Goal: Task Accomplishment & Management: Use online tool/utility

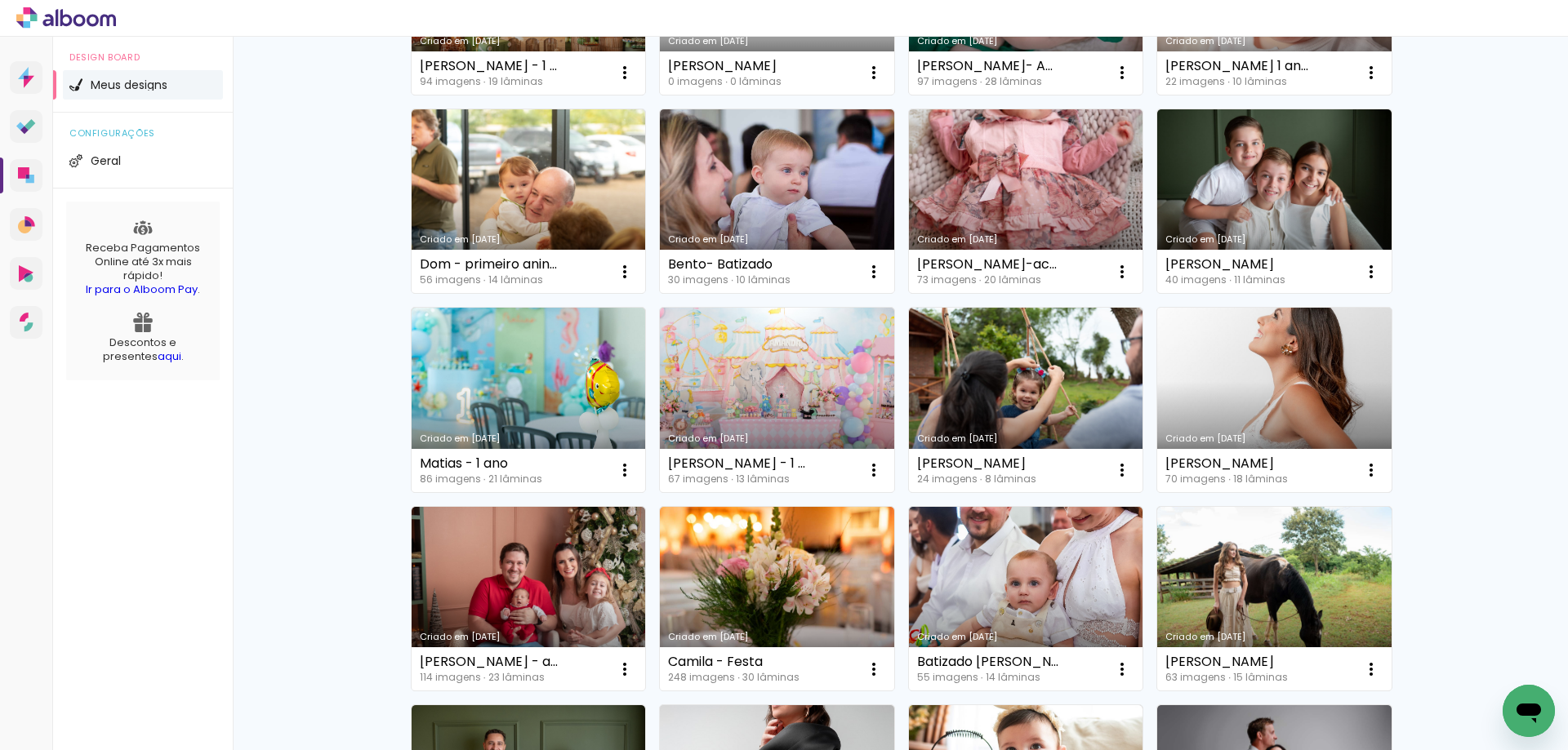
scroll to position [327, 0]
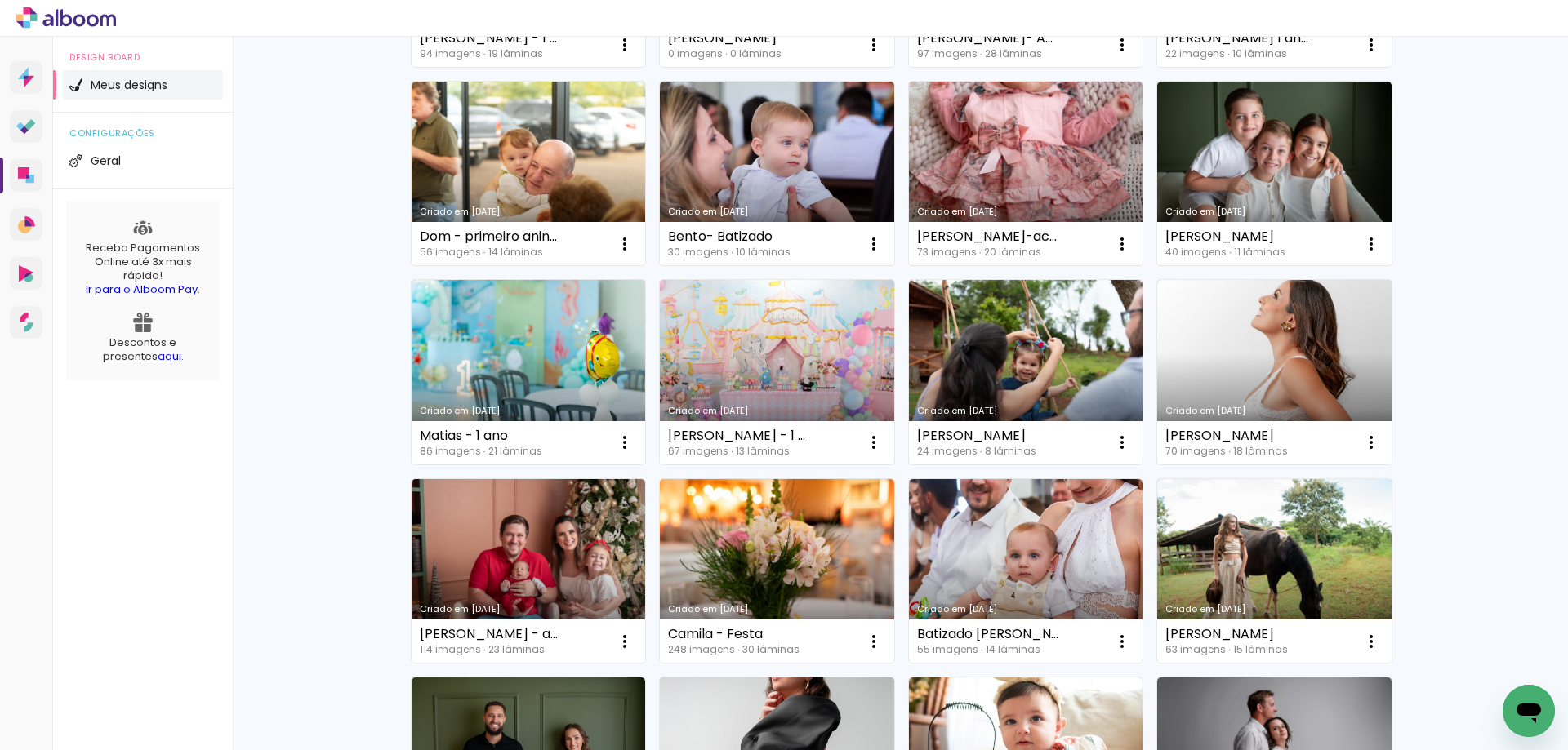
click at [1458, 639] on div "Meus designs Crie e gerencie seus designs de álbum Criar um design Criado em 19…" at bounding box center [900, 578] width 1335 height 1736
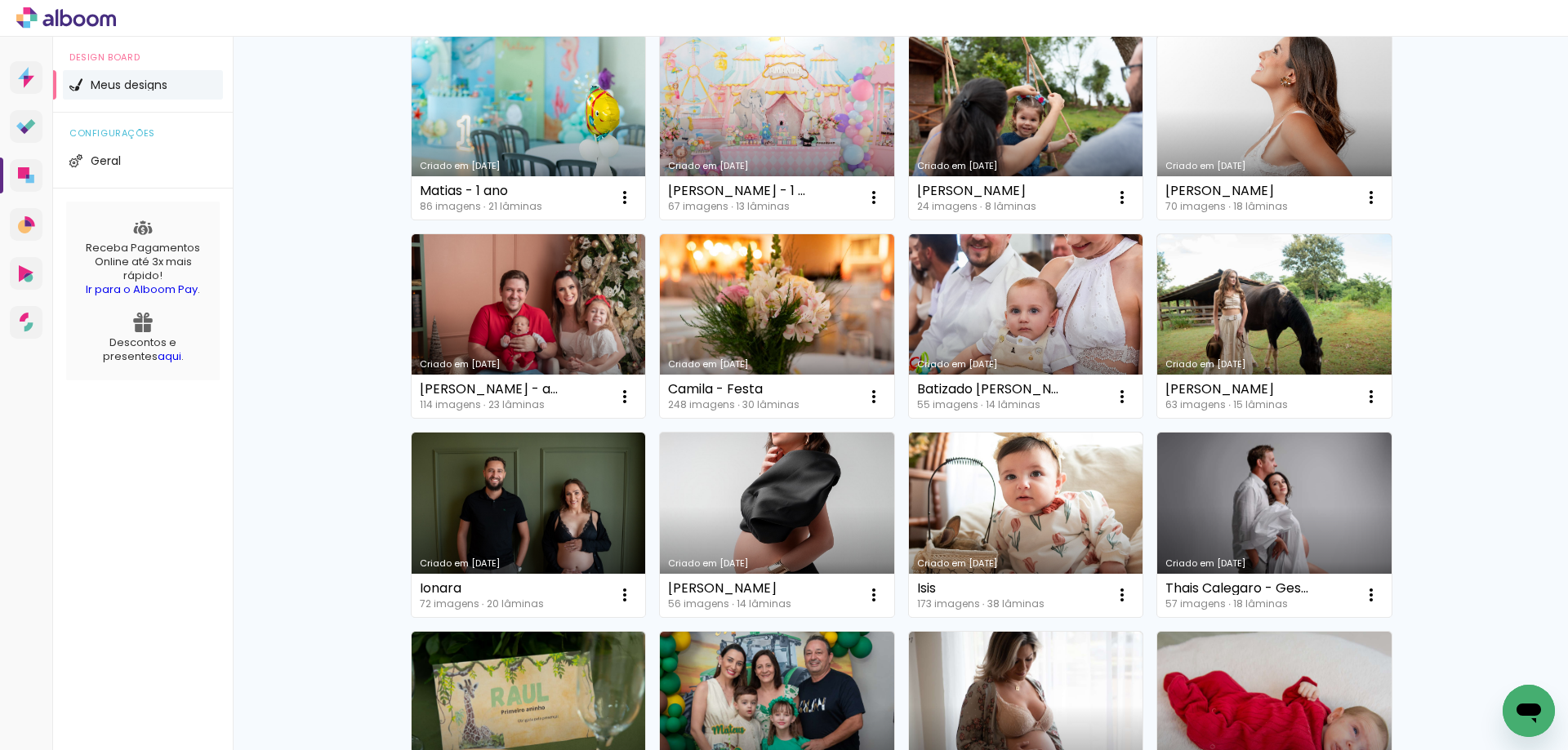
scroll to position [653, 0]
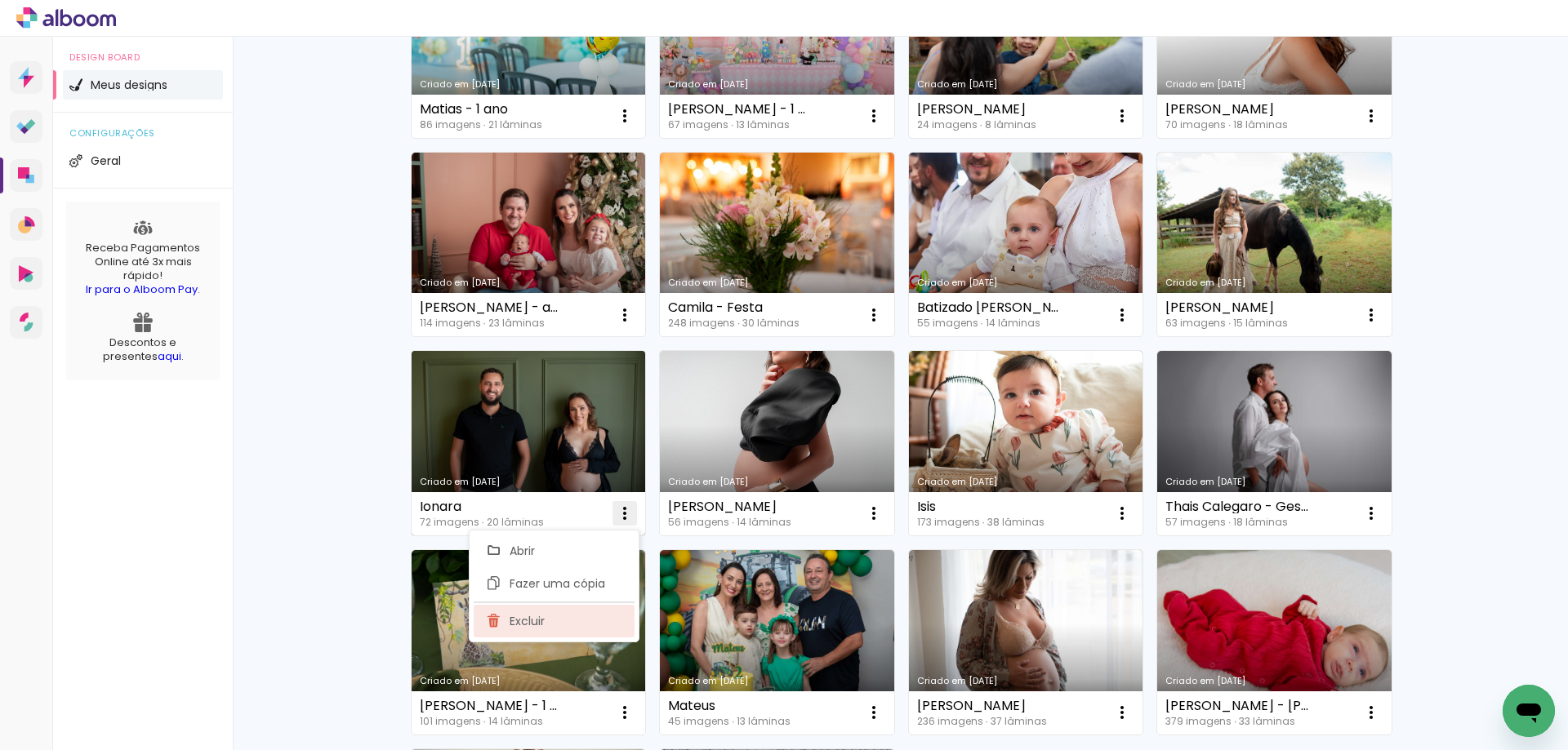
click at [589, 611] on paper-item "Excluir" at bounding box center [554, 621] width 161 height 32
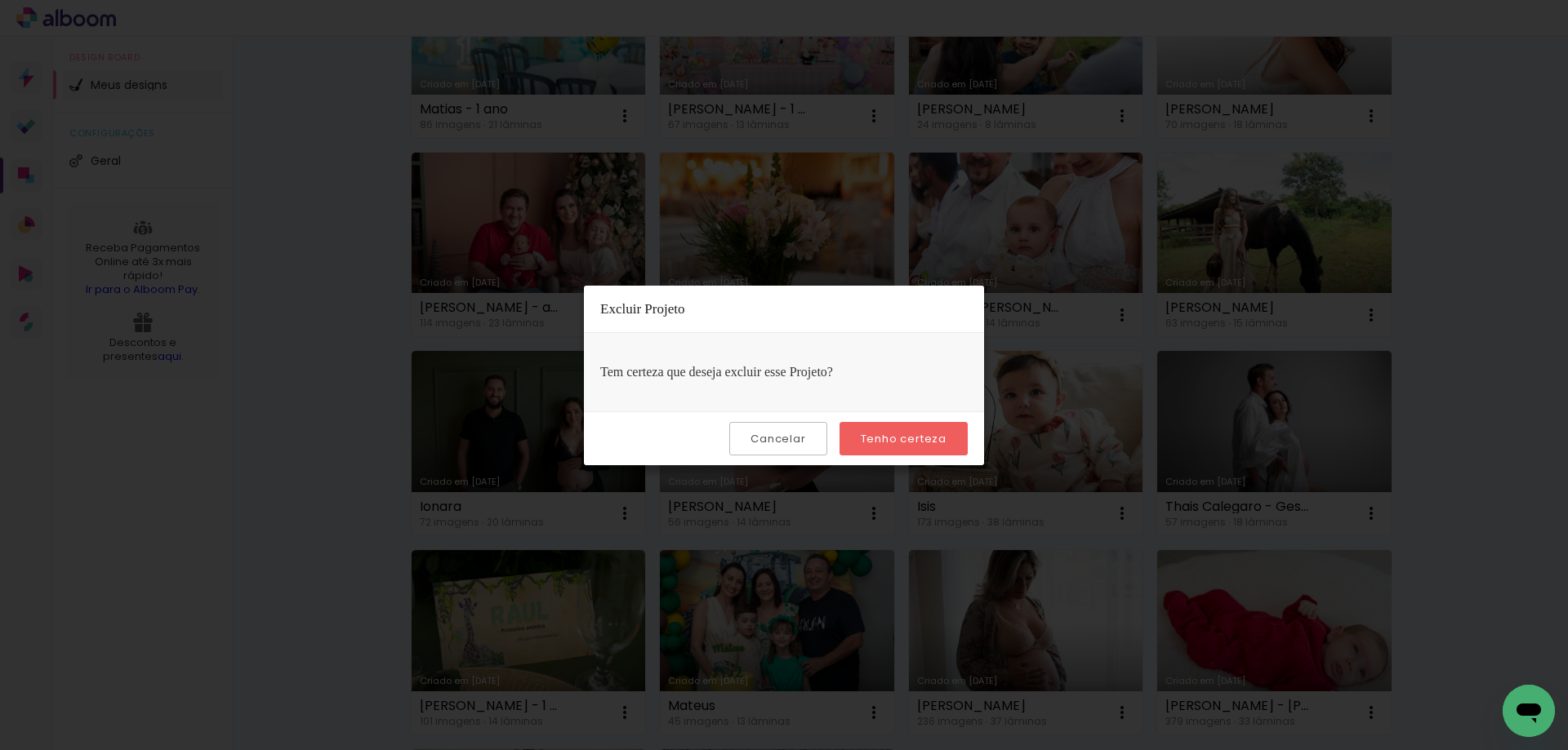
click at [0, 0] on slot "Tenho certeza" at bounding box center [0, 0] width 0 height 0
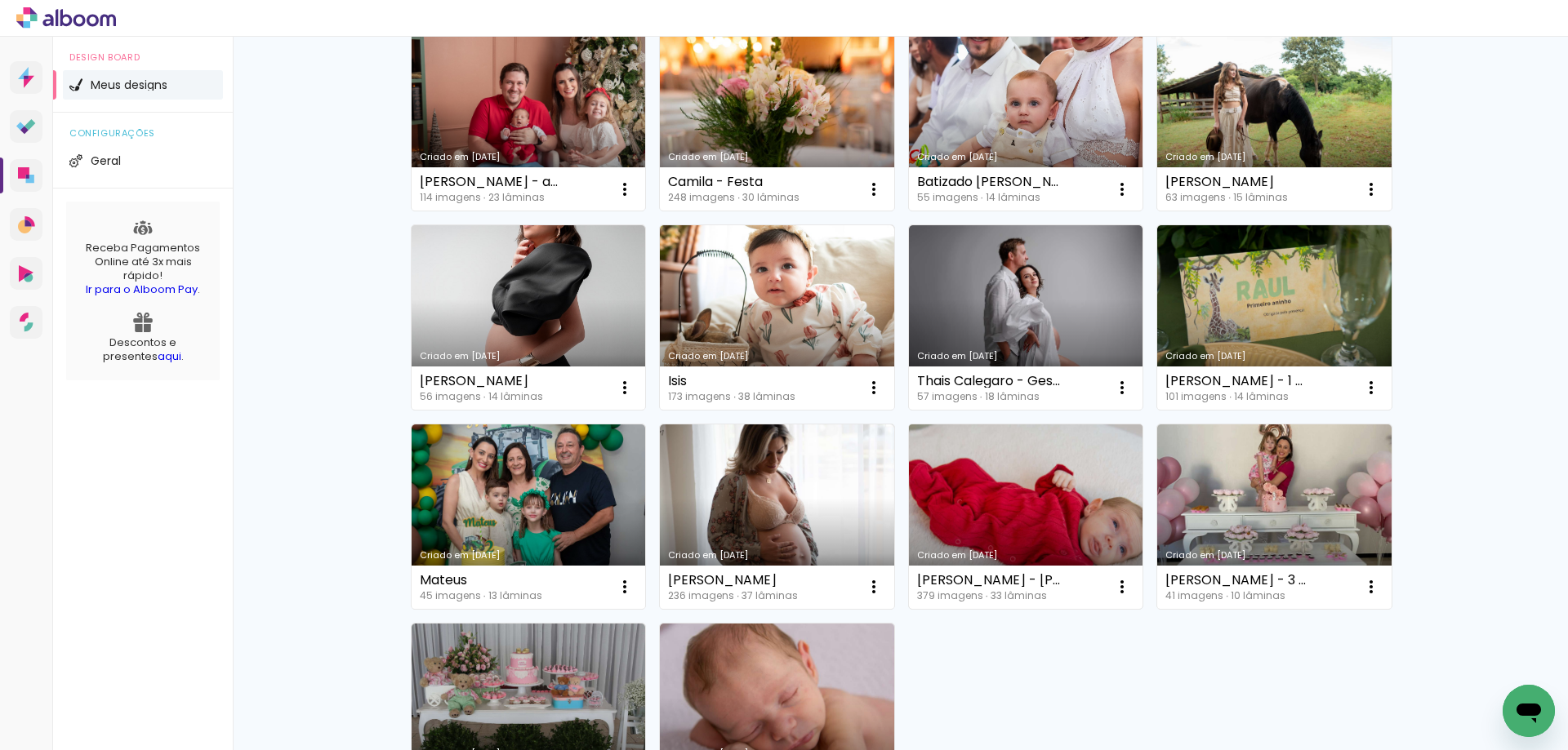
scroll to position [816, 0]
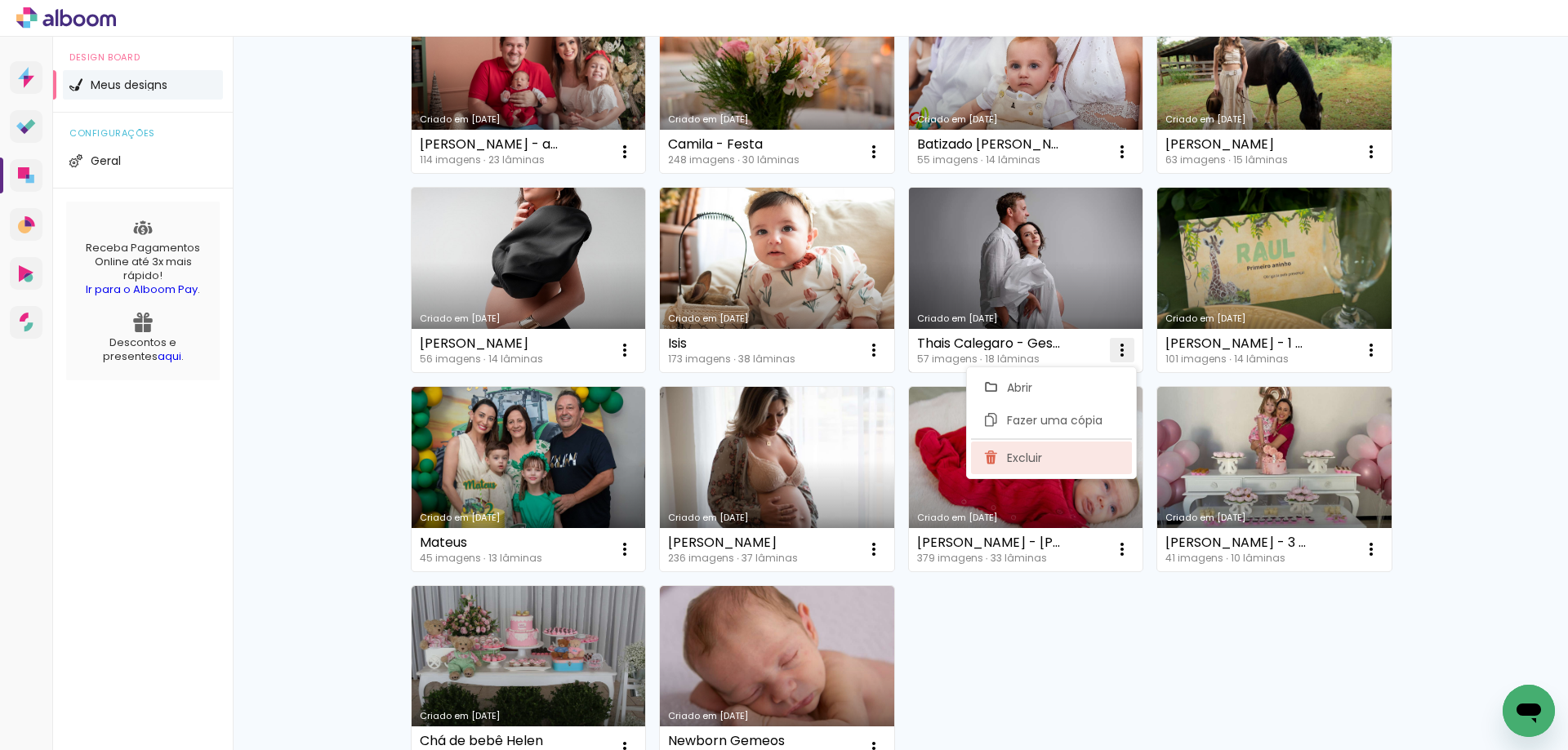
click at [1071, 462] on paper-item "Excluir" at bounding box center [1051, 458] width 161 height 32
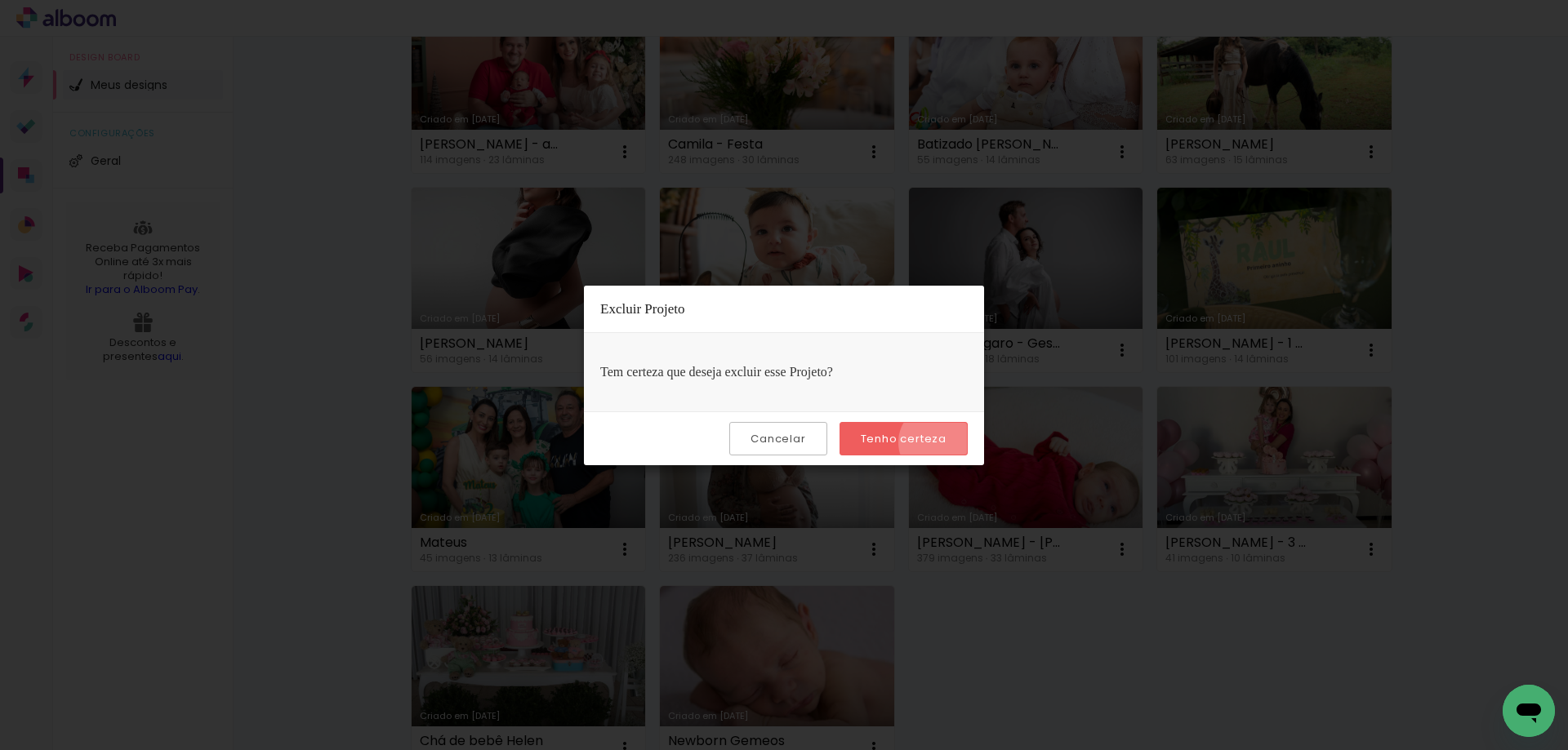
click at [0, 0] on slot "Tenho certeza" at bounding box center [0, 0] width 0 height 0
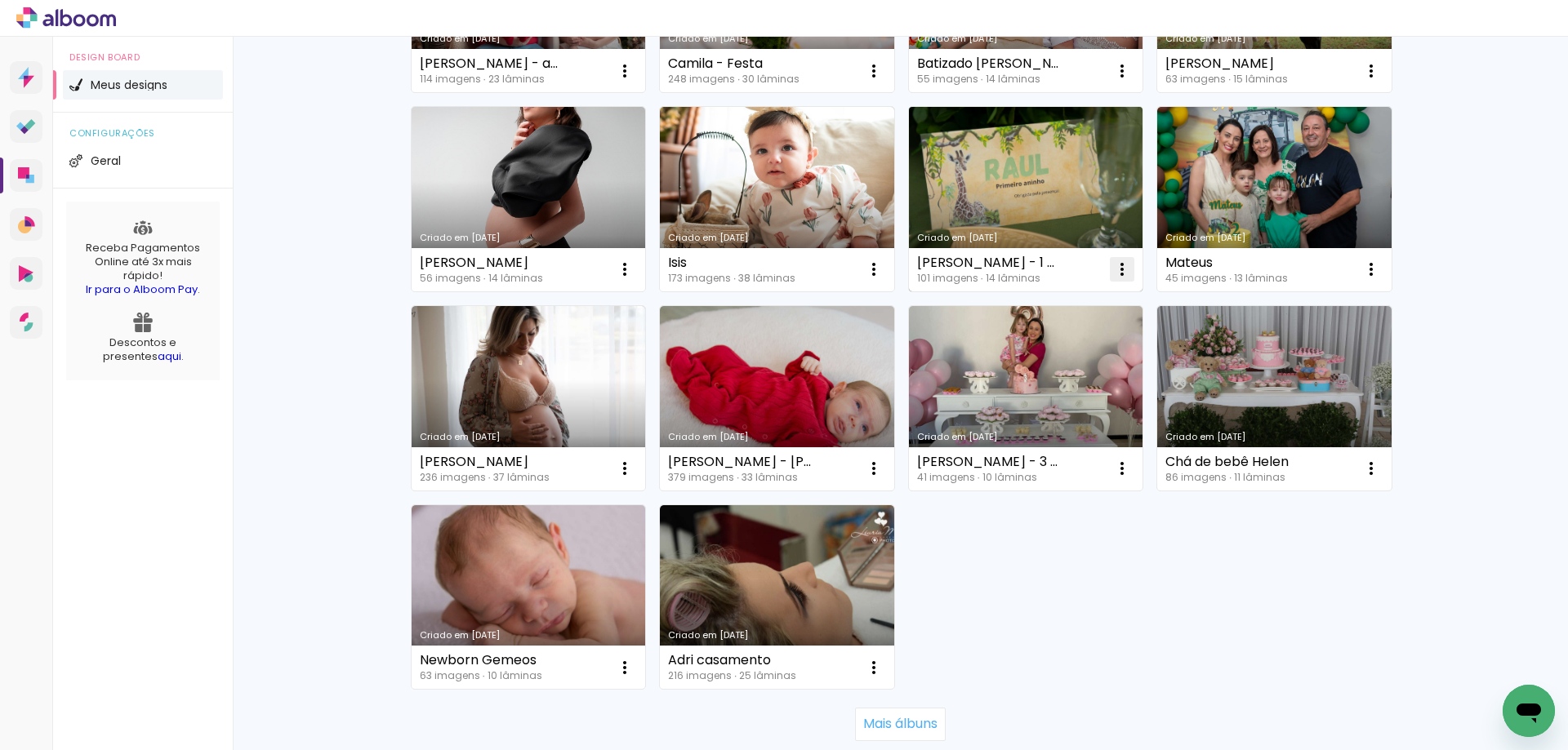
scroll to position [898, 0]
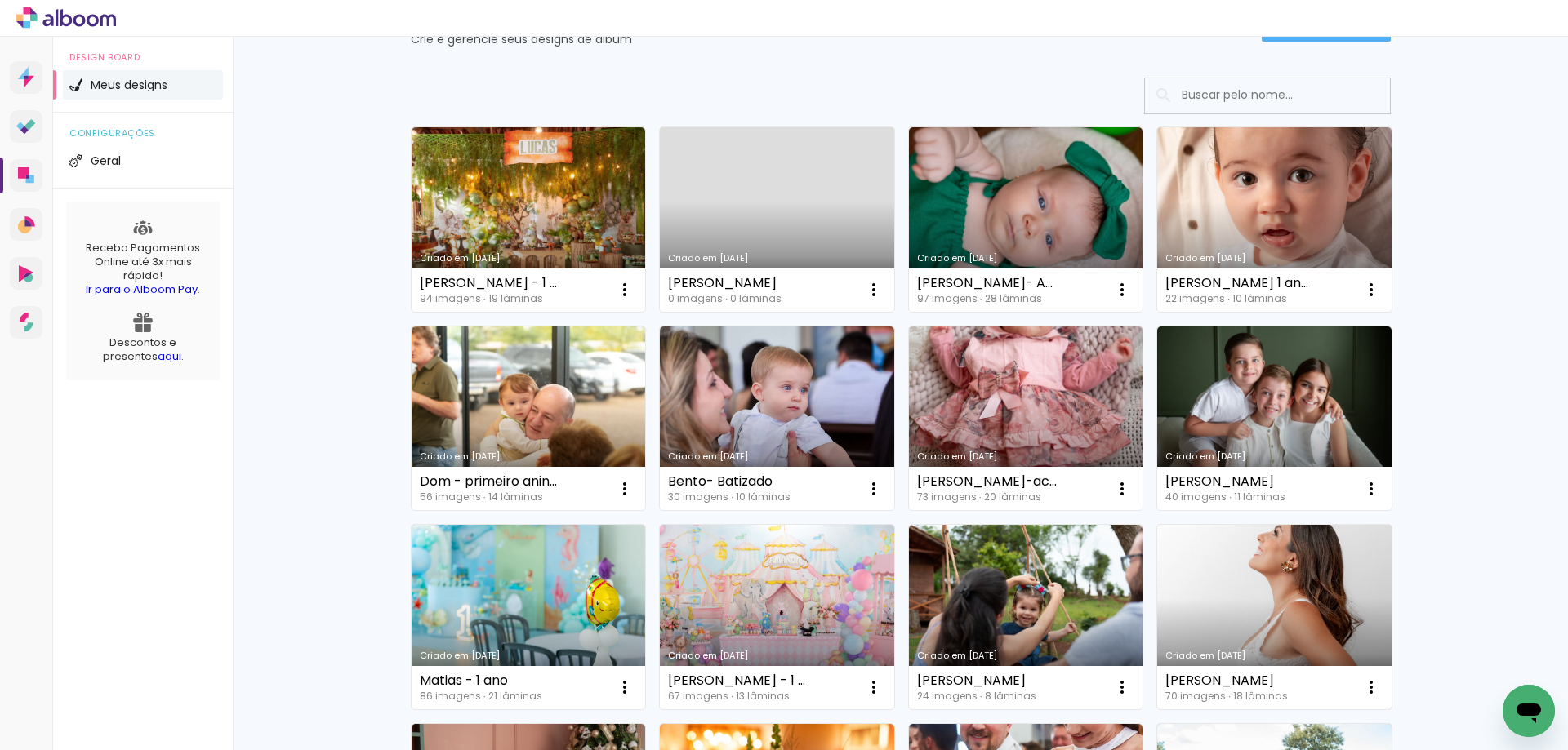
scroll to position [0, 0]
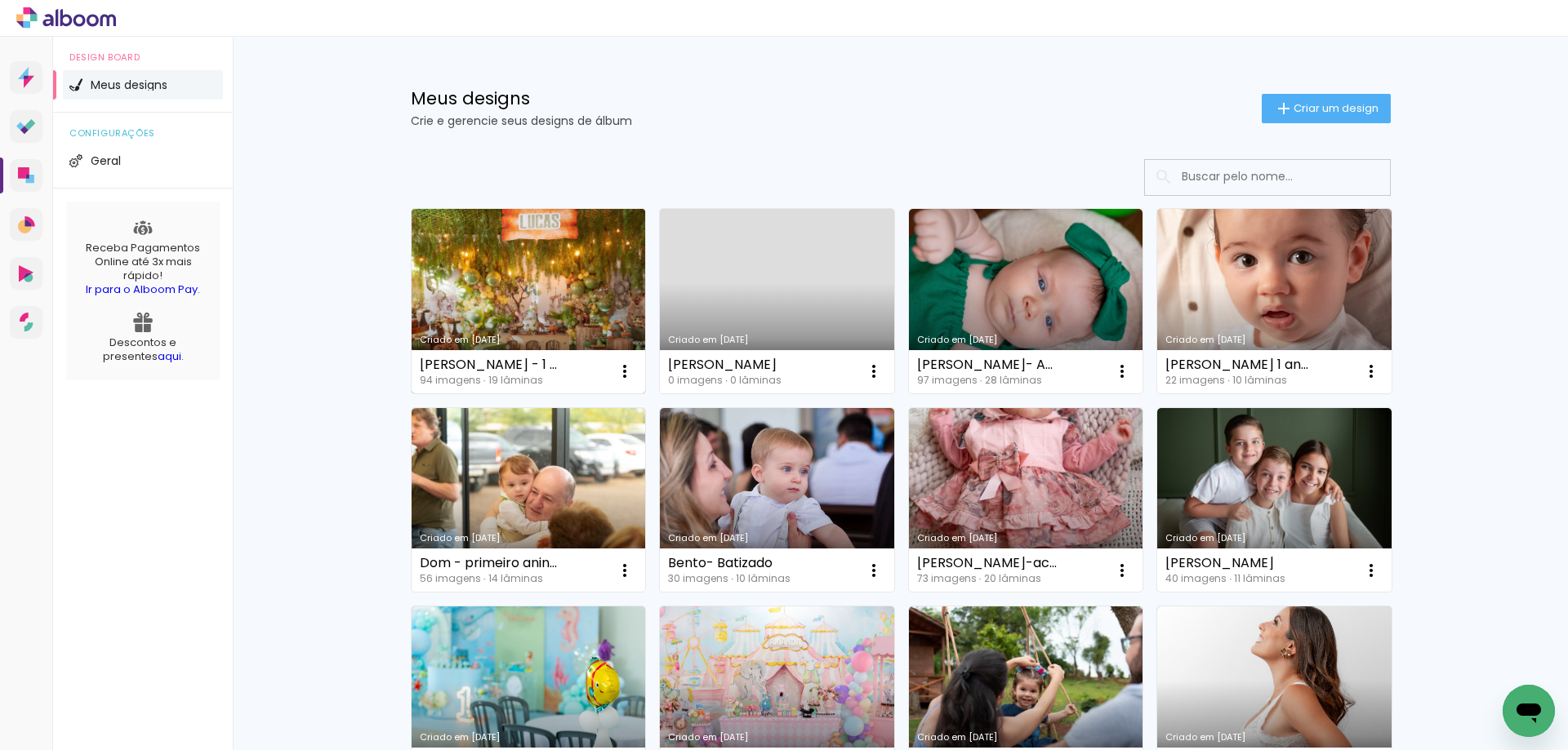
click at [542, 297] on link "Criado em [DATE]" at bounding box center [528, 300] width 234 height 184
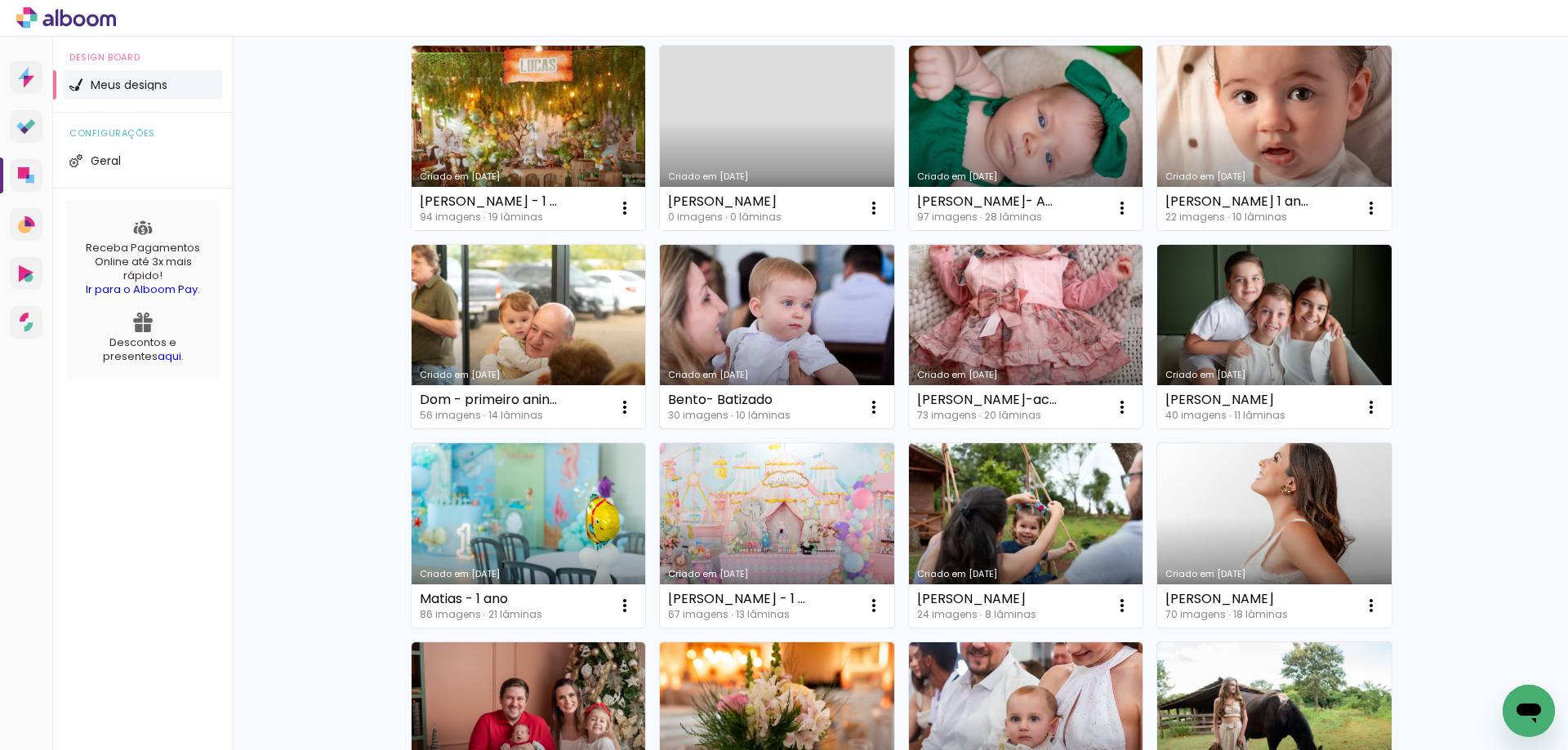
scroll to position [124, 0]
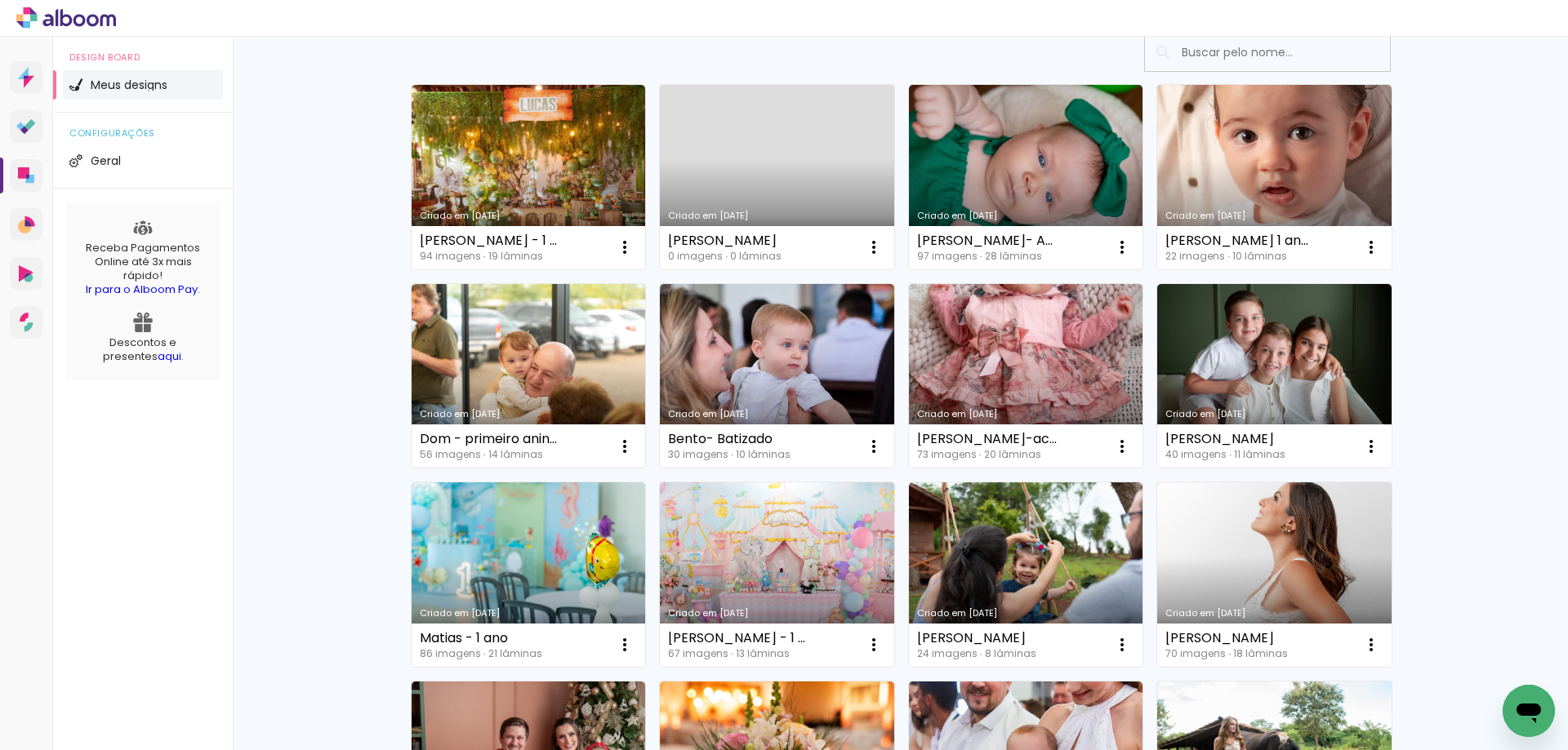
click at [793, 171] on link "Criado em [DATE]" at bounding box center [777, 176] width 234 height 184
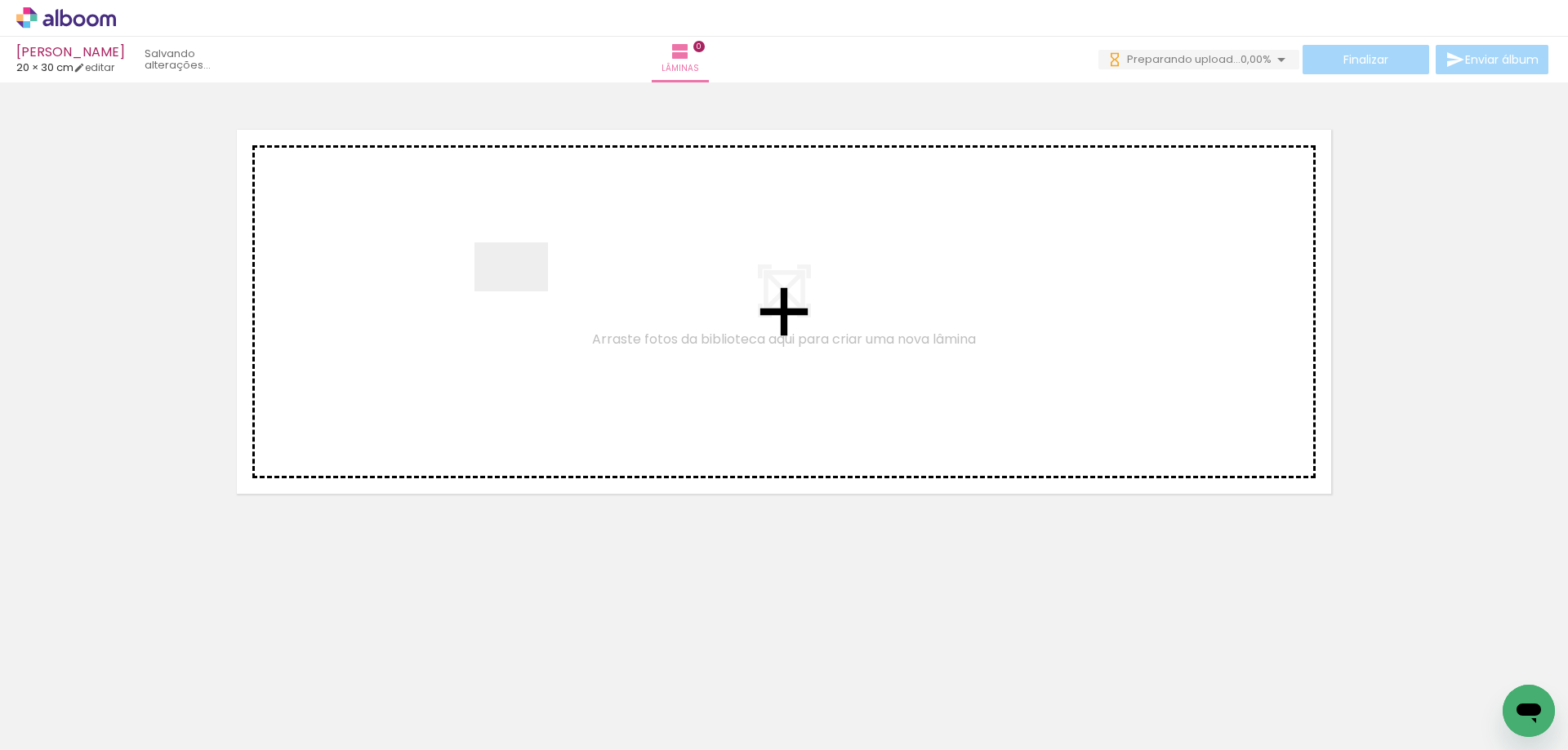
drag, startPoint x: 183, startPoint y: 698, endPoint x: 523, endPoint y: 292, distance: 529.6
click at [523, 292] on quentale-workspace at bounding box center [784, 375] width 1568 height 750
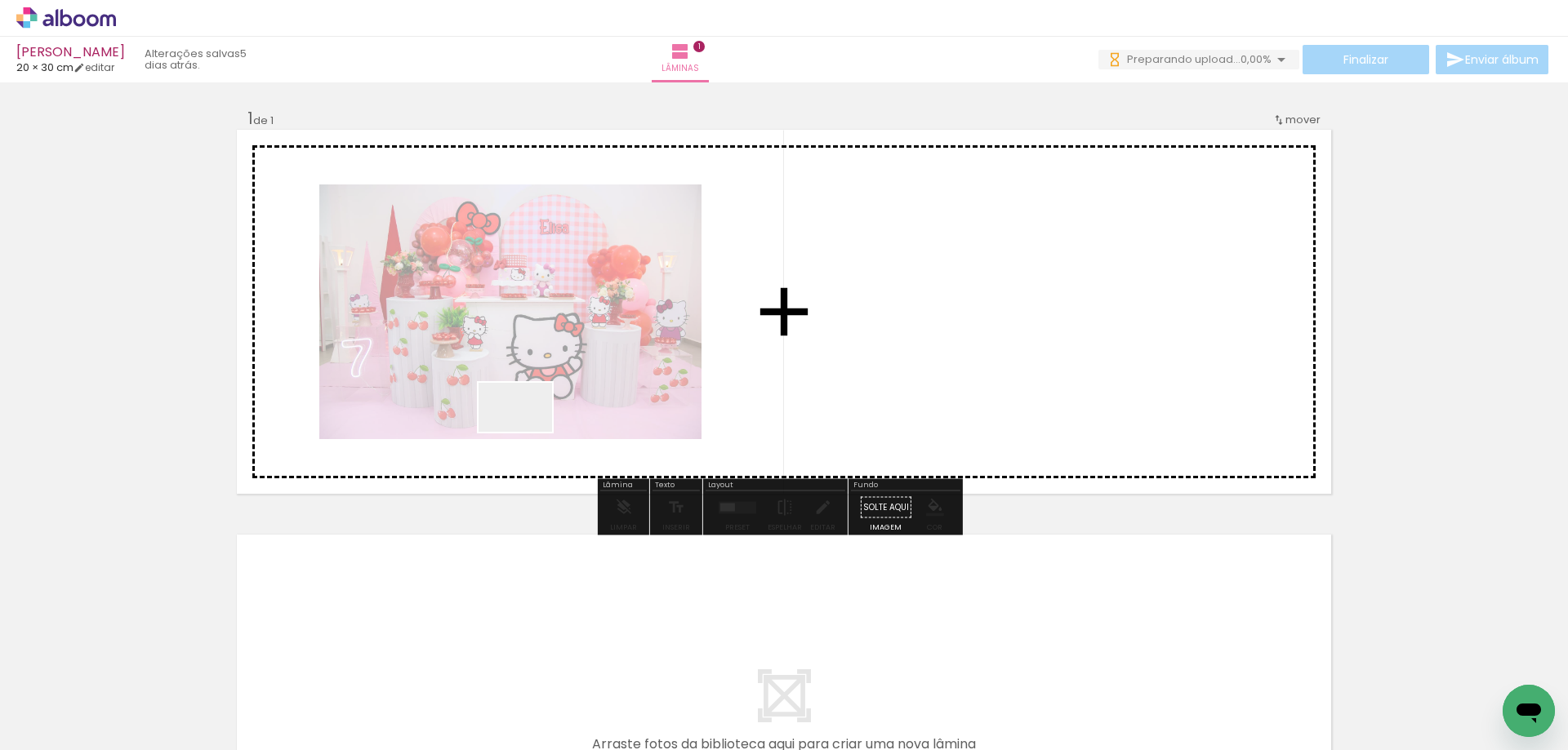
drag, startPoint x: 271, startPoint y: 707, endPoint x: 694, endPoint y: 356, distance: 549.7
click at [694, 356] on quentale-workspace at bounding box center [784, 375] width 1568 height 750
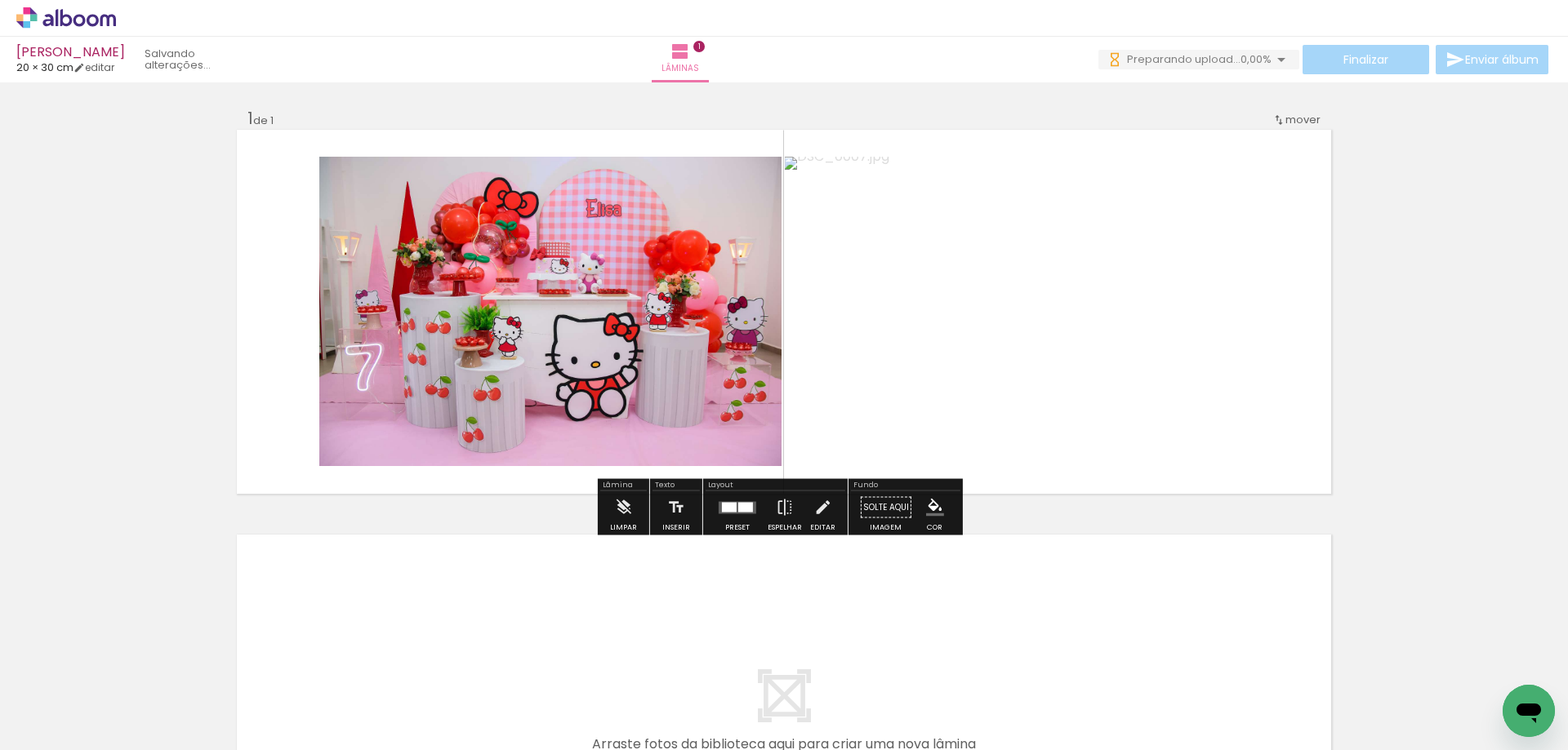
drag, startPoint x: 349, startPoint y: 719, endPoint x: 554, endPoint y: 575, distance: 250.5
click at [578, 347] on quentale-workspace at bounding box center [784, 375] width 1568 height 750
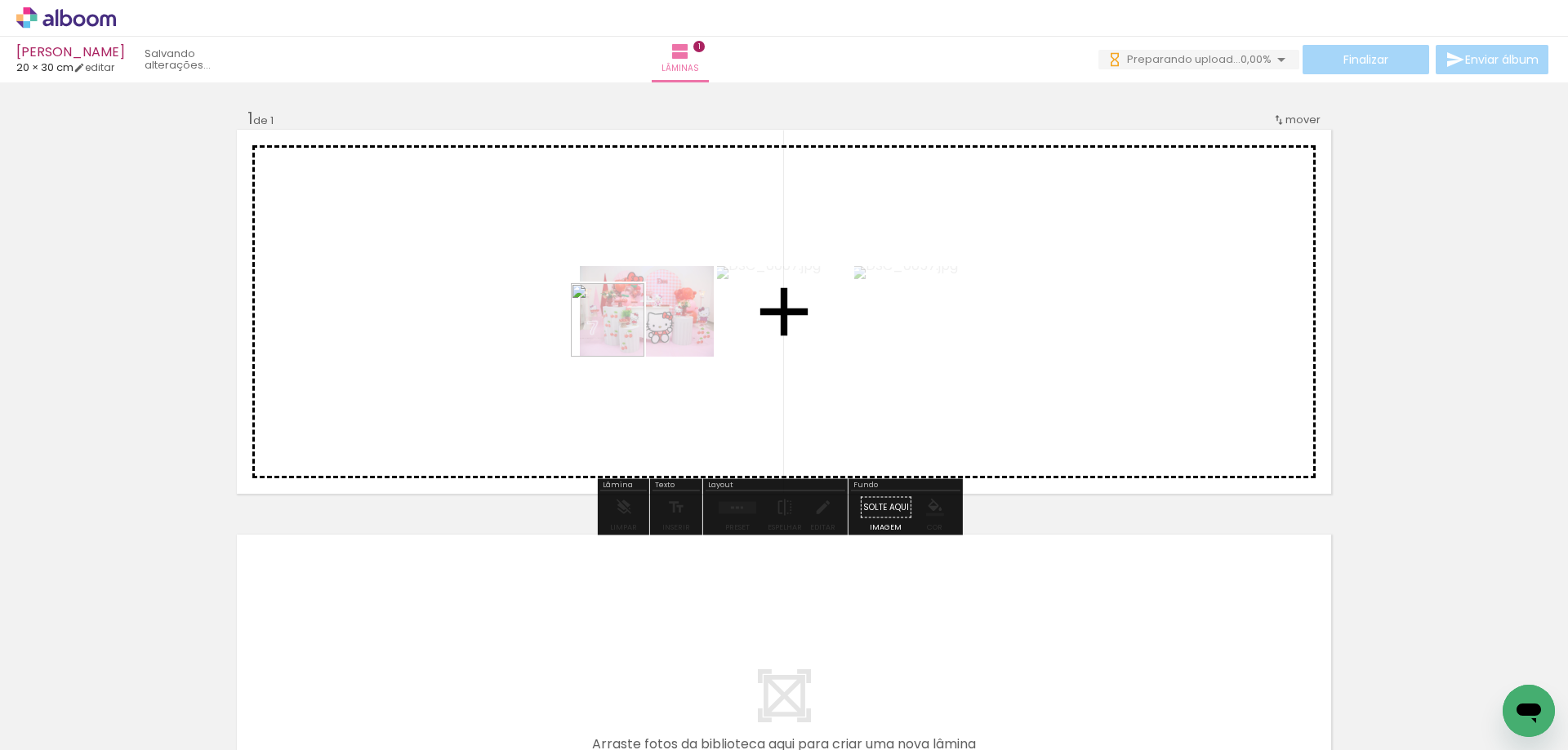
drag, startPoint x: 456, startPoint y: 697, endPoint x: 665, endPoint y: 364, distance: 393.2
click at [626, 324] on quentale-workspace at bounding box center [784, 375] width 1568 height 750
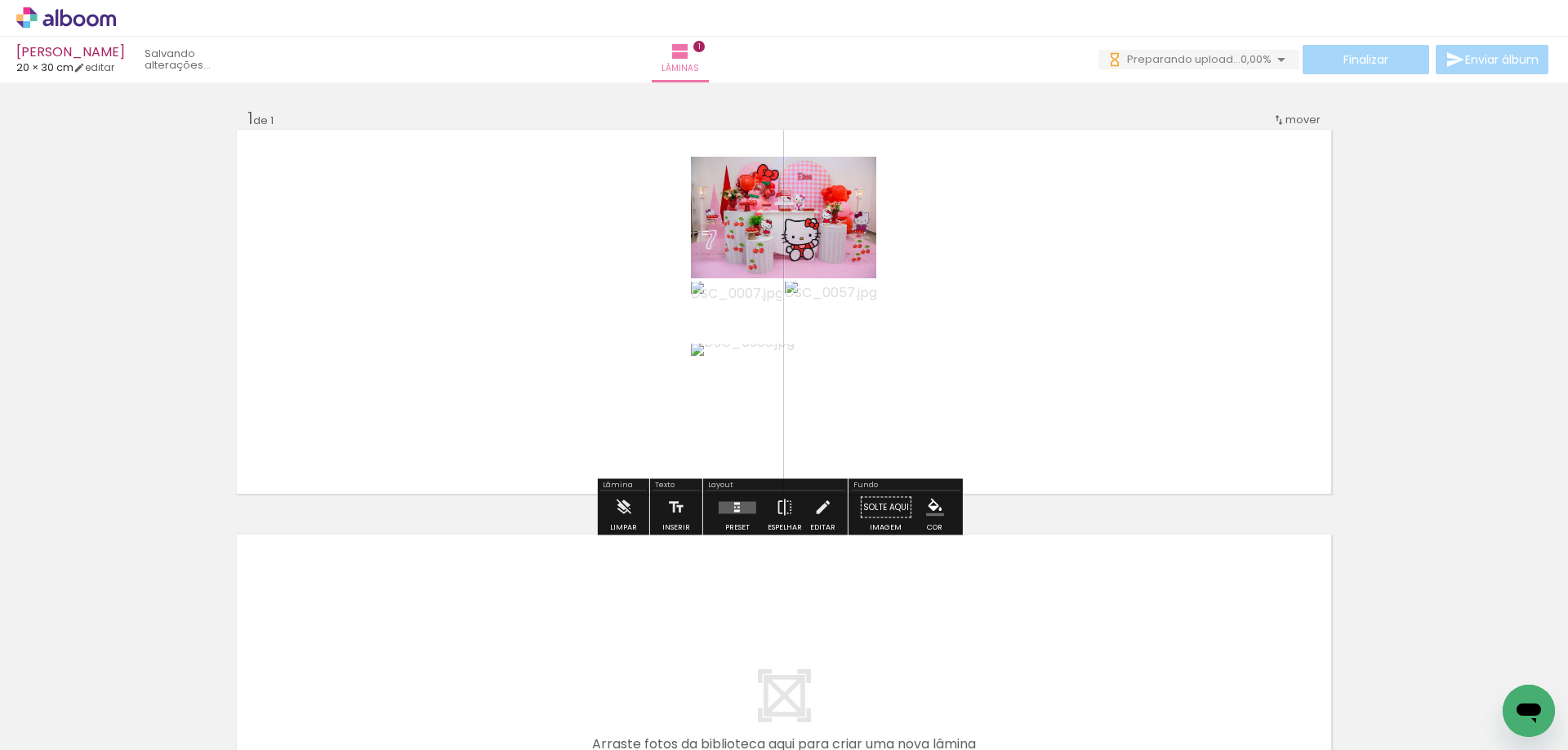
click at [722, 506] on quentale-layouter at bounding box center [737, 507] width 38 height 12
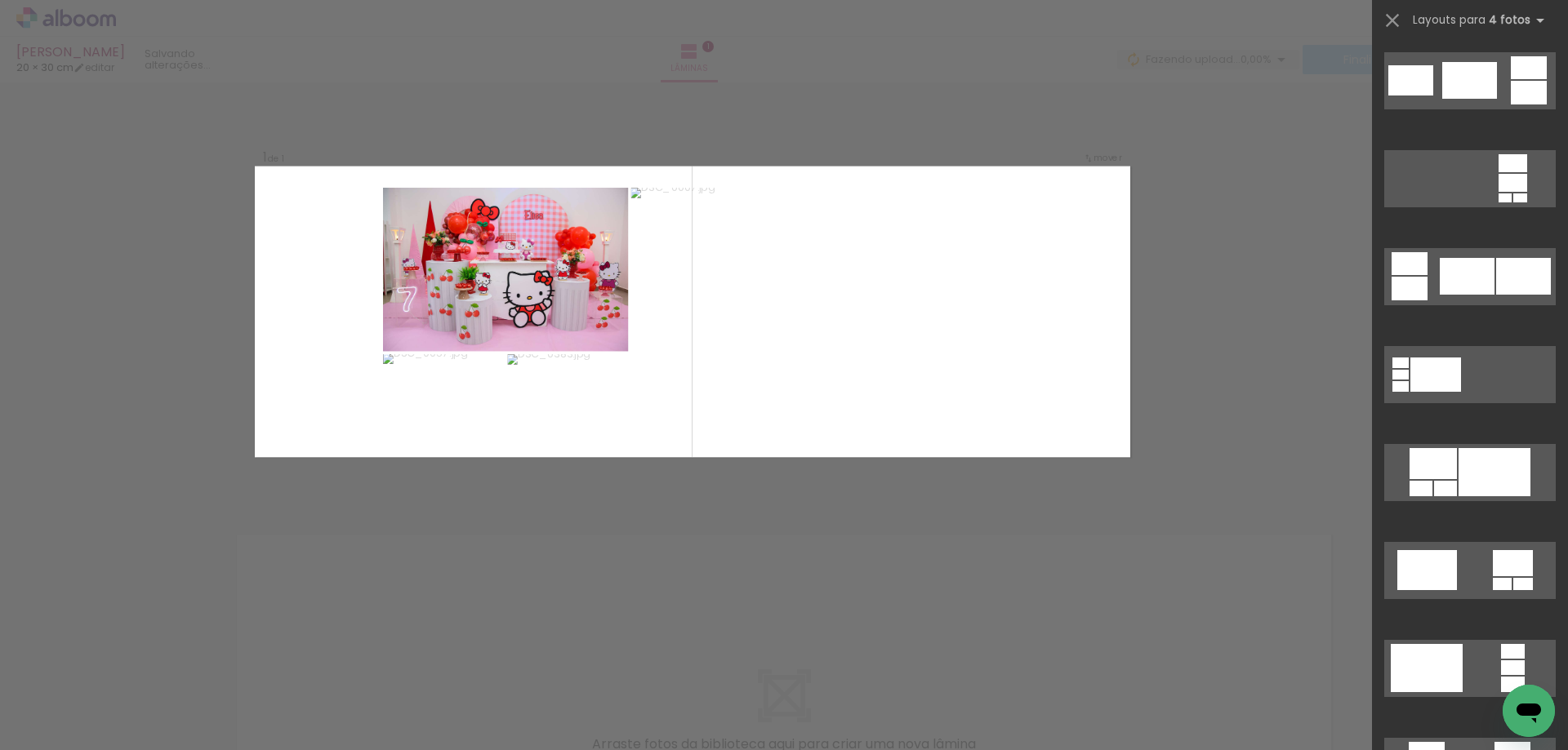
scroll to position [4409, 0]
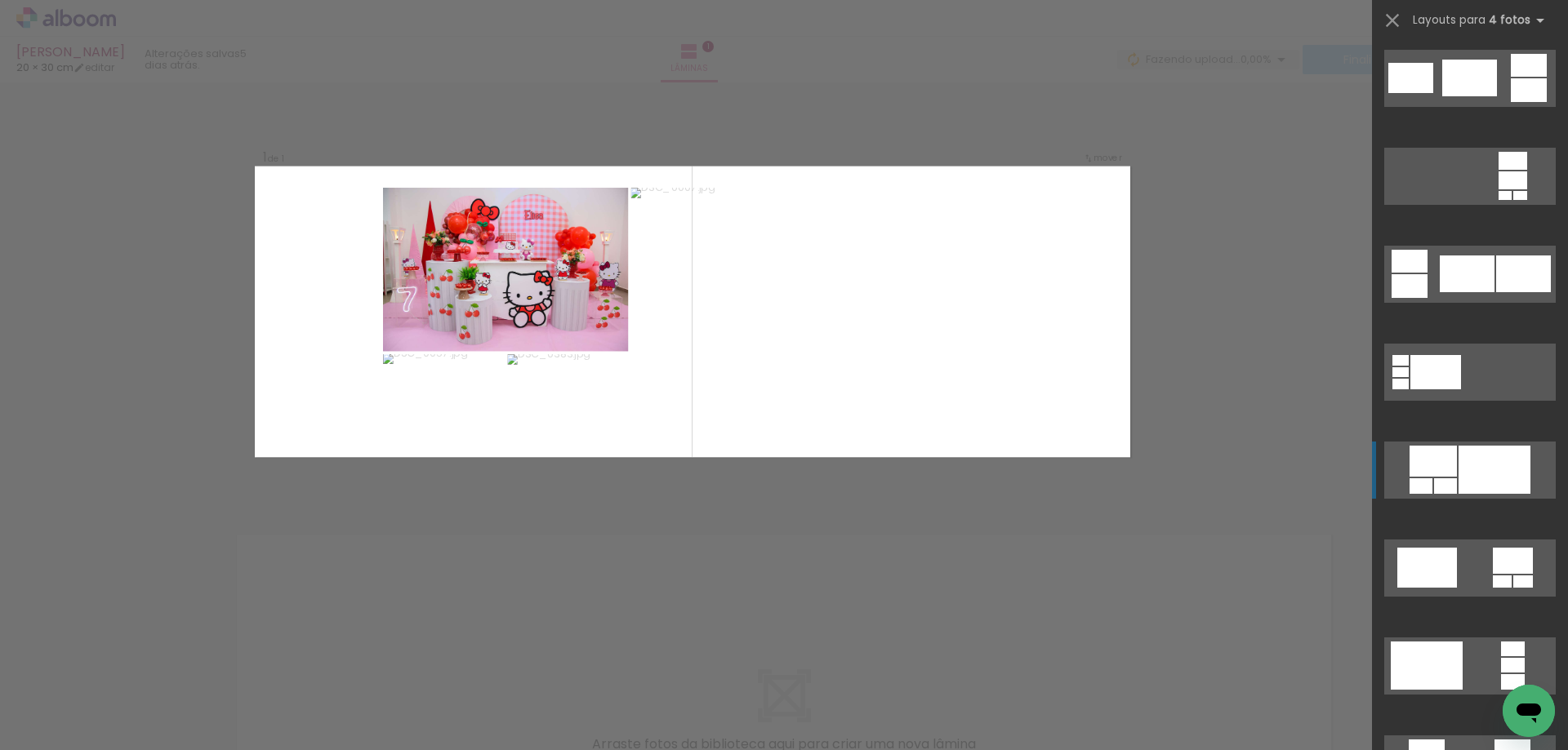
click at [1472, 96] on div at bounding box center [1469, 78] width 55 height 37
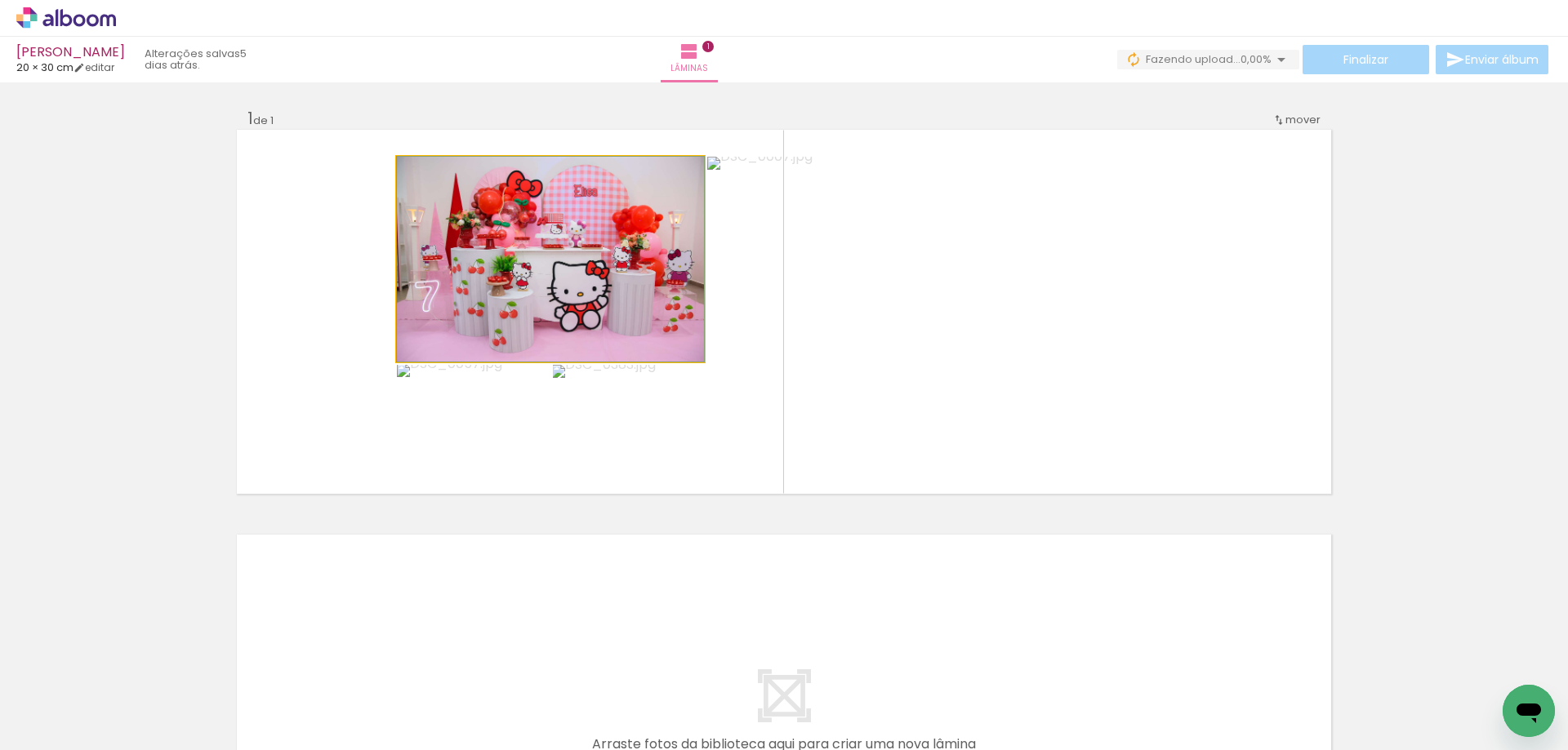
drag, startPoint x: 623, startPoint y: 296, endPoint x: 636, endPoint y: 307, distance: 17.0
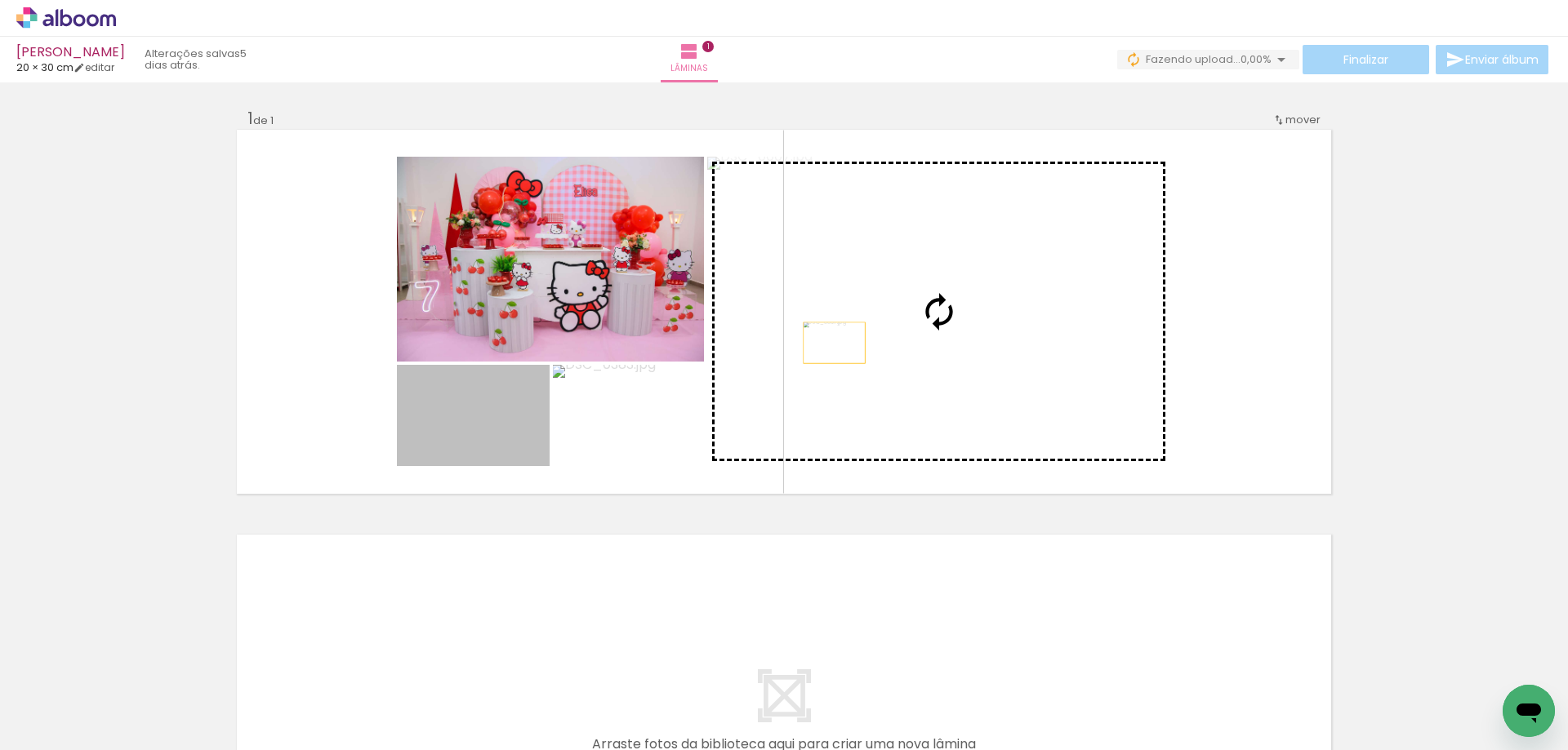
drag, startPoint x: 477, startPoint y: 400, endPoint x: 829, endPoint y: 342, distance: 356.7
click at [0, 0] on slot at bounding box center [0, 0] width 0 height 0
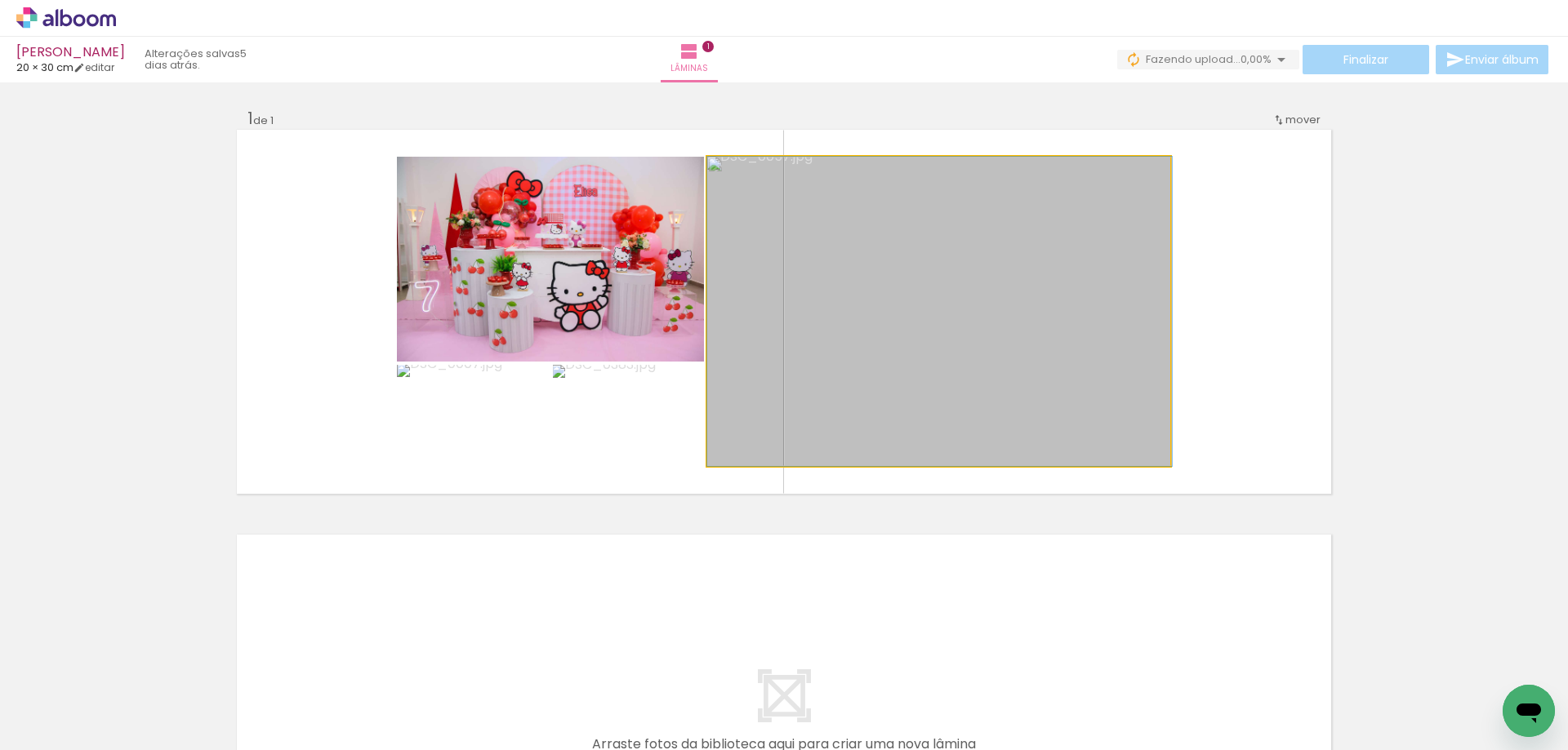
drag, startPoint x: 943, startPoint y: 369, endPoint x: 963, endPoint y: 368, distance: 20.0
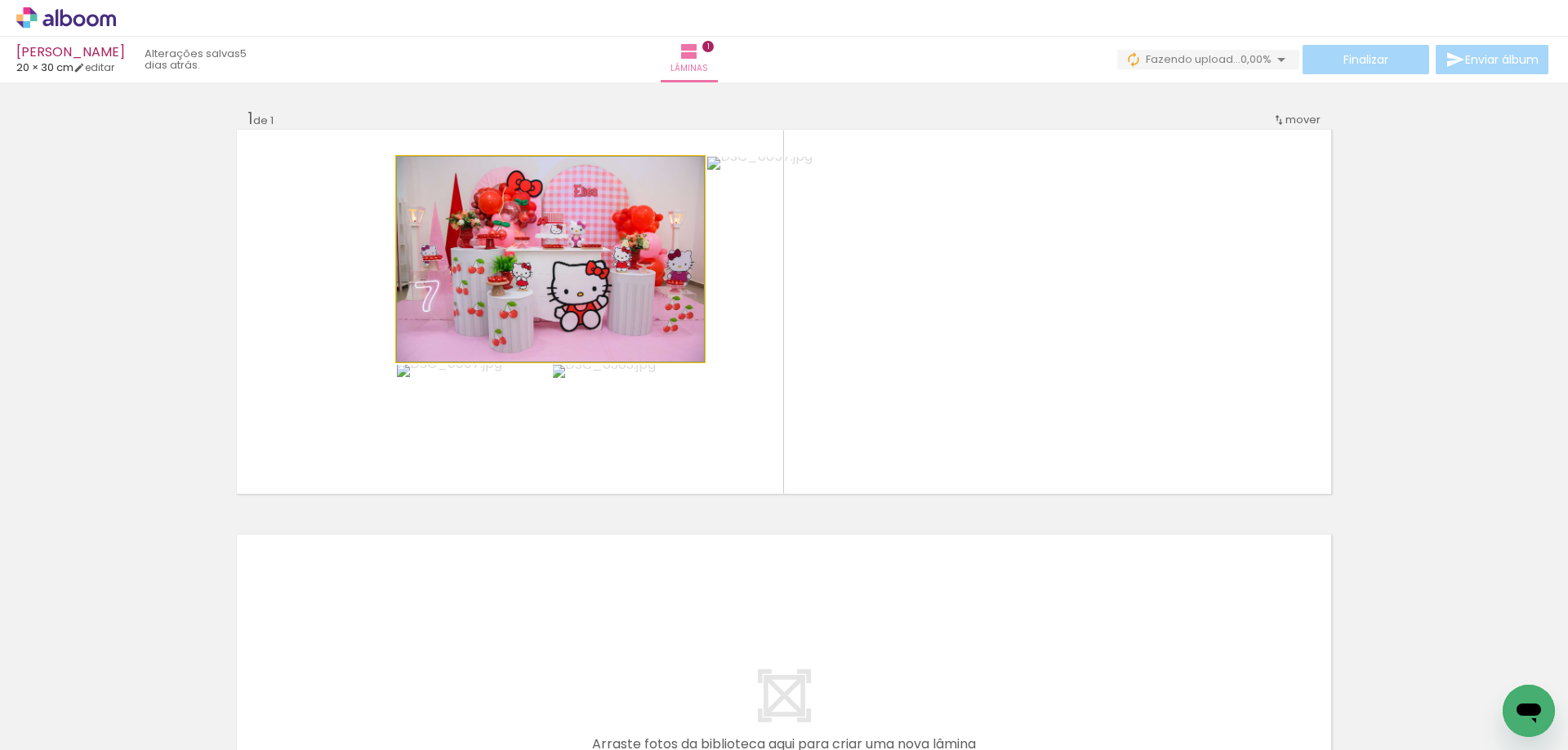
click at [510, 304] on quentale-photo at bounding box center [550, 259] width 307 height 205
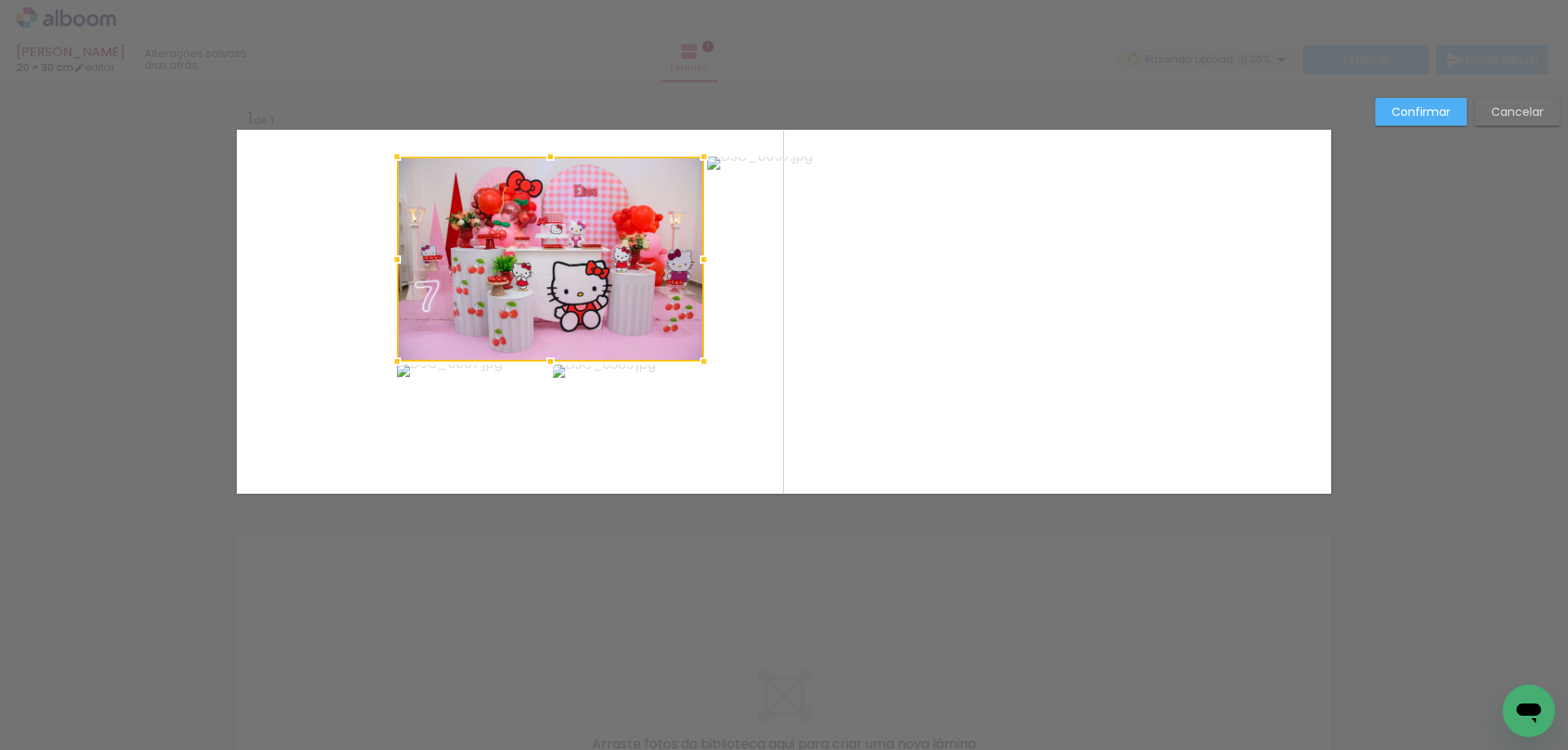
click at [485, 416] on quentale-photo at bounding box center [472, 416] width 153 height 101
click at [641, 417] on div at bounding box center [550, 312] width 307 height 309
click at [887, 361] on quentale-photo at bounding box center [939, 312] width 463 height 309
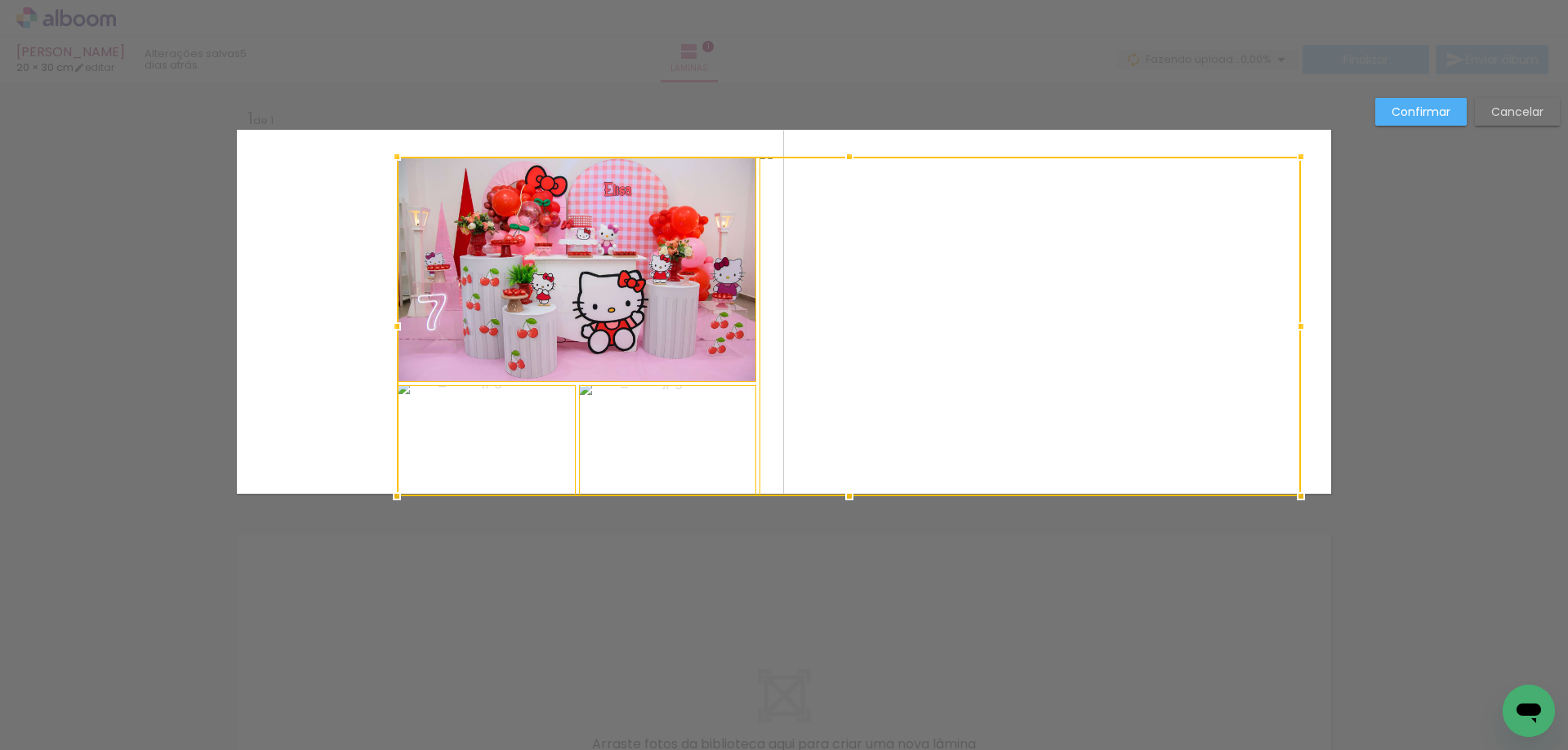
drag, startPoint x: 1169, startPoint y: 464, endPoint x: 1300, endPoint y: 495, distance: 134.6
click at [1300, 495] on div at bounding box center [1300, 496] width 32 height 32
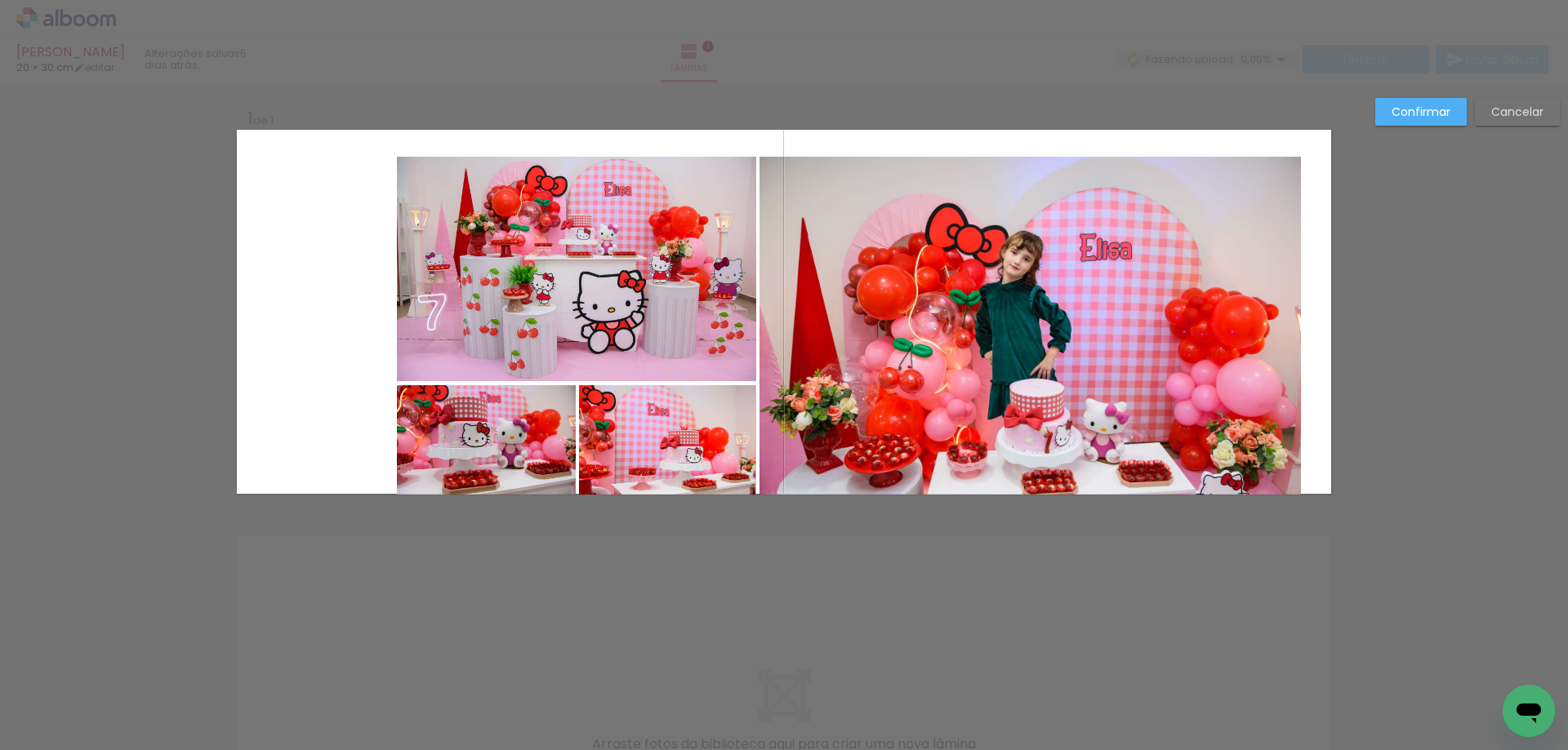
click at [616, 294] on quentale-photo at bounding box center [575, 269] width 359 height 224
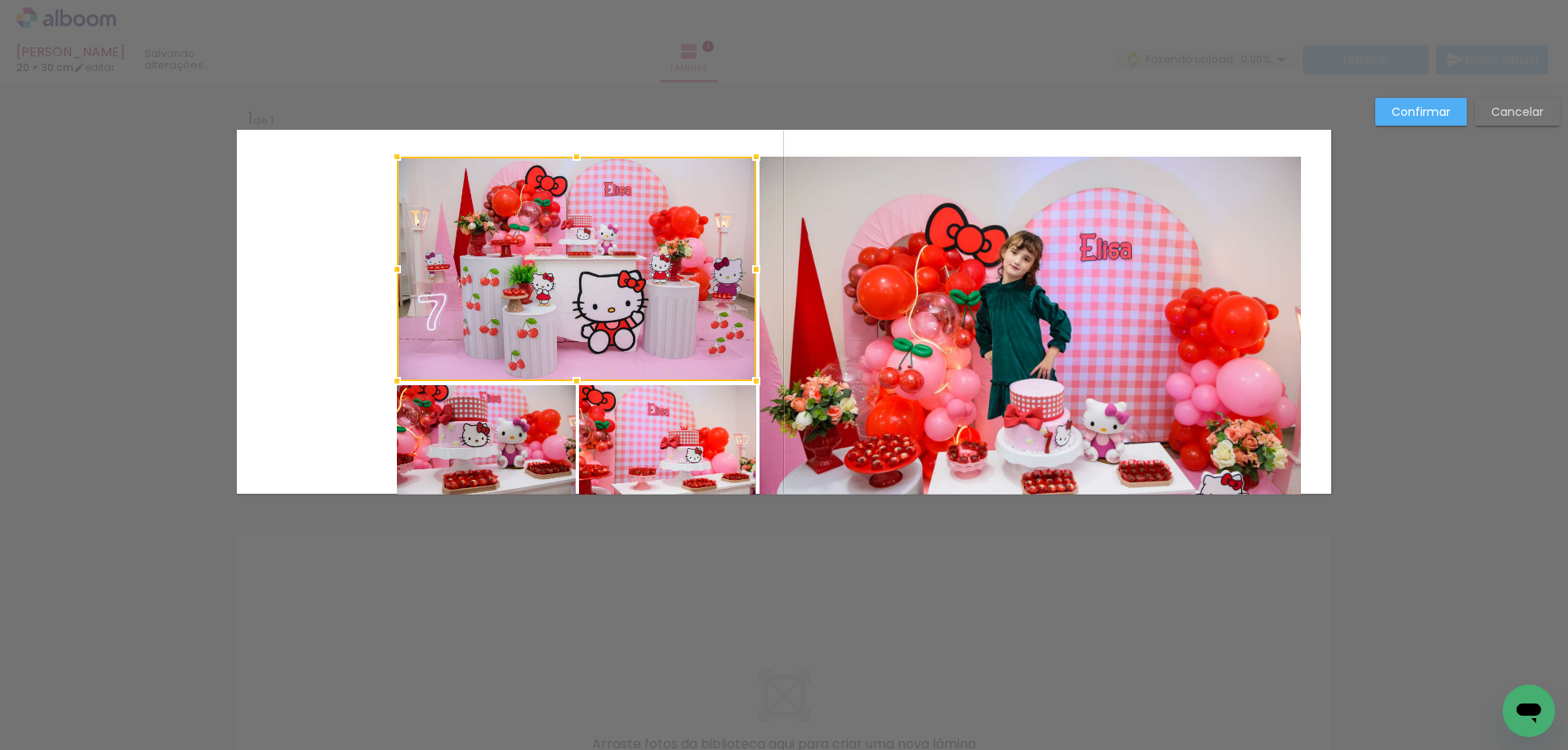
click at [521, 402] on quentale-photo at bounding box center [485, 439] width 179 height 109
click at [661, 407] on div at bounding box center [575, 326] width 359 height 338
click at [925, 368] on quentale-photo at bounding box center [1030, 326] width 541 height 338
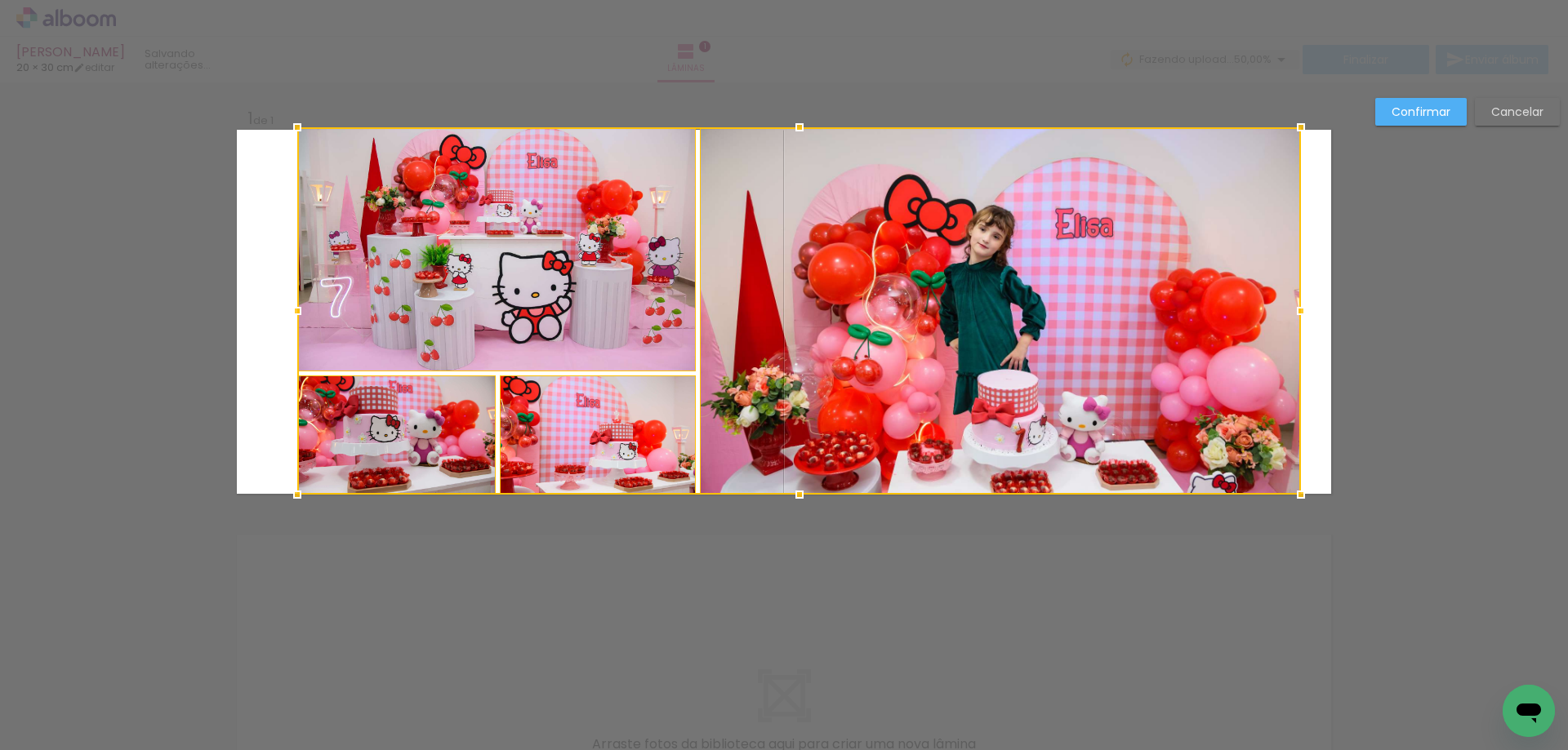
drag, startPoint x: 391, startPoint y: 160, endPoint x: 292, endPoint y: 111, distance: 110.5
click at [292, 111] on div at bounding box center [297, 127] width 32 height 32
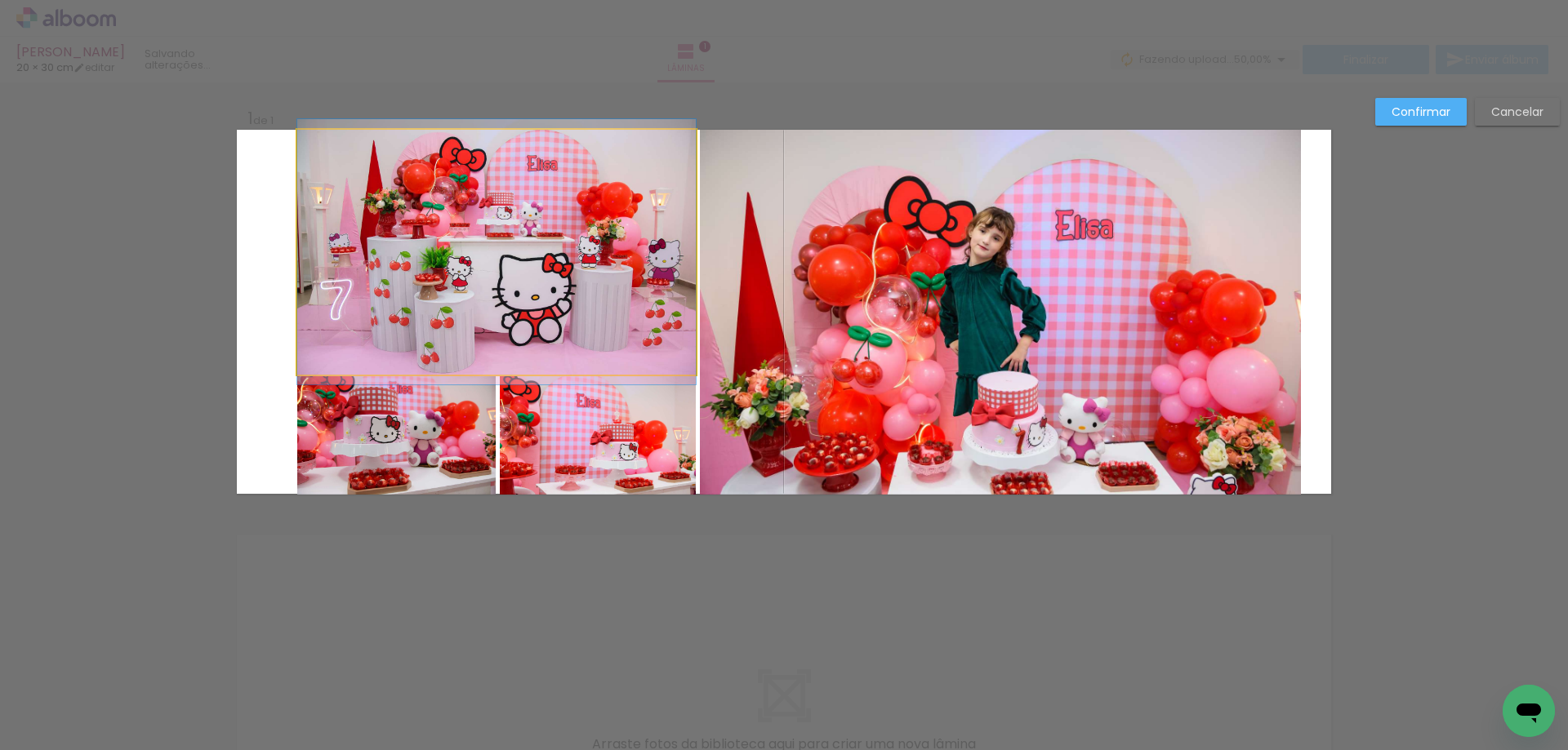
click at [383, 264] on quentale-photo at bounding box center [496, 252] width 398 height 245
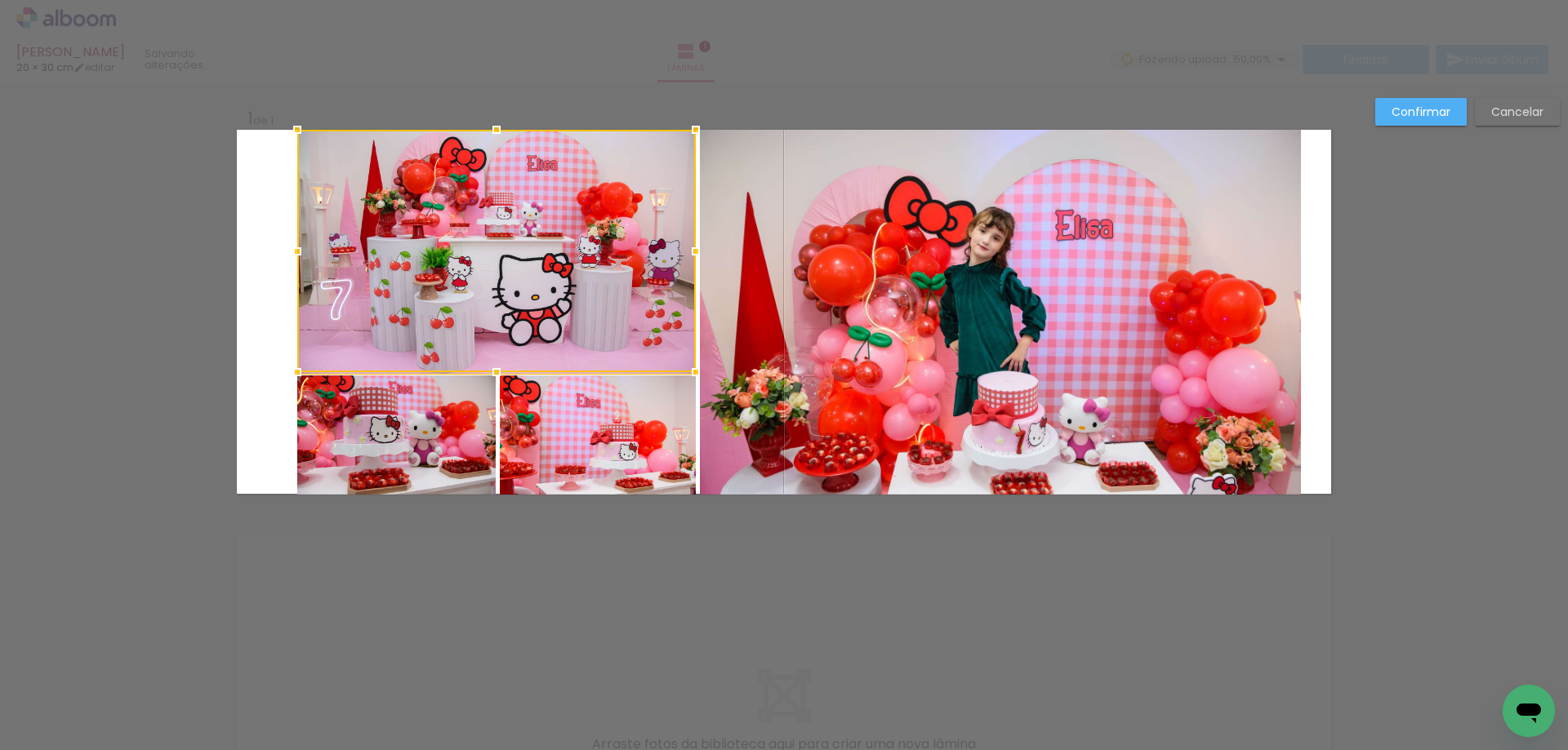
click at [361, 409] on quentale-photo at bounding box center [395, 435] width 198 height 120
click at [609, 409] on div at bounding box center [496, 313] width 398 height 365
click at [1008, 371] on quentale-photo at bounding box center [1000, 313] width 601 height 365
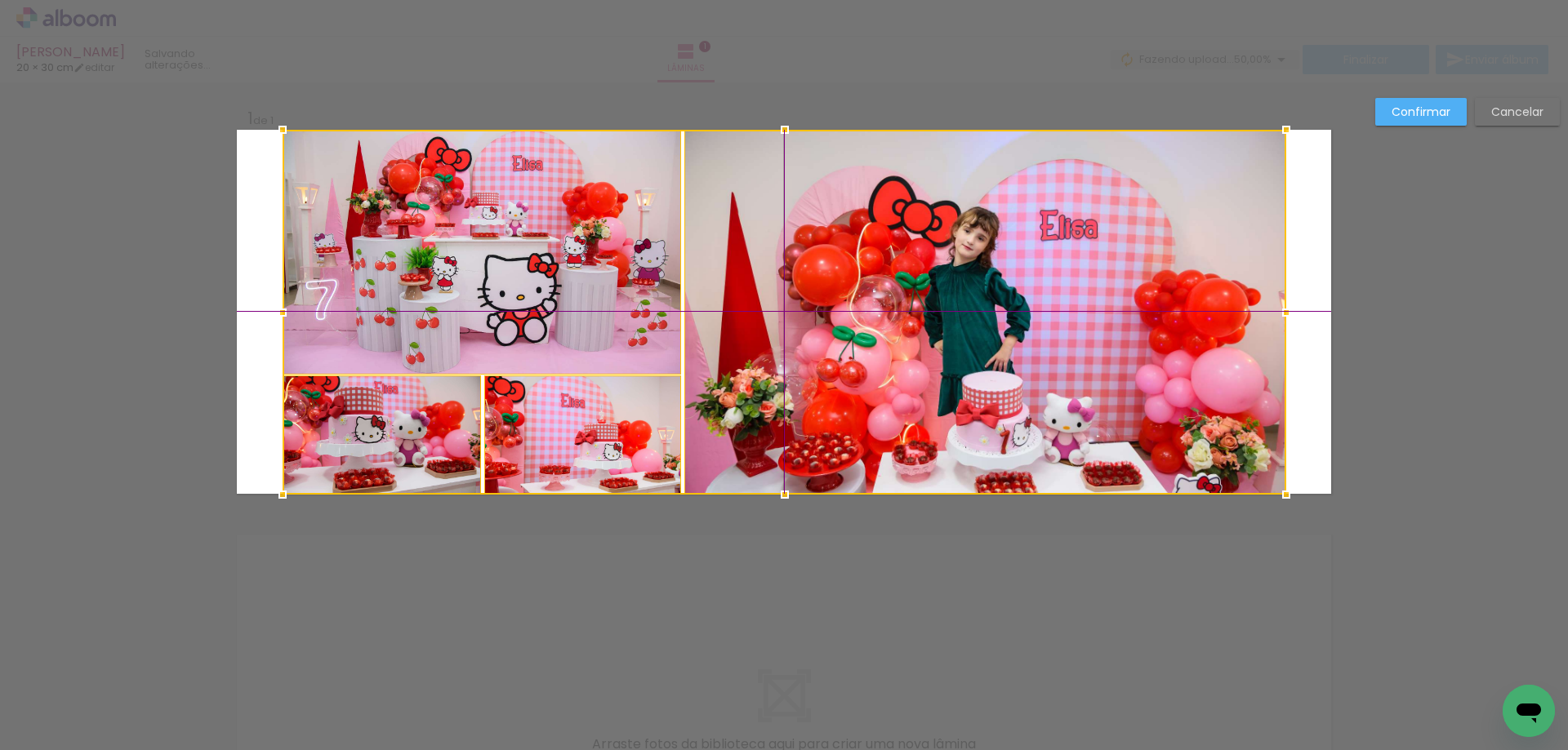
drag, startPoint x: 1012, startPoint y: 369, endPoint x: 989, endPoint y: 371, distance: 23.1
click at [989, 371] on div at bounding box center [784, 313] width 1003 height 365
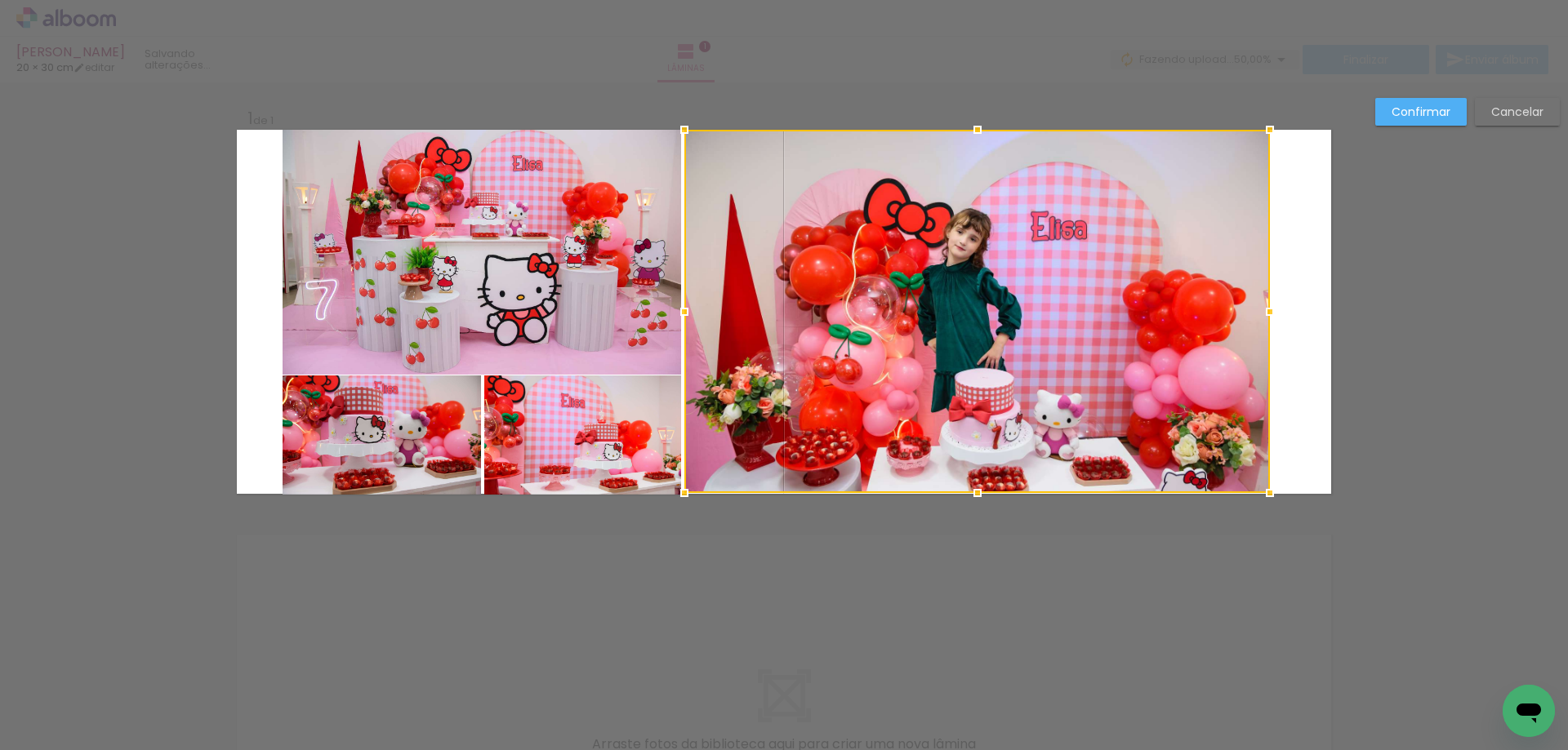
click at [1272, 499] on div at bounding box center [1269, 492] width 32 height 32
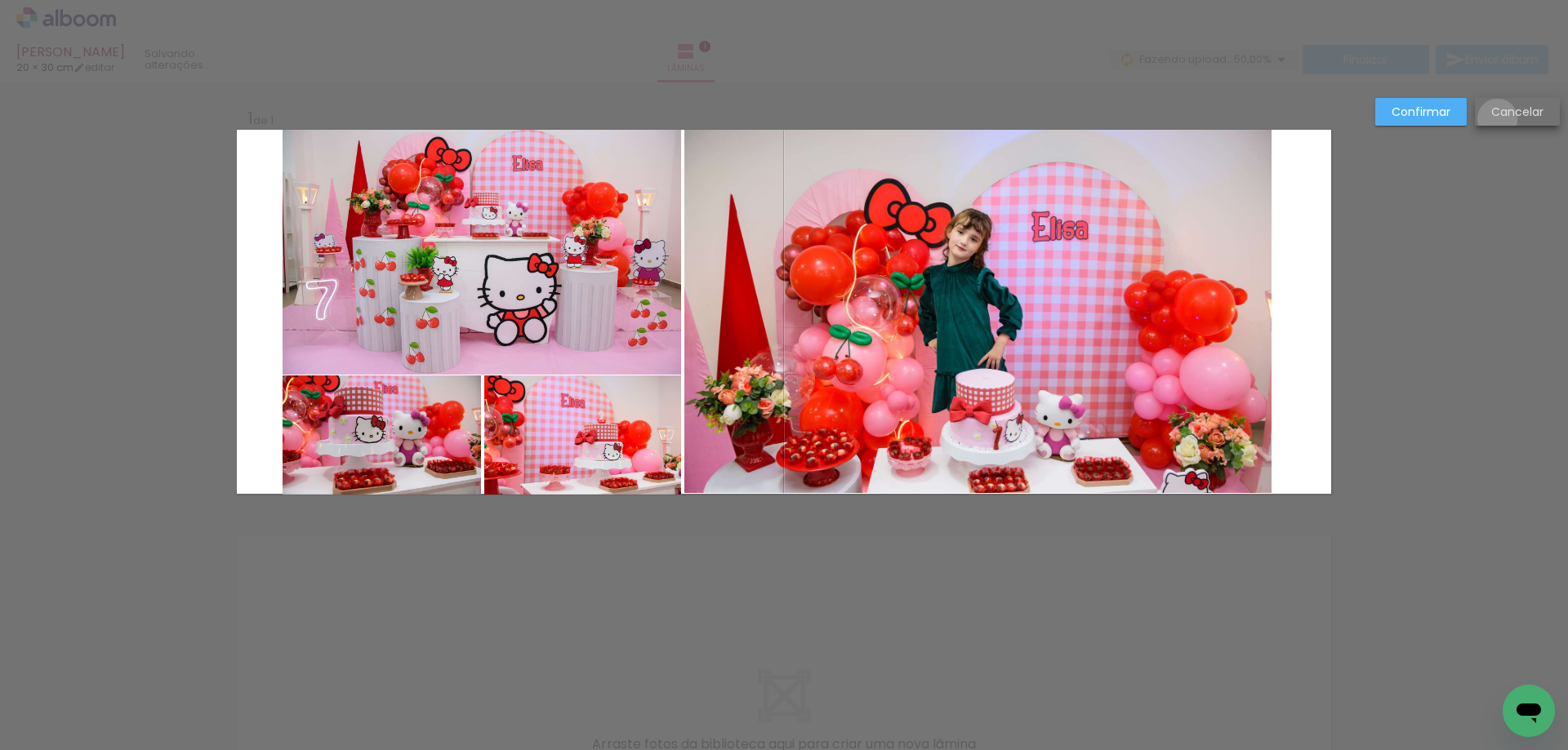
click at [0, 0] on slot "Cancelar" at bounding box center [0, 0] width 0 height 0
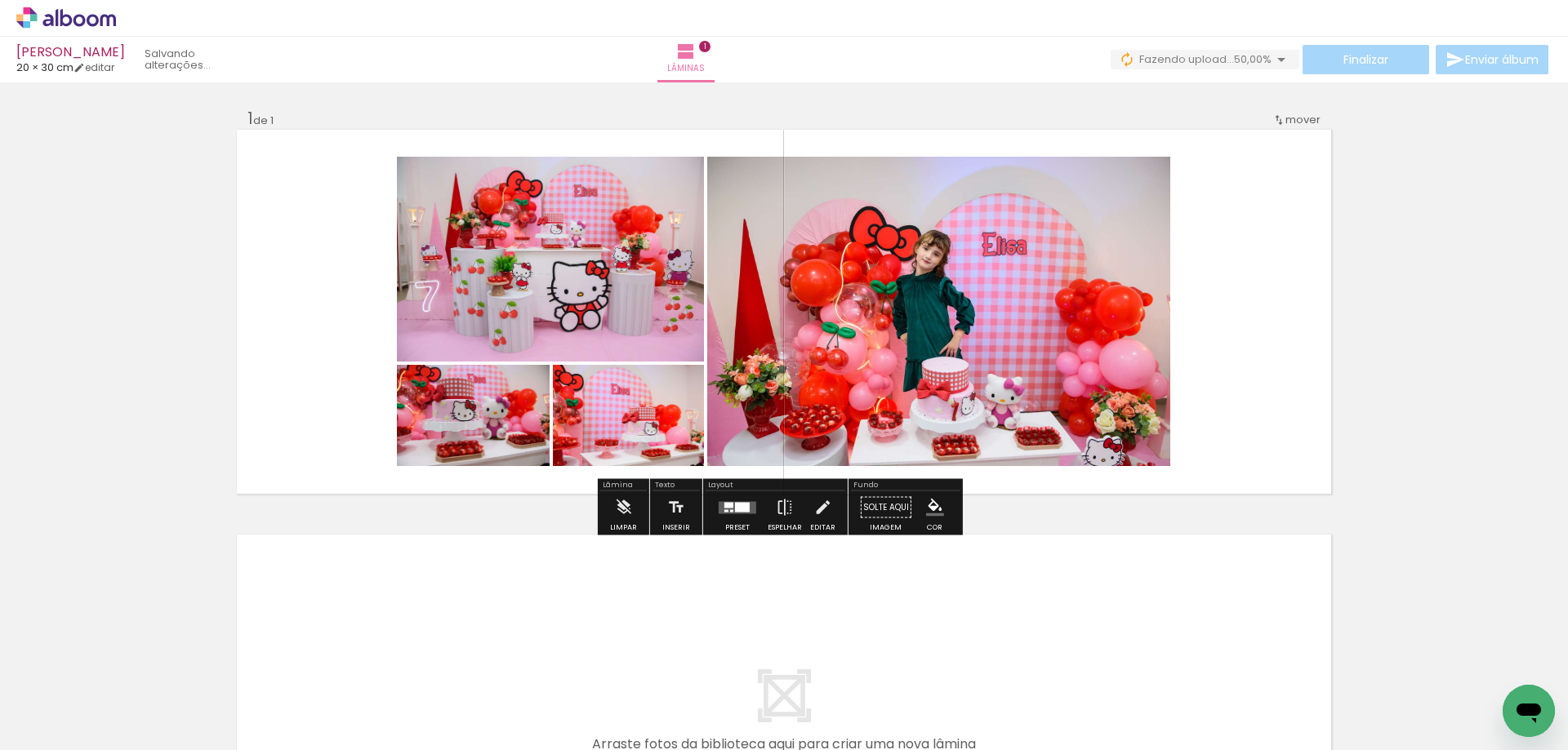
click at [602, 321] on quentale-photo at bounding box center [550, 259] width 307 height 205
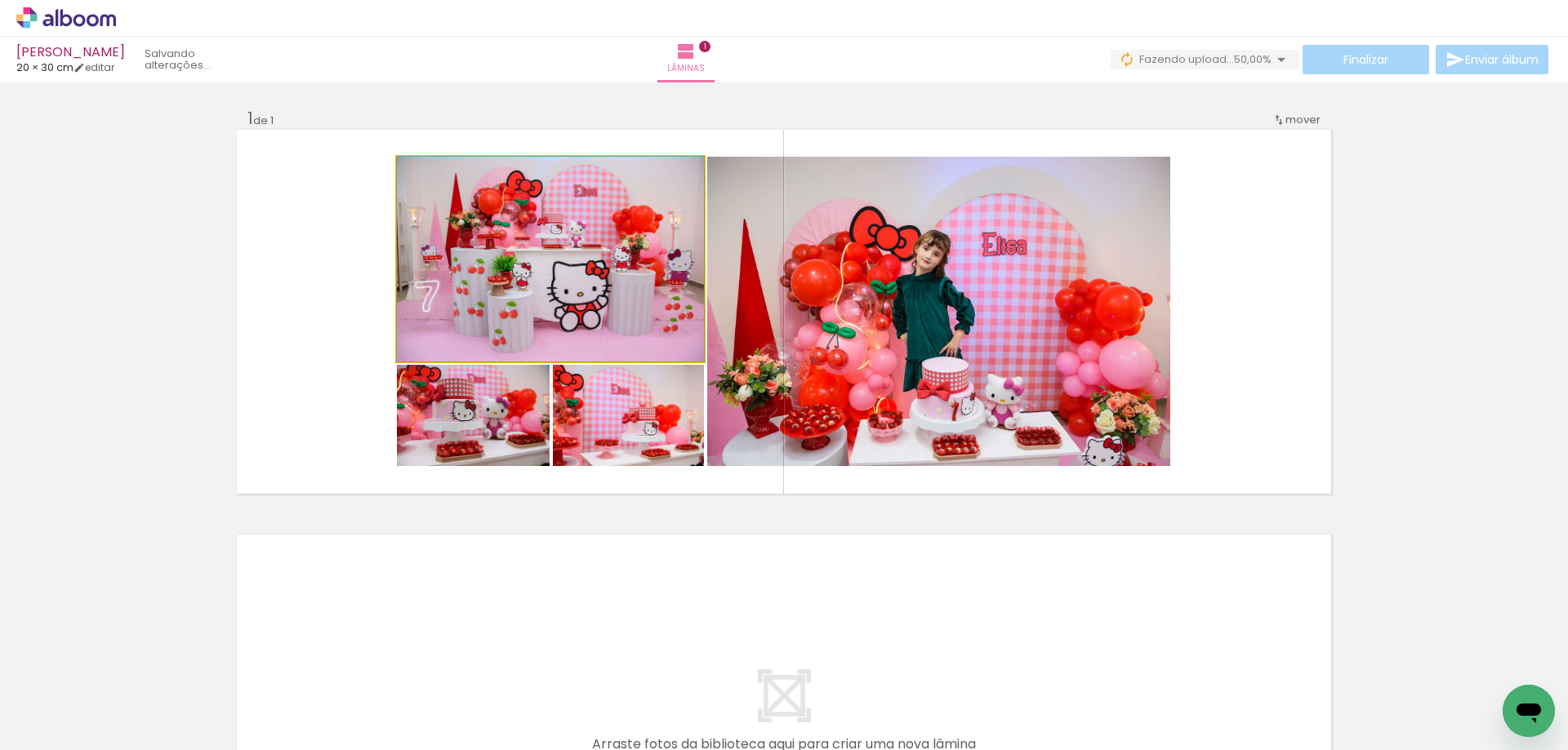
click at [602, 321] on quentale-photo at bounding box center [550, 259] width 307 height 205
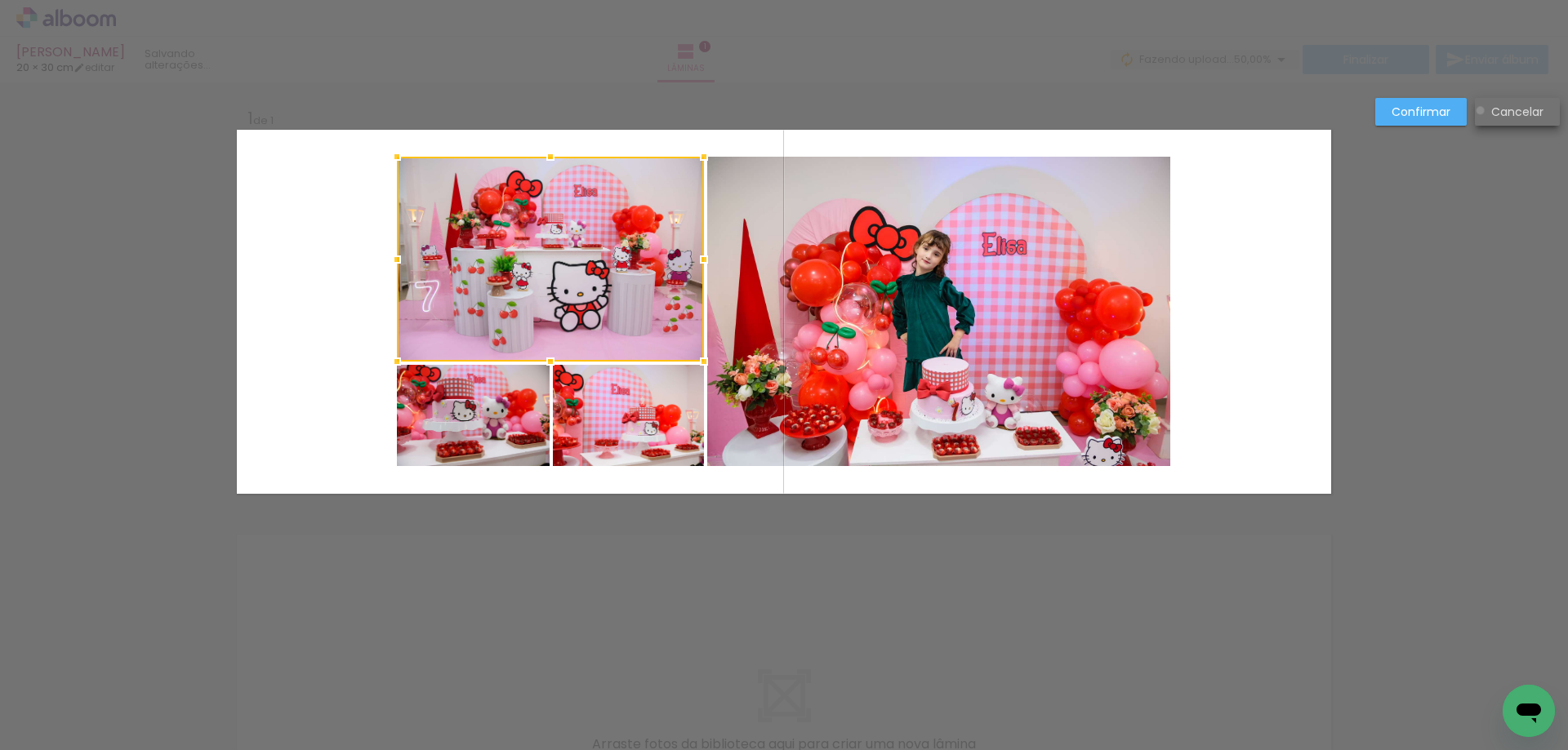
click at [1480, 110] on paper-button "Cancelar" at bounding box center [1516, 112] width 85 height 28
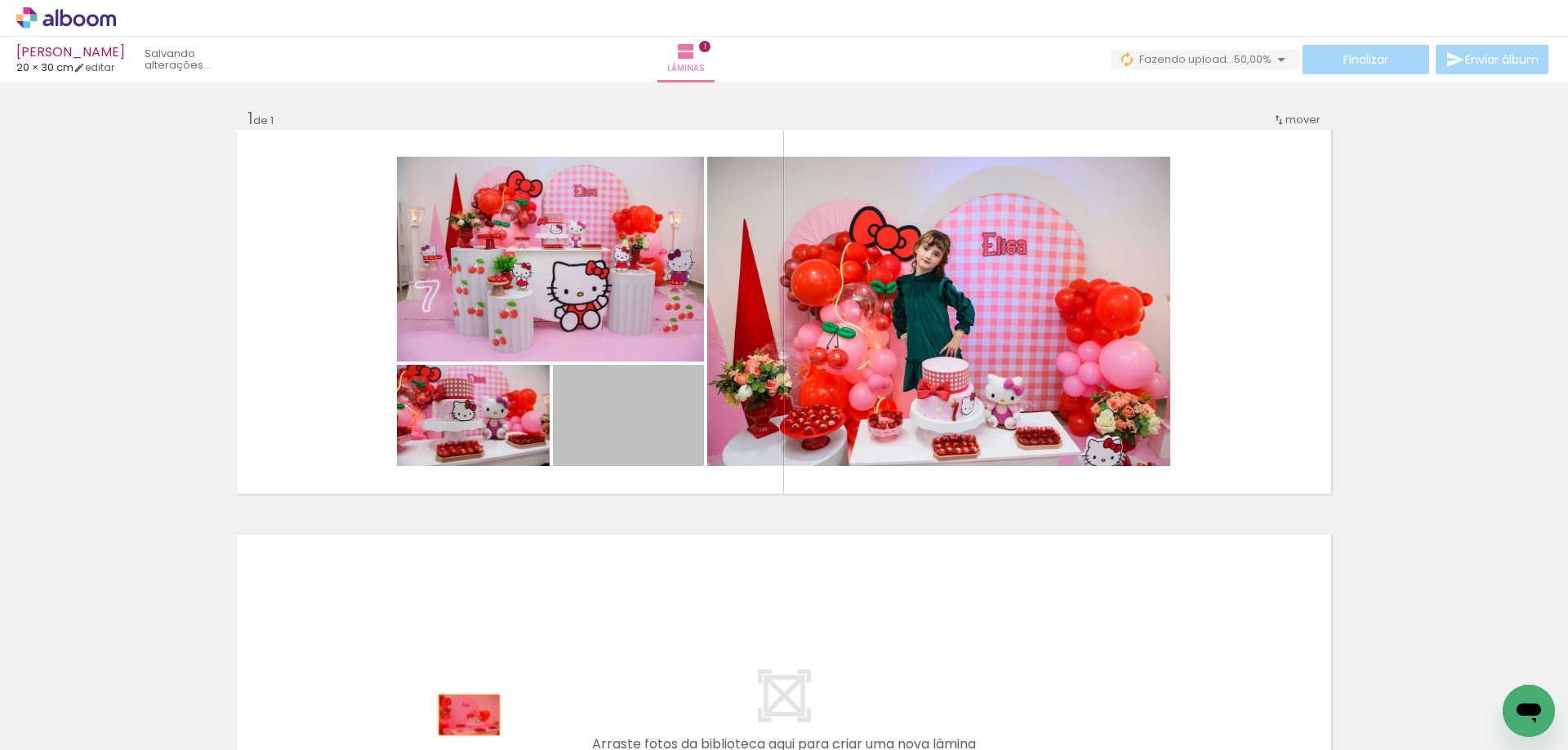
drag, startPoint x: 625, startPoint y: 423, endPoint x: 445, endPoint y: 712, distance: 340.5
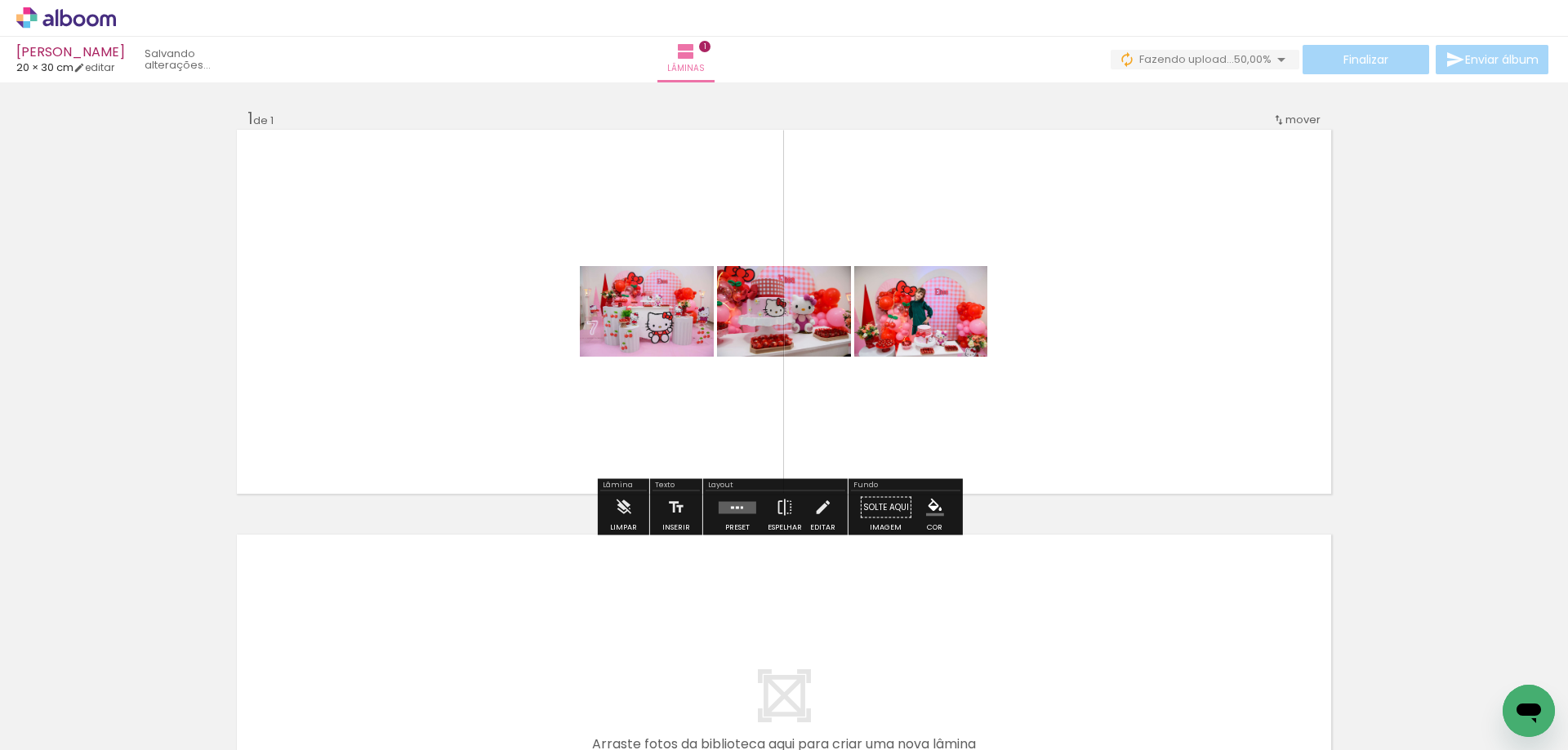
click at [719, 505] on quentale-layouter at bounding box center [737, 507] width 38 height 12
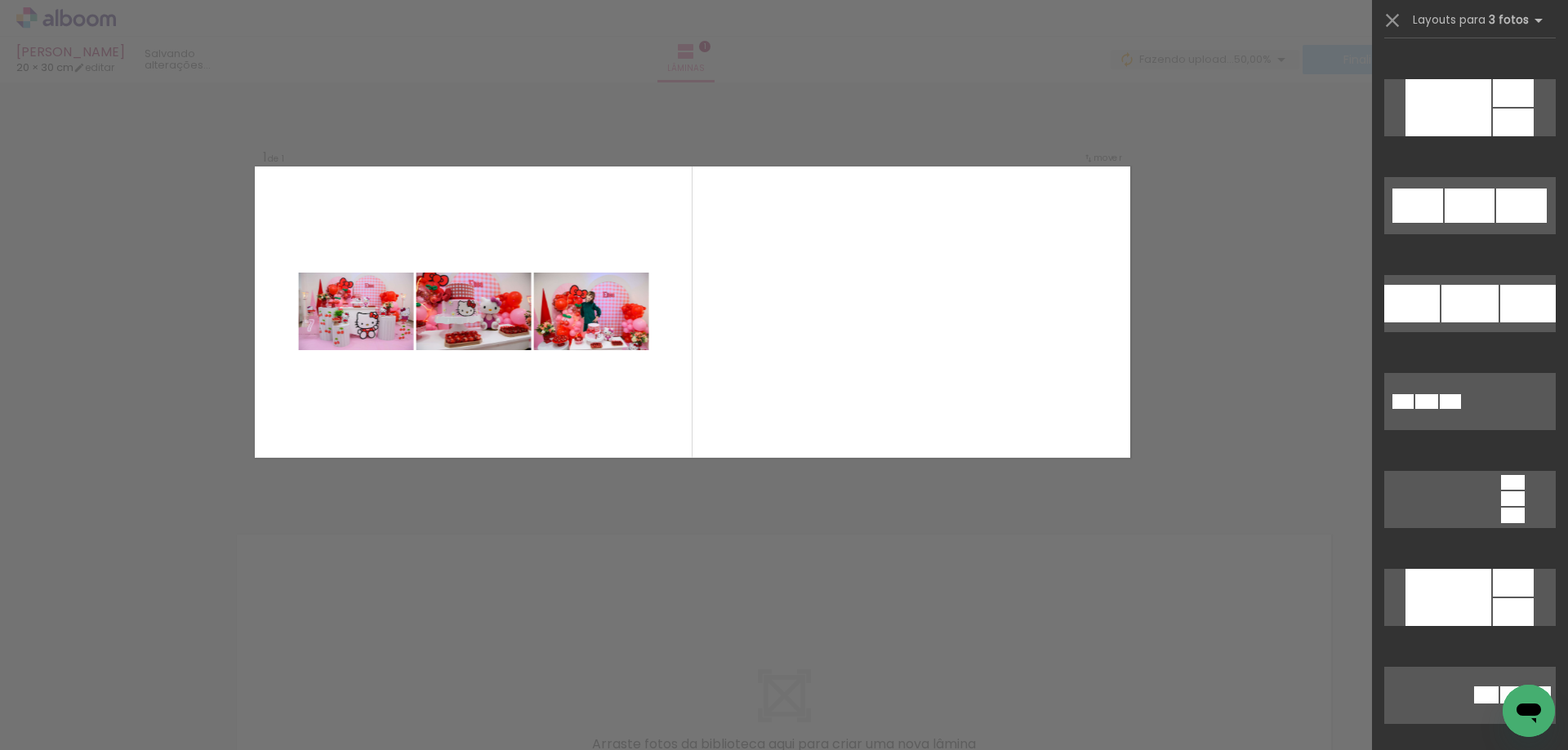
scroll to position [2123, 0]
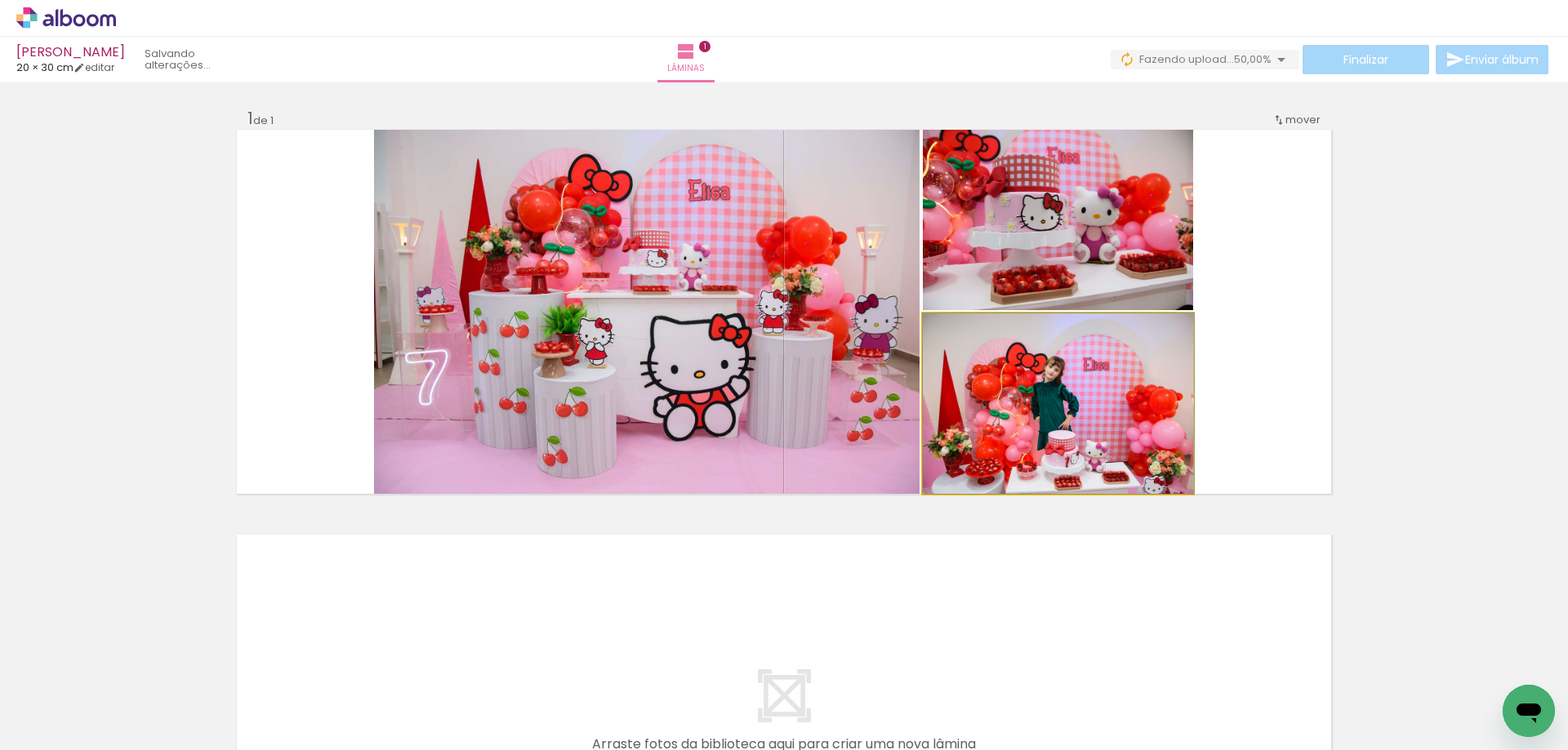
drag, startPoint x: 1061, startPoint y: 430, endPoint x: 749, endPoint y: 315, distance: 332.5
click at [0, 0] on slot at bounding box center [0, 0] width 0 height 0
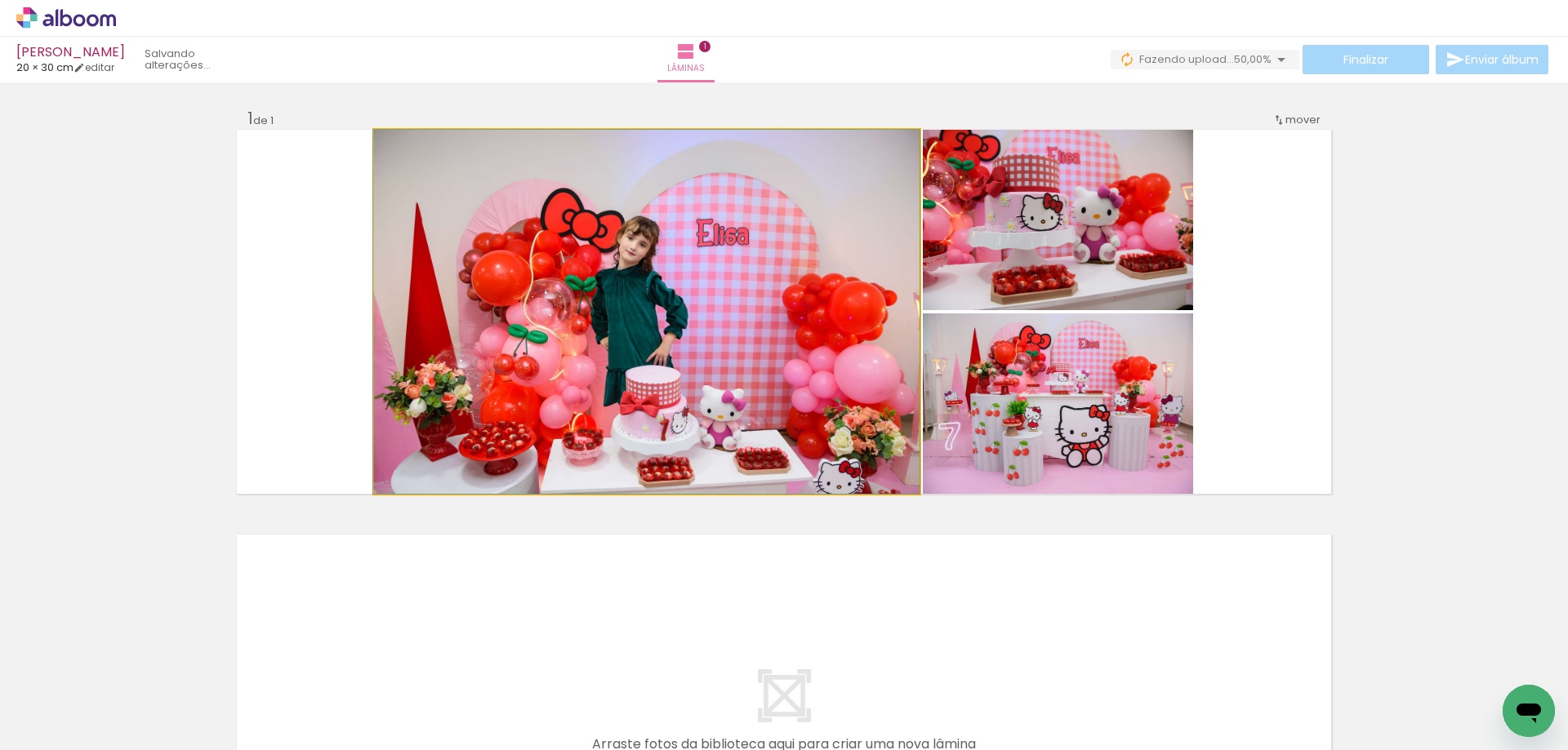
drag, startPoint x: 863, startPoint y: 409, endPoint x: 856, endPoint y: 409, distance: 7.0
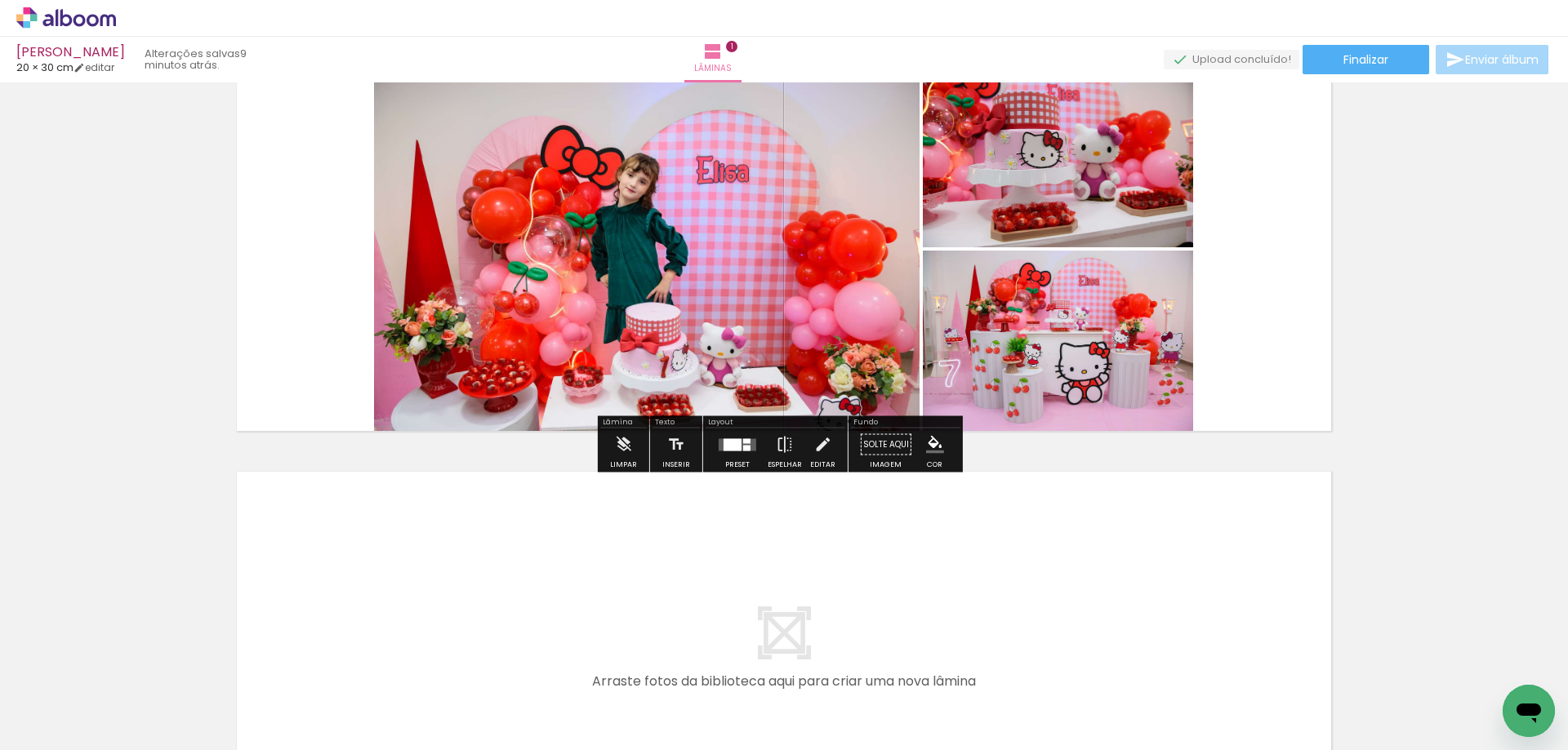
scroll to position [0, 0]
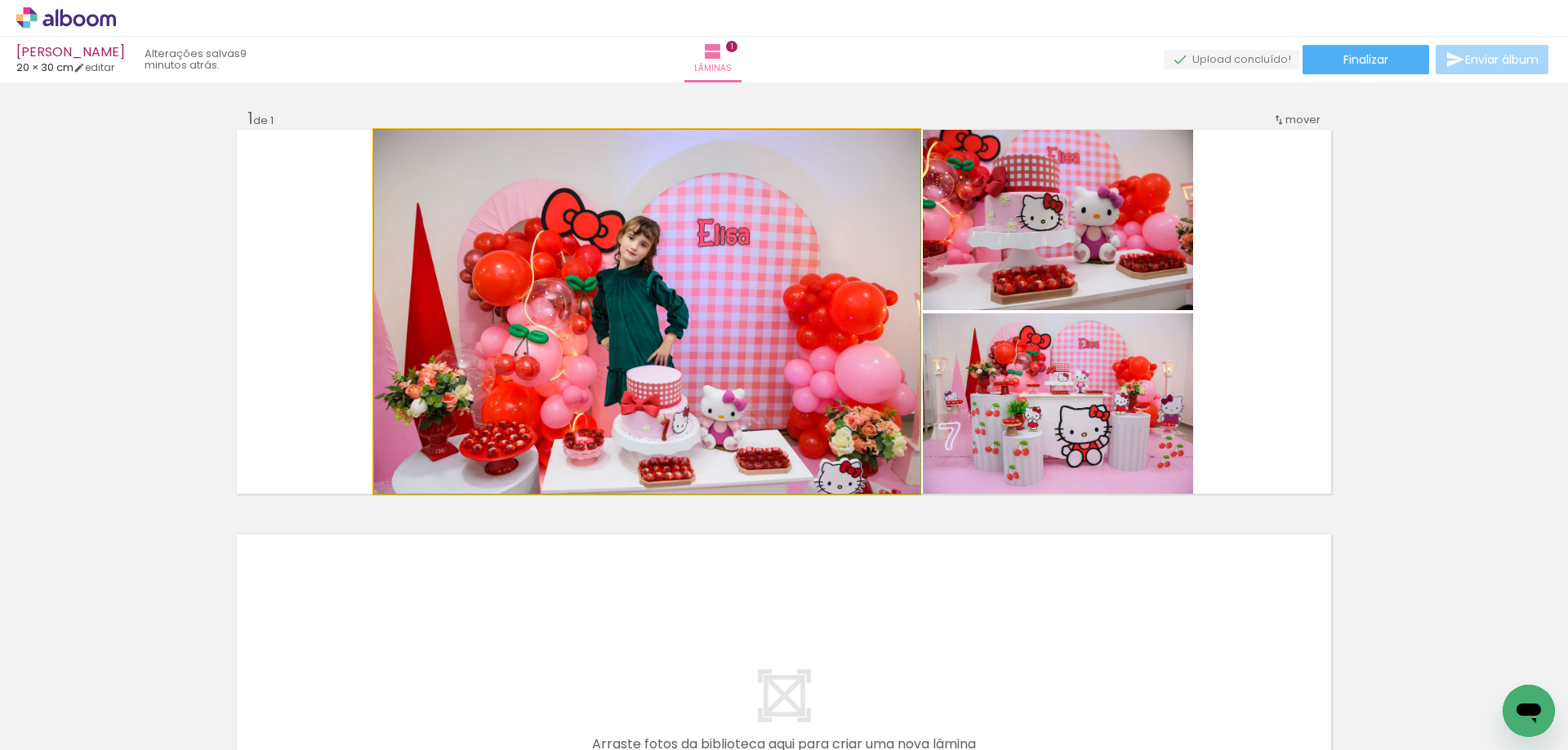
drag, startPoint x: 737, startPoint y: 377, endPoint x: 740, endPoint y: 358, distance: 19.2
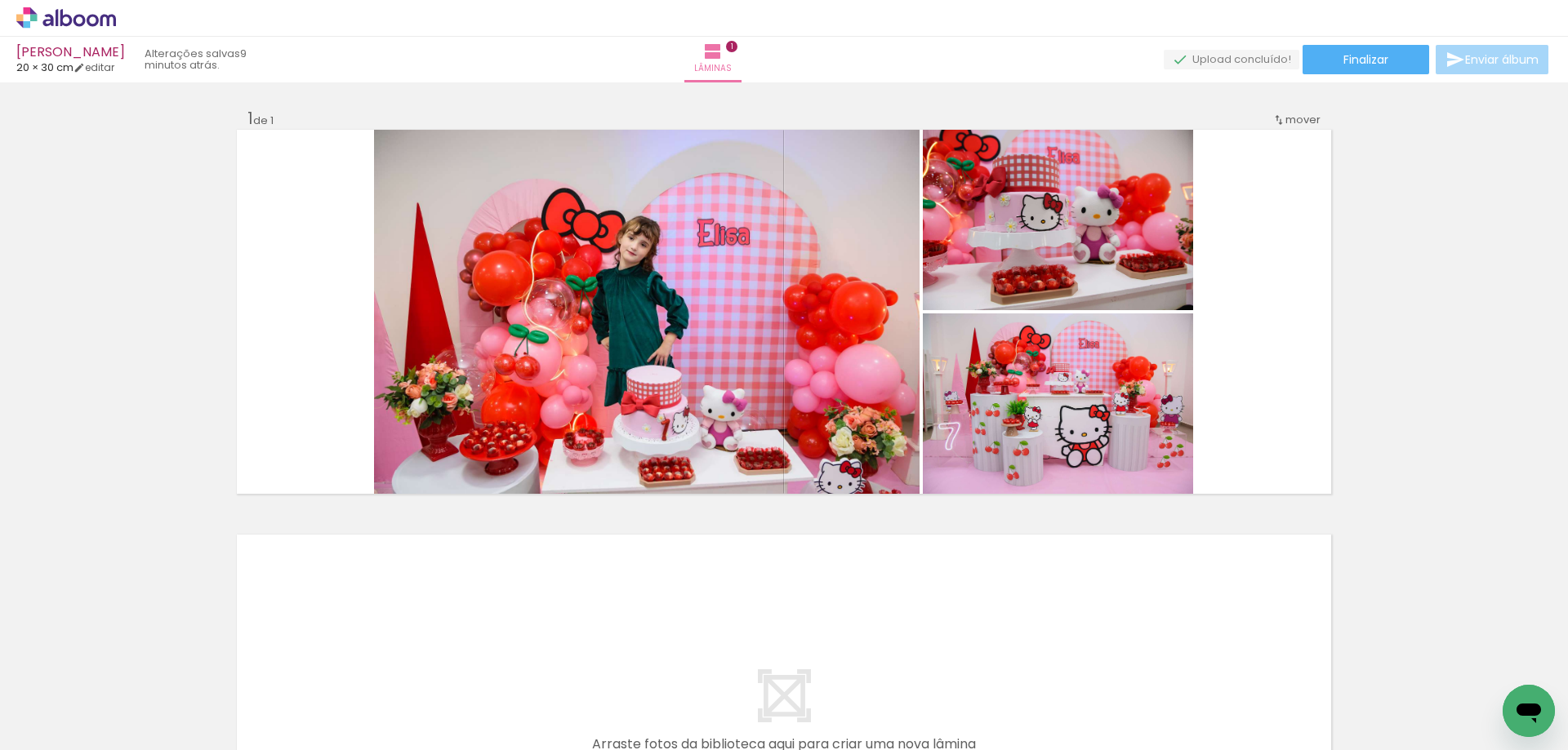
click at [668, 640] on quentale-layouter at bounding box center [783, 717] width 1094 height 364
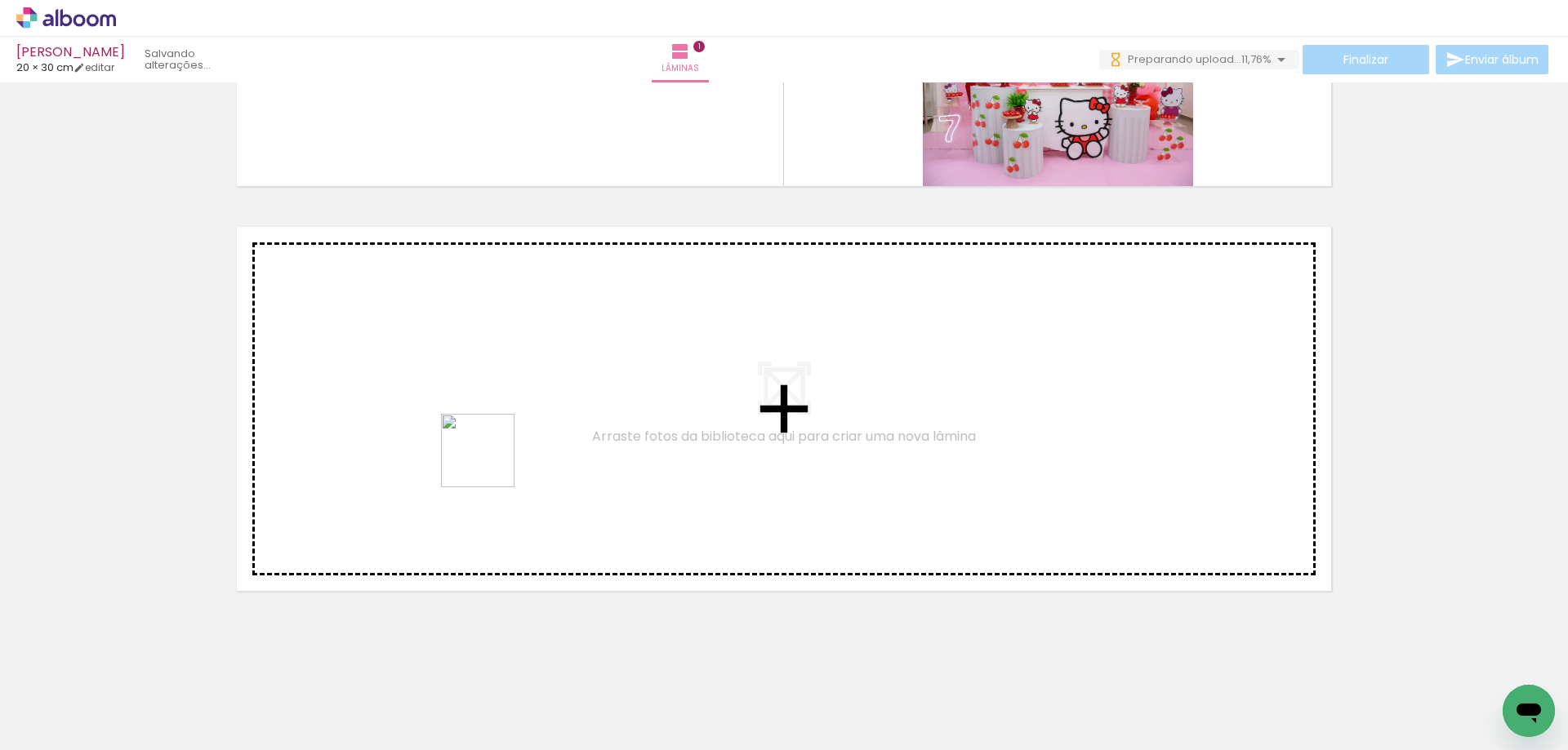
drag, startPoint x: 445, startPoint y: 711, endPoint x: 490, endPoint y: 463, distance: 252.0
click at [490, 463] on quentale-workspace at bounding box center [784, 375] width 1568 height 750
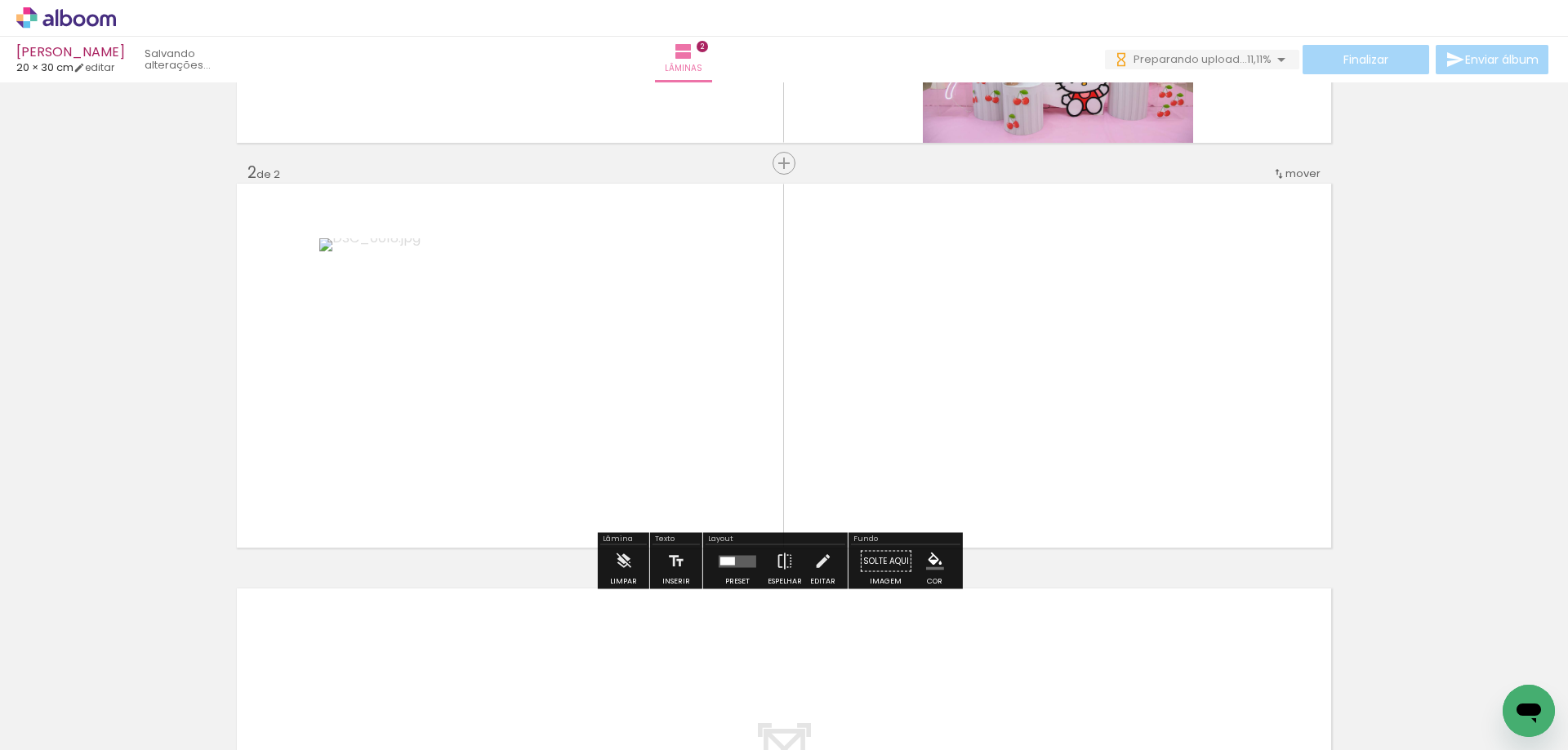
scroll to position [352, 0]
drag, startPoint x: 547, startPoint y: 690, endPoint x: 756, endPoint y: 414, distance: 346.2
click at [739, 396] on quentale-workspace at bounding box center [784, 375] width 1568 height 750
click at [719, 570] on div at bounding box center [737, 561] width 44 height 32
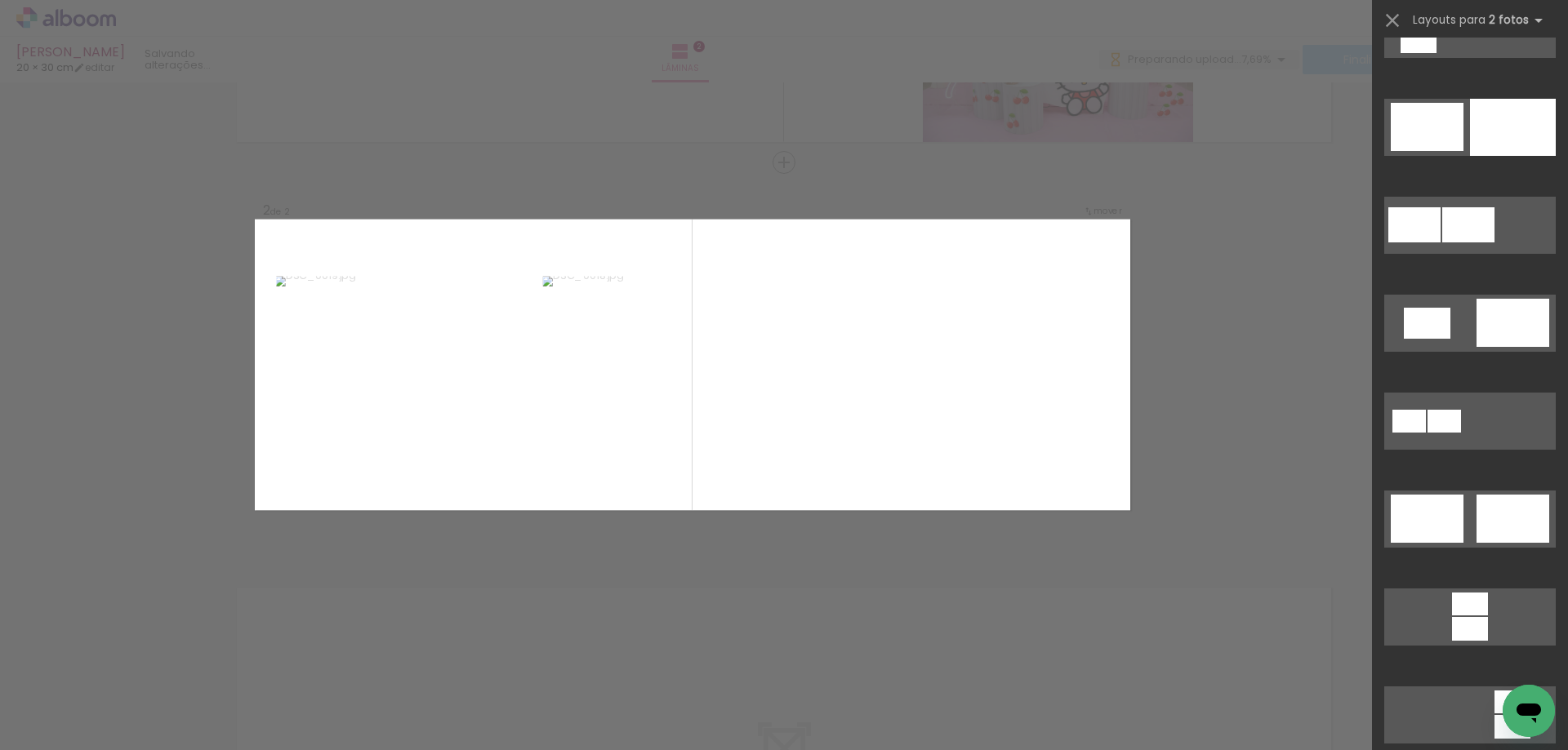
scroll to position [82, 0]
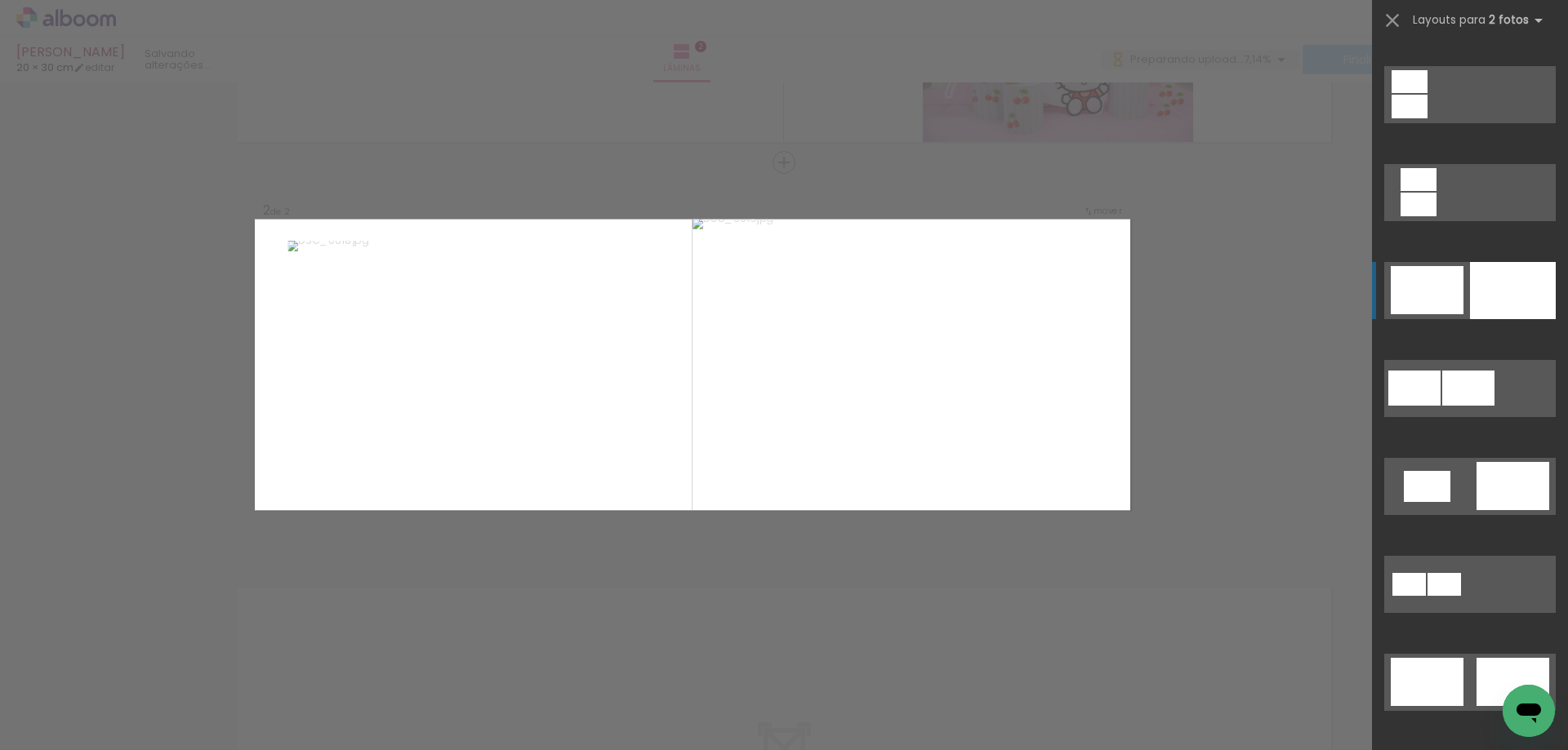
click at [1427, 119] on div at bounding box center [1409, 106] width 36 height 24
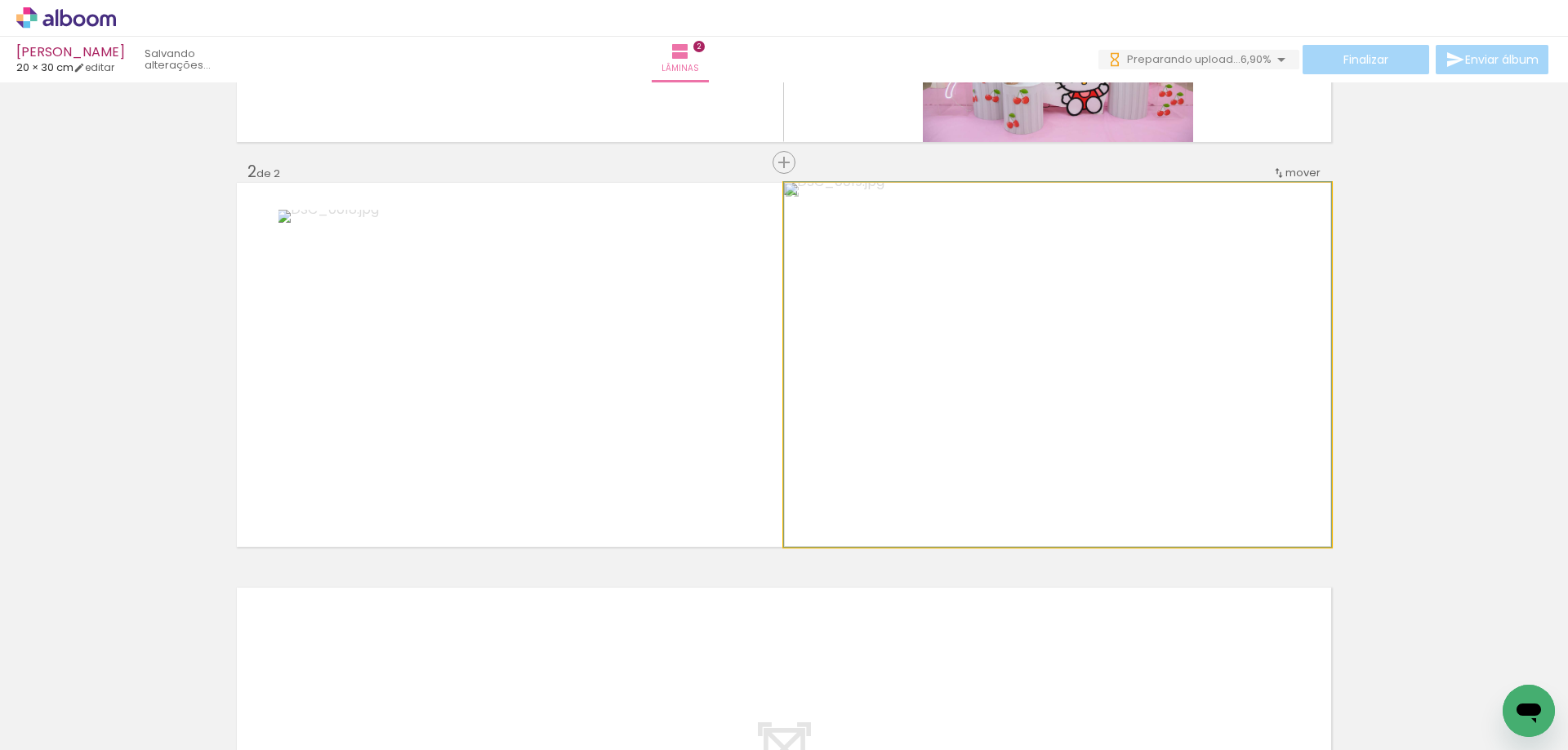
drag, startPoint x: 921, startPoint y: 453, endPoint x: 566, endPoint y: 390, distance: 360.5
click at [0, 0] on slot at bounding box center [0, 0] width 0 height 0
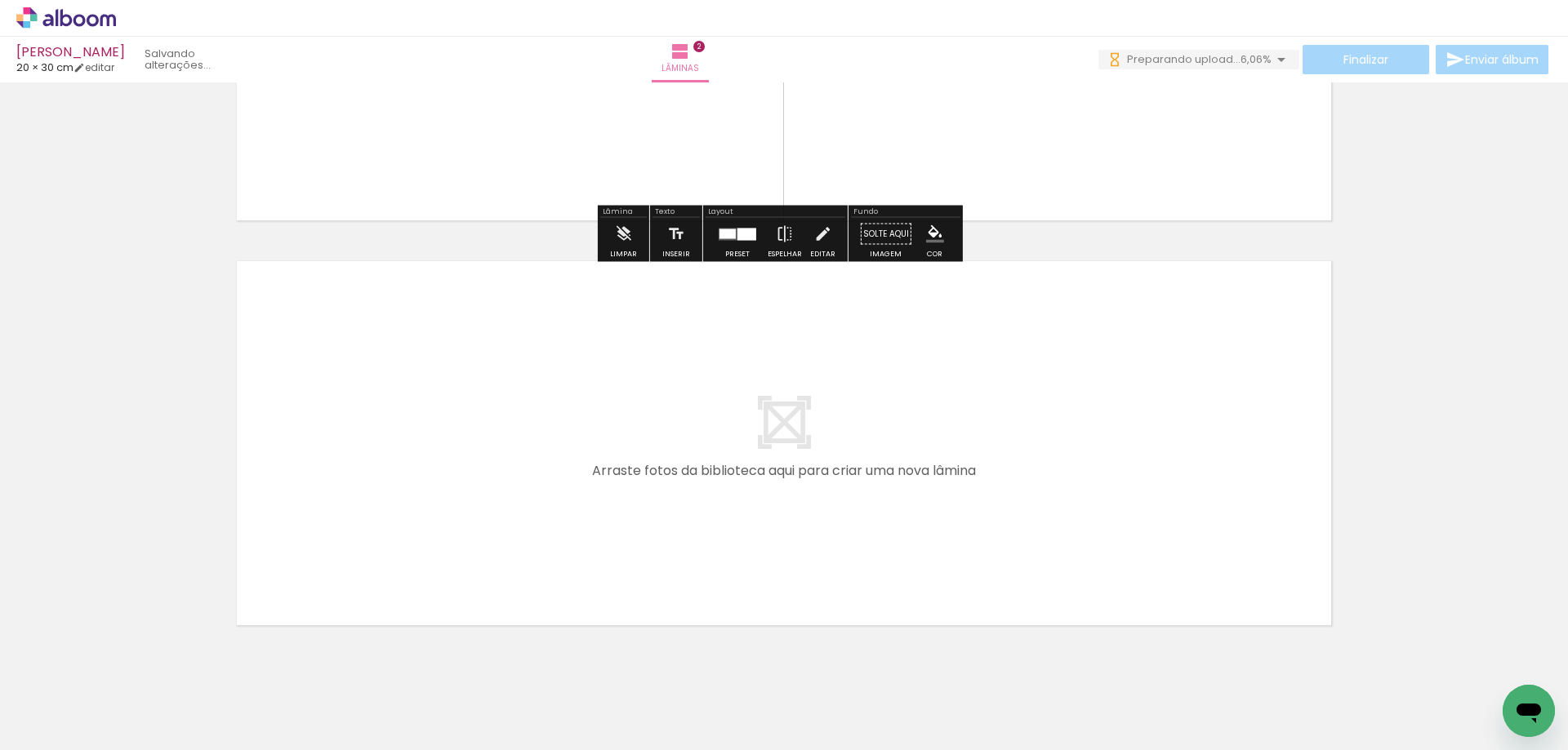
scroll to position [0, 0]
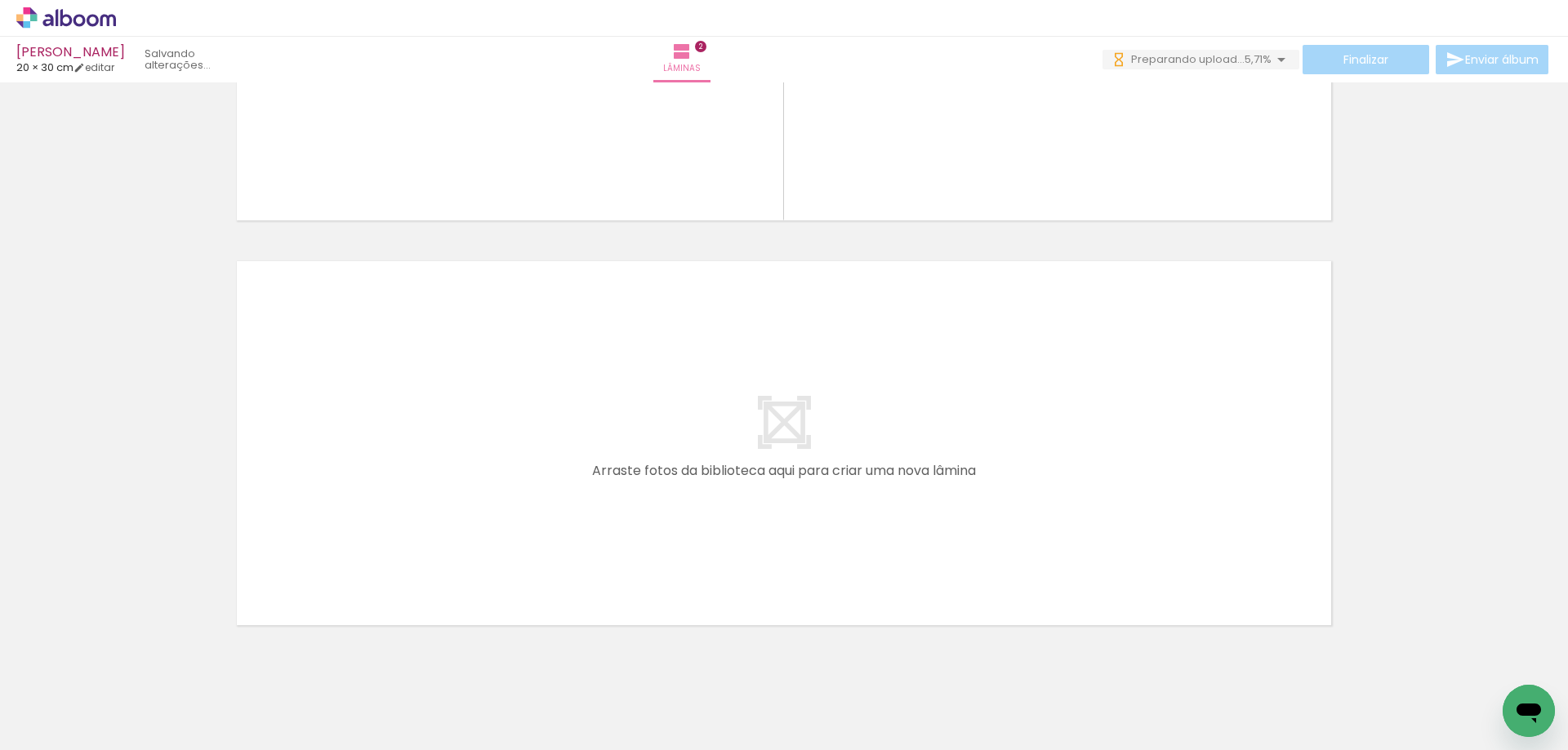
drag, startPoint x: 624, startPoint y: 696, endPoint x: 616, endPoint y: 529, distance: 167.2
click at [616, 529] on quentale-workspace at bounding box center [784, 375] width 1568 height 750
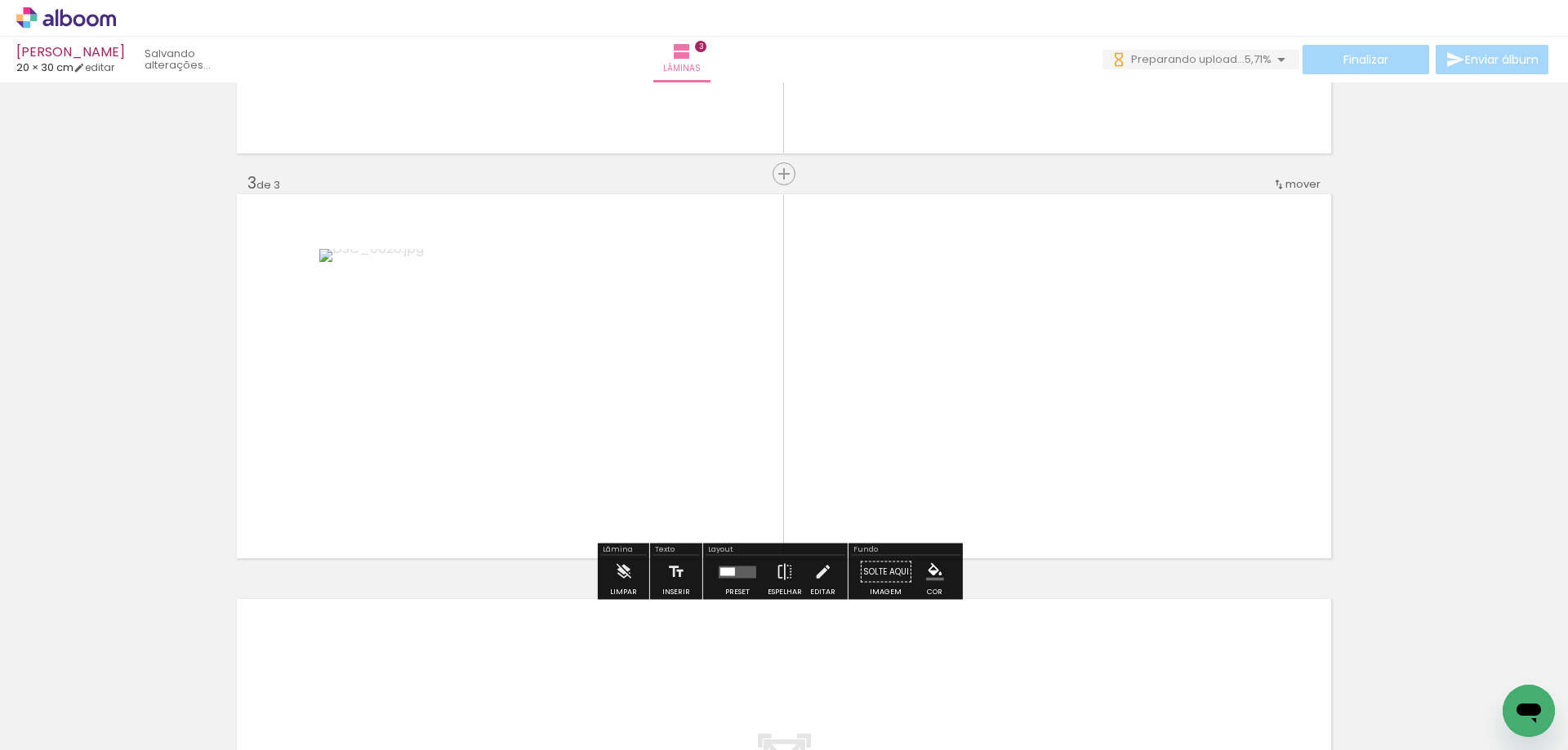
scroll to position [757, 0]
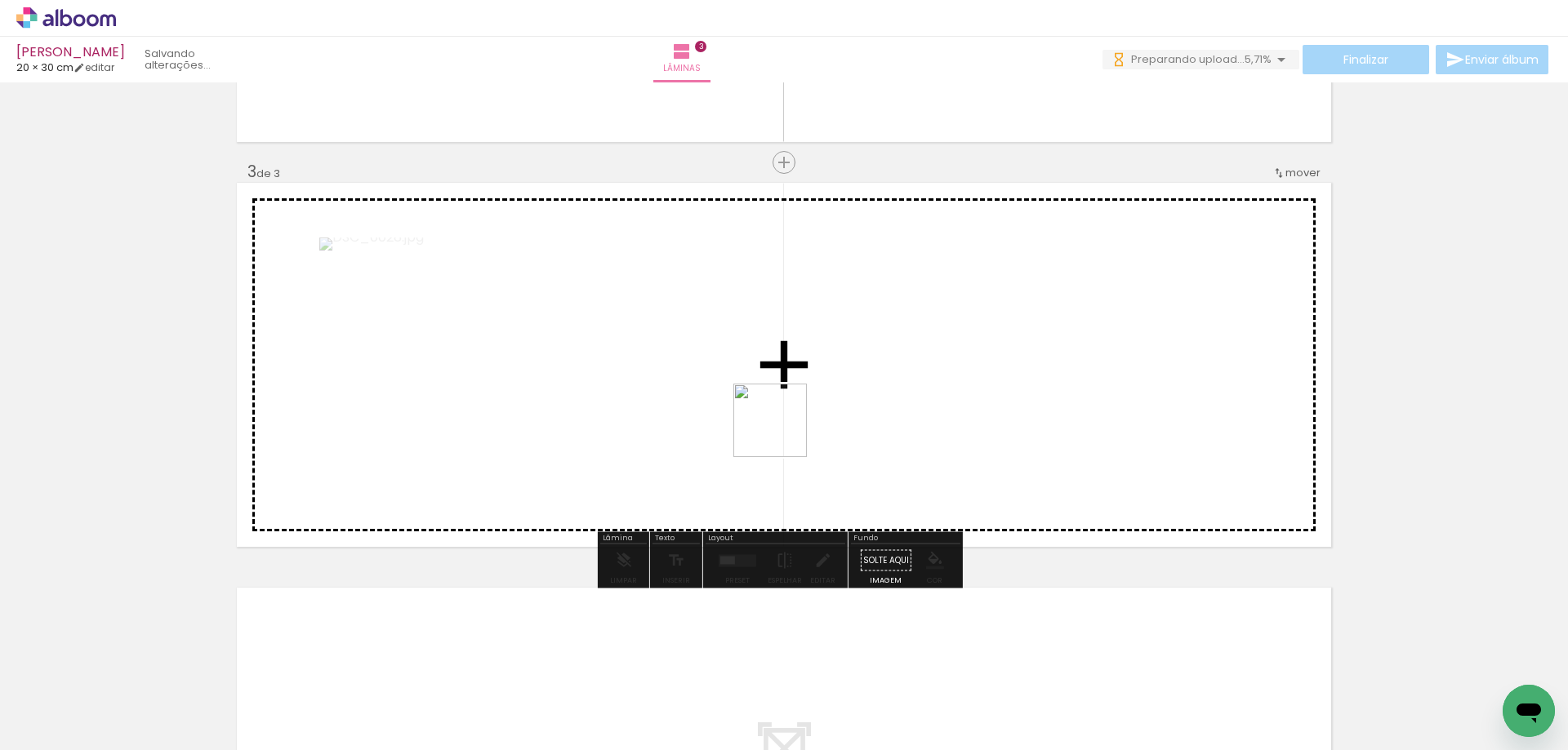
drag, startPoint x: 782, startPoint y: 433, endPoint x: 791, endPoint y: 422, distance: 14.2
click at [791, 422] on quentale-workspace at bounding box center [784, 375] width 1568 height 750
drag, startPoint x: 828, startPoint y: 625, endPoint x: 930, endPoint y: 417, distance: 231.7
click at [930, 417] on quentale-workspace at bounding box center [784, 375] width 1568 height 750
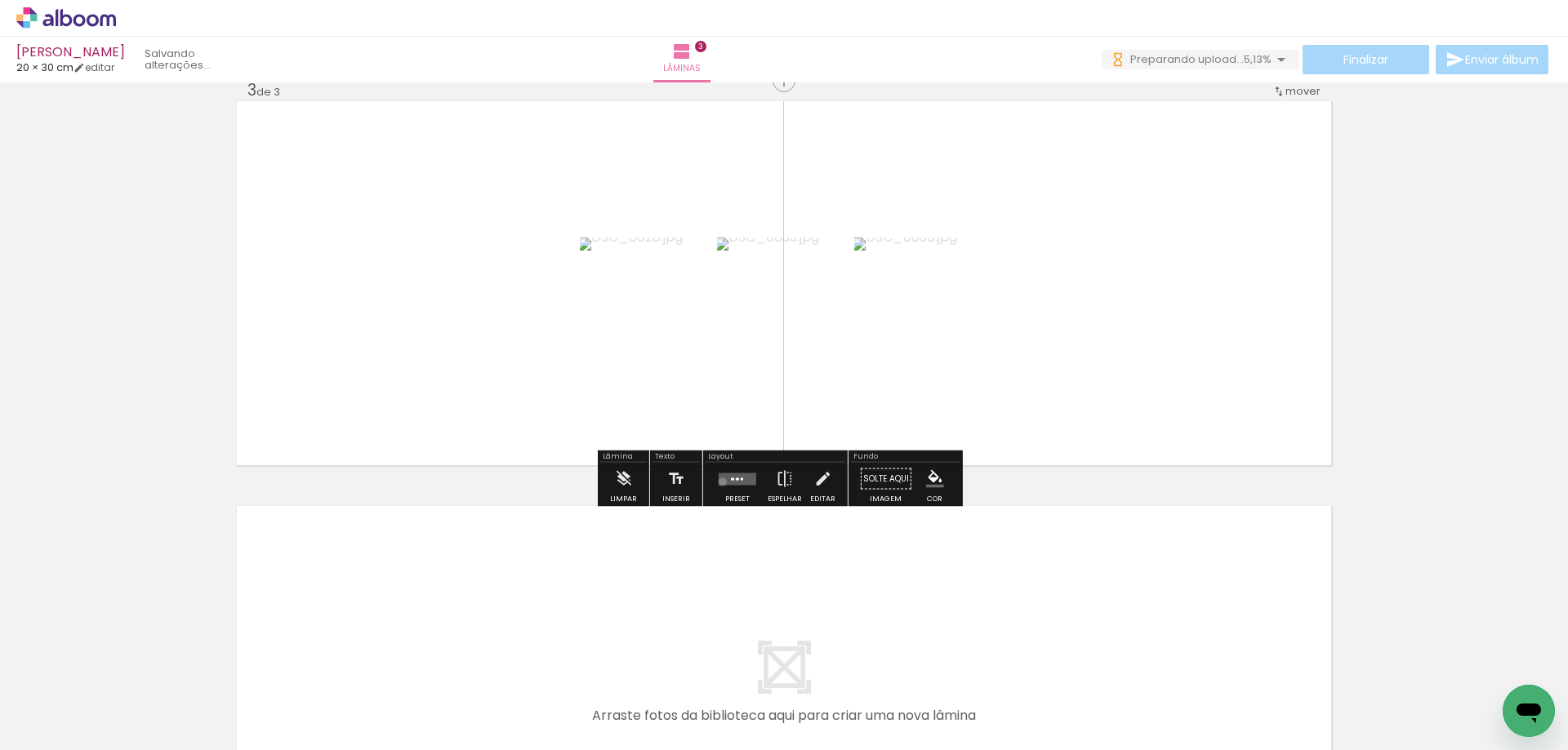
click at [719, 482] on quentale-layouter at bounding box center [737, 478] width 38 height 12
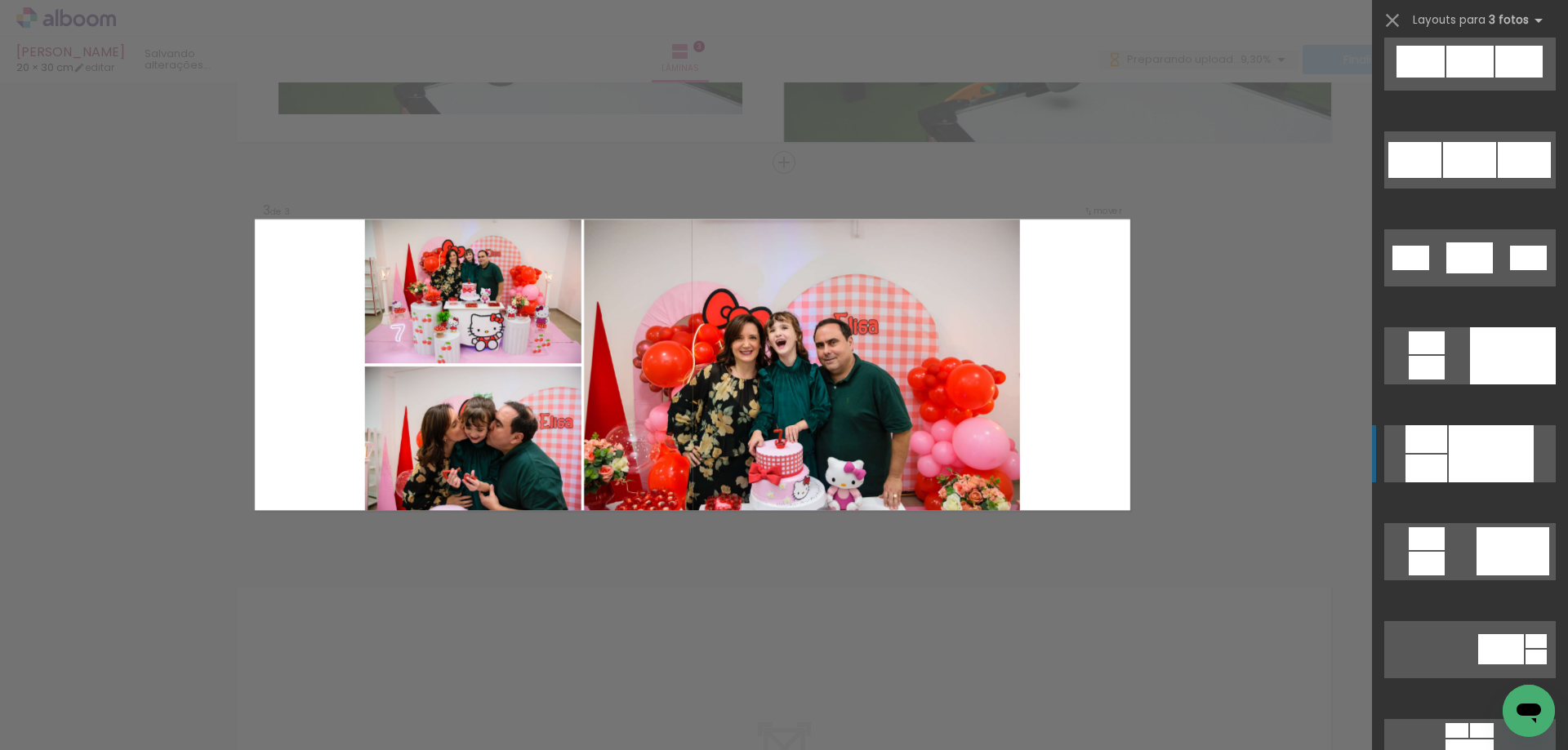
click at [1478, 78] on div at bounding box center [1469, 61] width 47 height 31
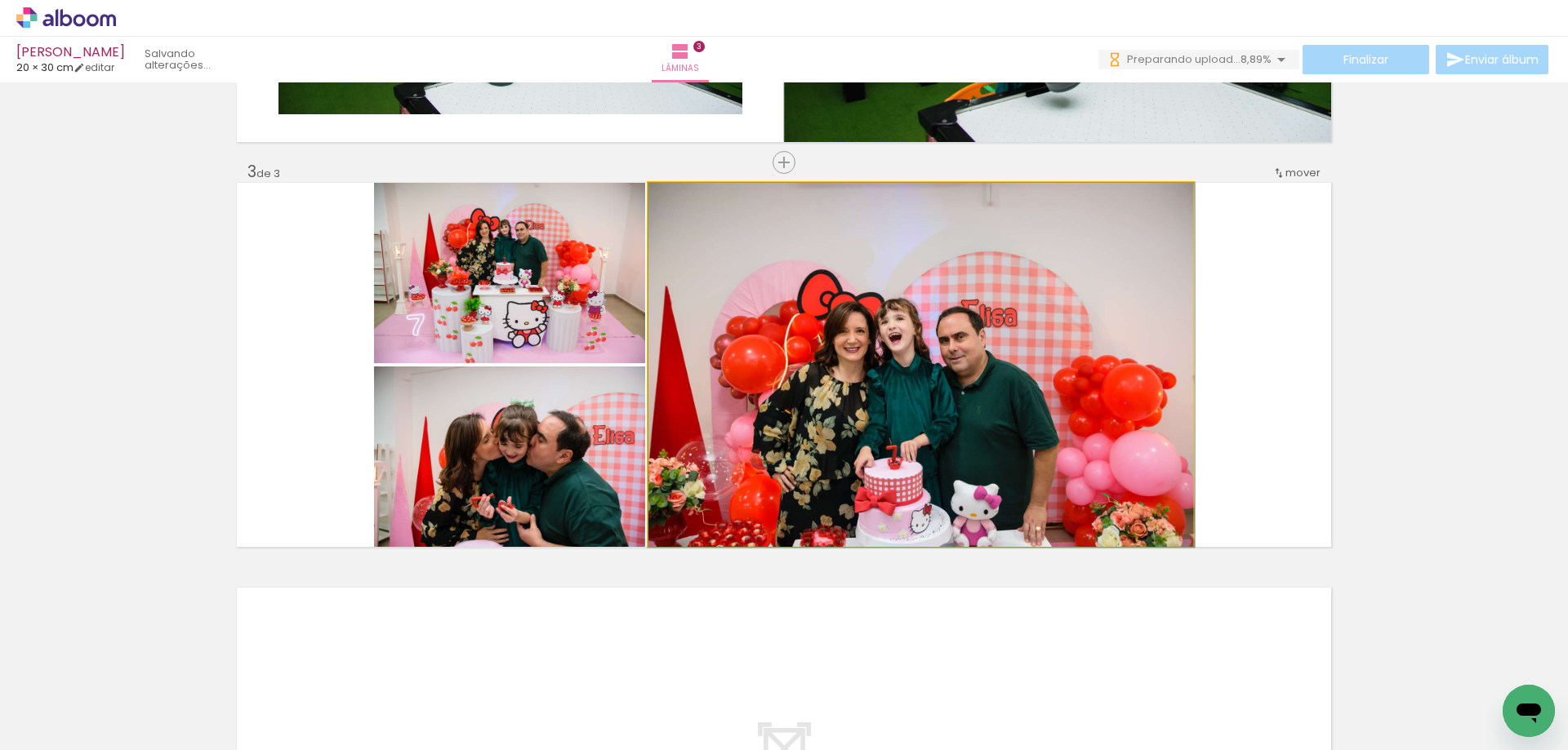
drag, startPoint x: 925, startPoint y: 374, endPoint x: 929, endPoint y: 344, distance: 30.3
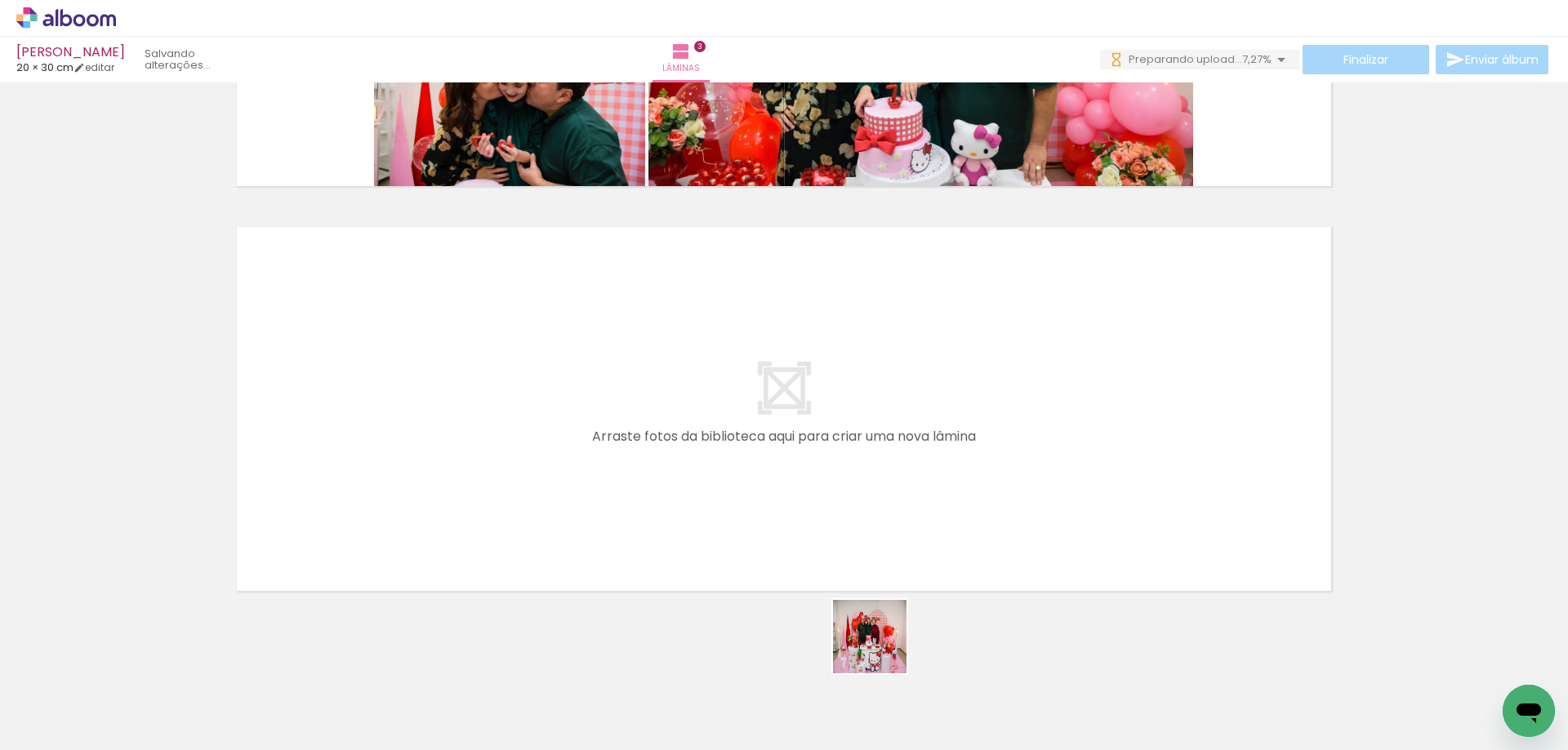
drag, startPoint x: 865, startPoint y: 711, endPoint x: 936, endPoint y: 711, distance: 71.0
click at [875, 521] on quentale-workspace at bounding box center [784, 375] width 1568 height 750
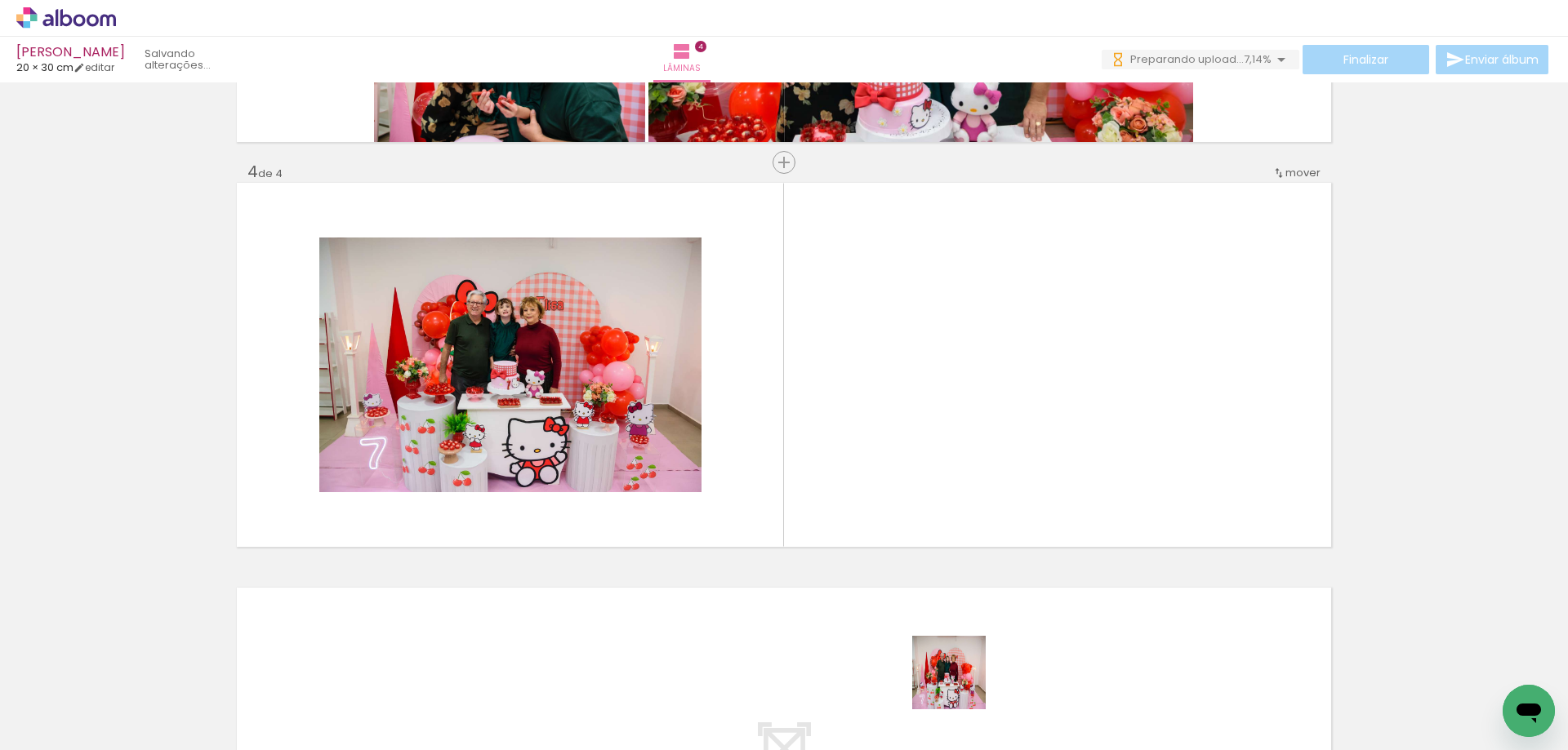
drag, startPoint x: 961, startPoint y: 685, endPoint x: 917, endPoint y: 449, distance: 240.1
click at [917, 449] on quentale-workspace at bounding box center [784, 375] width 1568 height 750
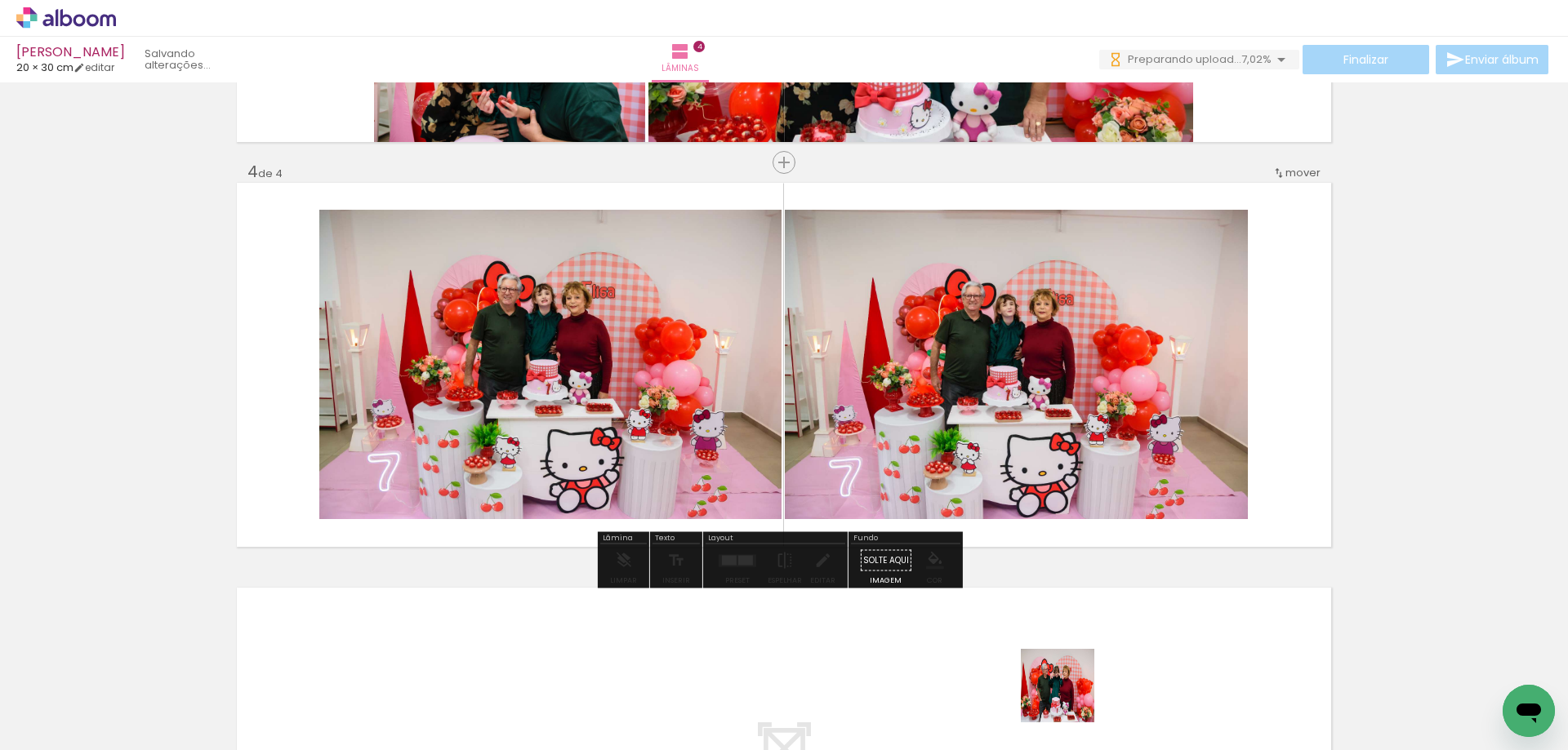
drag, startPoint x: 1069, startPoint y: 698, endPoint x: 1084, endPoint y: 492, distance: 206.5
click at [1084, 492] on quentale-workspace at bounding box center [784, 375] width 1568 height 750
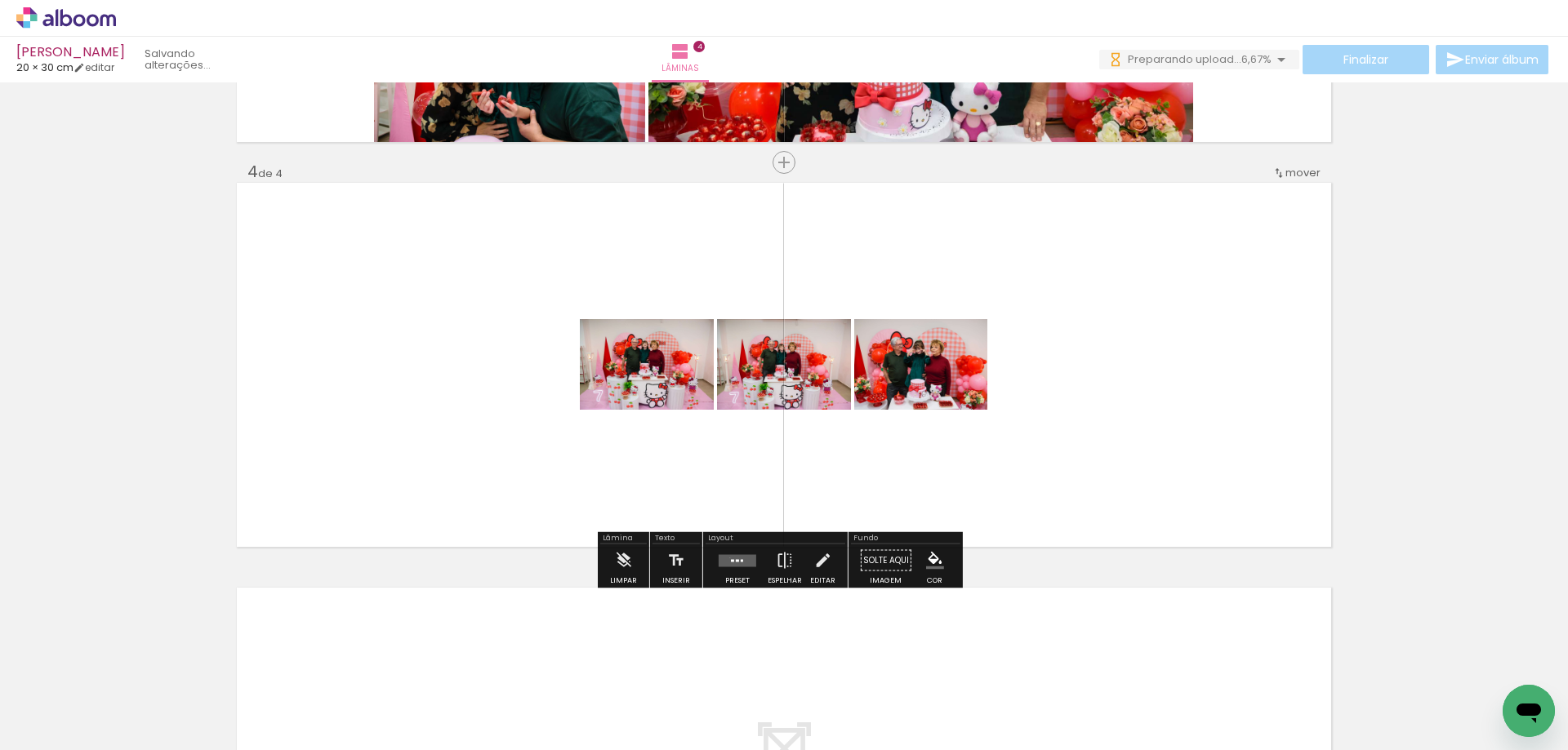
click at [726, 558] on quentale-layouter at bounding box center [737, 561] width 38 height 12
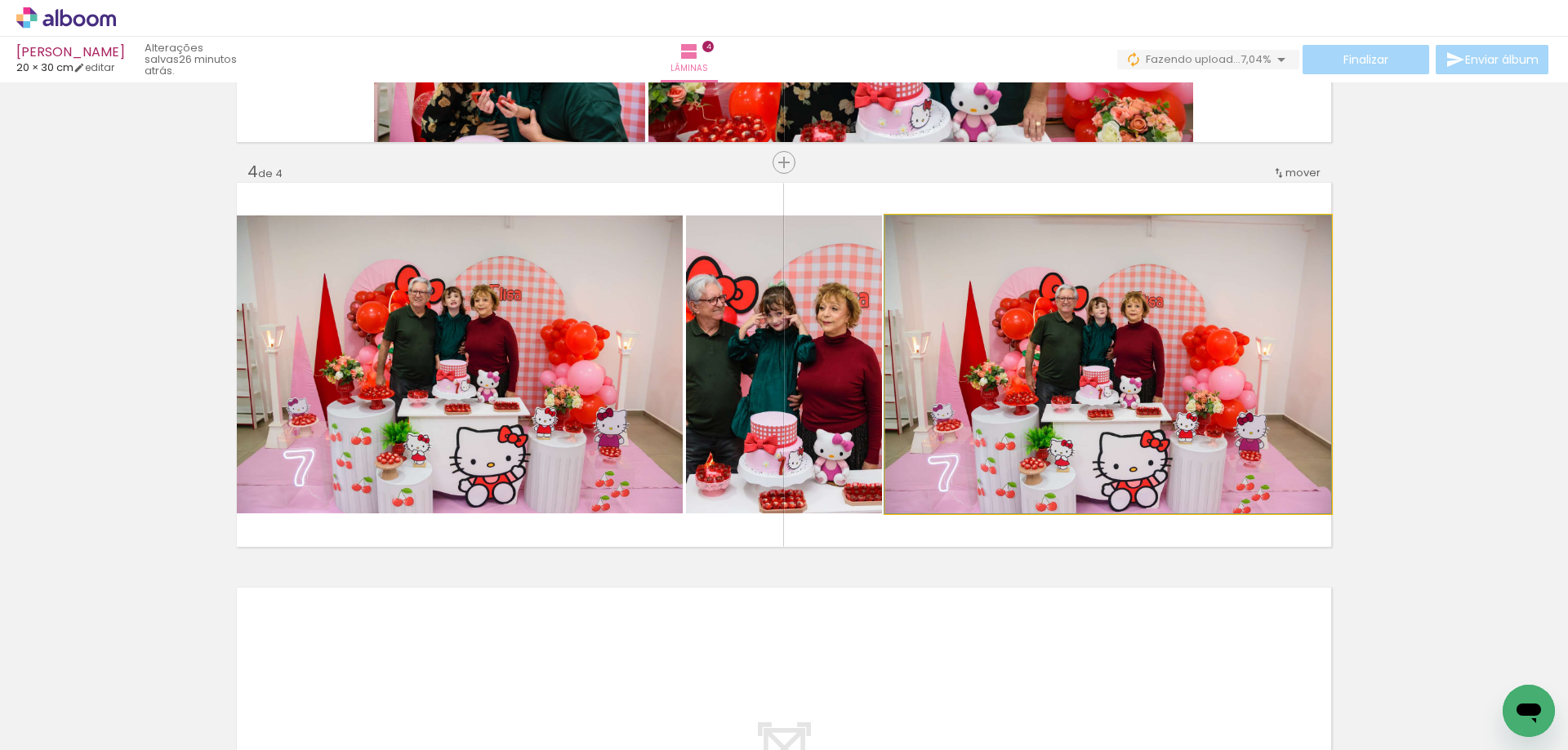
drag, startPoint x: 1155, startPoint y: 451, endPoint x: 1155, endPoint y: 428, distance: 23.0
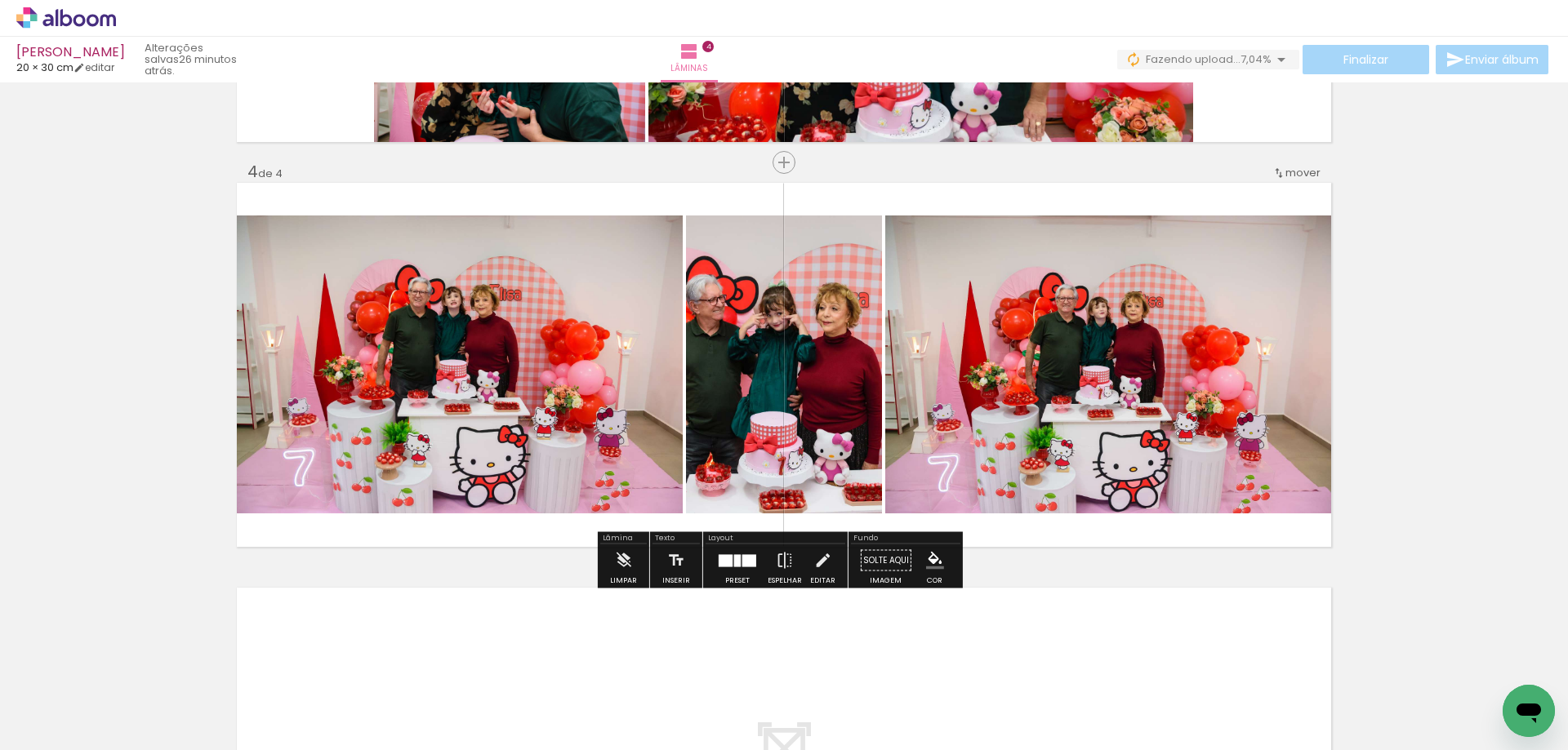
drag, startPoint x: 722, startPoint y: 564, endPoint x: 796, endPoint y: 547, distance: 75.9
click at [724, 564] on div at bounding box center [726, 561] width 14 height 12
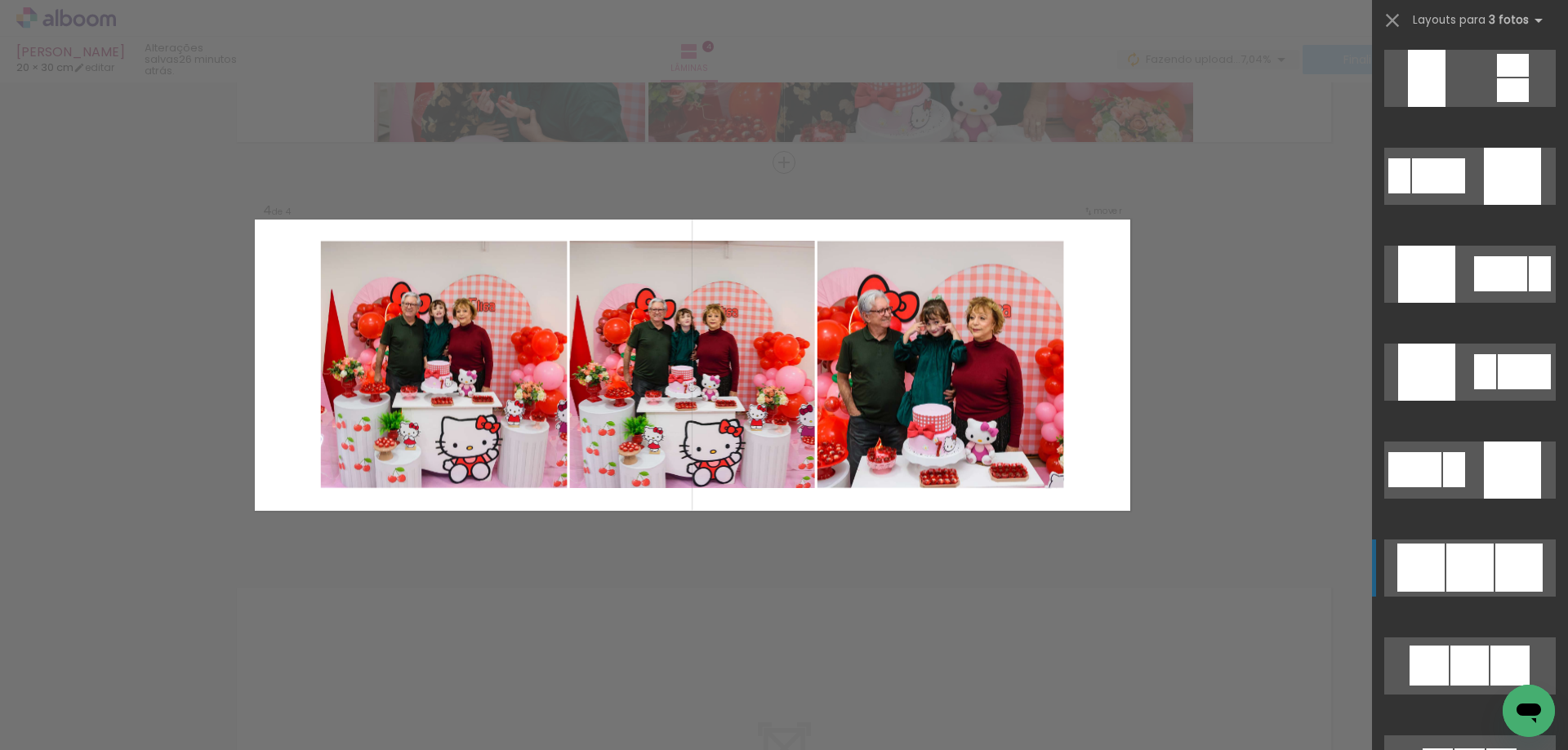
click at [1483, 557] on div at bounding box center [1469, 568] width 47 height 48
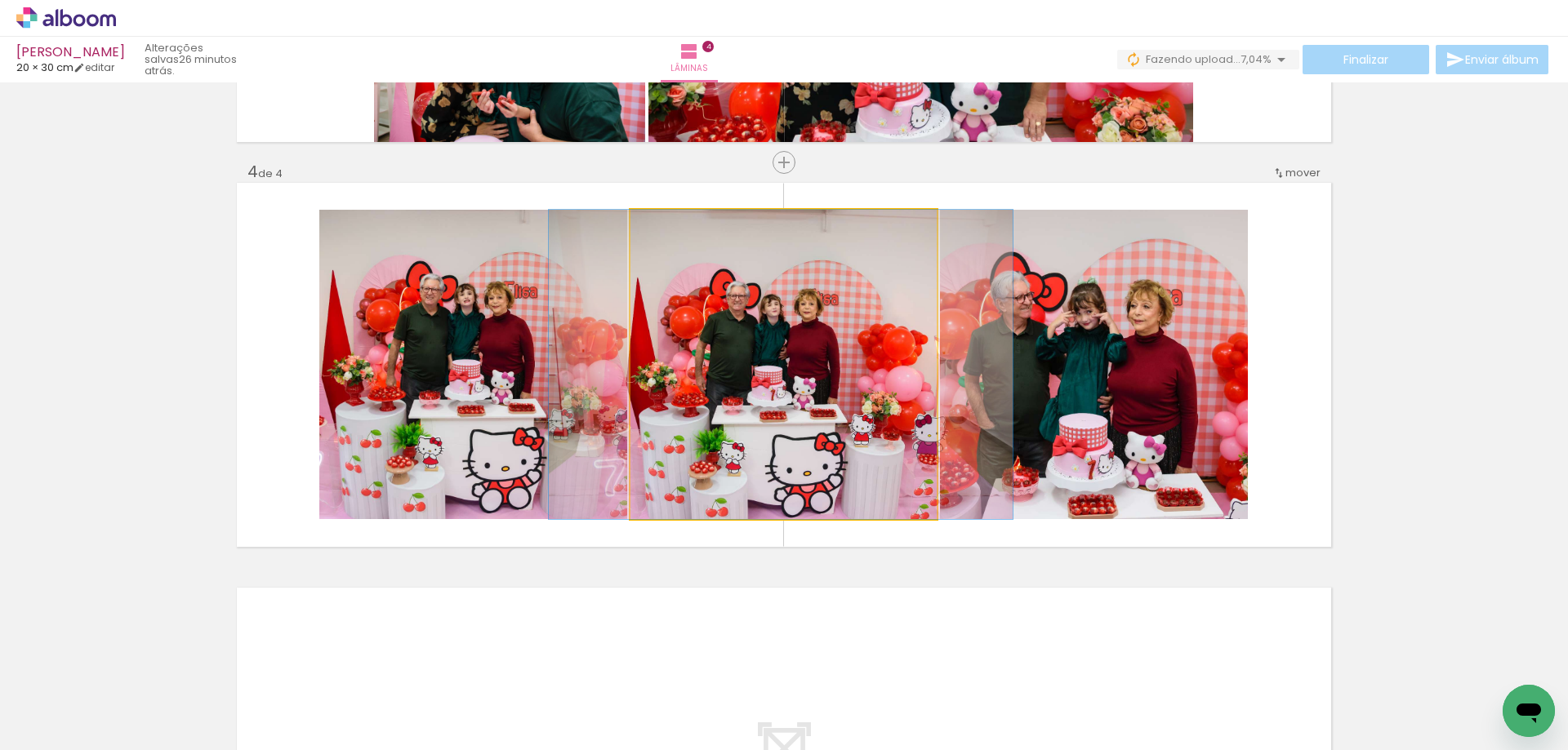
drag, startPoint x: 836, startPoint y: 478, endPoint x: 832, endPoint y: 445, distance: 33.2
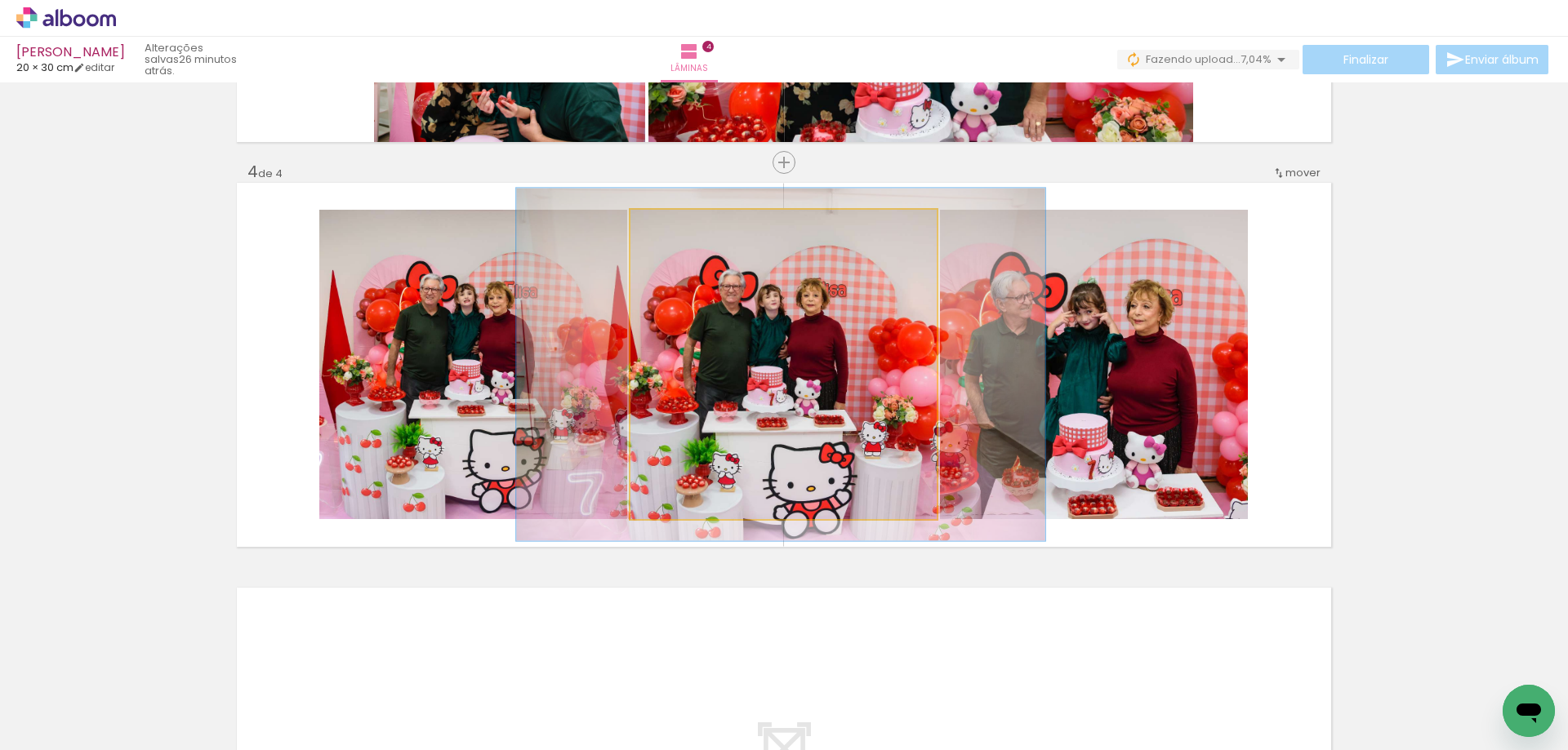
type paper-slider "114"
click at [676, 224] on div at bounding box center [677, 227] width 26 height 26
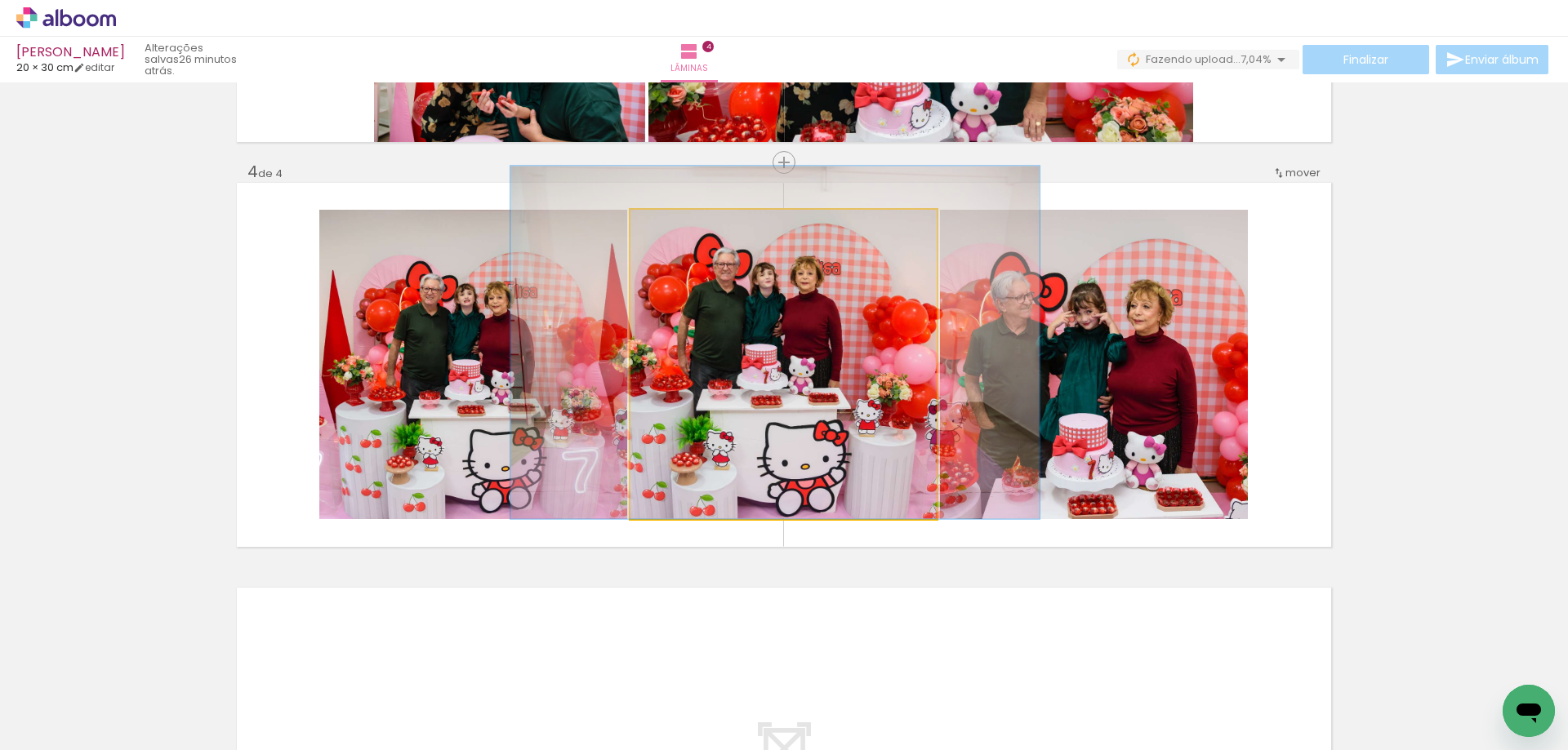
drag, startPoint x: 775, startPoint y: 363, endPoint x: 770, endPoint y: 341, distance: 22.6
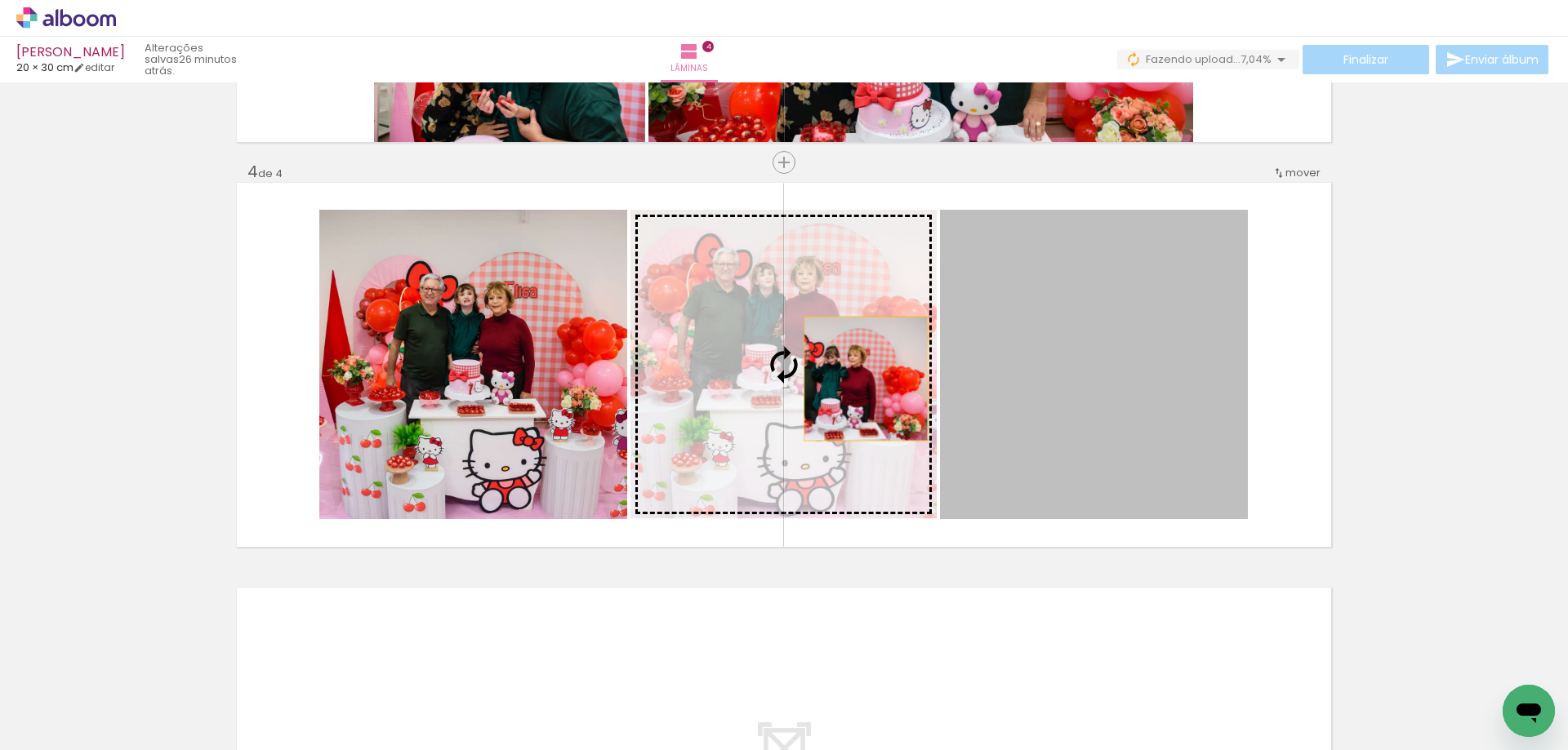
drag, startPoint x: 1084, startPoint y: 467, endPoint x: 813, endPoint y: 377, distance: 285.6
click at [0, 0] on slot at bounding box center [0, 0] width 0 height 0
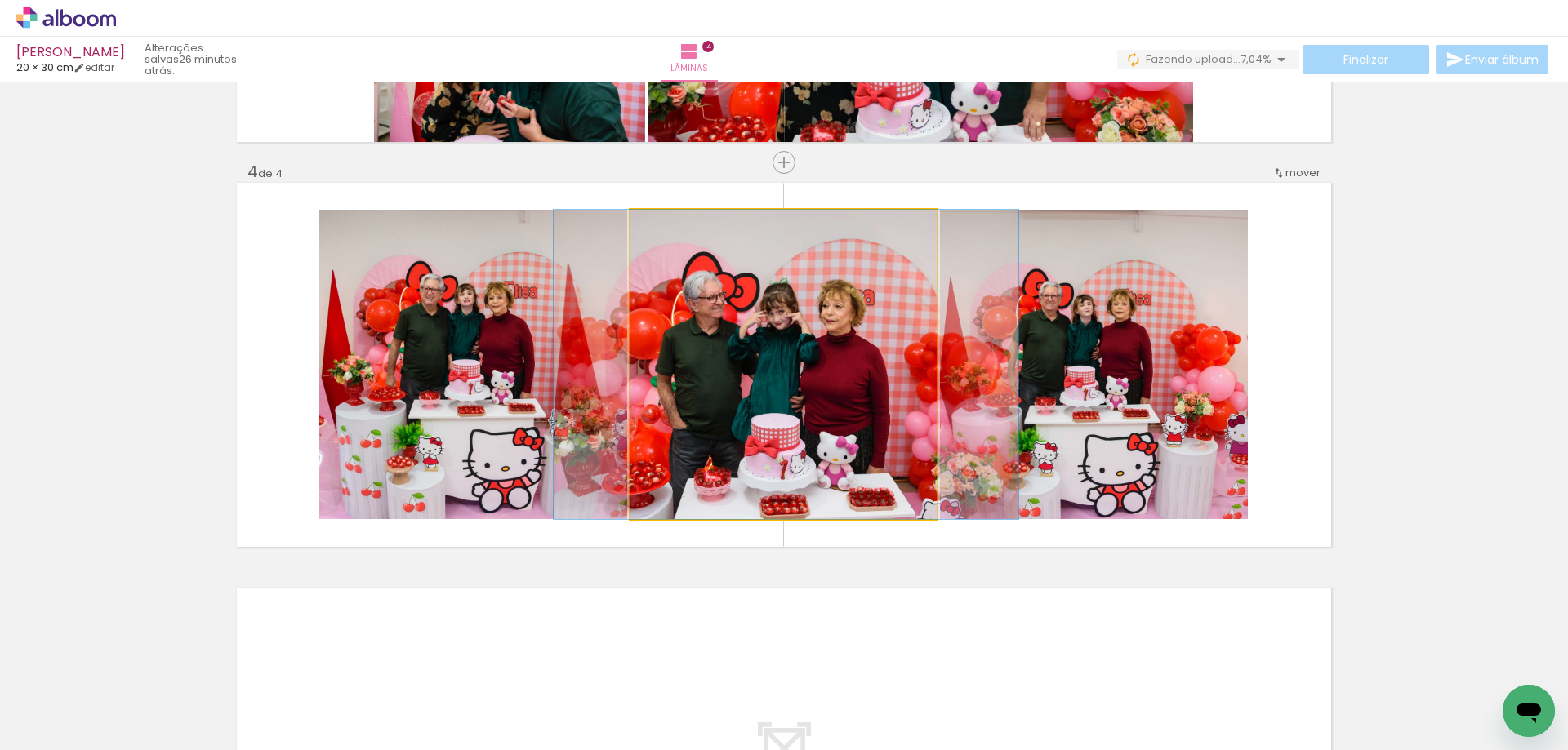
drag, startPoint x: 869, startPoint y: 439, endPoint x: 871, endPoint y: 403, distance: 36.1
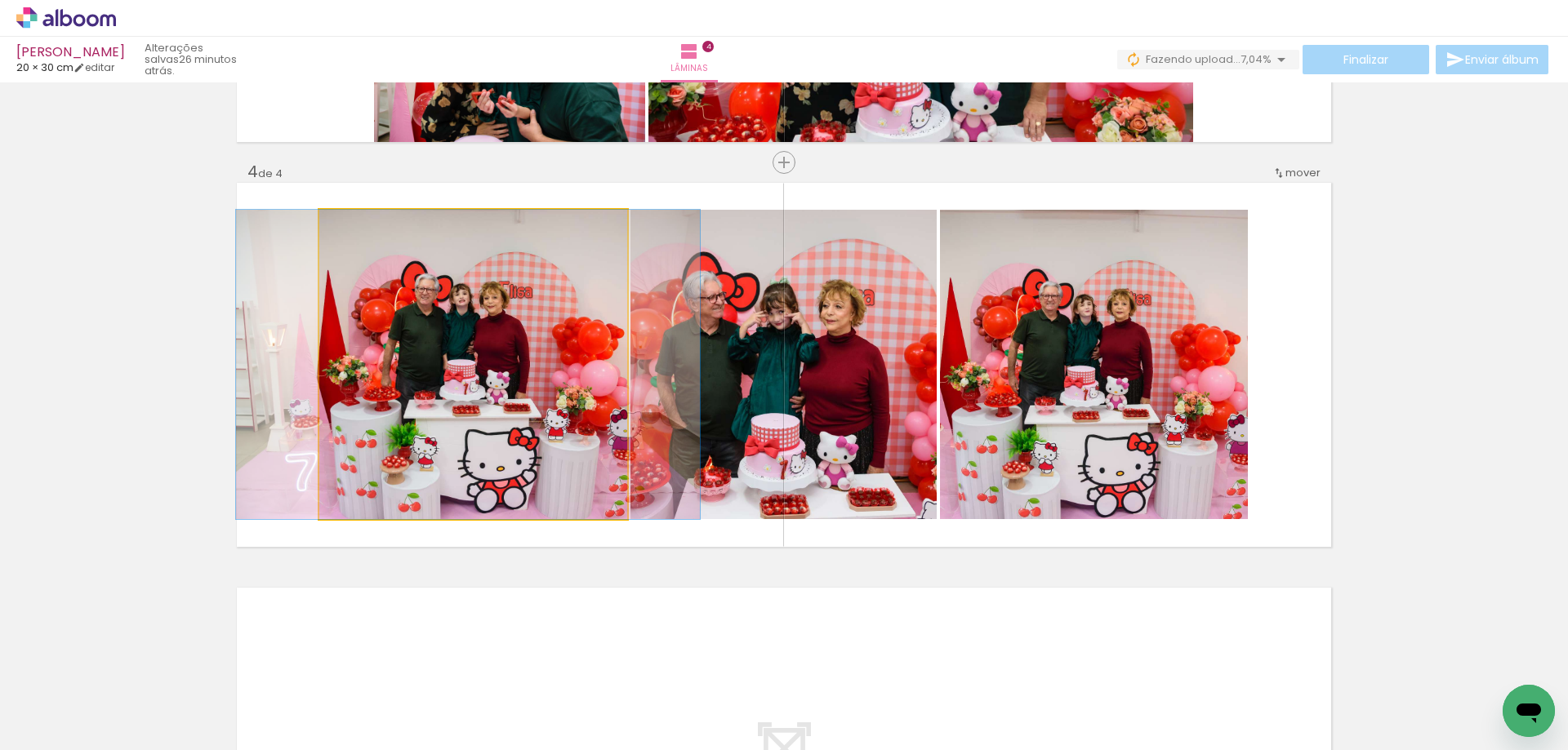
drag, startPoint x: 568, startPoint y: 409, endPoint x: 563, endPoint y: 389, distance: 20.6
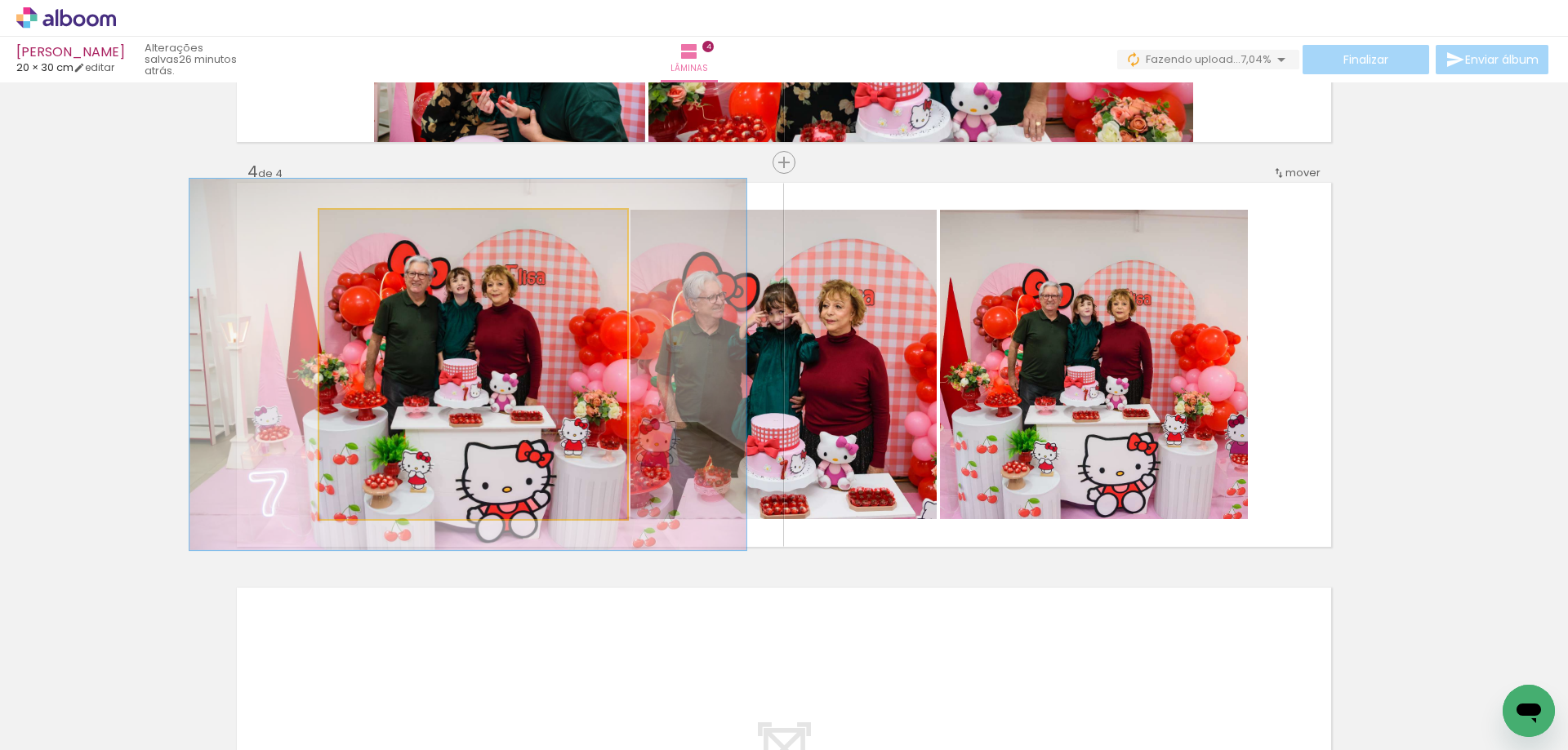
drag, startPoint x: 357, startPoint y: 223, endPoint x: 366, endPoint y: 223, distance: 9.0
type paper-slider "120"
click at [366, 223] on div at bounding box center [368, 227] width 15 height 15
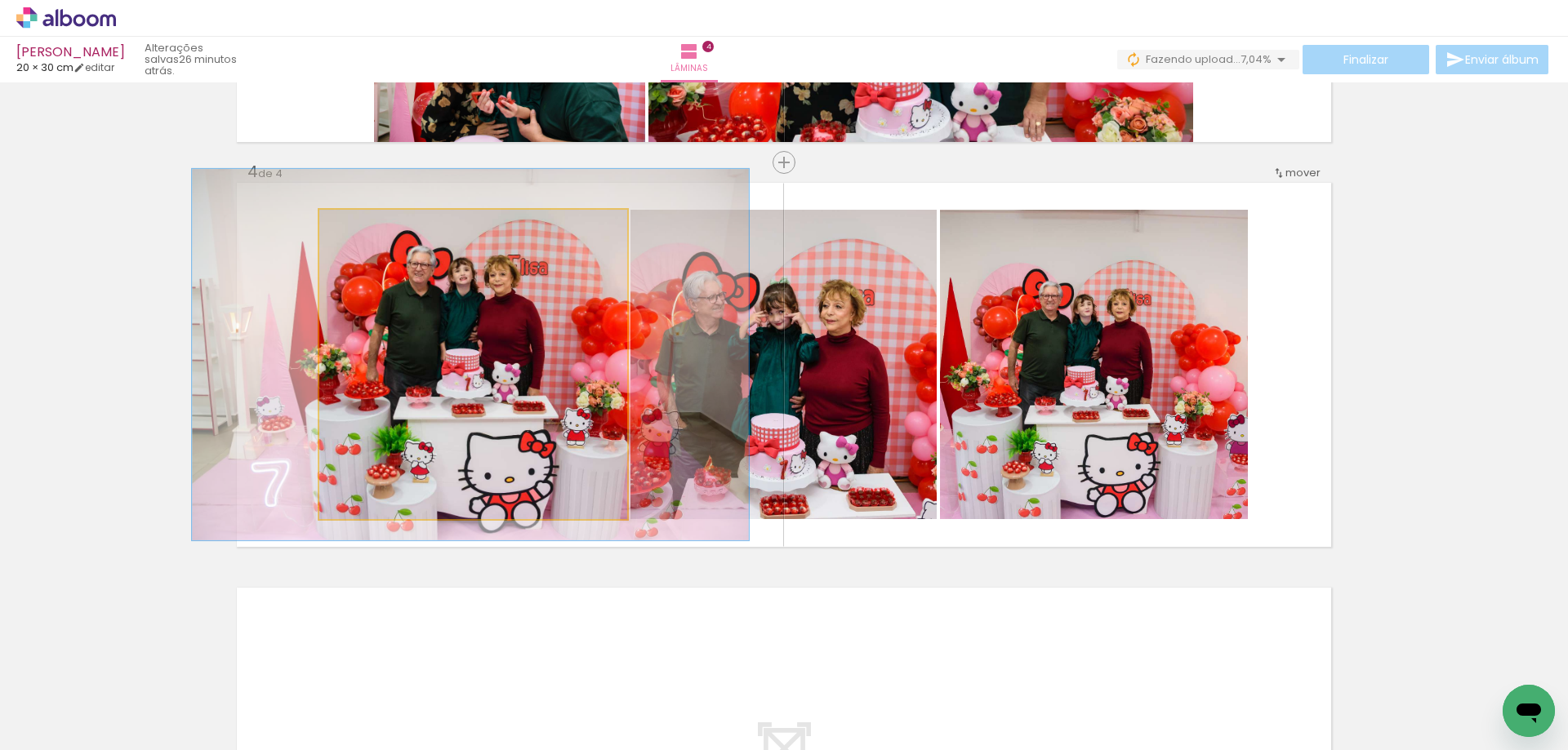
drag, startPoint x: 471, startPoint y: 324, endPoint x: 550, endPoint y: 333, distance: 79.5
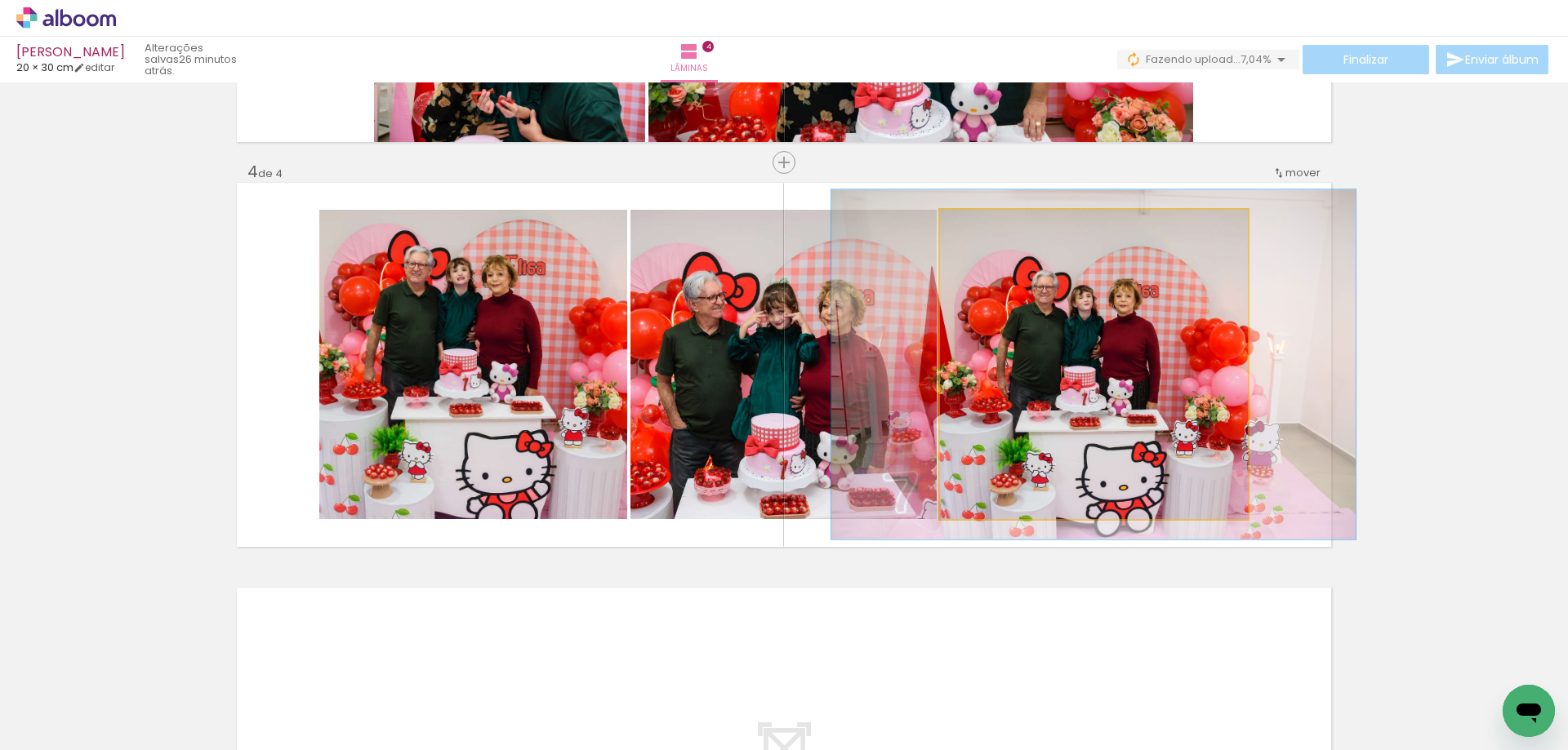
drag, startPoint x: 975, startPoint y: 231, endPoint x: 985, endPoint y: 231, distance: 10.0
type paper-slider "117"
click at [985, 231] on div at bounding box center [986, 227] width 26 height 26
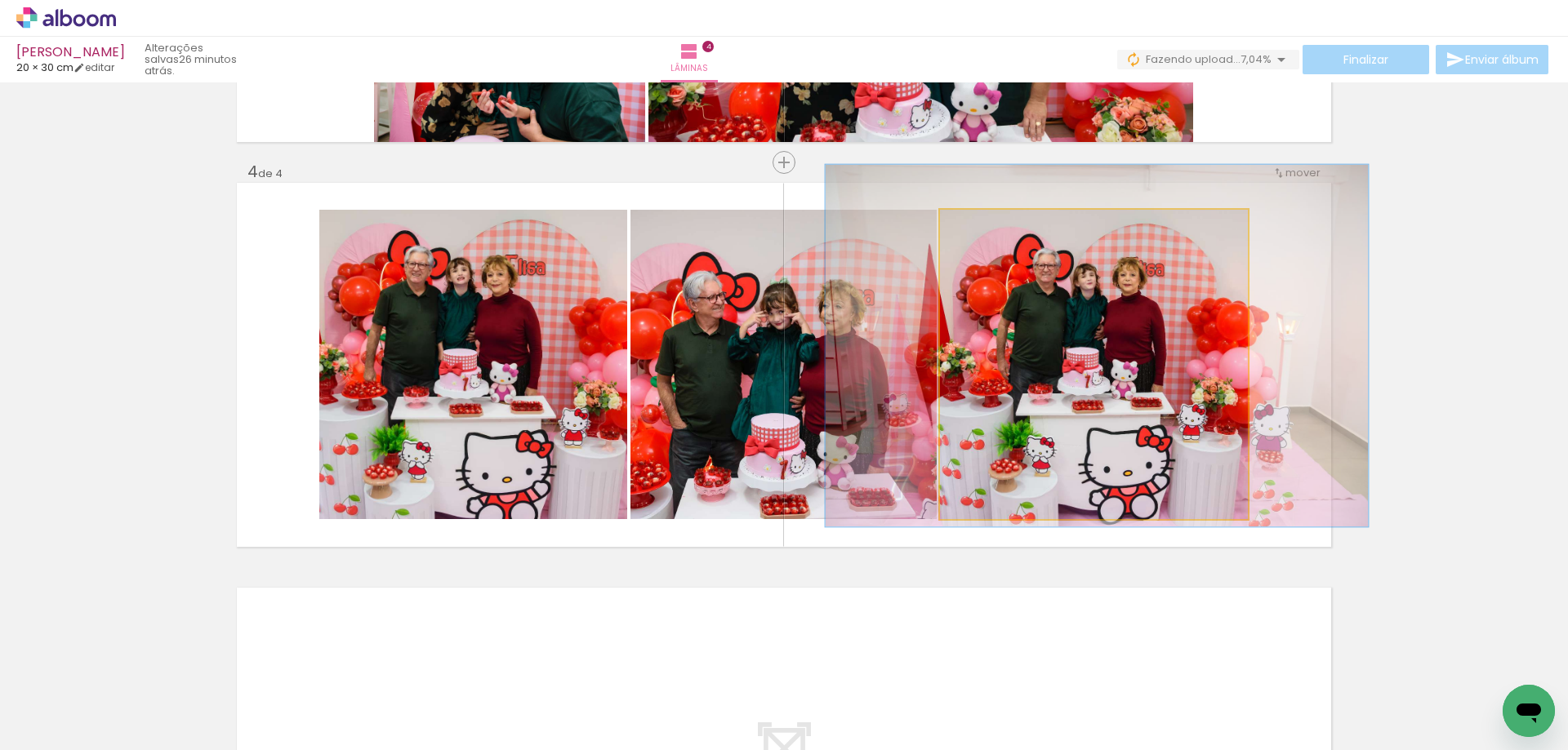
drag, startPoint x: 1098, startPoint y: 376, endPoint x: 1100, endPoint y: 362, distance: 14.1
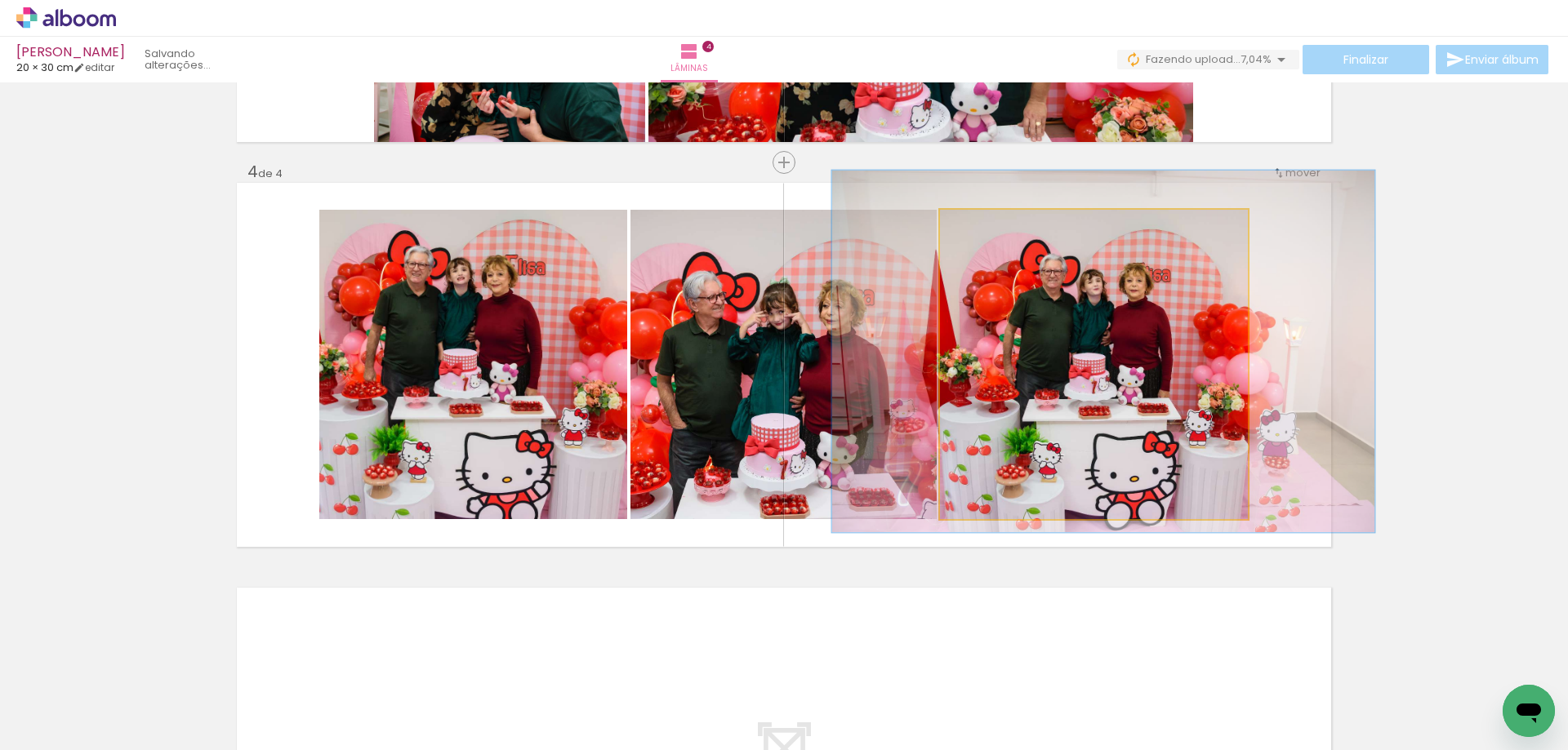
drag, startPoint x: 1100, startPoint y: 362, endPoint x: 1106, endPoint y: 368, distance: 8.5
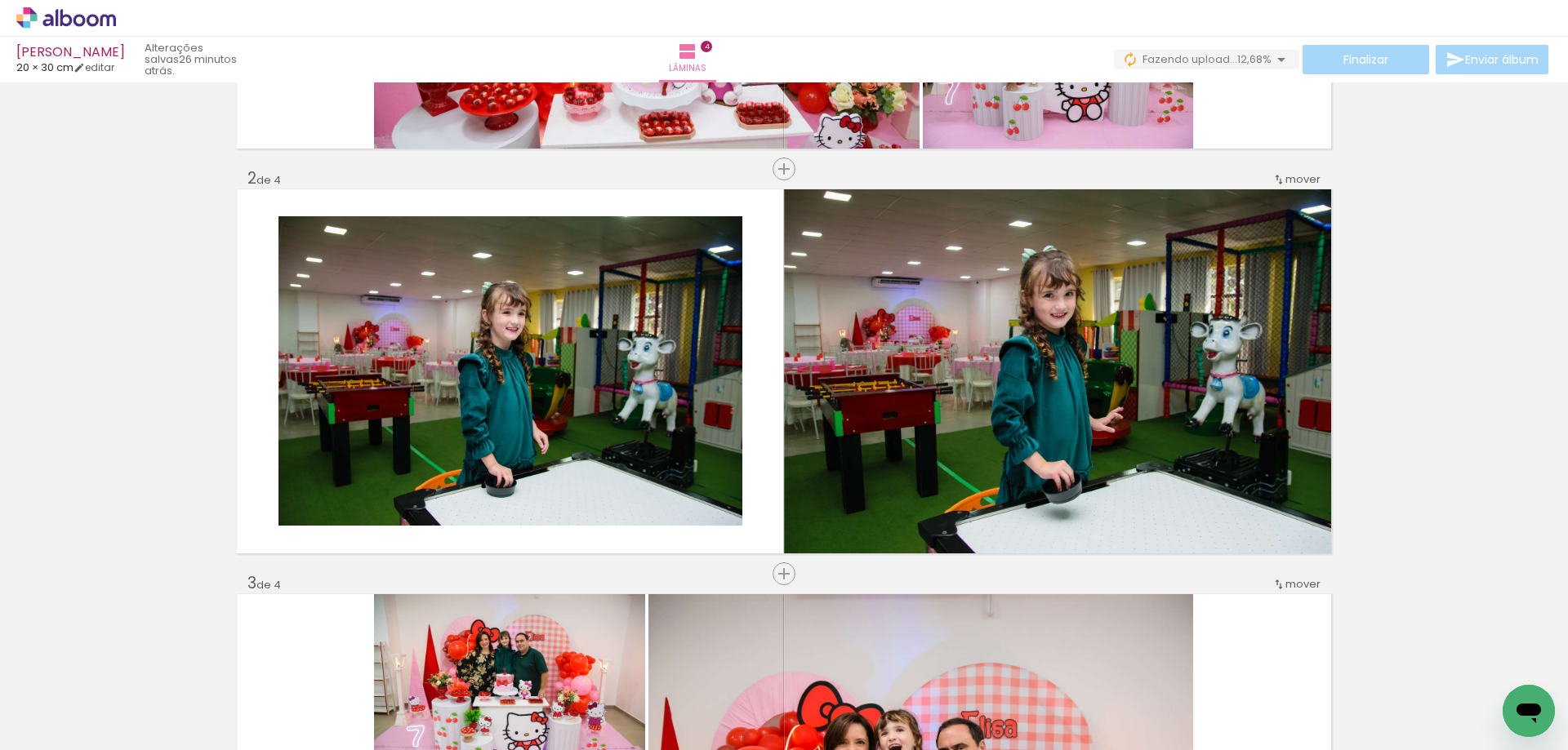
click at [1302, 581] on span "mover" at bounding box center [1303, 584] width 35 height 16
click at [1476, 519] on div "Inserir lâmina 1 de 4 Inserir lâmina 2 de 4 Inserir lâmina 3 de 4 Inserir lâmin…" at bounding box center [784, 755] width 1568 height 2026
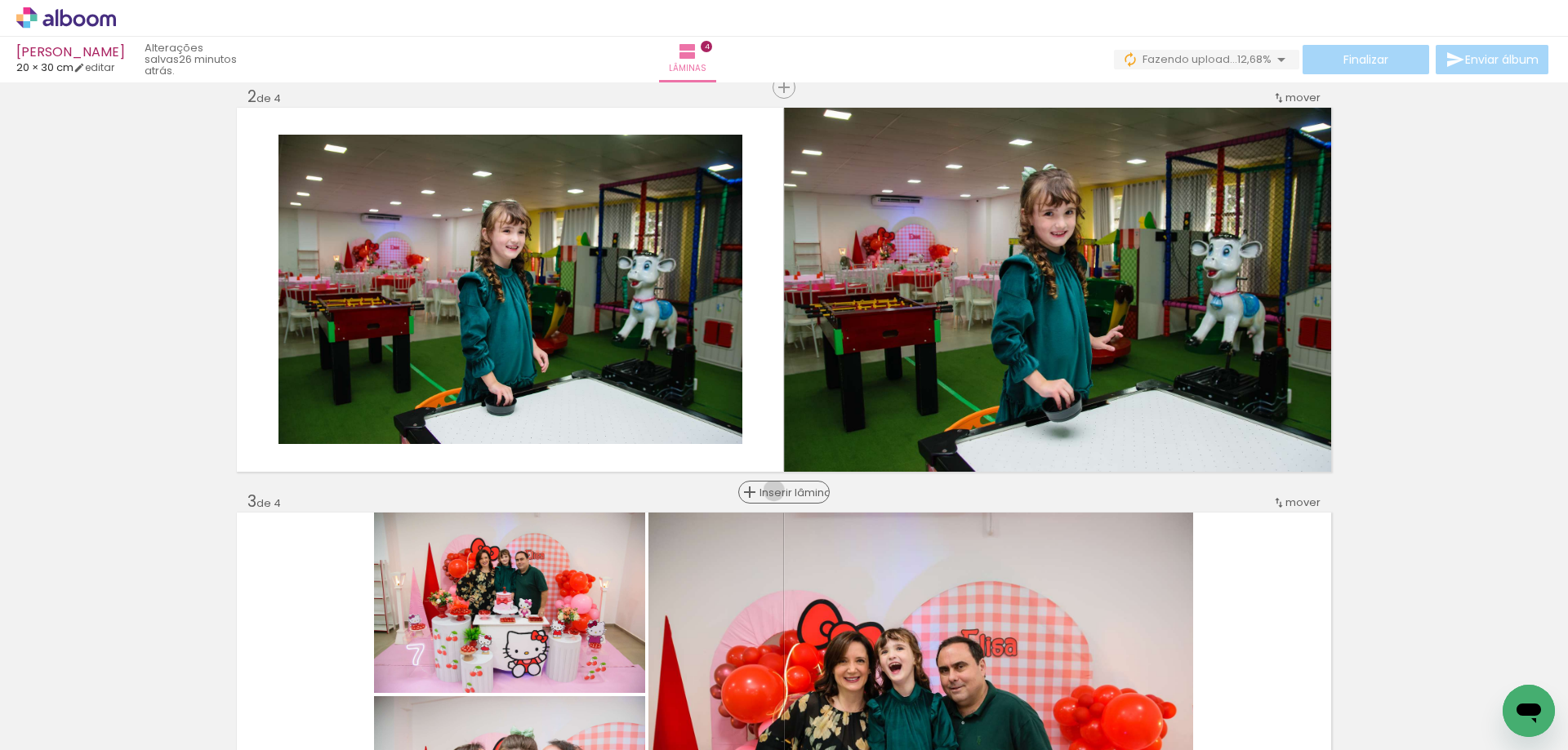
click at [782, 491] on span "Inserir lâmina" at bounding box center [791, 492] width 64 height 10
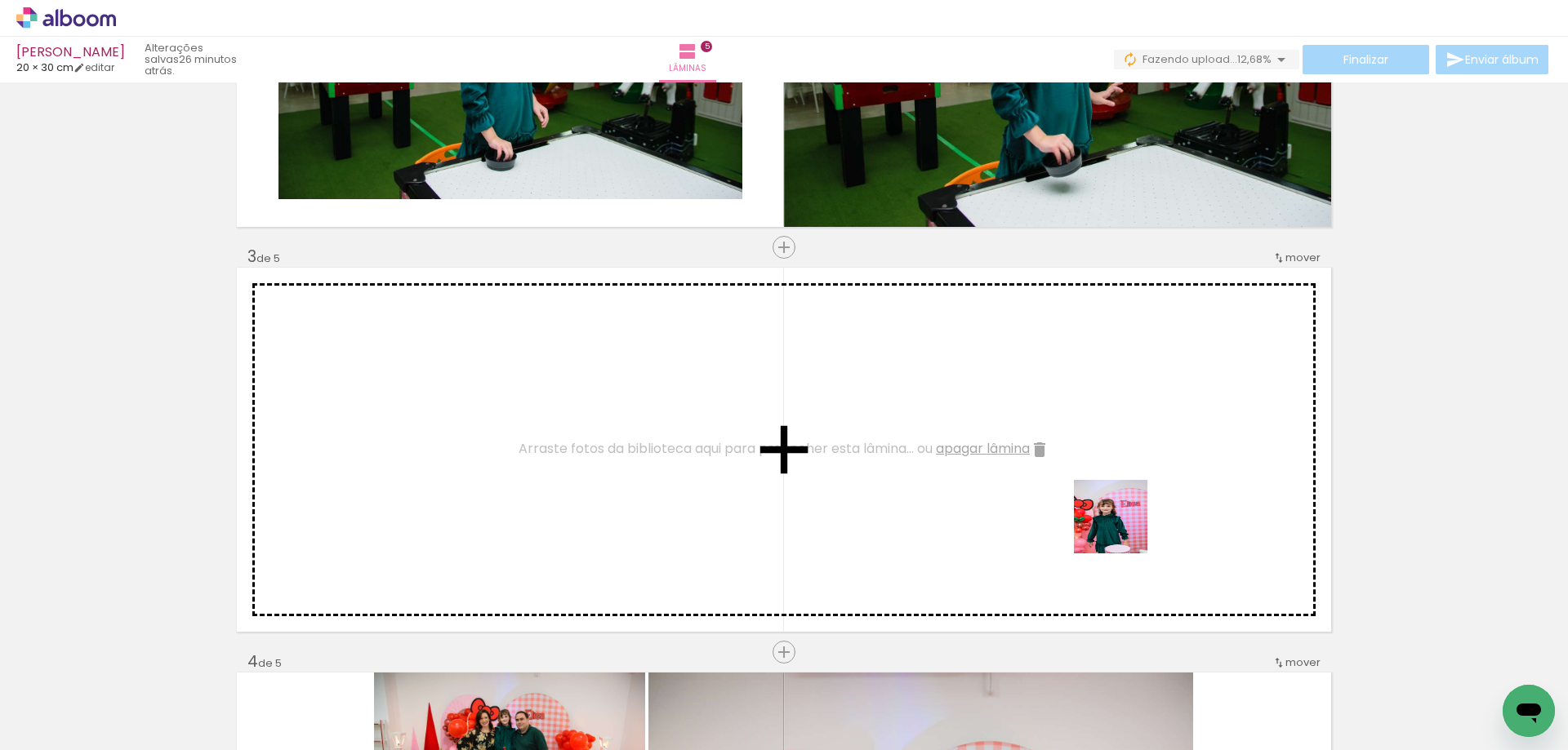
drag, startPoint x: 1171, startPoint y: 634, endPoint x: 1166, endPoint y: 614, distance: 20.6
click at [1108, 510] on quentale-workspace at bounding box center [784, 375] width 1568 height 750
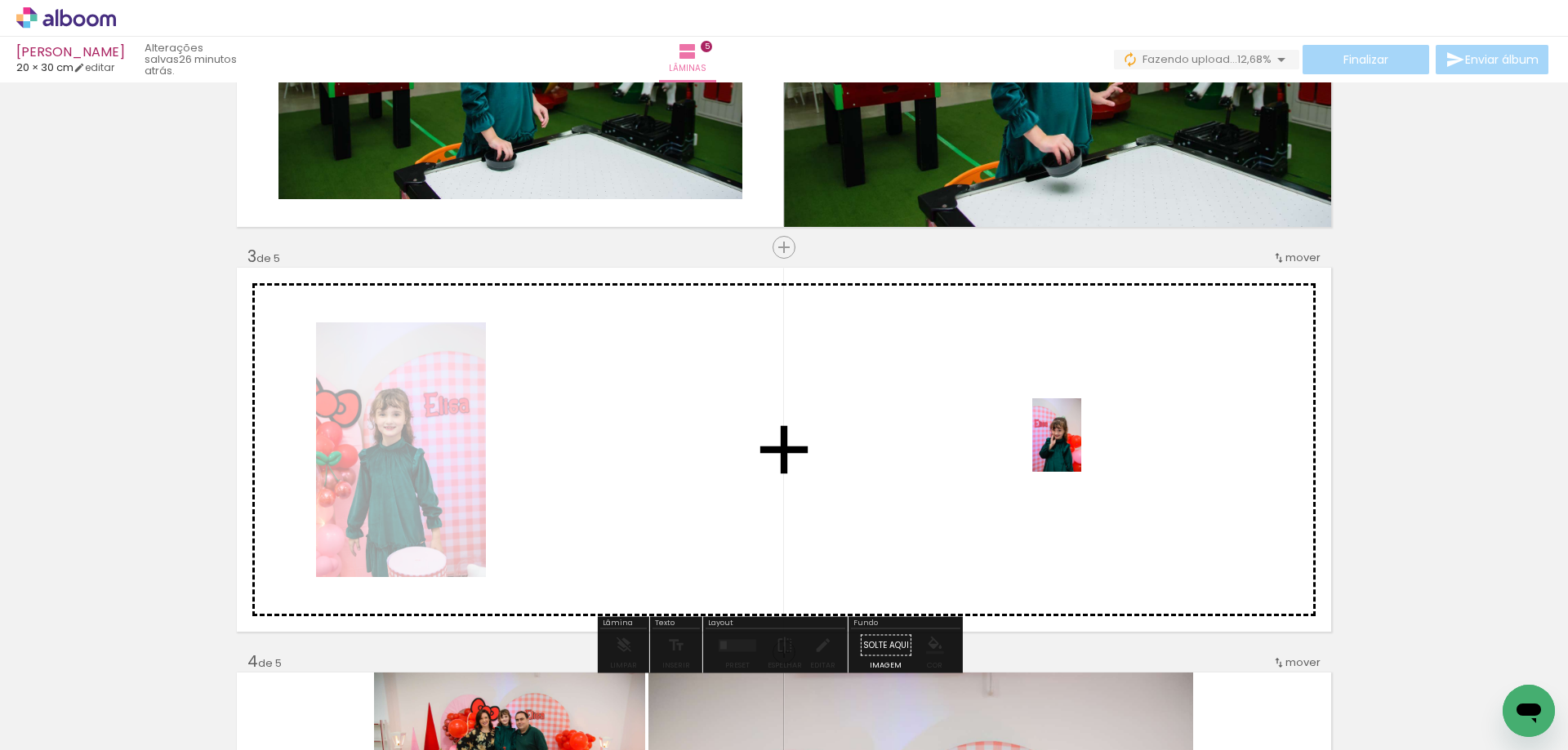
drag, startPoint x: 1238, startPoint y: 699, endPoint x: 1081, endPoint y: 447, distance: 296.9
click at [1081, 447] on quentale-workspace at bounding box center [784, 375] width 1568 height 750
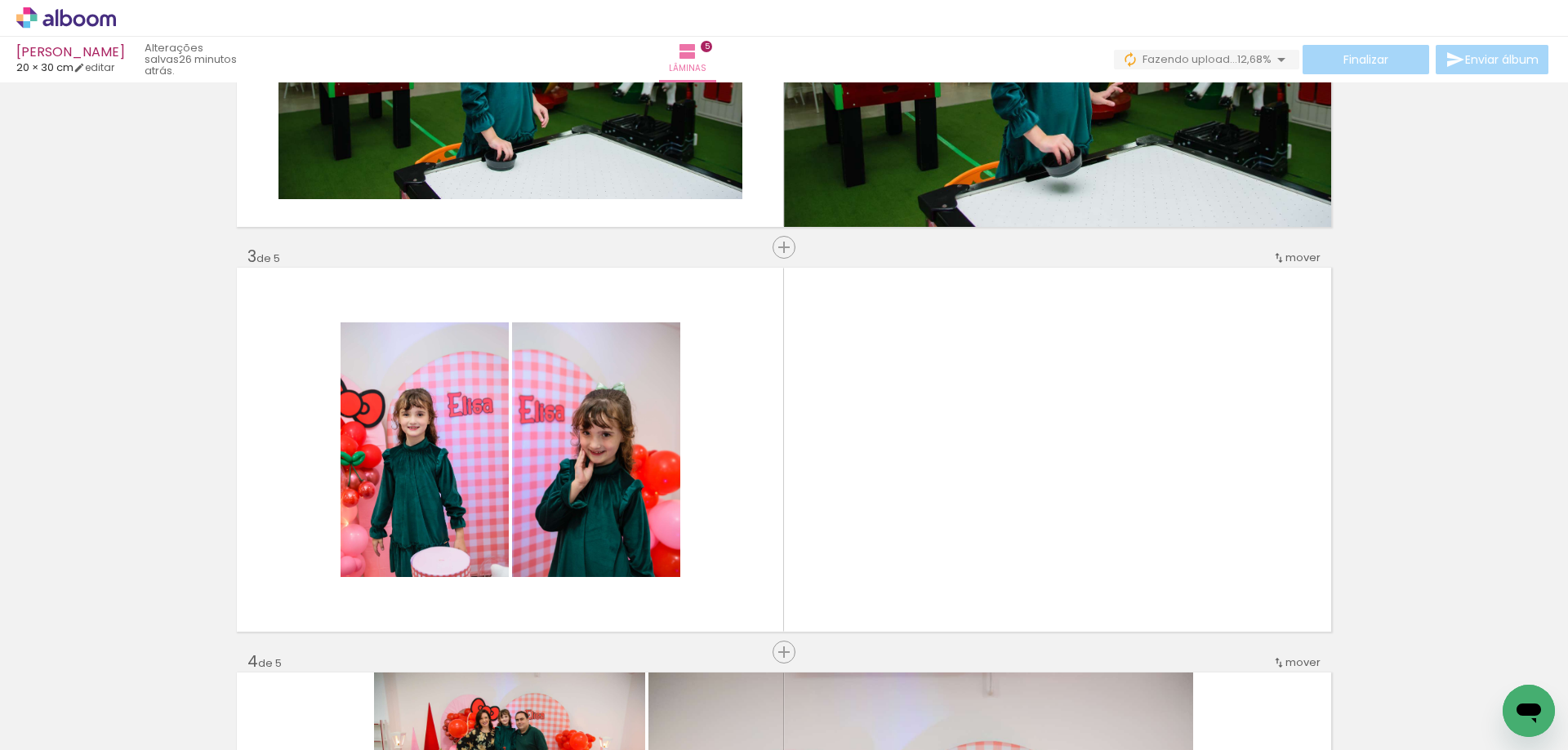
scroll to position [0, 1785]
drag, startPoint x: 980, startPoint y: 701, endPoint x: 1021, endPoint y: 587, distance: 121.1
click at [967, 455] on quentale-workspace at bounding box center [784, 375] width 1568 height 750
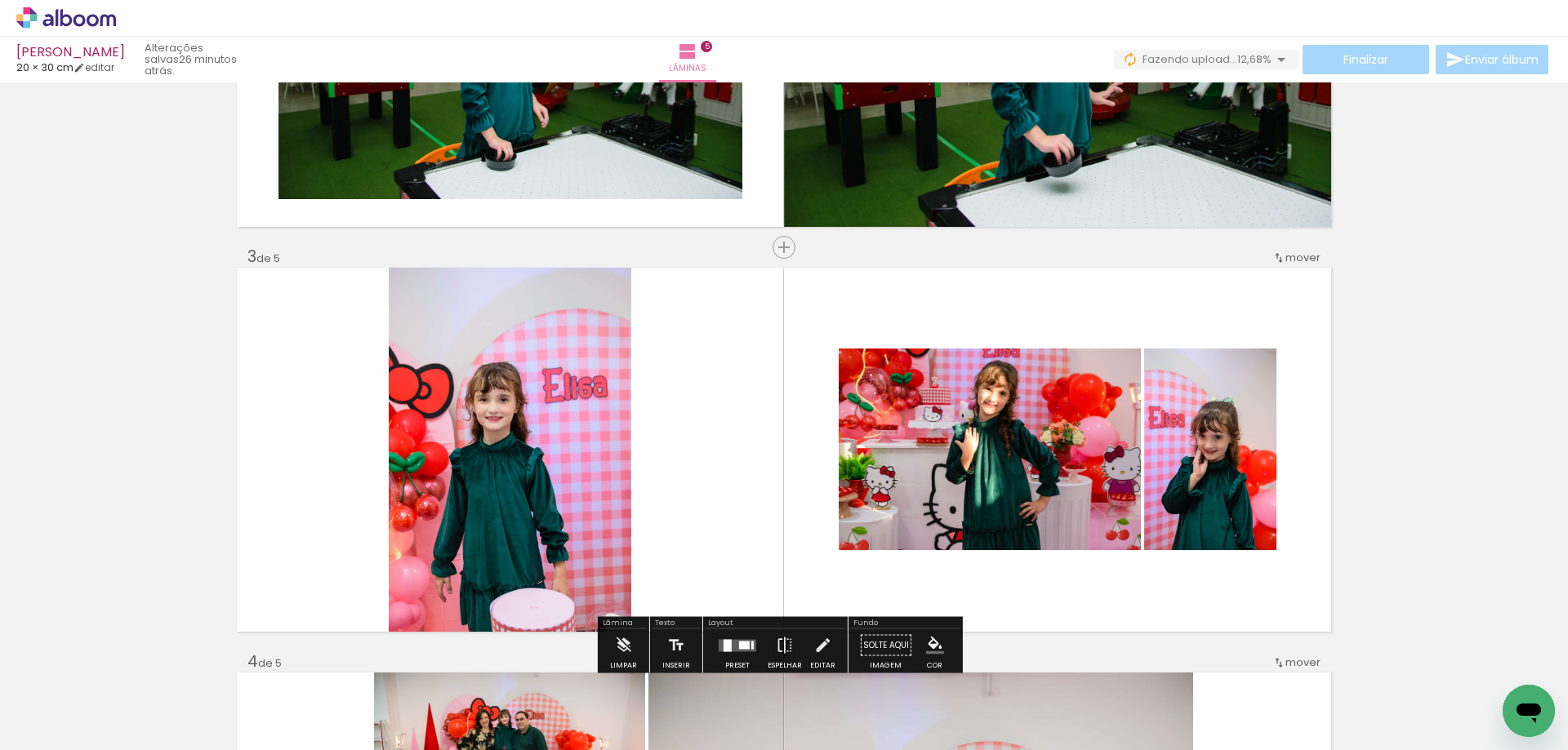
drag, startPoint x: 1032, startPoint y: 699, endPoint x: 991, endPoint y: 538, distance: 166.1
click at [1014, 480] on quentale-workspace at bounding box center [784, 375] width 1568 height 750
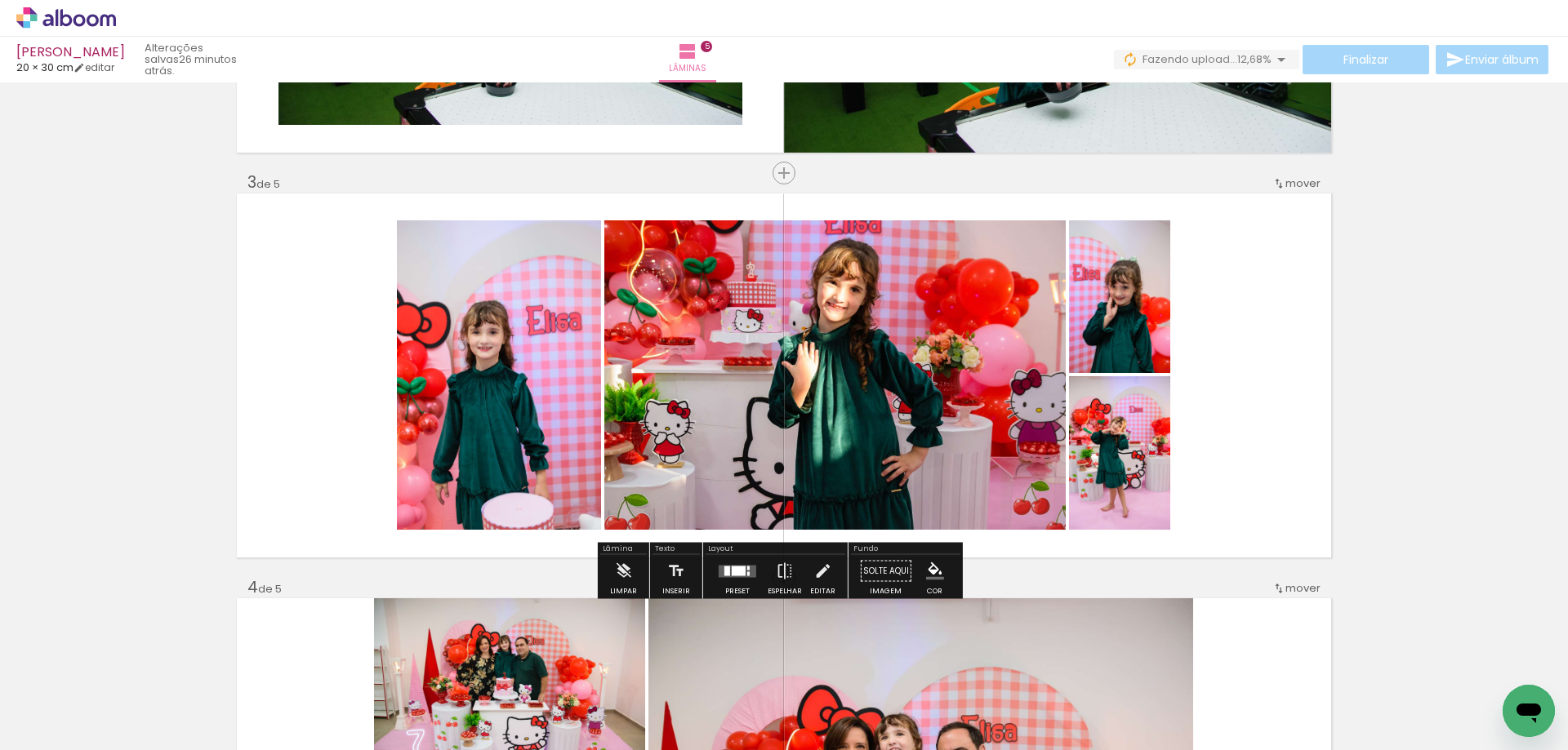
scroll to position [836, 0]
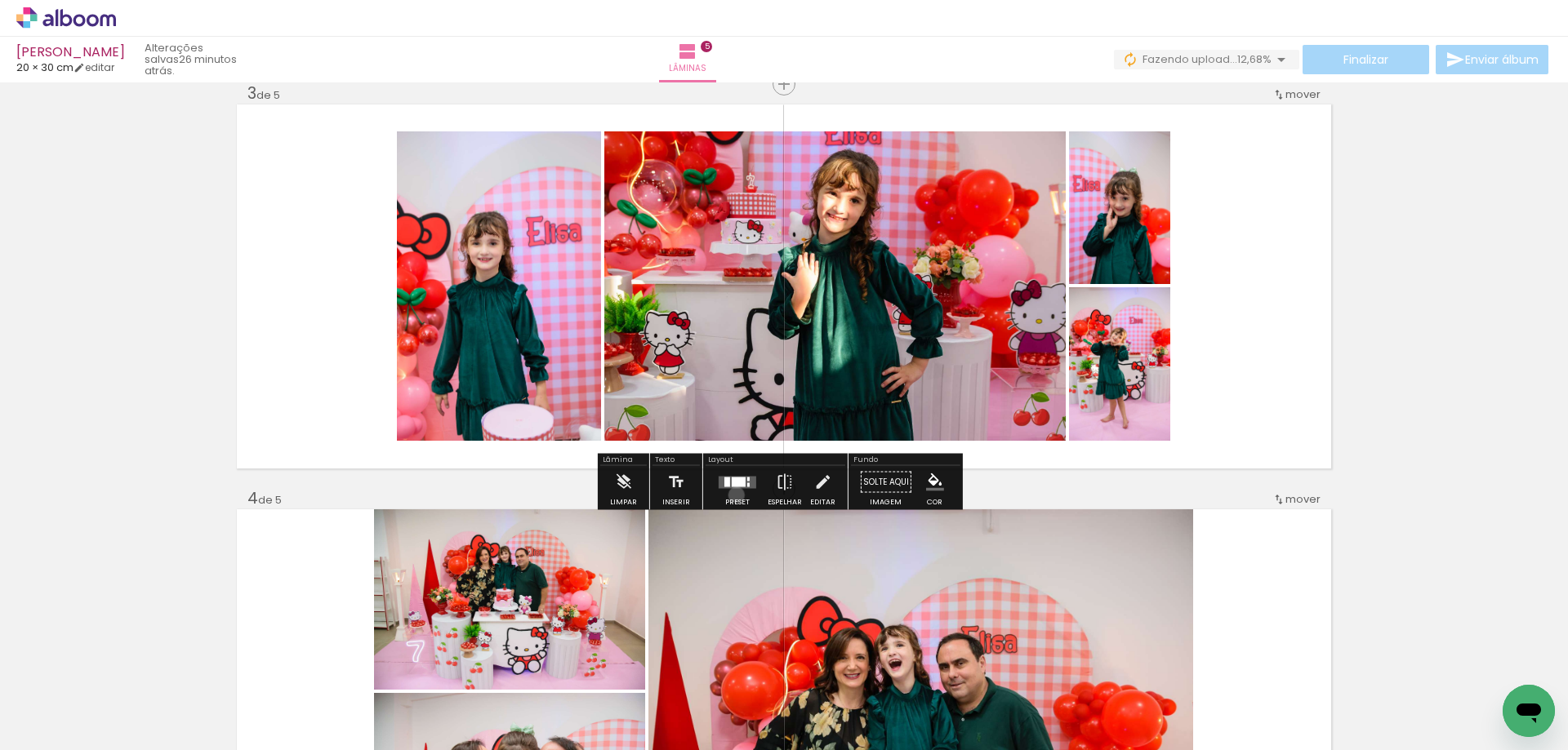
click at [732, 495] on div at bounding box center [737, 482] width 44 height 32
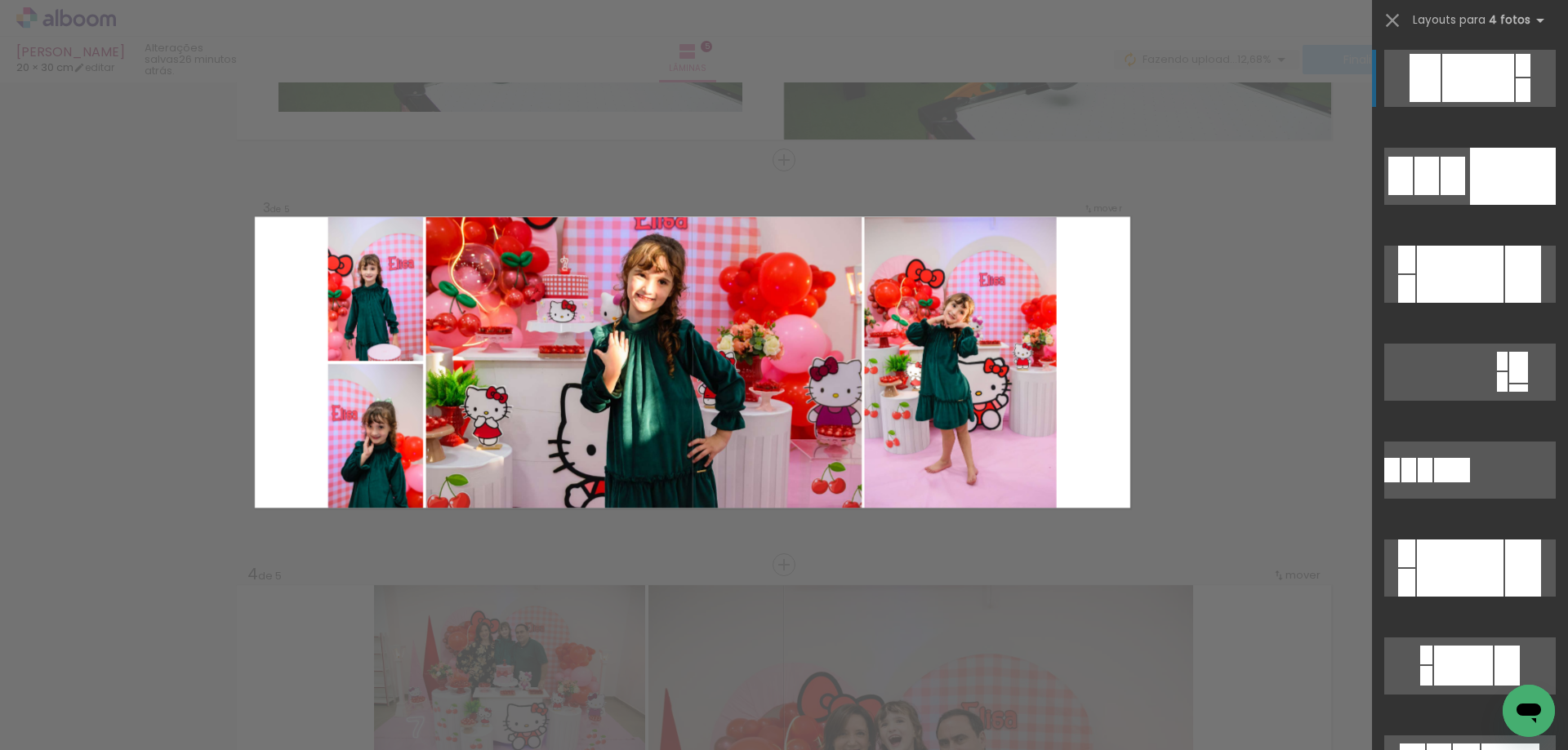
scroll to position [757, 0]
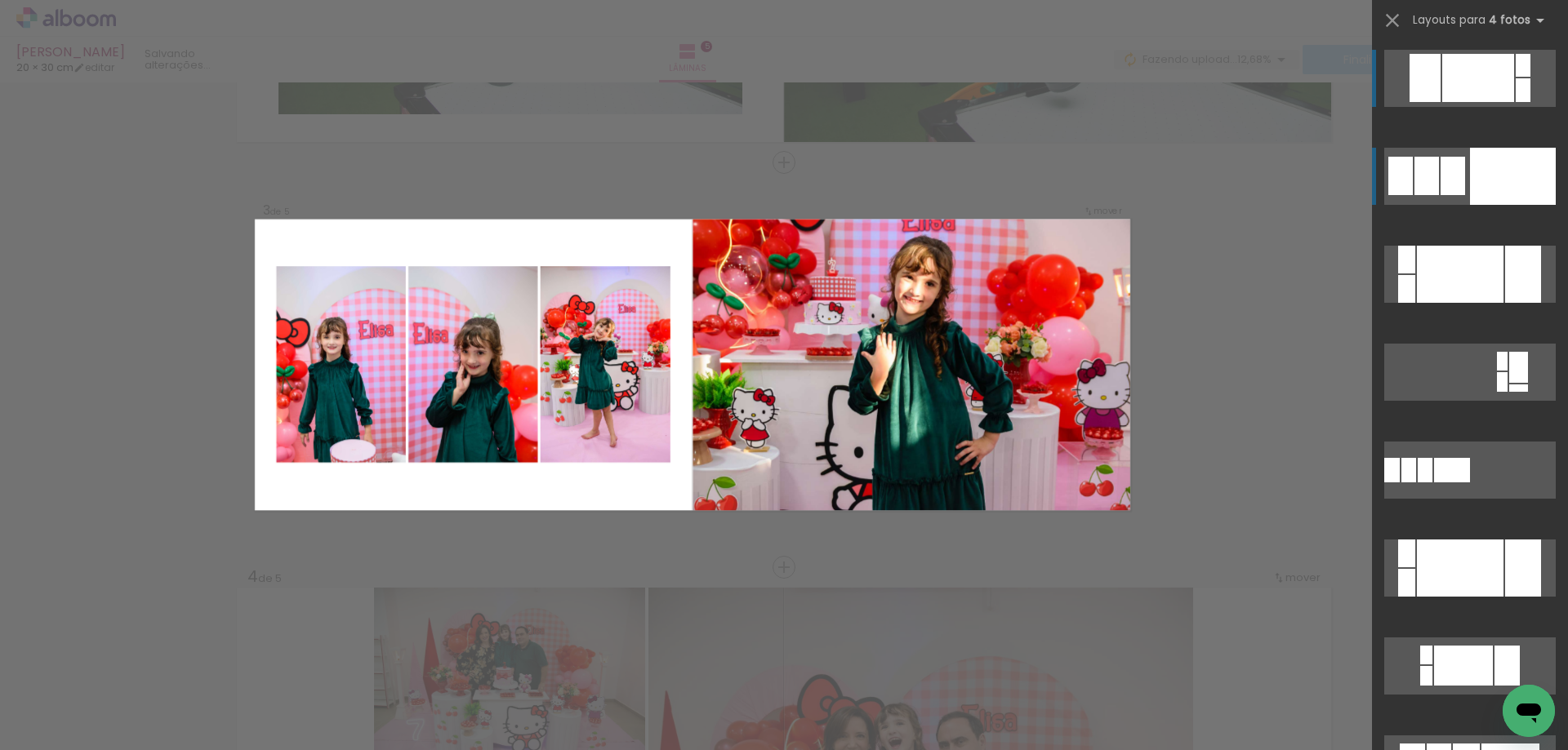
click at [1489, 180] on div at bounding box center [1512, 175] width 86 height 57
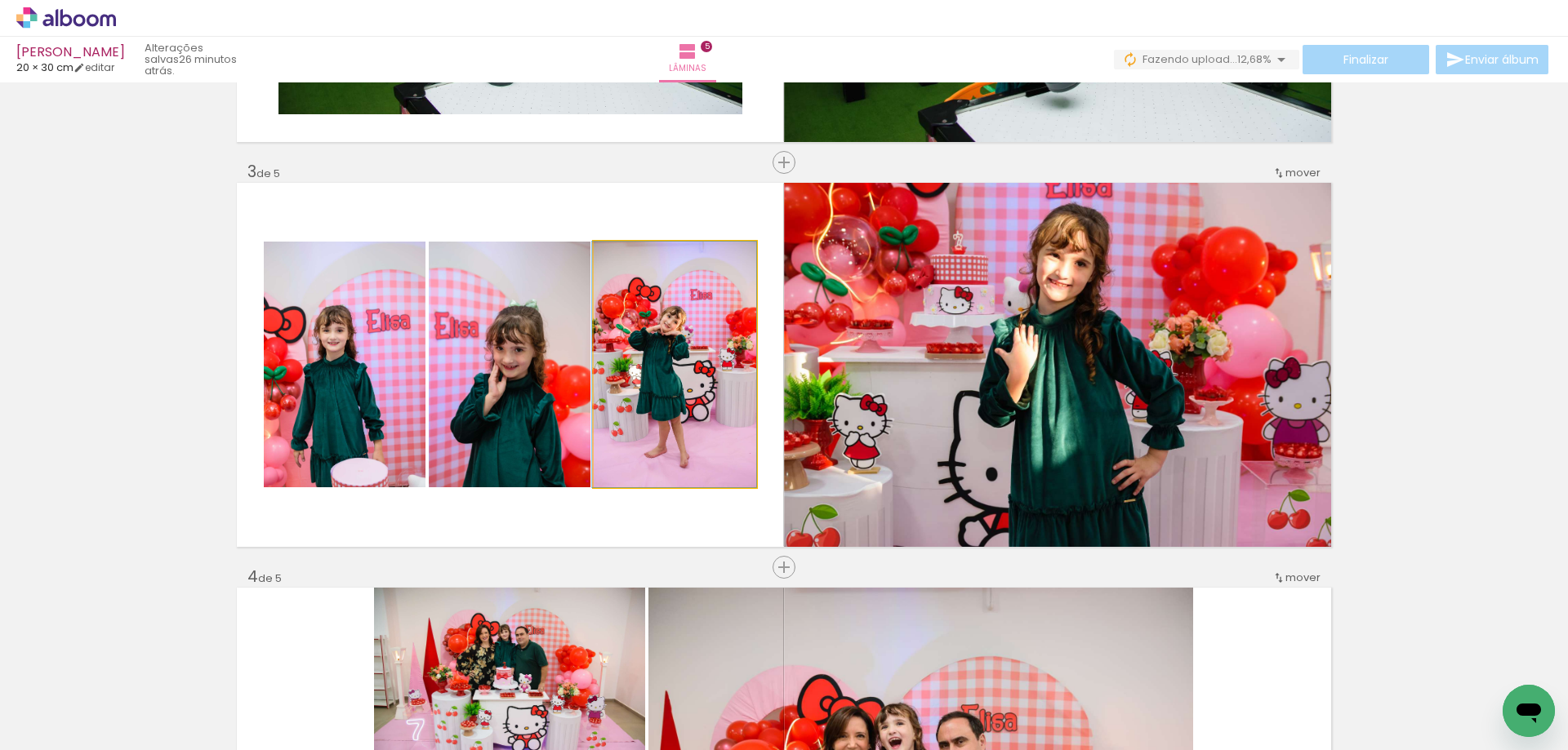
drag, startPoint x: 698, startPoint y: 440, endPoint x: 695, endPoint y: 403, distance: 37.1
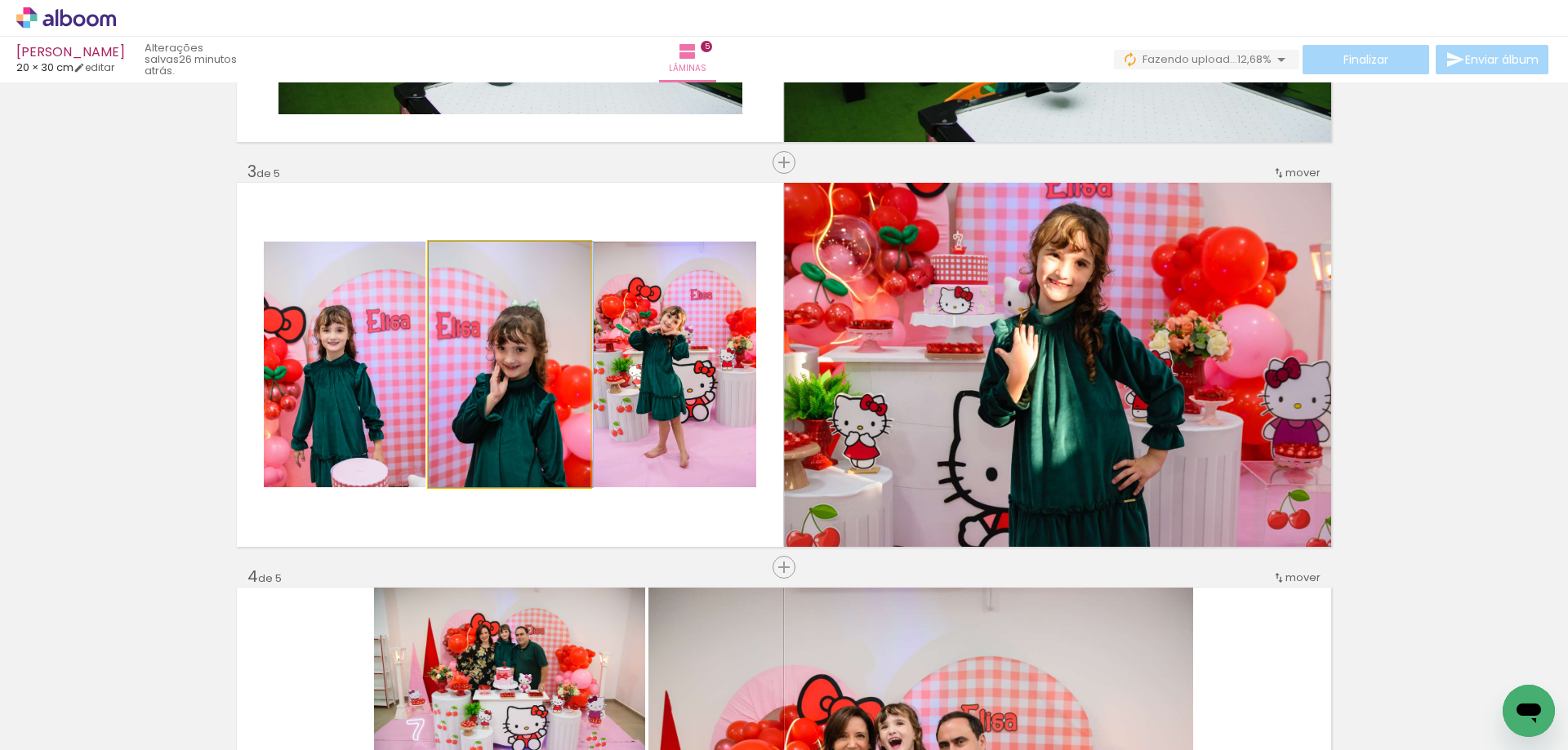
drag, startPoint x: 515, startPoint y: 416, endPoint x: 519, endPoint y: 382, distance: 34.2
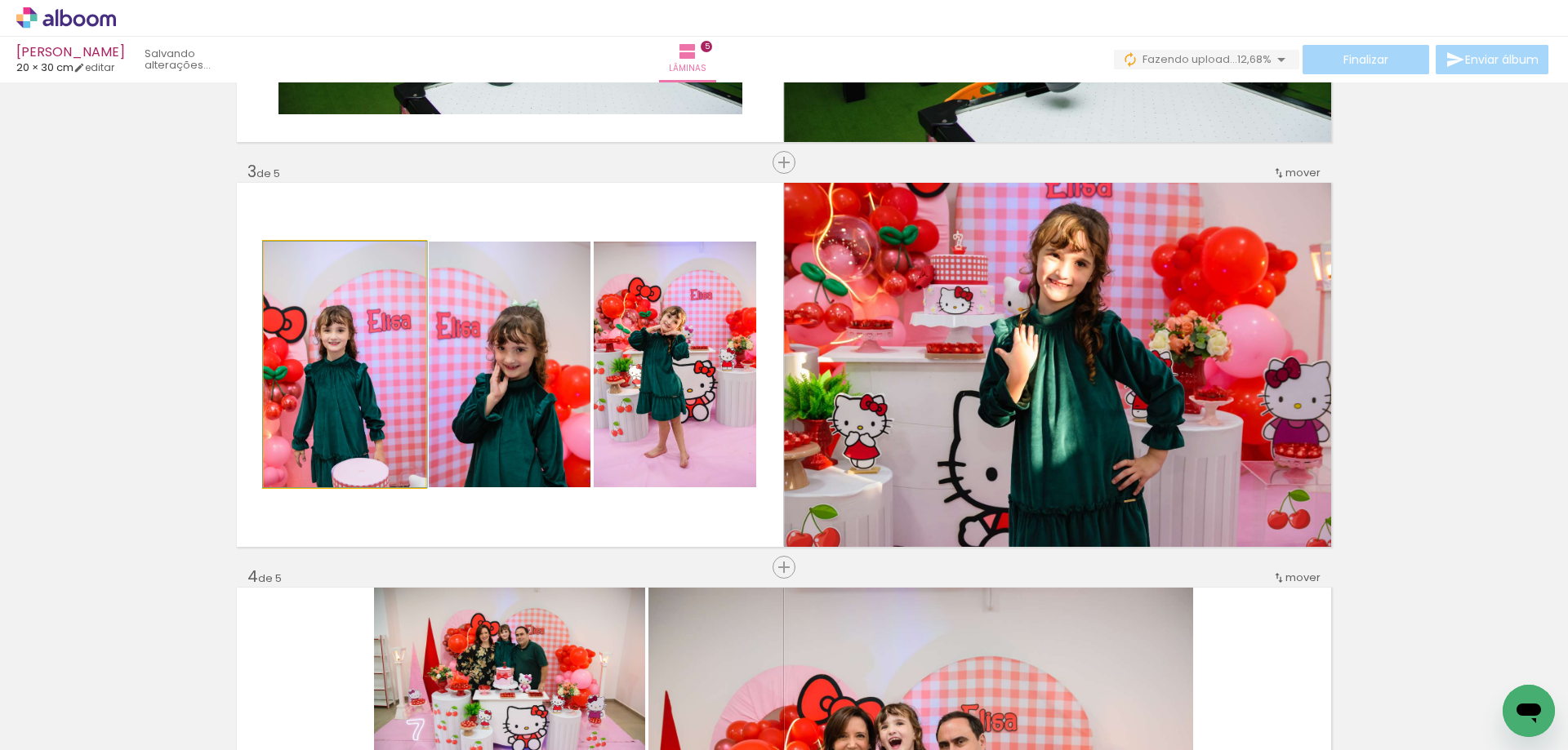
drag, startPoint x: 375, startPoint y: 409, endPoint x: 375, endPoint y: 384, distance: 25.0
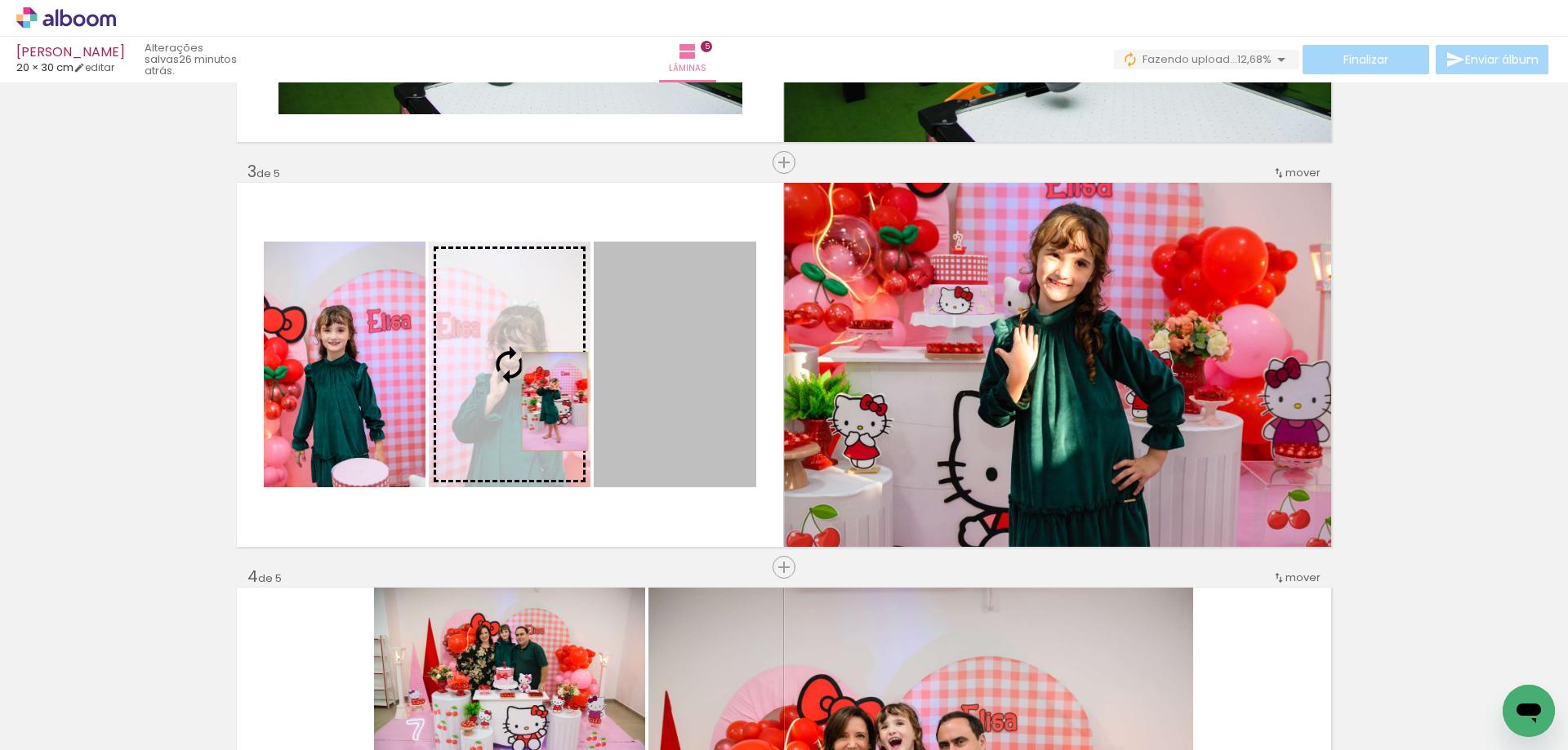
drag, startPoint x: 675, startPoint y: 398, endPoint x: 548, endPoint y: 402, distance: 127.1
click at [0, 0] on slot at bounding box center [0, 0] width 0 height 0
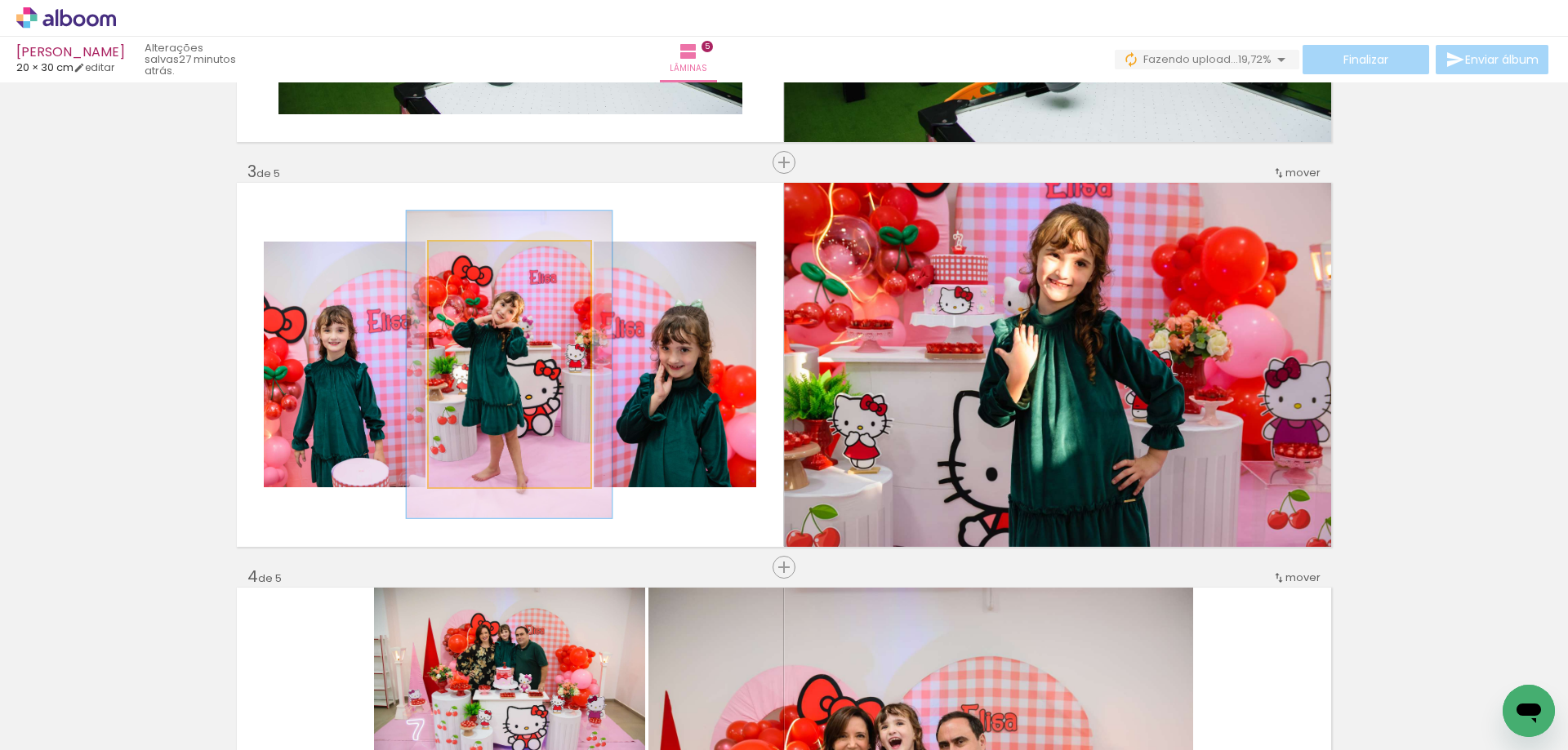
drag, startPoint x: 467, startPoint y: 258, endPoint x: 479, endPoint y: 258, distance: 12.0
type paper-slider "125"
click at [479, 258] on div at bounding box center [480, 258] width 15 height 15
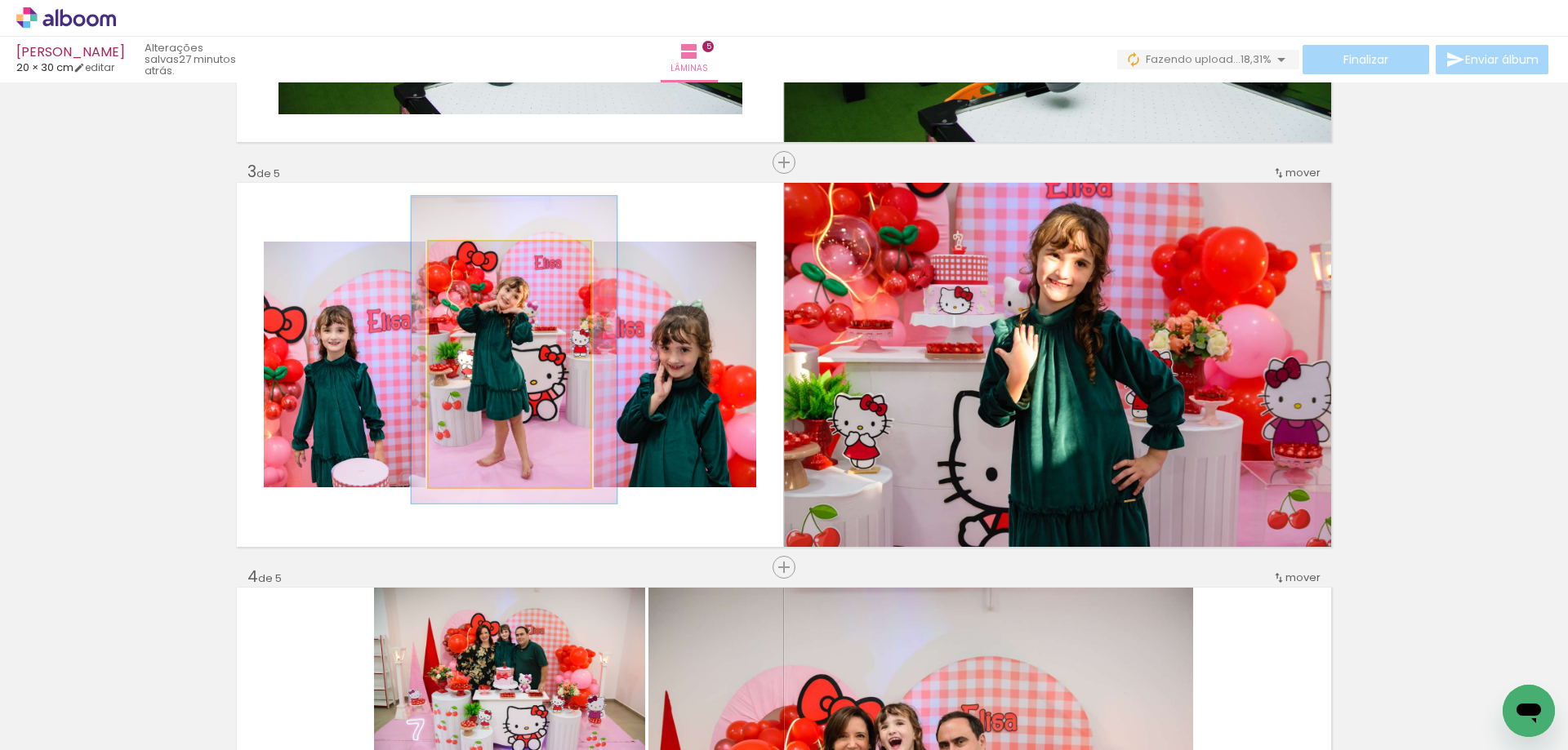
drag, startPoint x: 551, startPoint y: 354, endPoint x: 555, endPoint y: 344, distance: 10.8
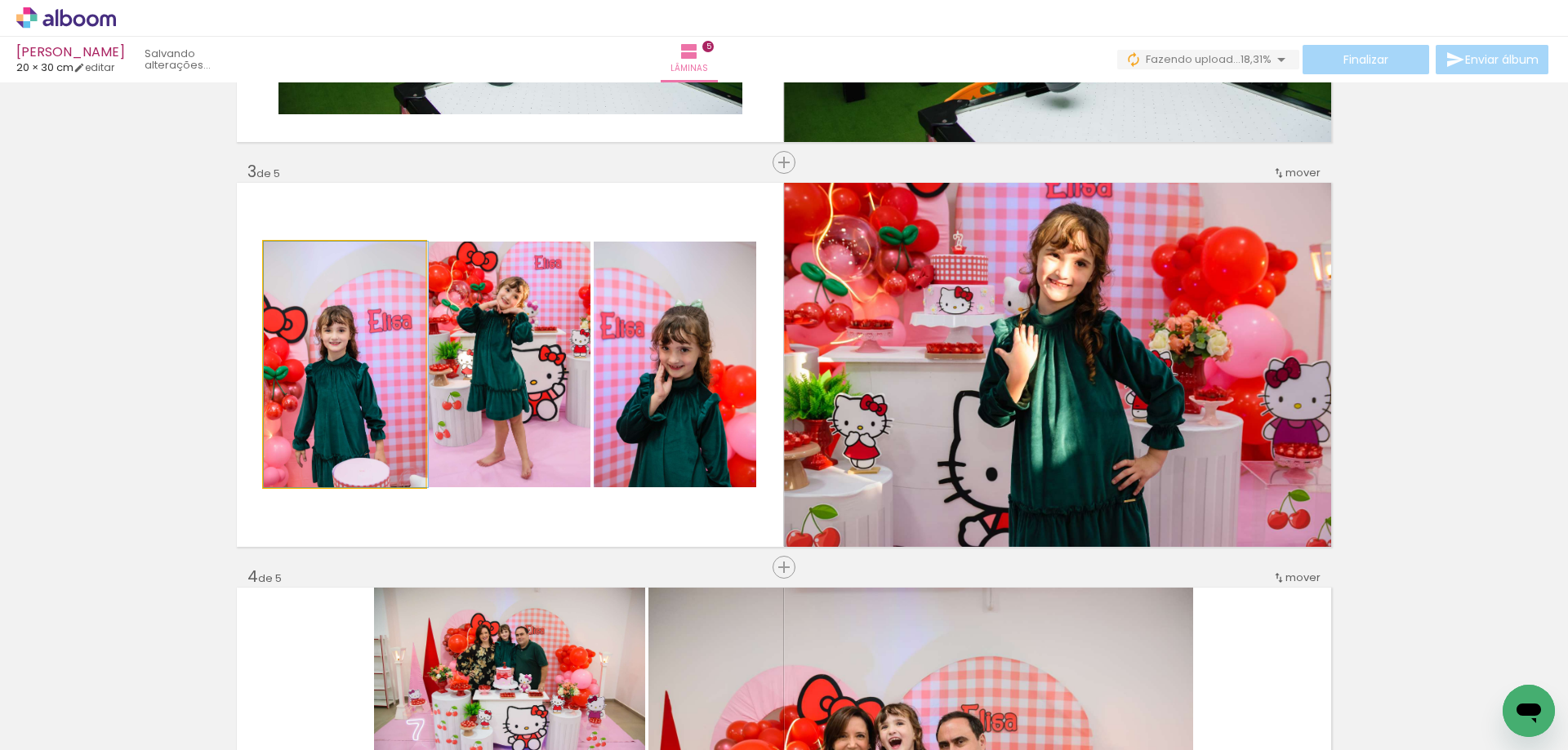
drag, startPoint x: 363, startPoint y: 397, endPoint x: 361, endPoint y: 359, distance: 38.1
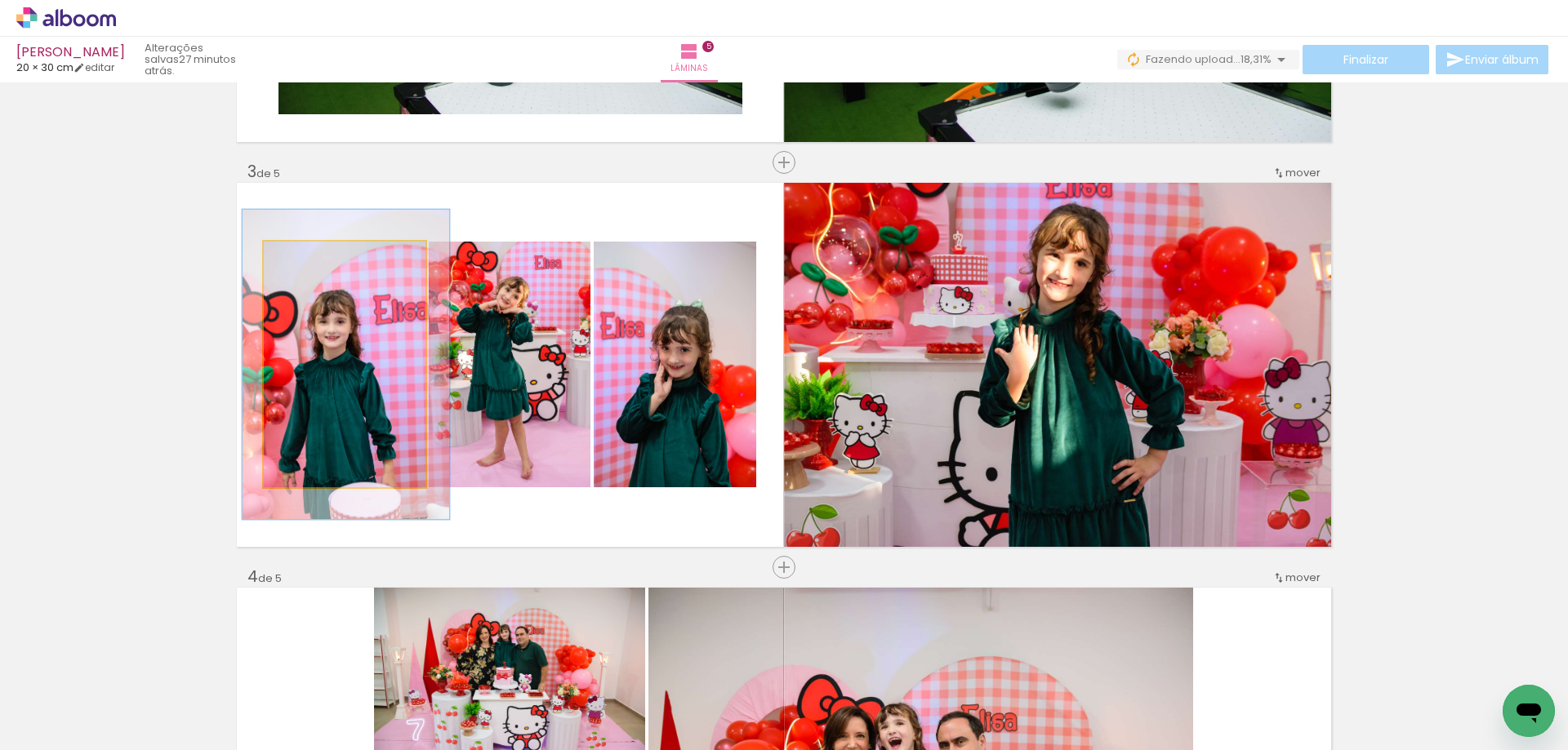
drag, startPoint x: 296, startPoint y: 258, endPoint x: 310, endPoint y: 257, distance: 14.0
type paper-slider "126"
click at [310, 257] on div at bounding box center [316, 258] width 15 height 15
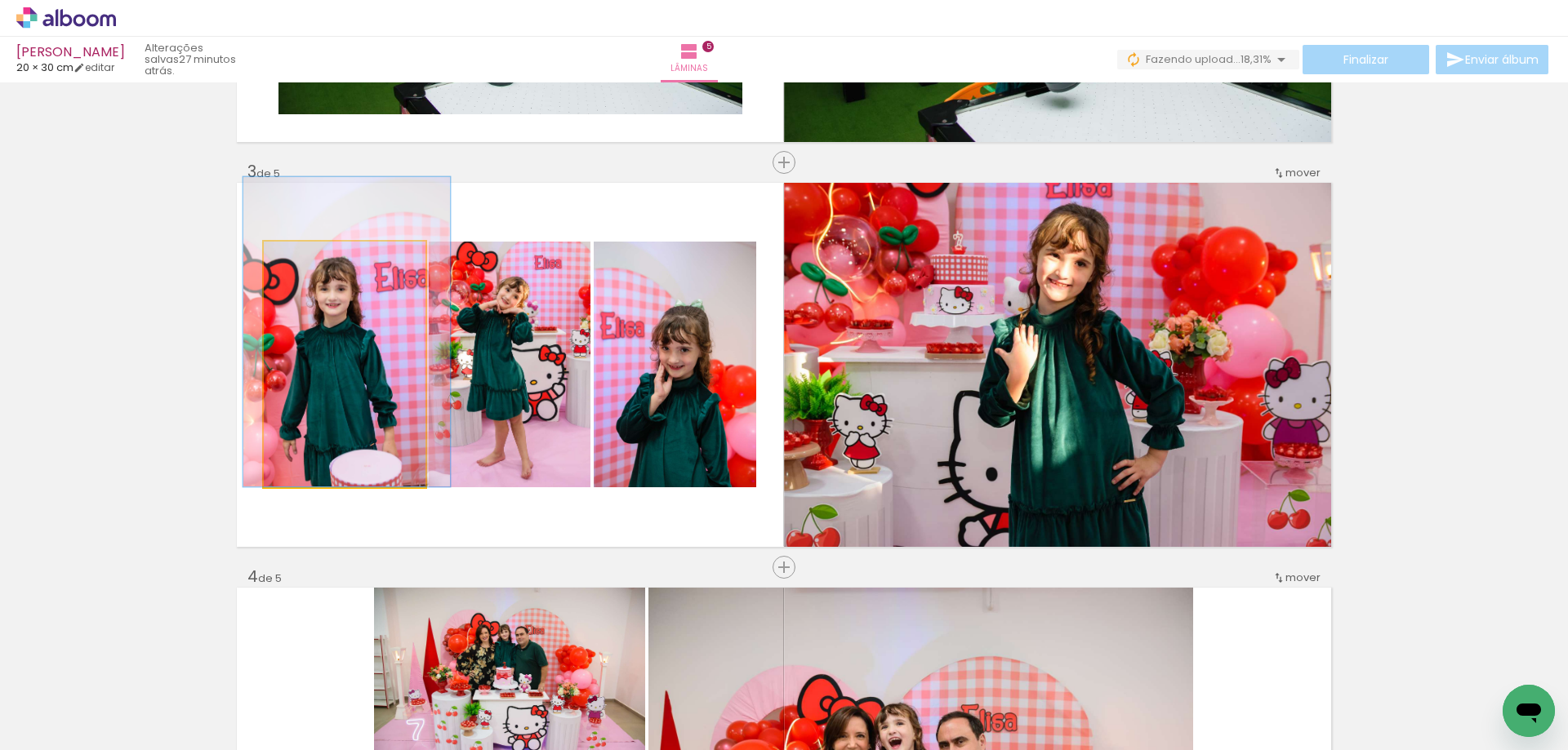
drag, startPoint x: 370, startPoint y: 376, endPoint x: 371, endPoint y: 344, distance: 32.0
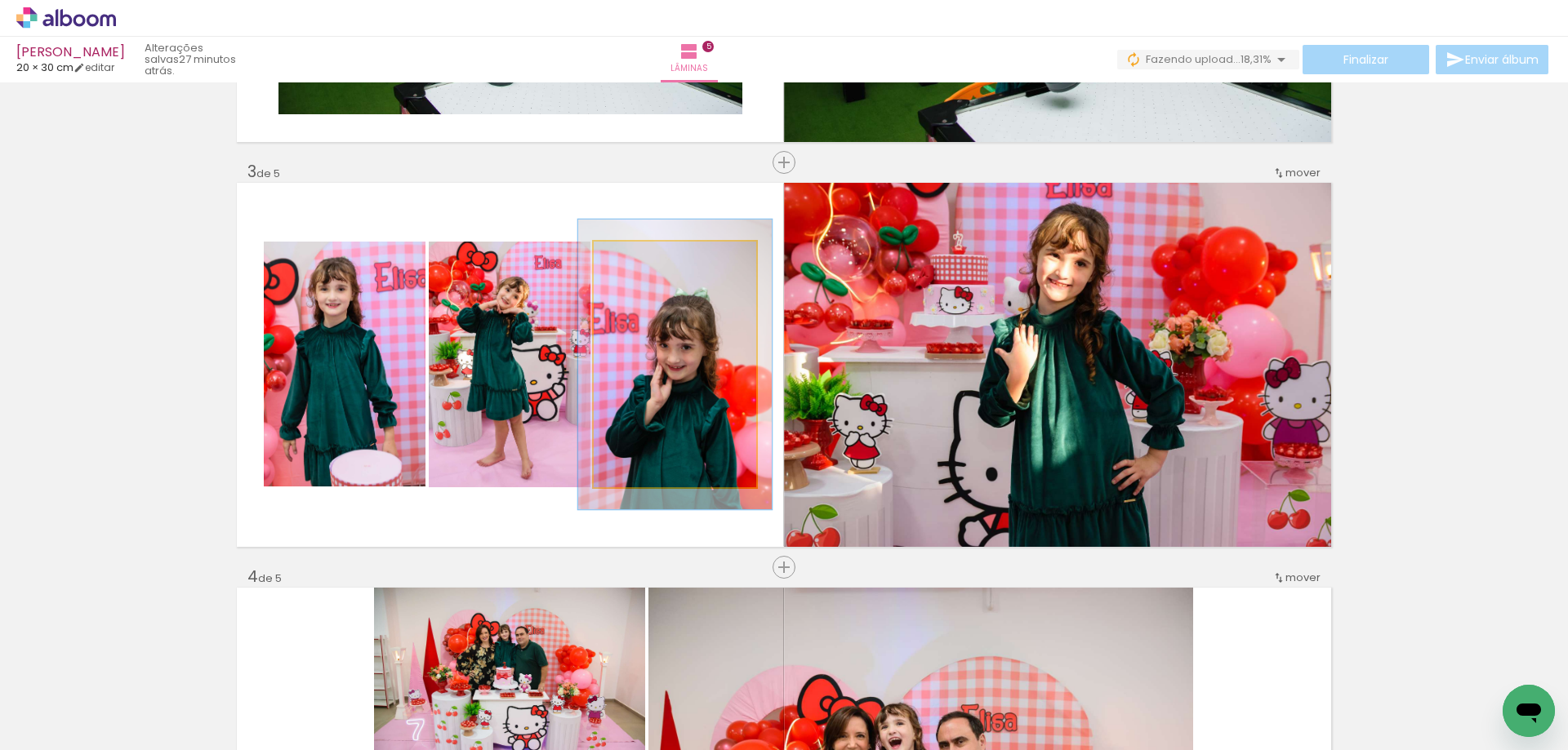
type paper-slider "118"
click at [636, 259] on div at bounding box center [643, 258] width 15 height 15
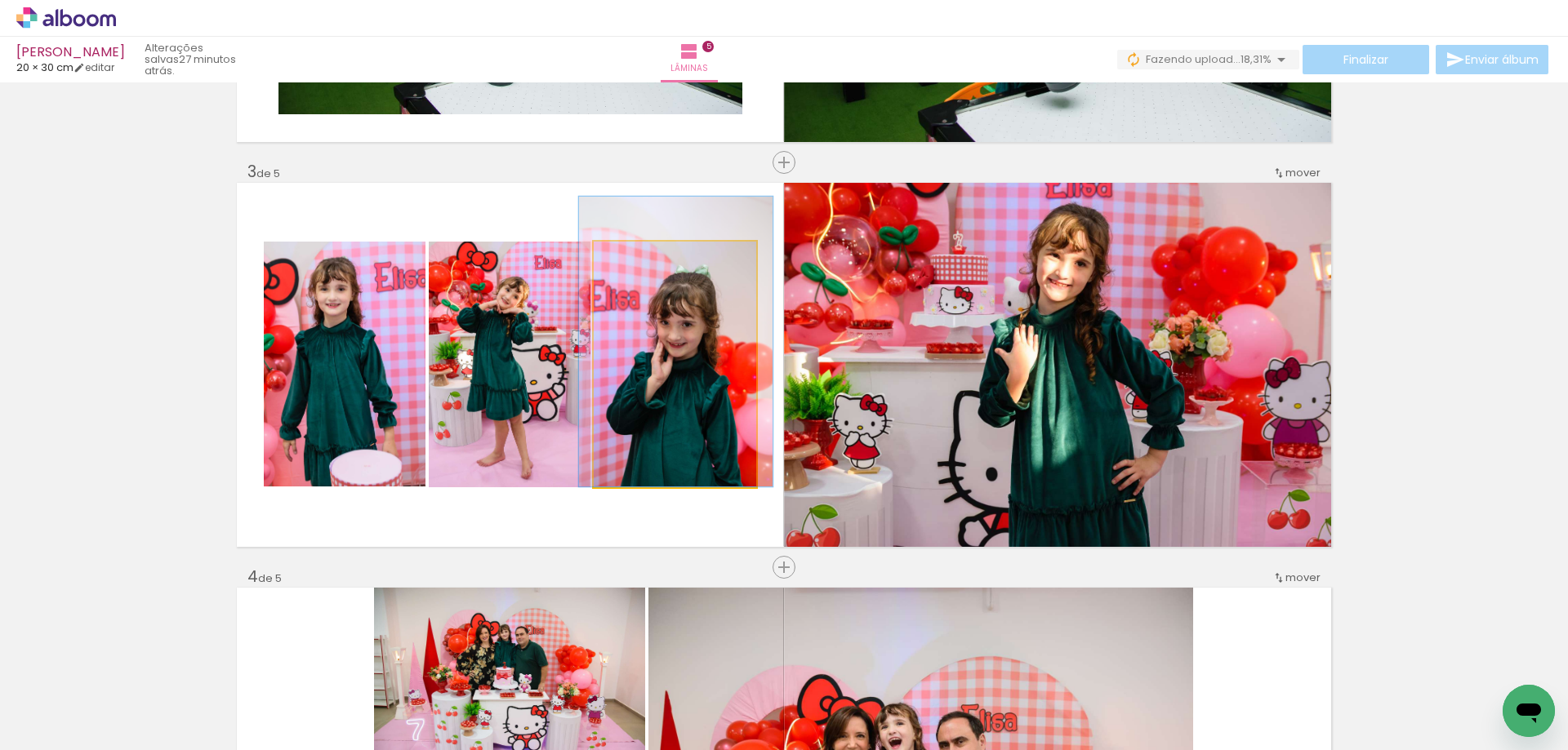
drag, startPoint x: 674, startPoint y: 366, endPoint x: 672, endPoint y: 341, distance: 25.1
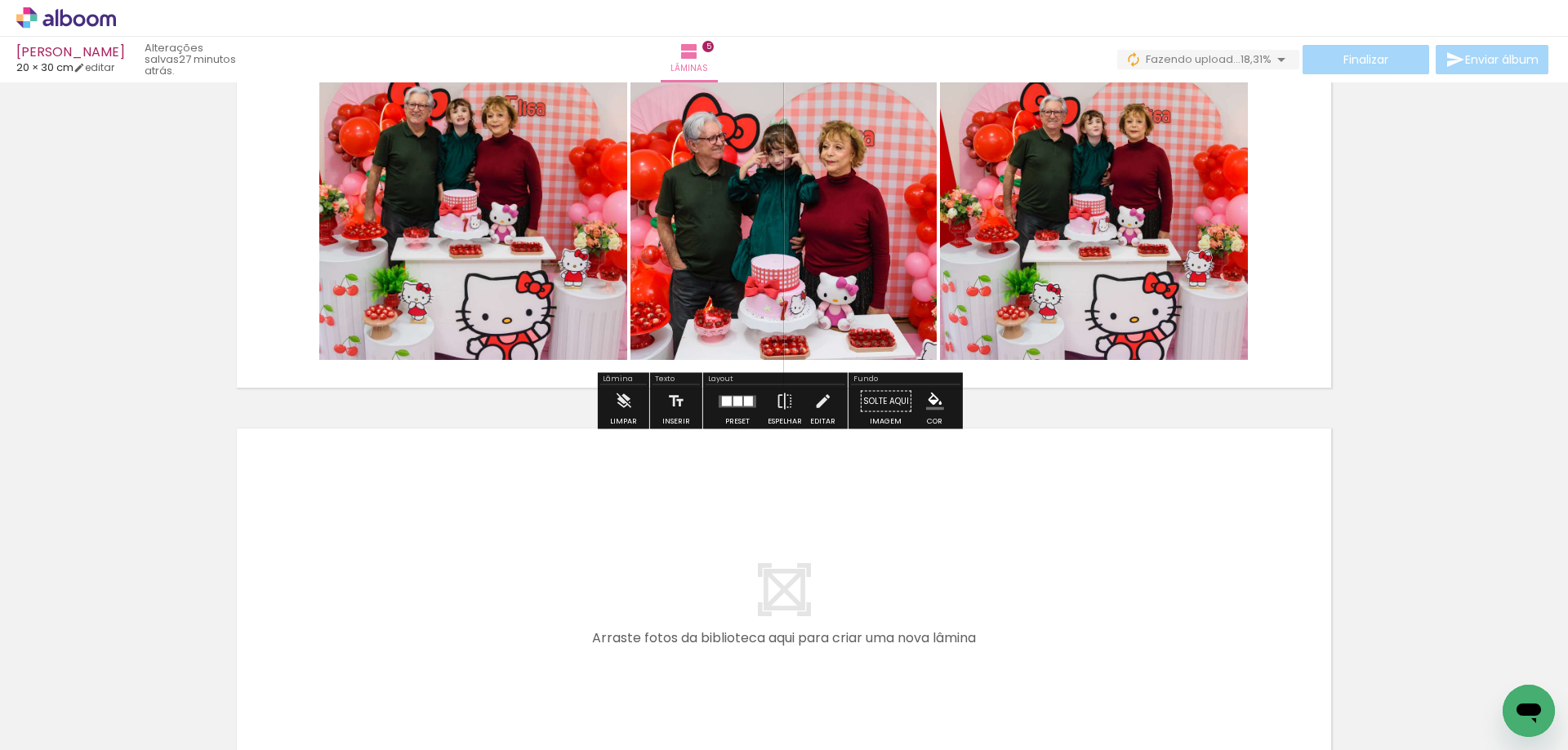
scroll to position [1900, 0]
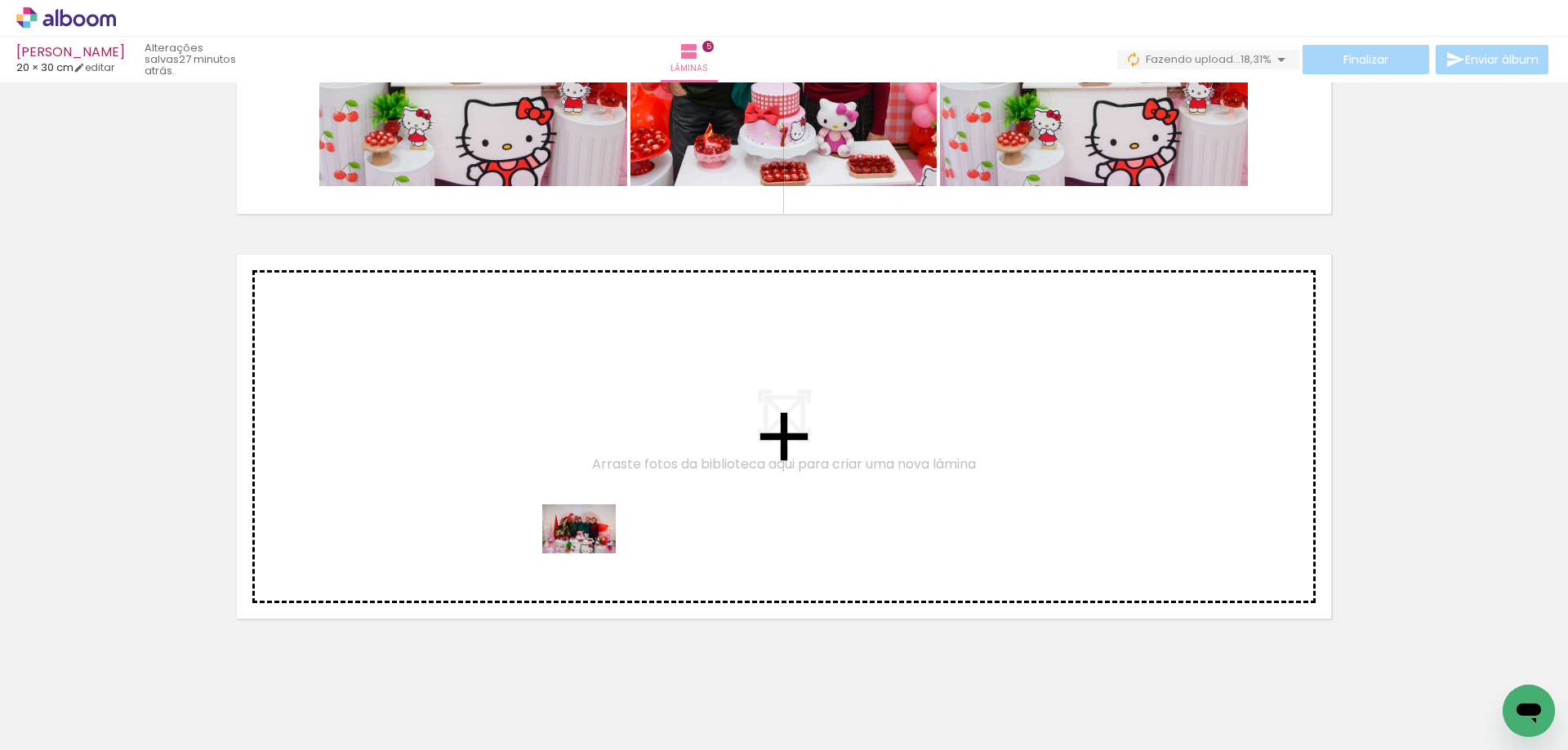
drag, startPoint x: 560, startPoint y: 715, endPoint x: 591, endPoint y: 554, distance: 164.0
click at [591, 554] on quentale-workspace at bounding box center [784, 375] width 1568 height 750
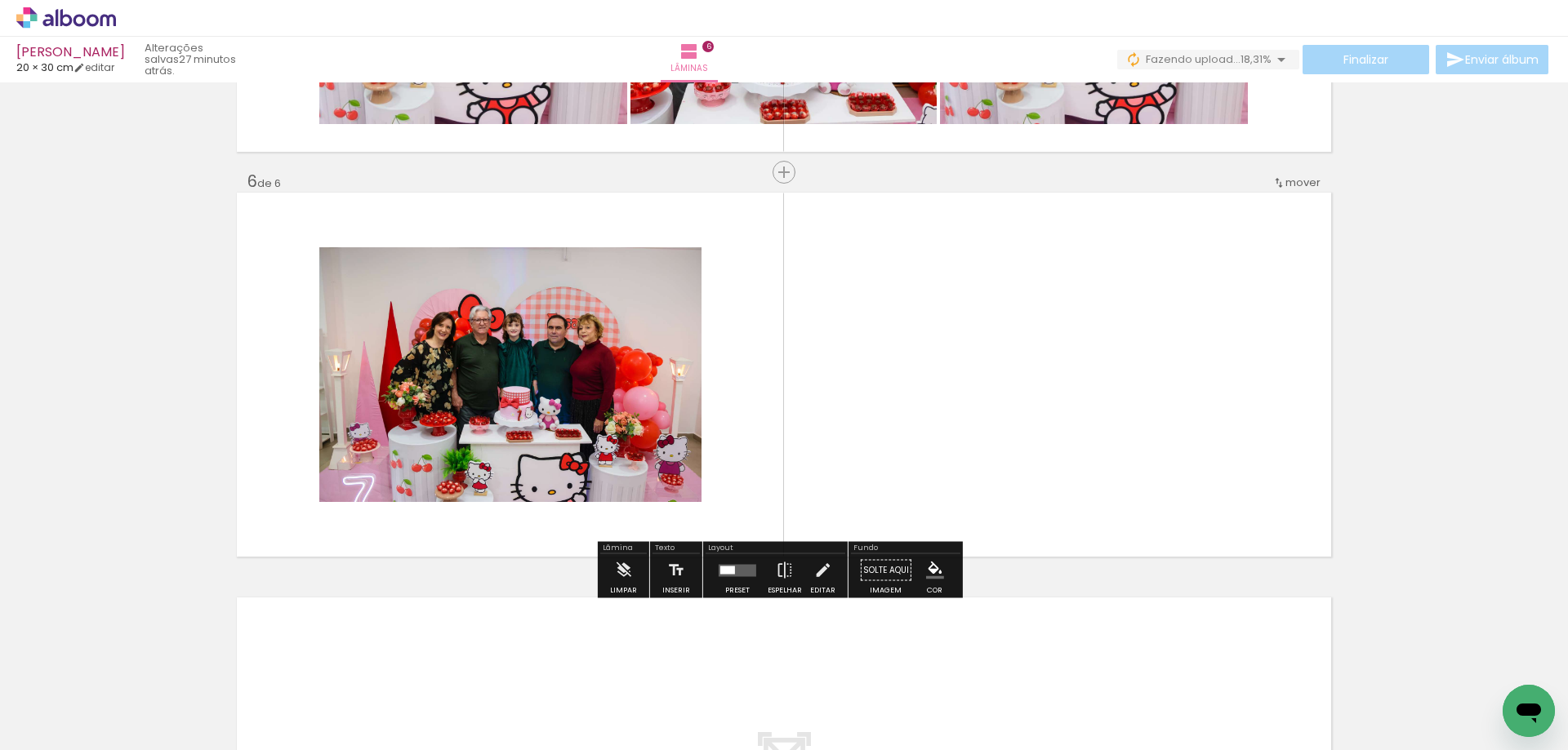
scroll to position [1971, 0]
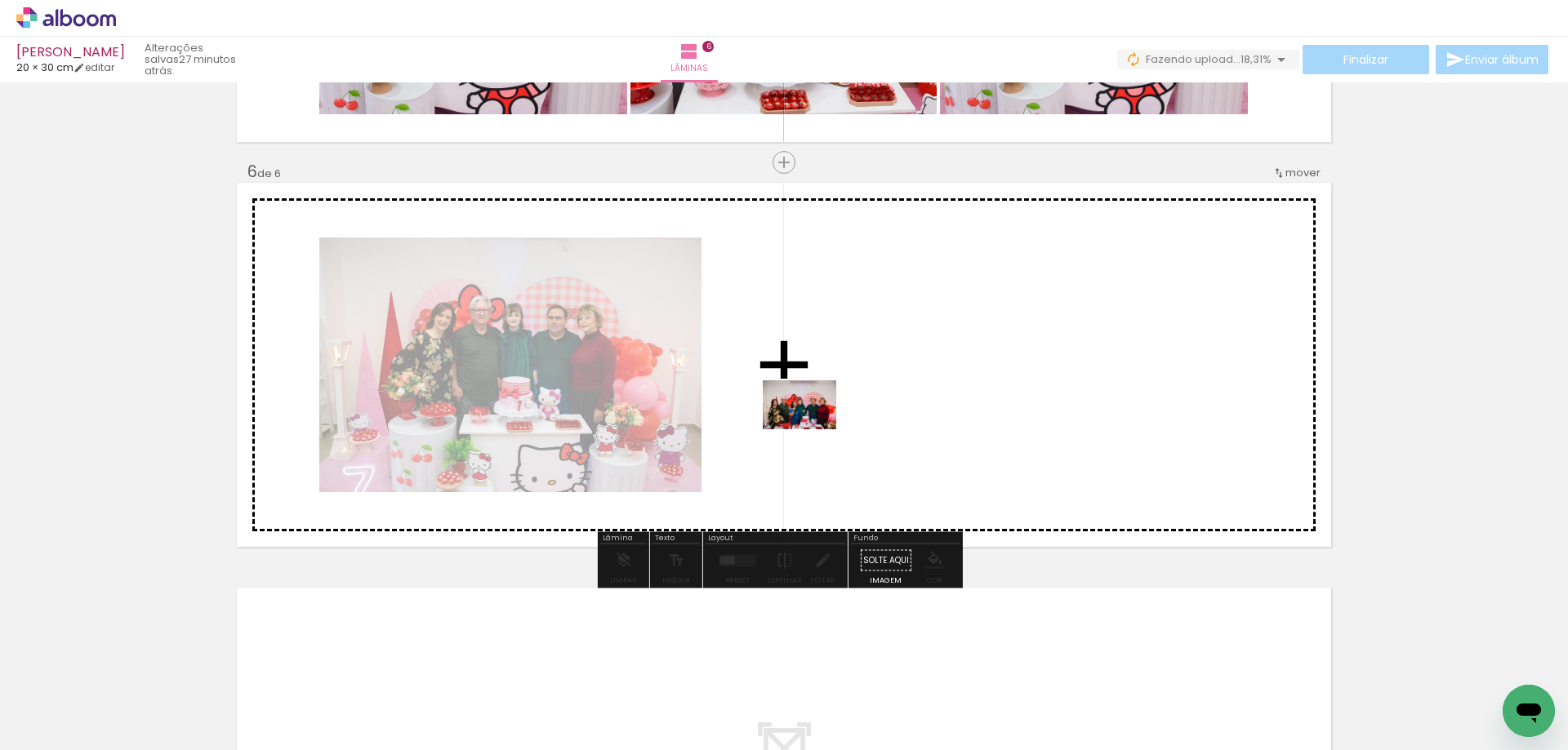
drag, startPoint x: 629, startPoint y: 699, endPoint x: 812, endPoint y: 430, distance: 325.3
click at [812, 430] on quentale-workspace at bounding box center [784, 375] width 1568 height 750
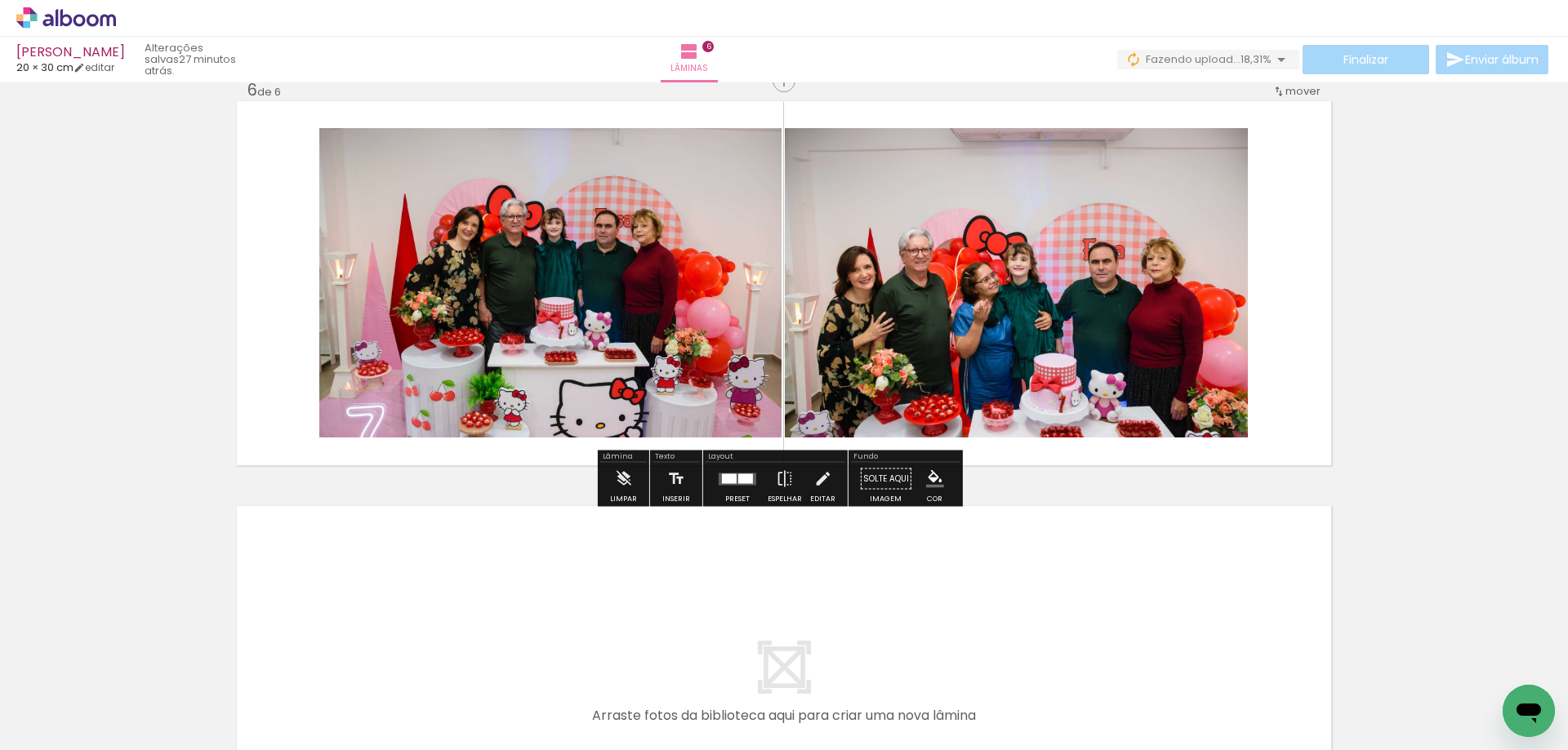
scroll to position [2135, 0]
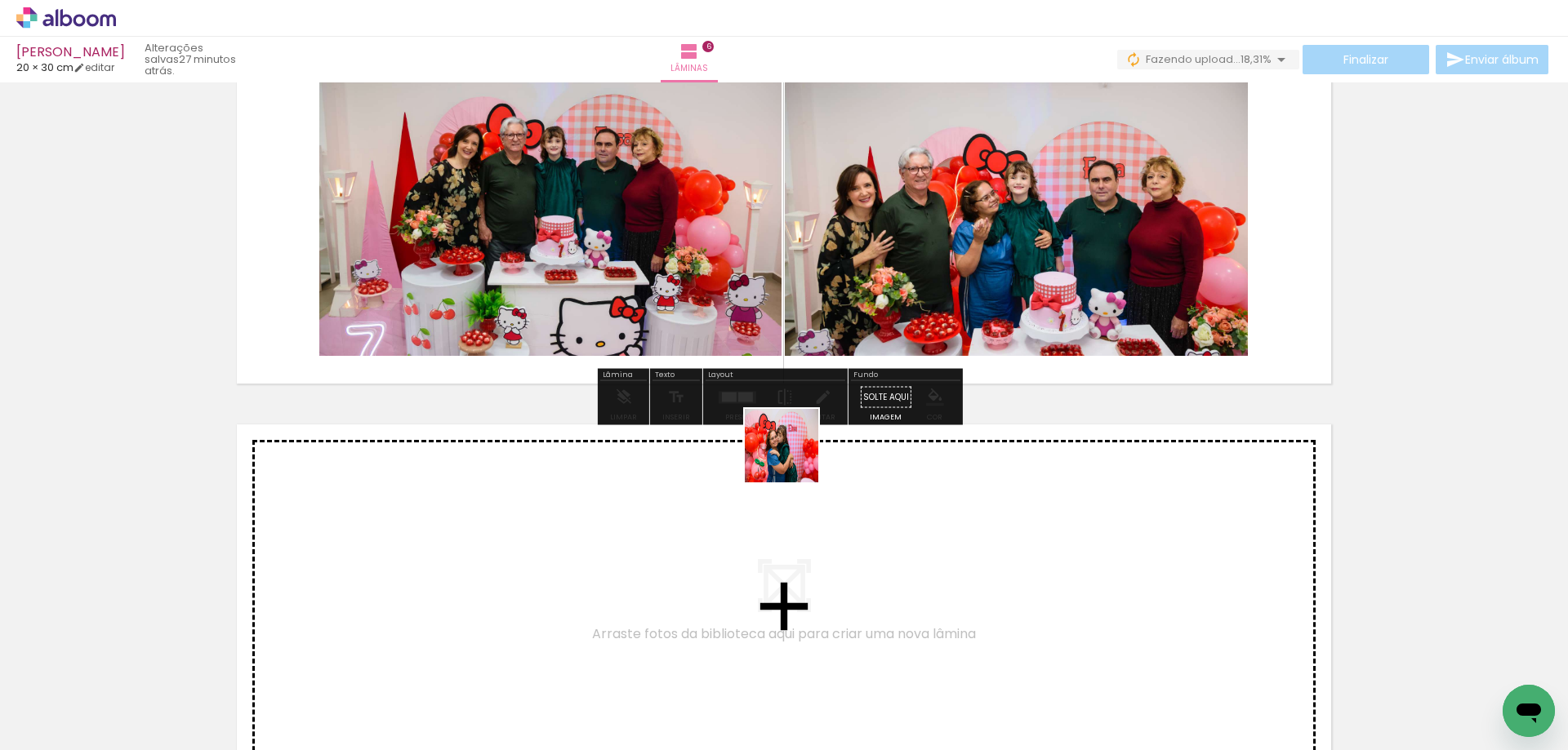
drag, startPoint x: 794, startPoint y: 458, endPoint x: 880, endPoint y: 194, distance: 277.7
click at [880, 194] on quentale-workspace at bounding box center [784, 375] width 1568 height 750
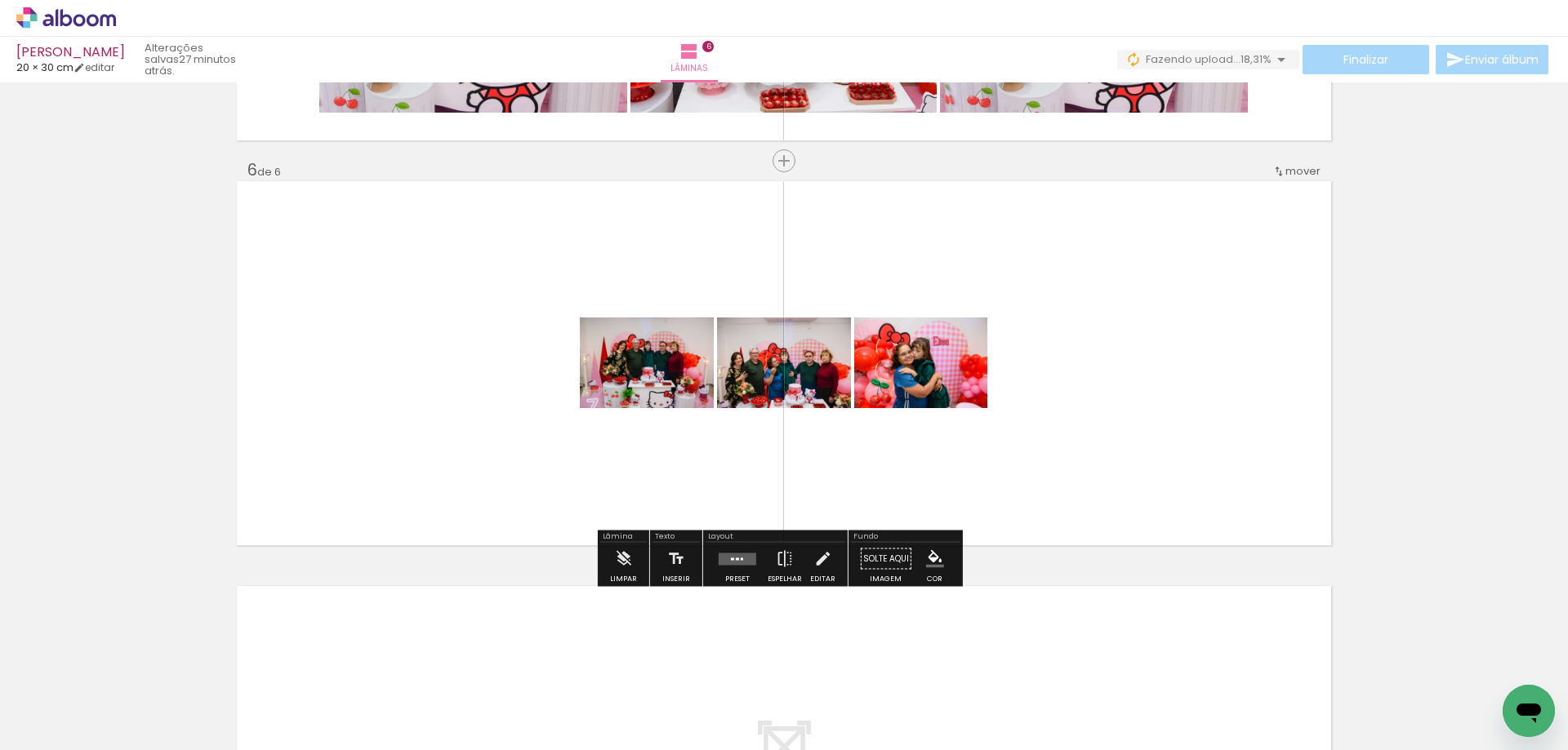
scroll to position [1971, 0]
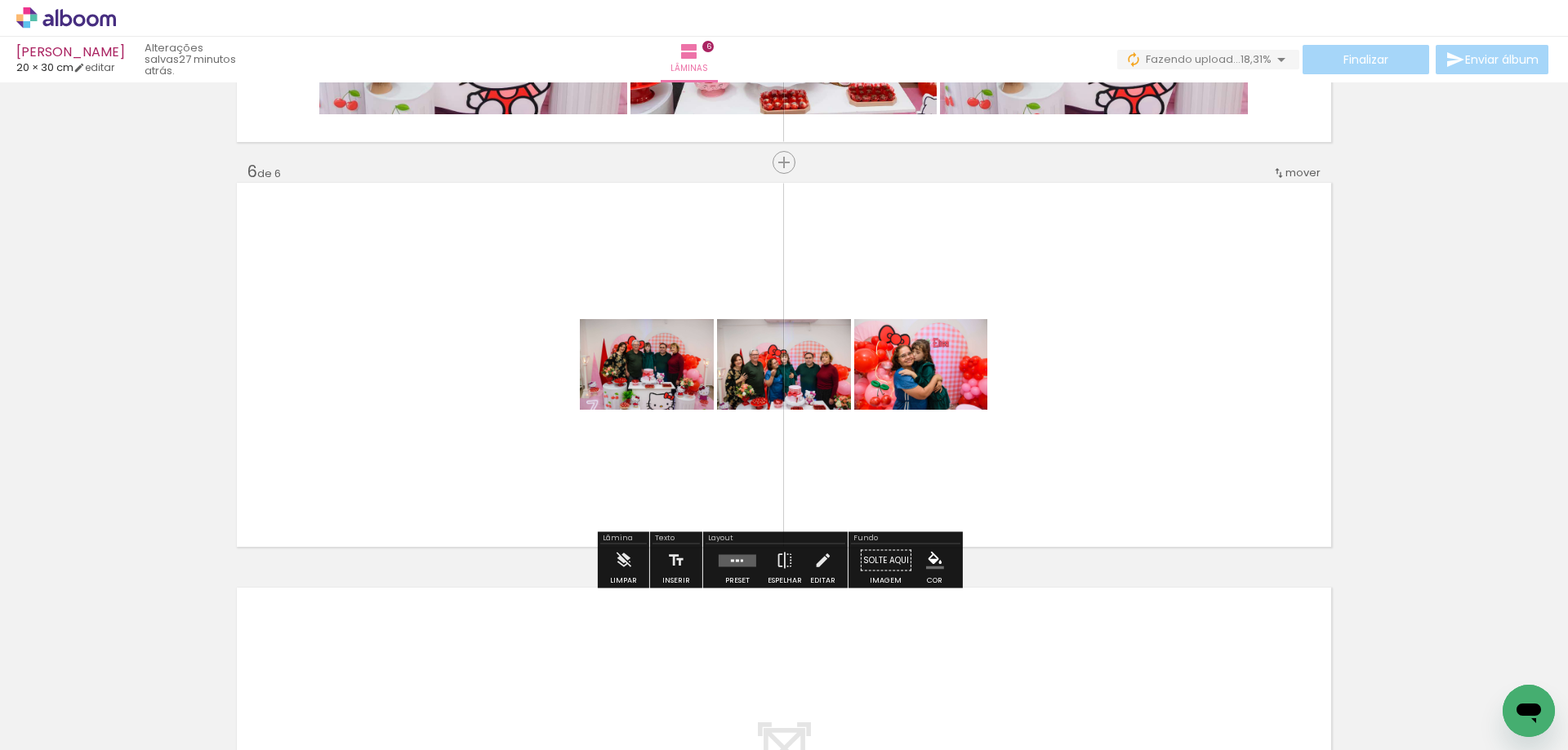
drag, startPoint x: 718, startPoint y: 558, endPoint x: 817, endPoint y: 491, distance: 119.5
click at [719, 558] on quentale-layouter at bounding box center [737, 561] width 38 height 12
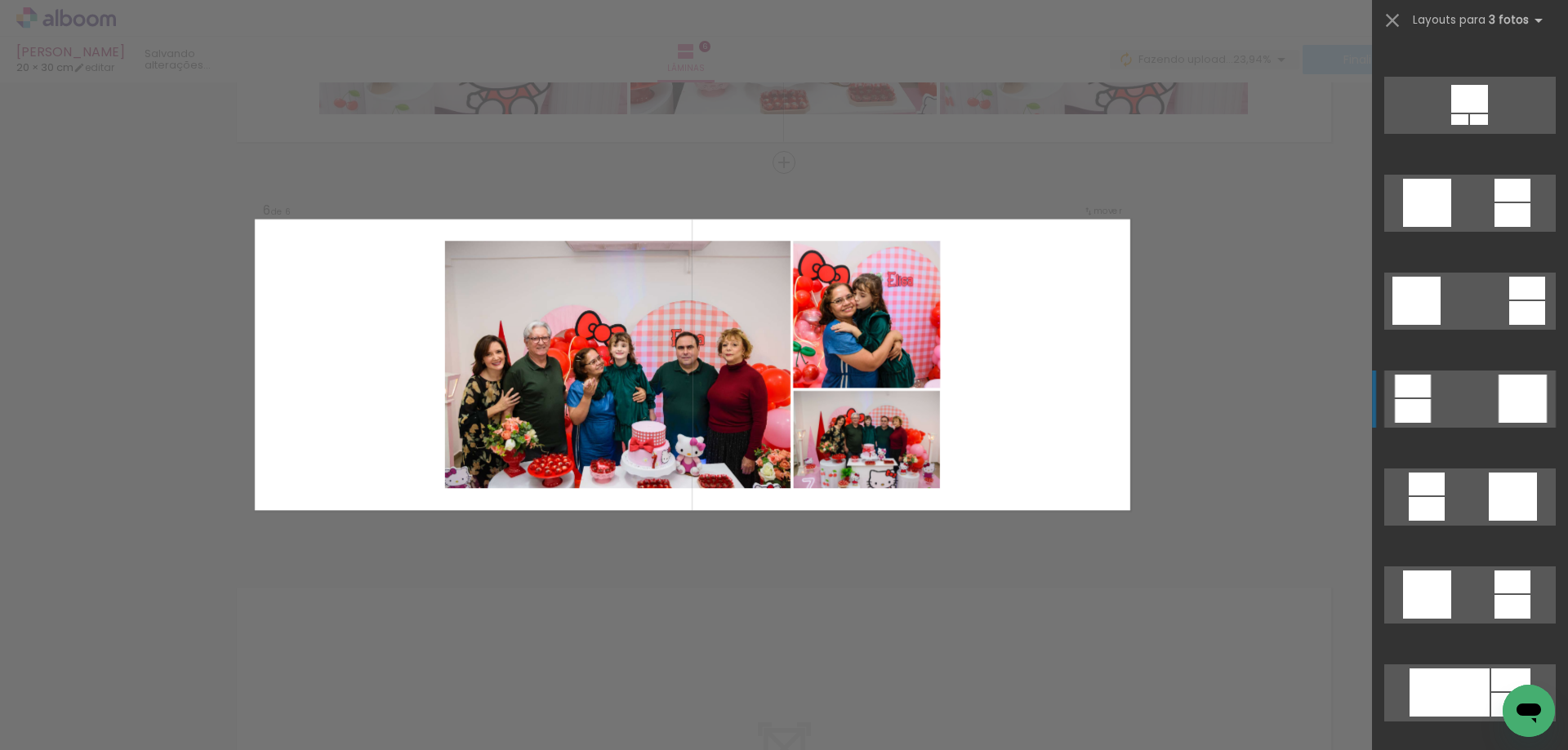
scroll to position [4246, 0]
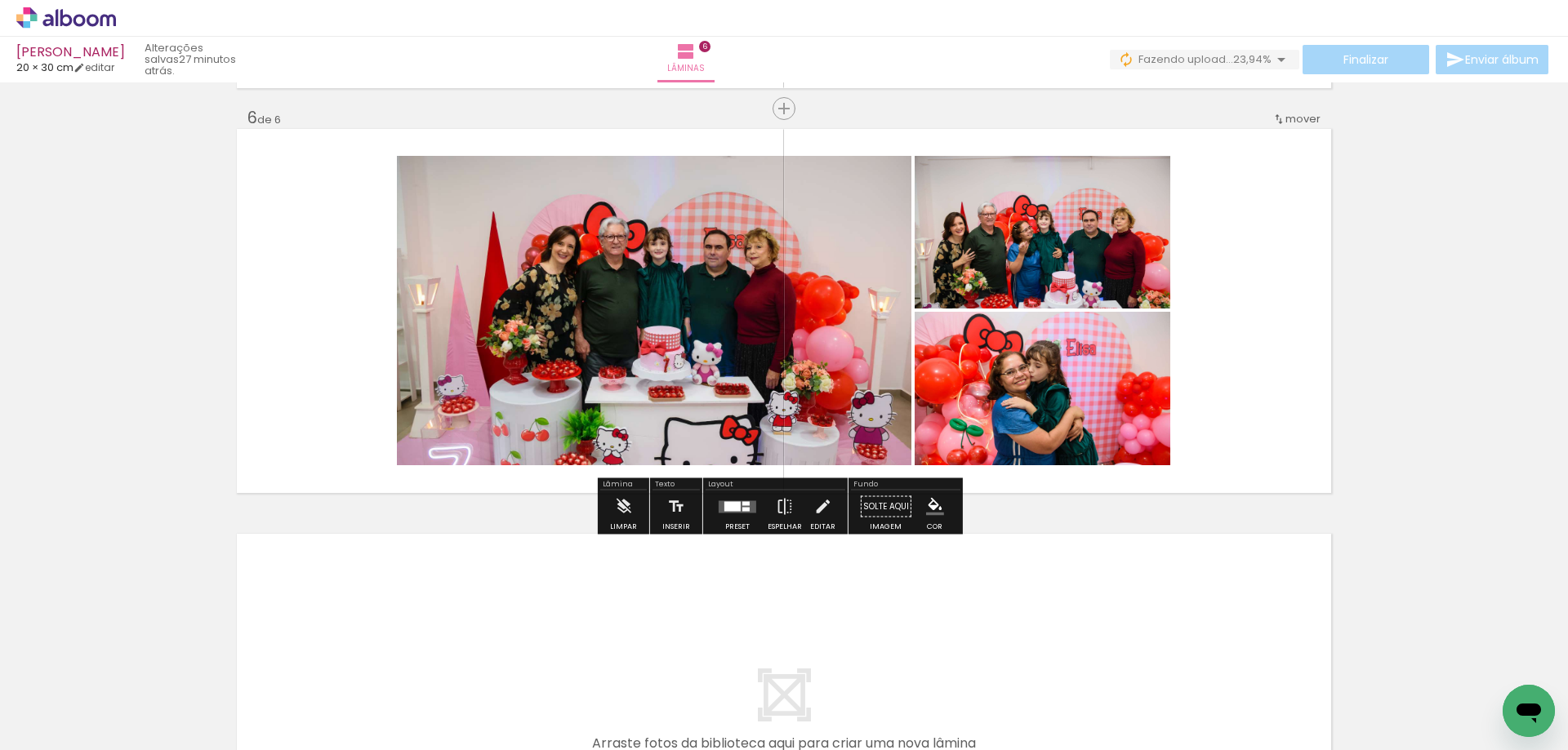
scroll to position [2054, 0]
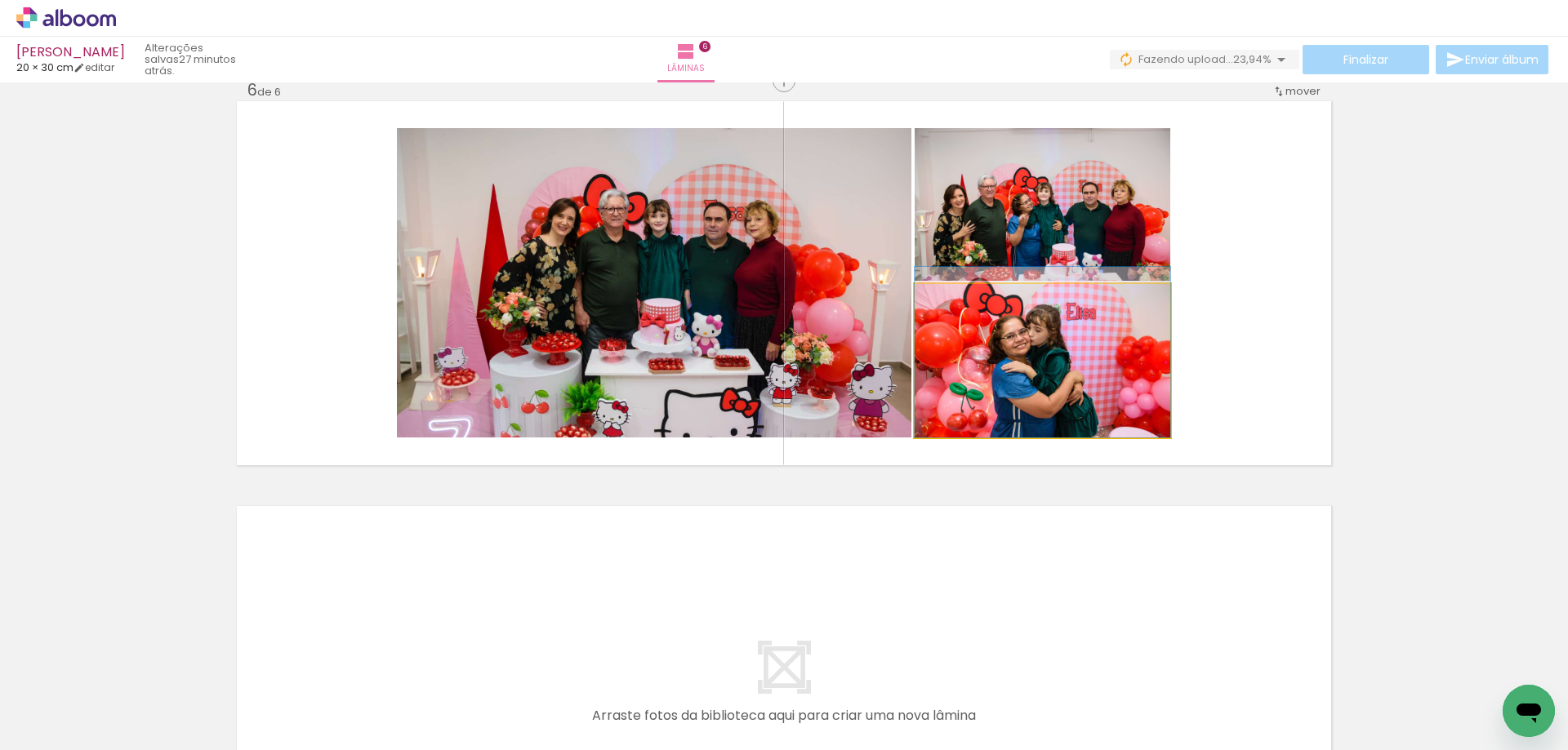
drag, startPoint x: 1001, startPoint y: 324, endPoint x: 925, endPoint y: 316, distance: 76.4
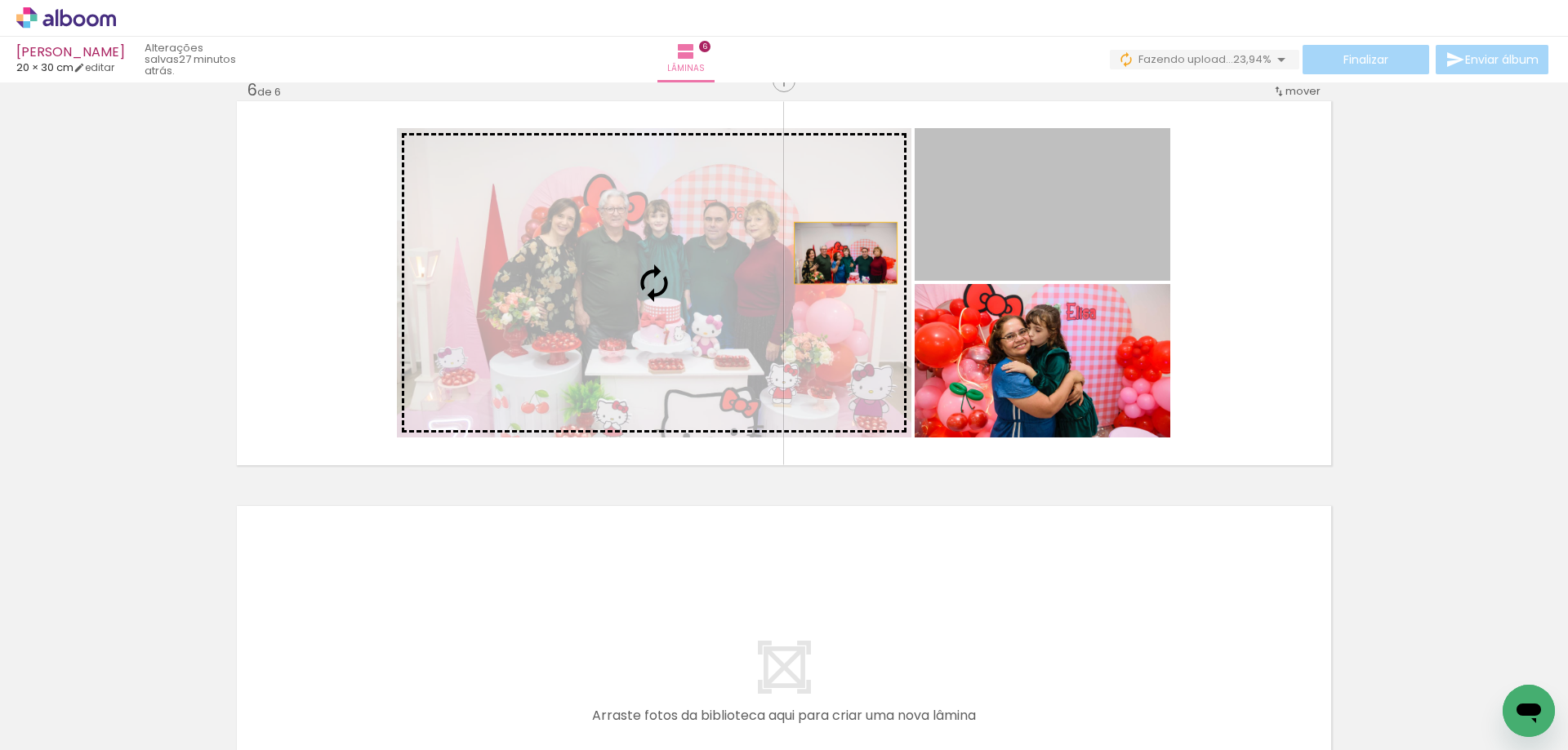
drag, startPoint x: 1030, startPoint y: 205, endPoint x: 709, endPoint y: 268, distance: 327.1
click at [0, 0] on slot at bounding box center [0, 0] width 0 height 0
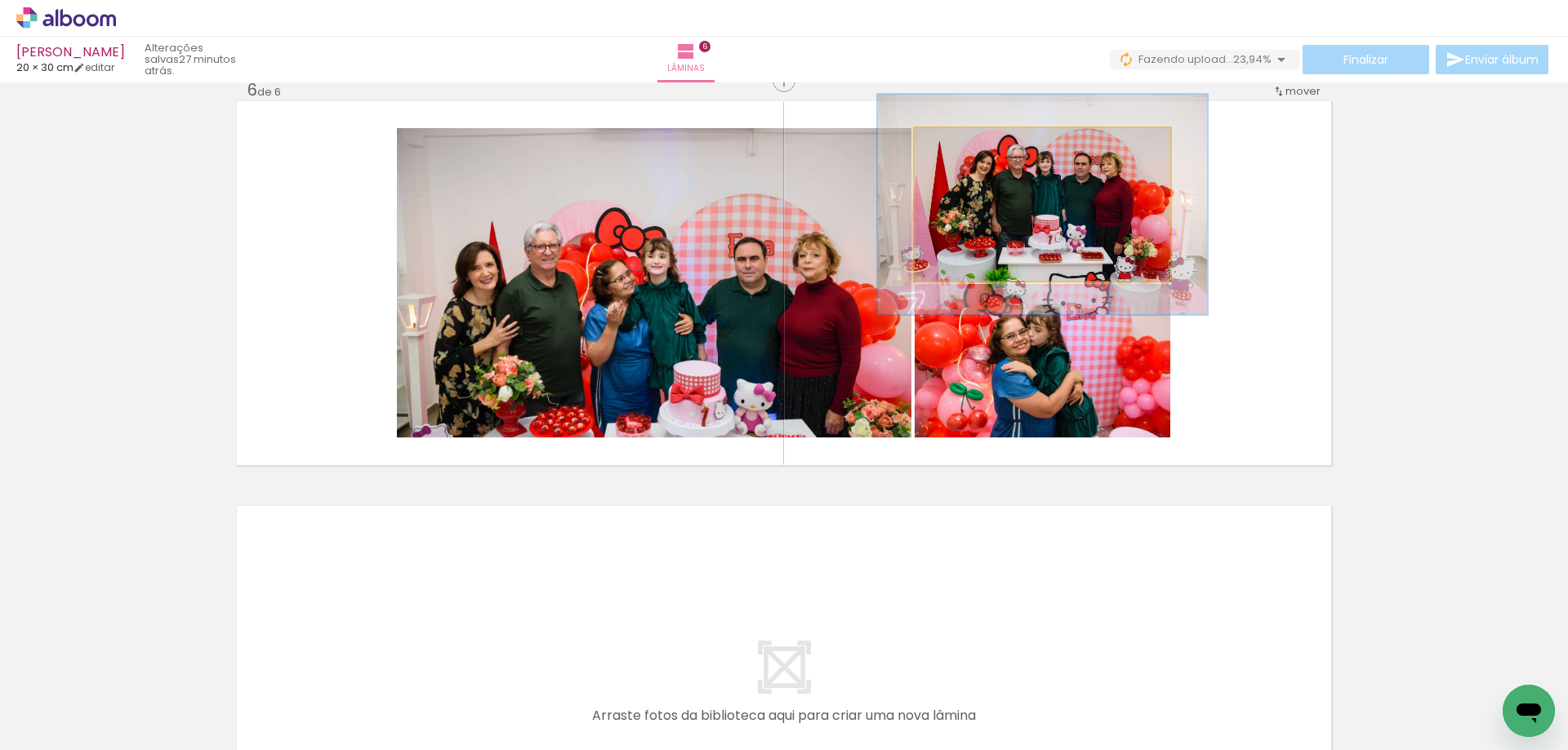
drag, startPoint x: 953, startPoint y: 151, endPoint x: 969, endPoint y: 148, distance: 16.3
type paper-slider "129"
click at [969, 148] on div at bounding box center [969, 145] width 26 height 26
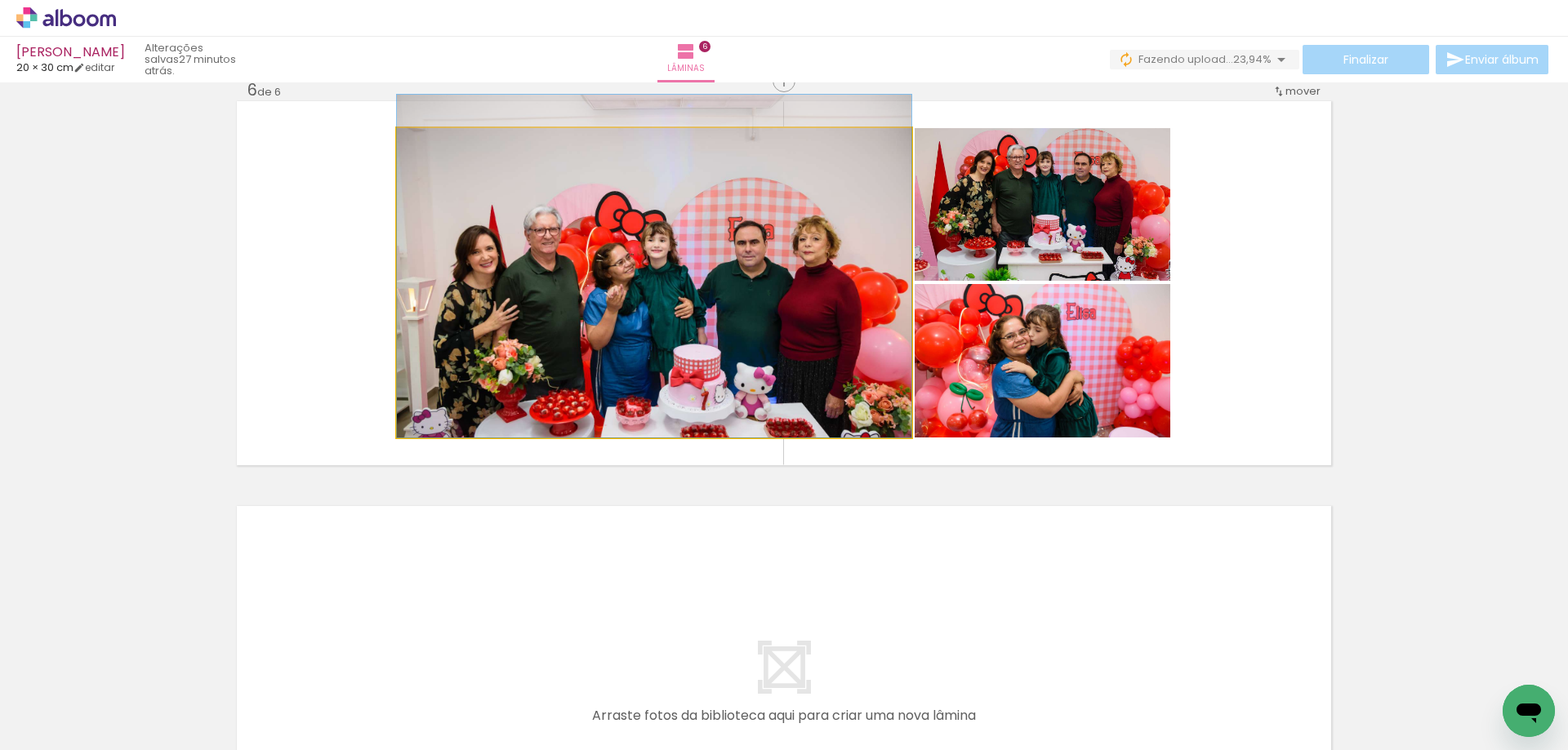
drag, startPoint x: 843, startPoint y: 309, endPoint x: 830, endPoint y: 241, distance: 69.2
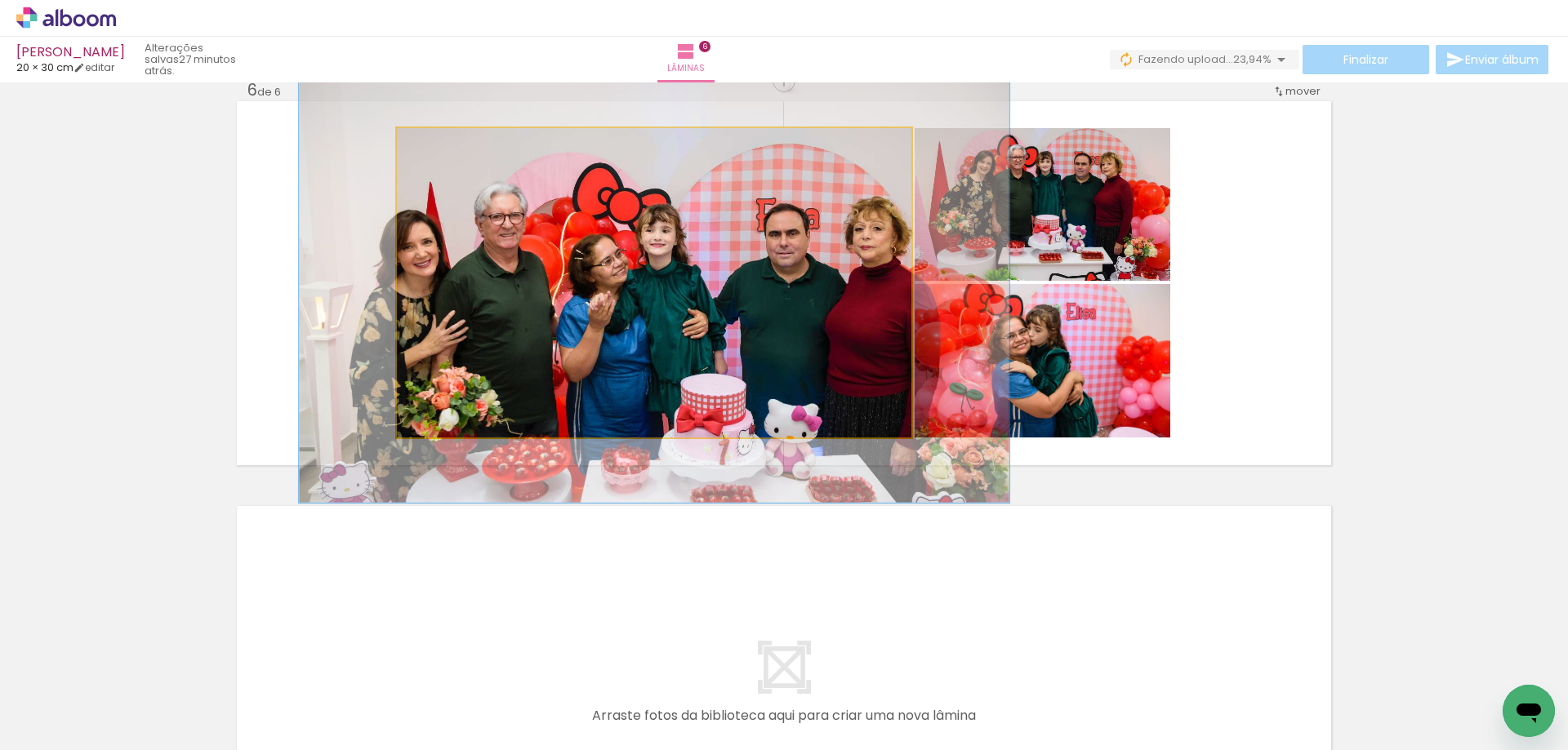
drag, startPoint x: 433, startPoint y: 138, endPoint x: 454, endPoint y: 136, distance: 21.1
click at [454, 136] on div at bounding box center [457, 145] width 26 height 26
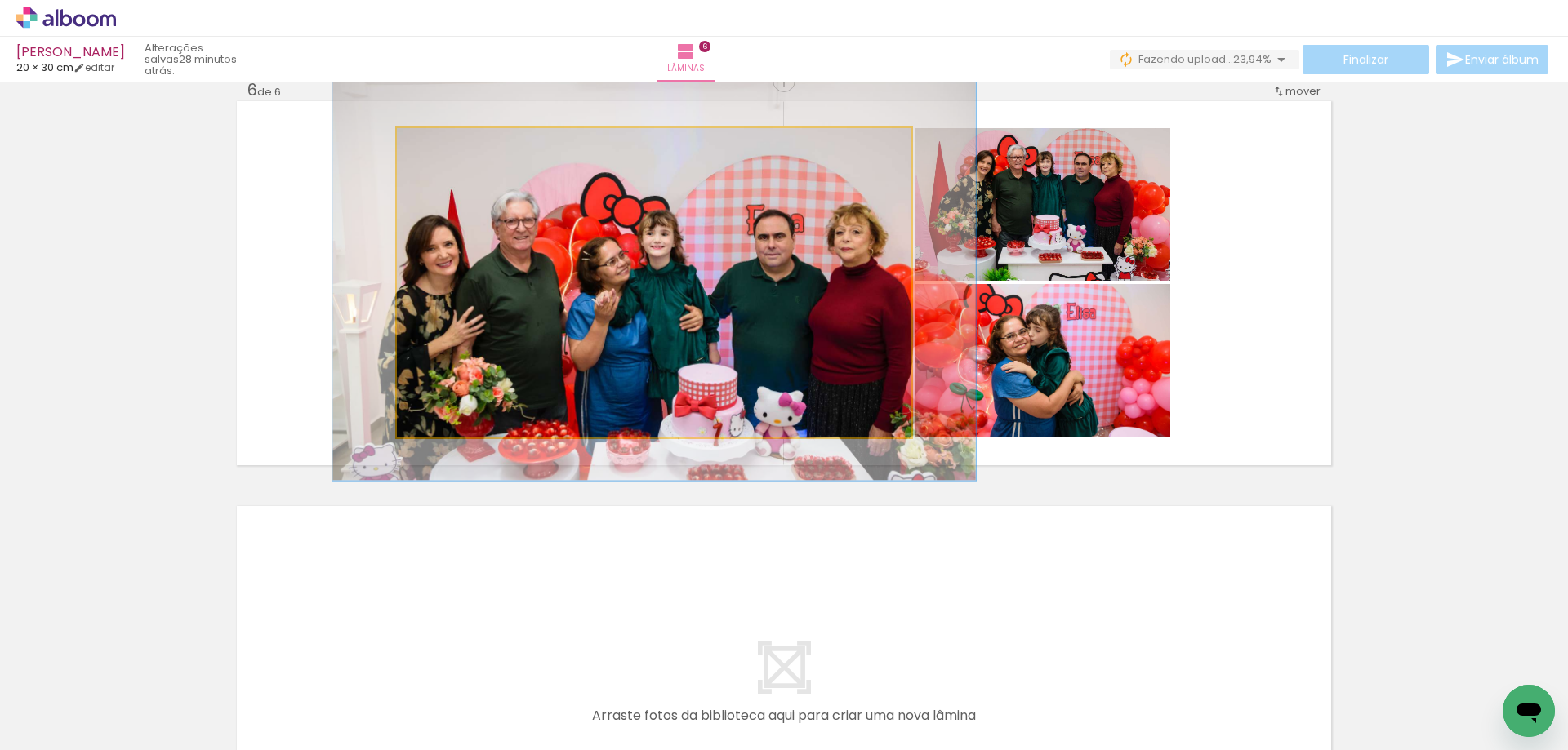
drag, startPoint x: 443, startPoint y: 152, endPoint x: 433, endPoint y: 152, distance: 10.0
type paper-slider "123"
click at [437, 152] on div at bounding box center [450, 145] width 26 height 26
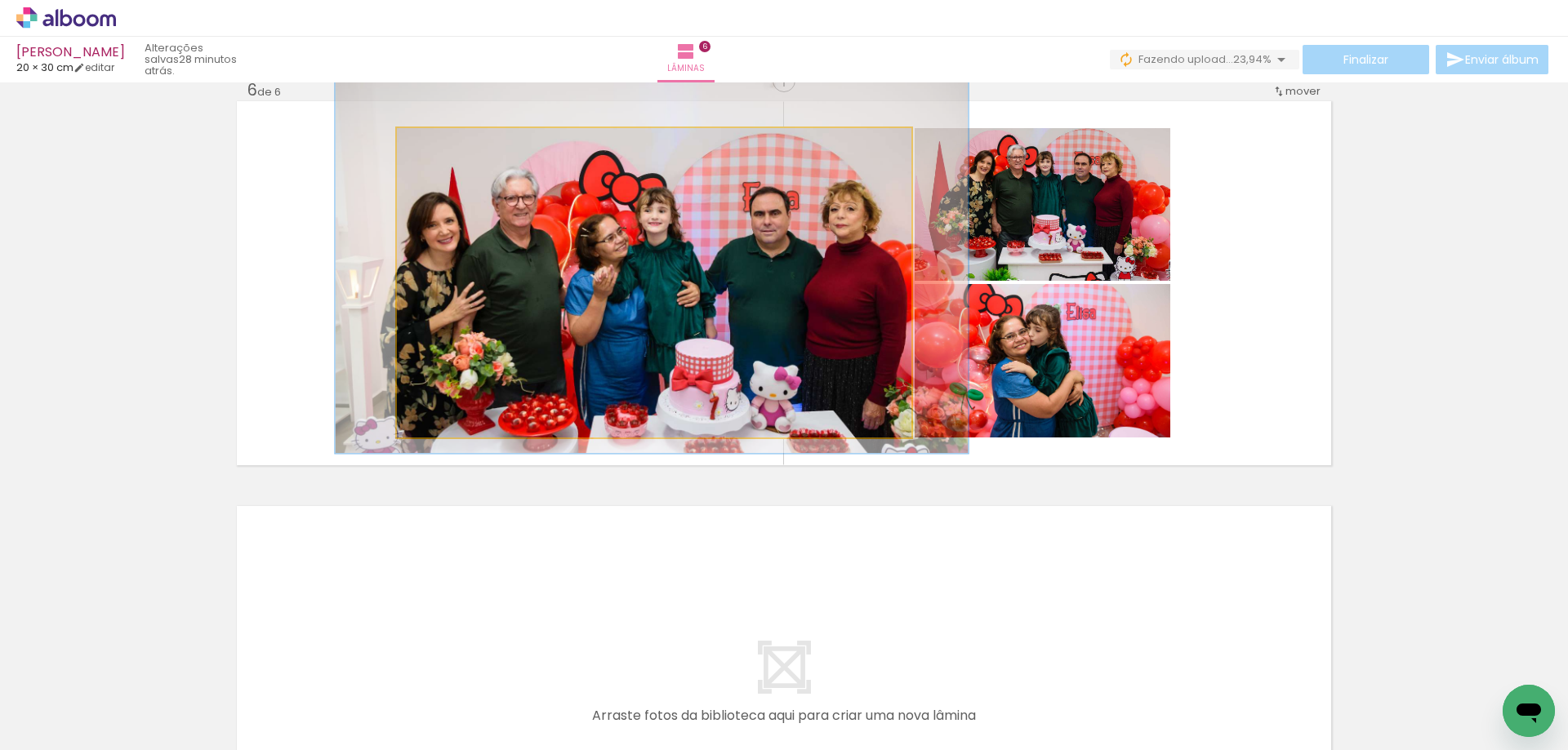
drag, startPoint x: 585, startPoint y: 267, endPoint x: 582, endPoint y: 244, distance: 23.2
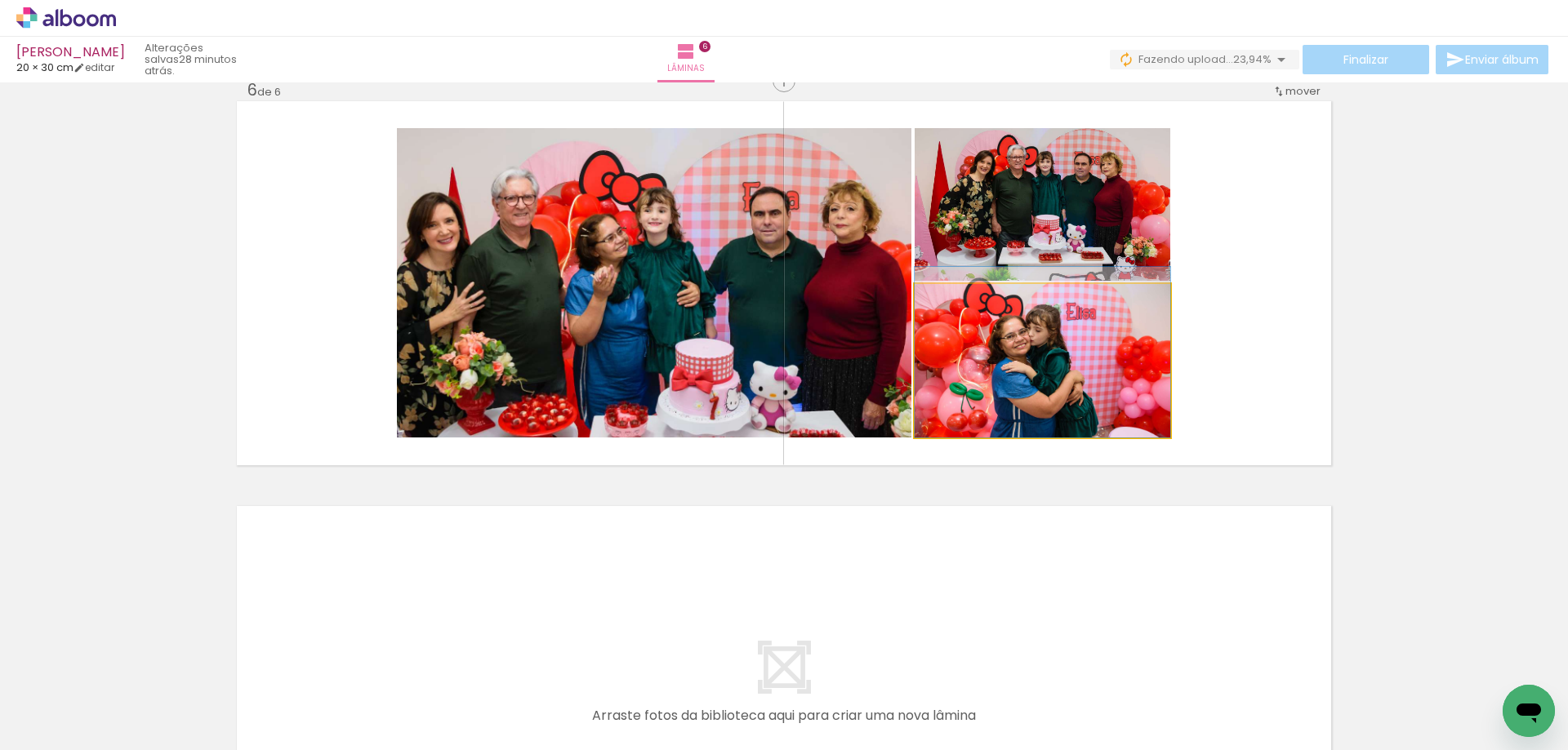
drag, startPoint x: 1053, startPoint y: 415, endPoint x: 1052, endPoint y: 406, distance: 9.1
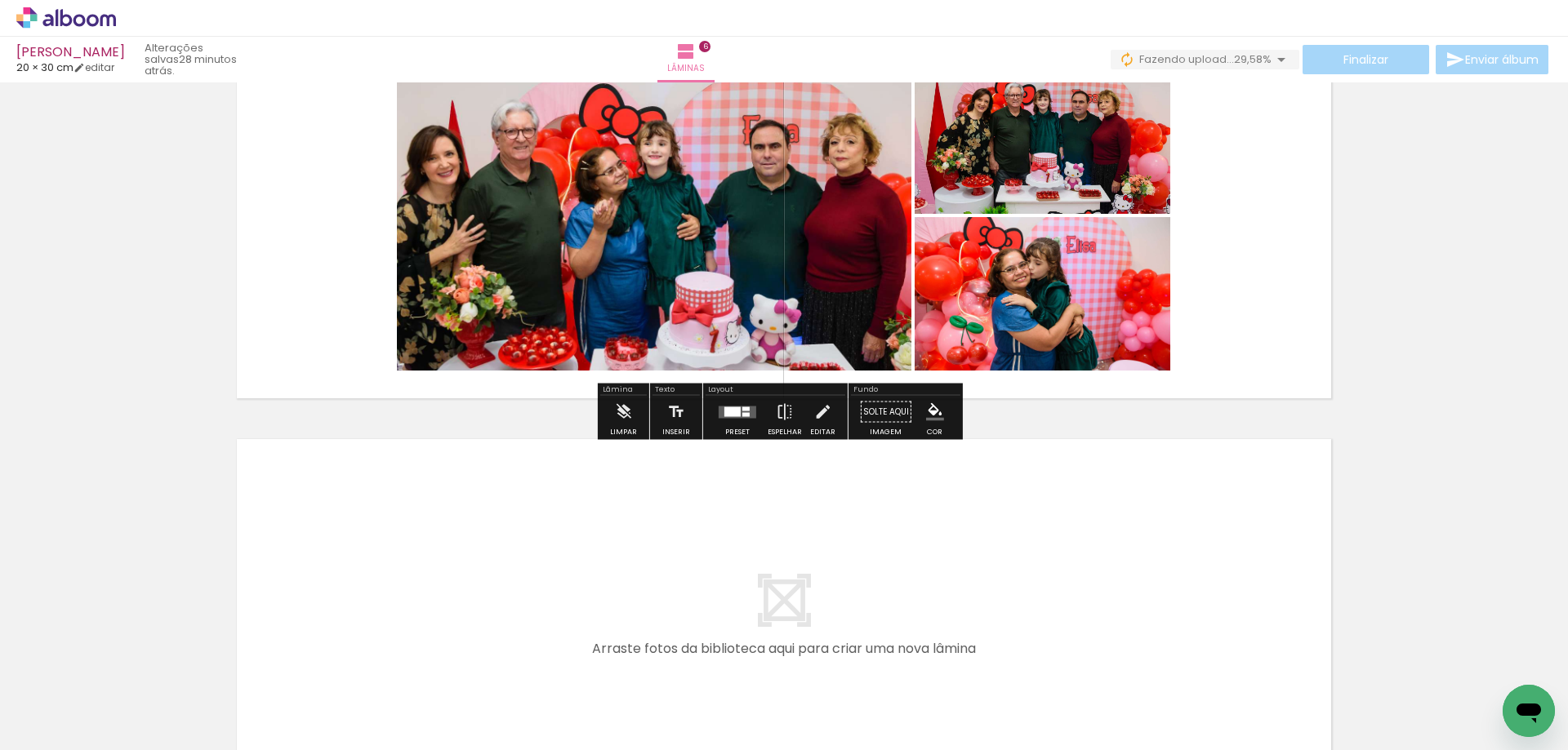
scroll to position [2298, 0]
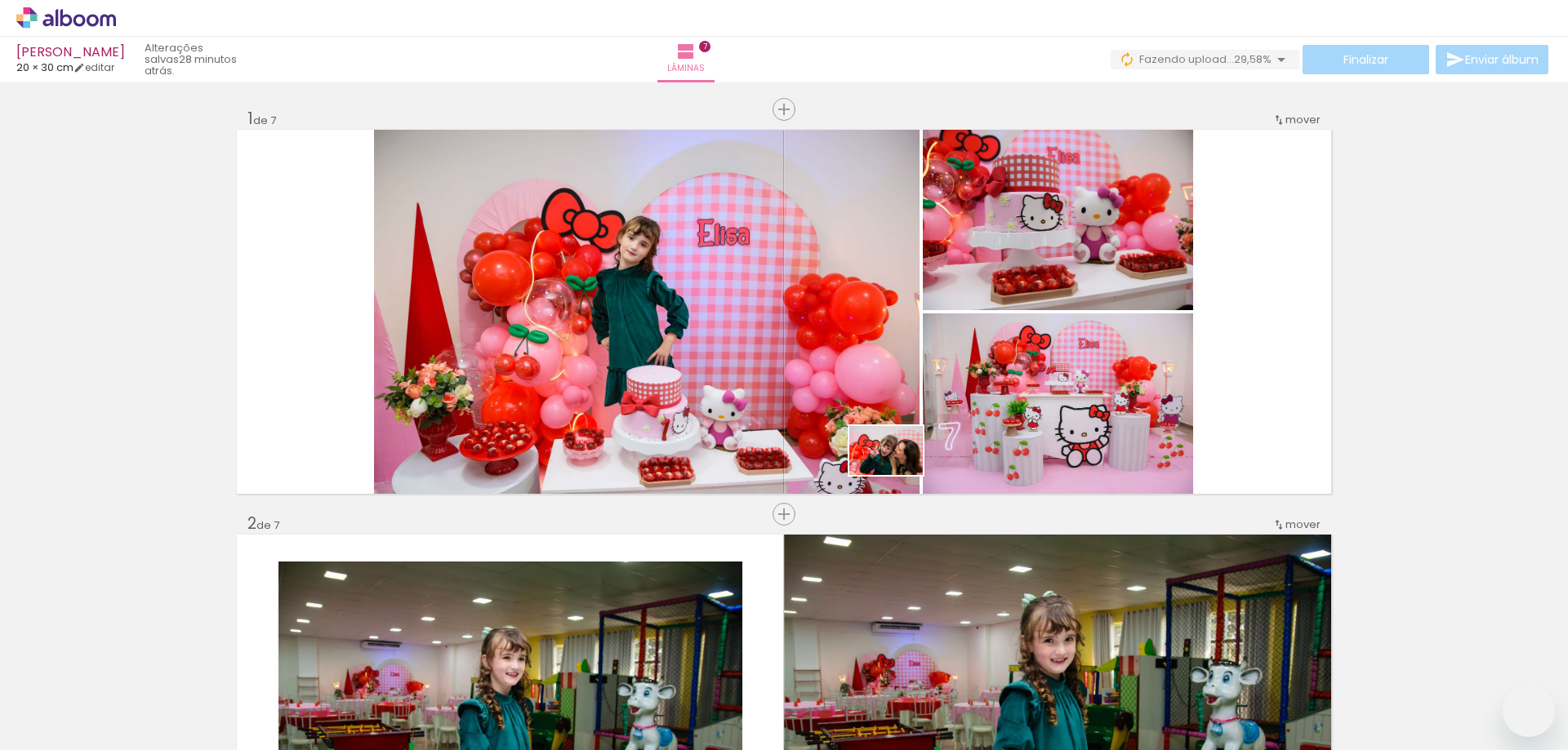
click at [898, 475] on quentale-workspace at bounding box center [784, 375] width 1568 height 750
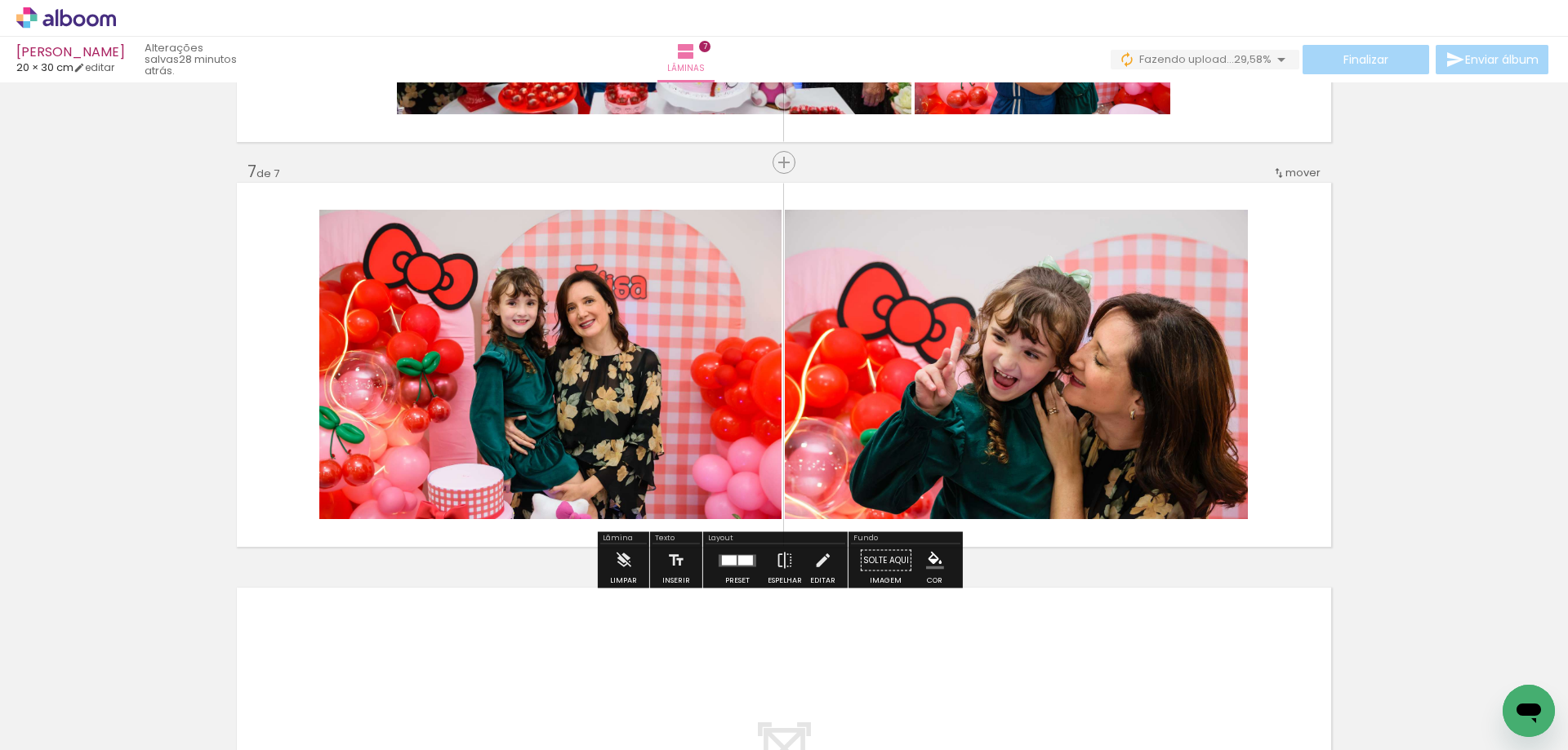
scroll to position [0, 911]
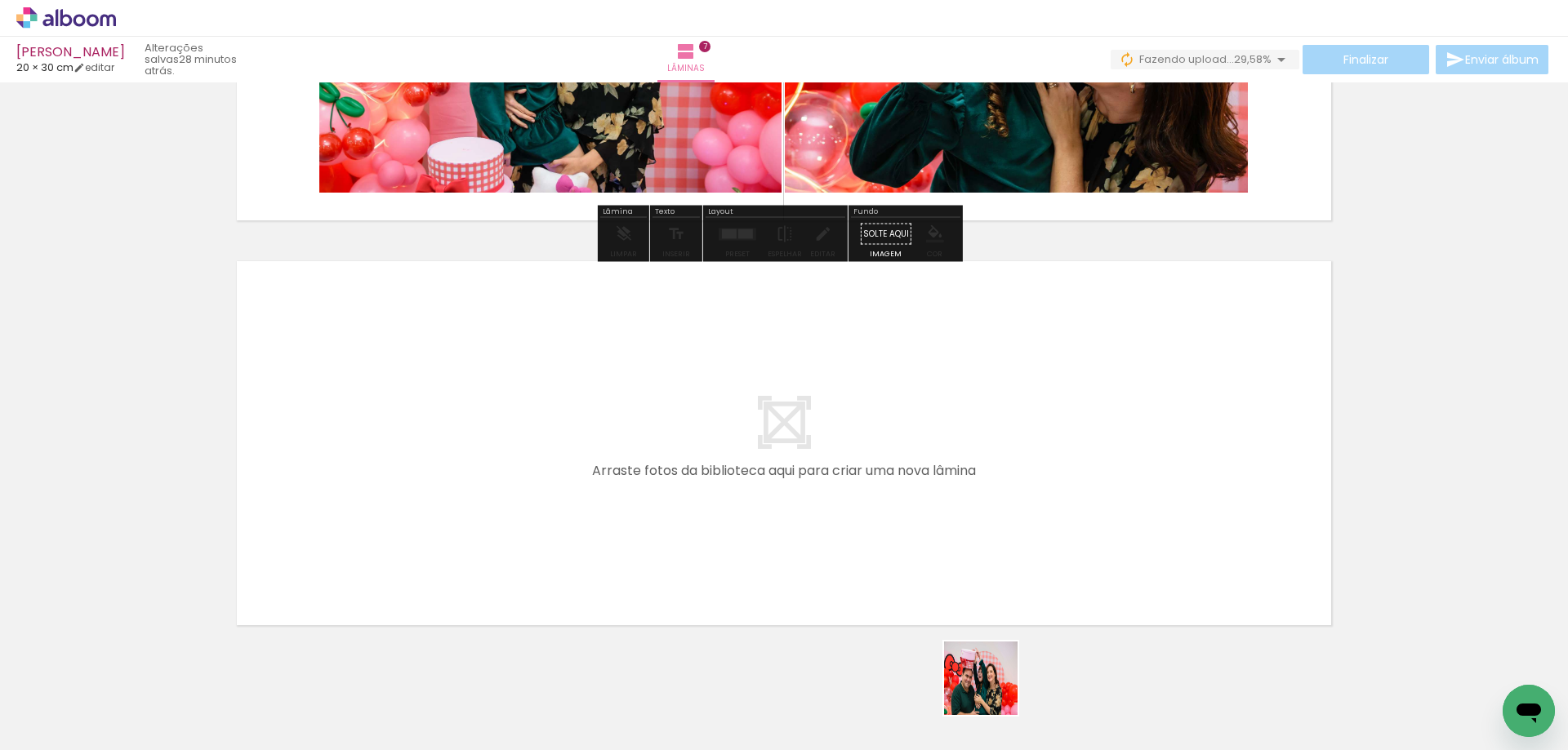
drag, startPoint x: 993, startPoint y: 691, endPoint x: 1079, endPoint y: 652, distance: 94.4
click at [946, 504] on quentale-workspace at bounding box center [784, 375] width 1568 height 750
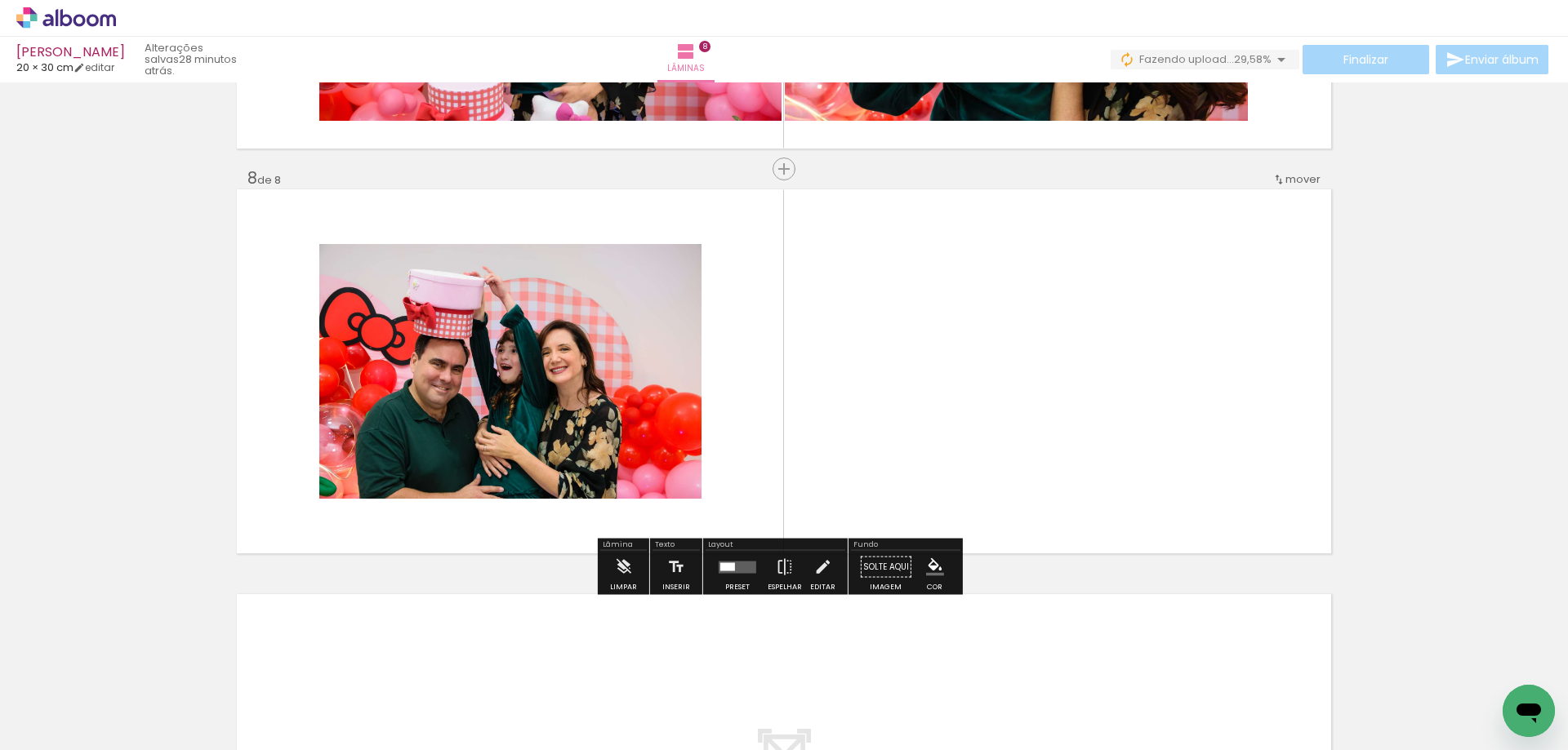
scroll to position [2782, 0]
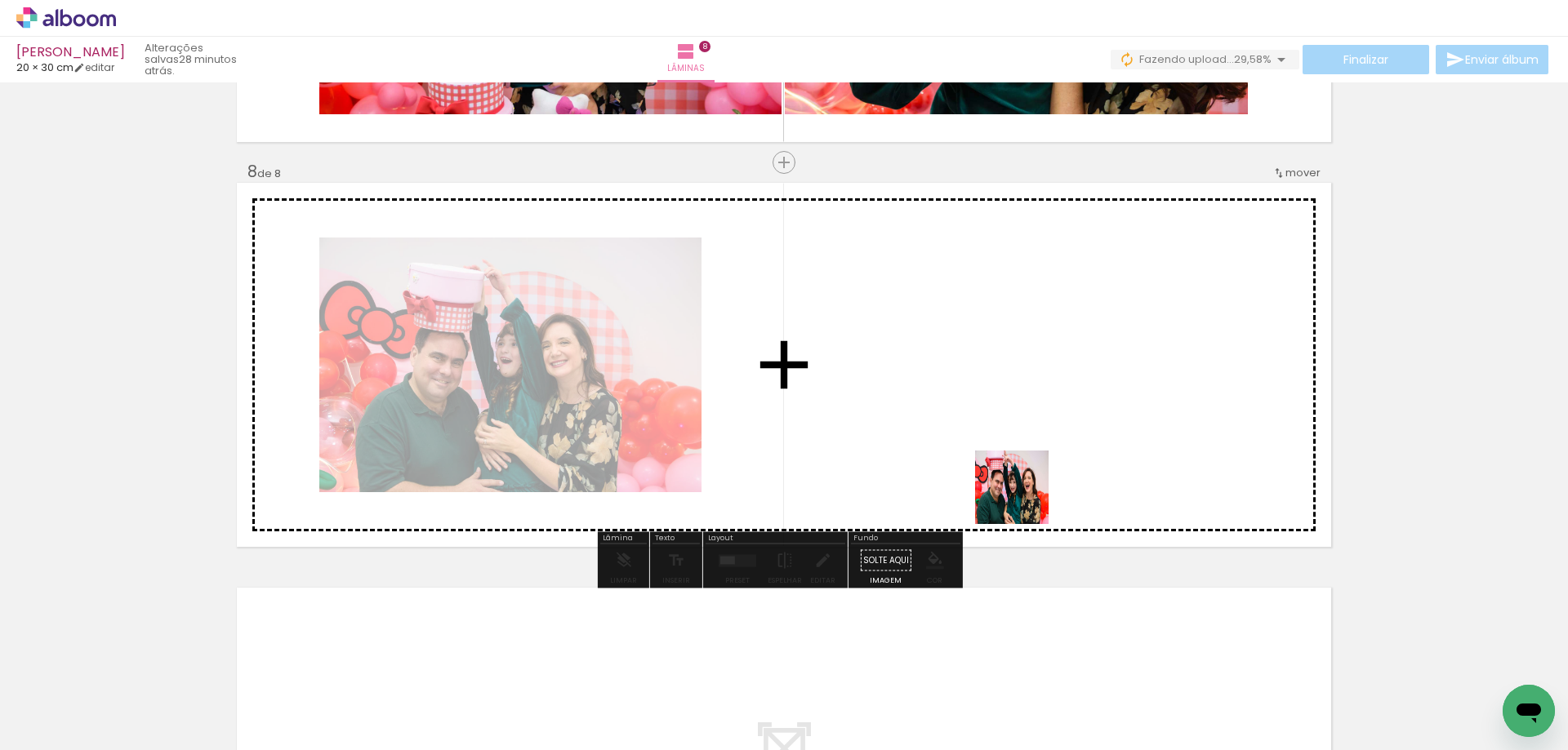
drag, startPoint x: 1090, startPoint y: 691, endPoint x: 1022, endPoint y: 454, distance: 246.6
click at [1022, 454] on quentale-workspace at bounding box center [784, 375] width 1568 height 750
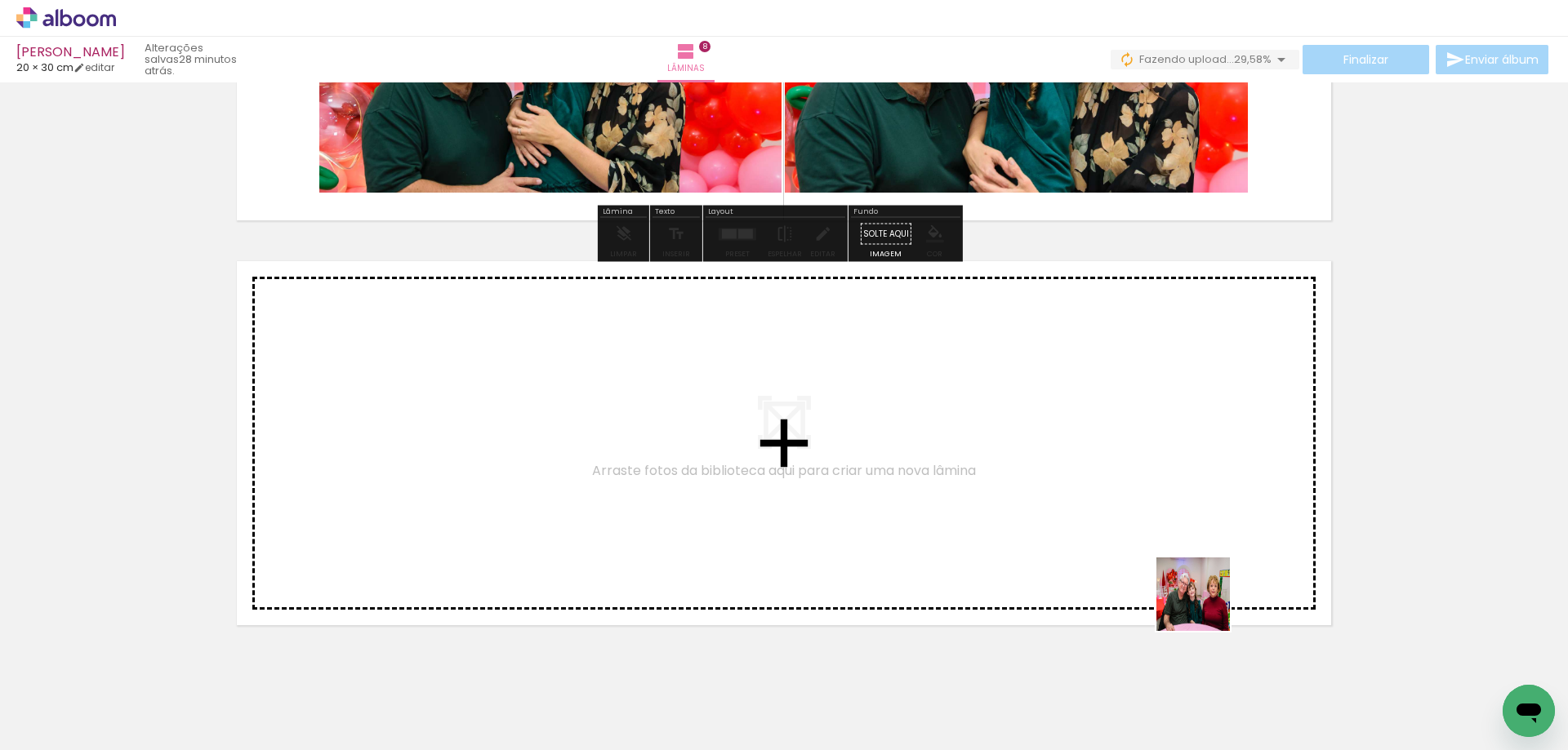
drag, startPoint x: 1272, startPoint y: 692, endPoint x: 1112, endPoint y: 520, distance: 234.9
click at [1112, 520] on quentale-workspace at bounding box center [784, 375] width 1568 height 750
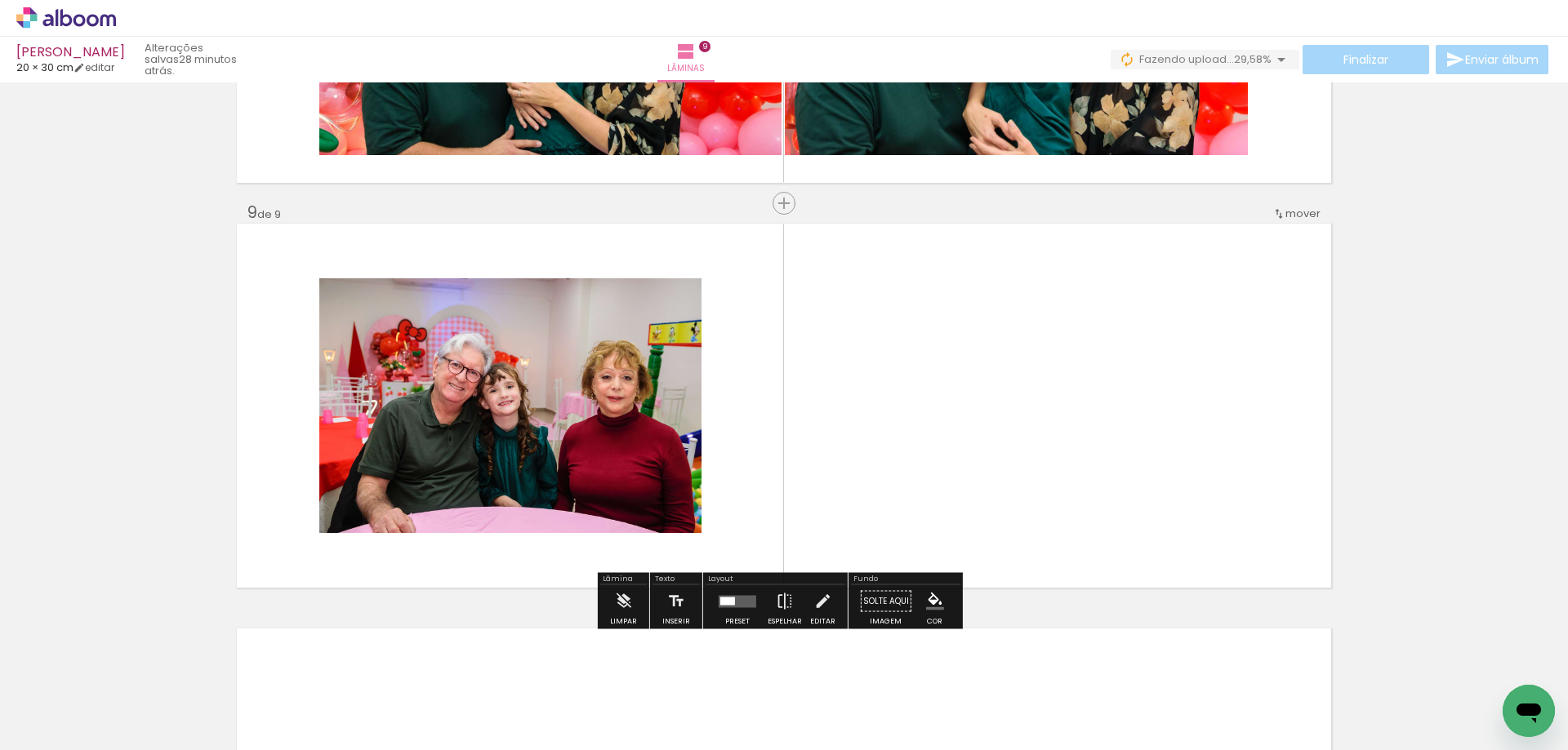
scroll to position [3187, 0]
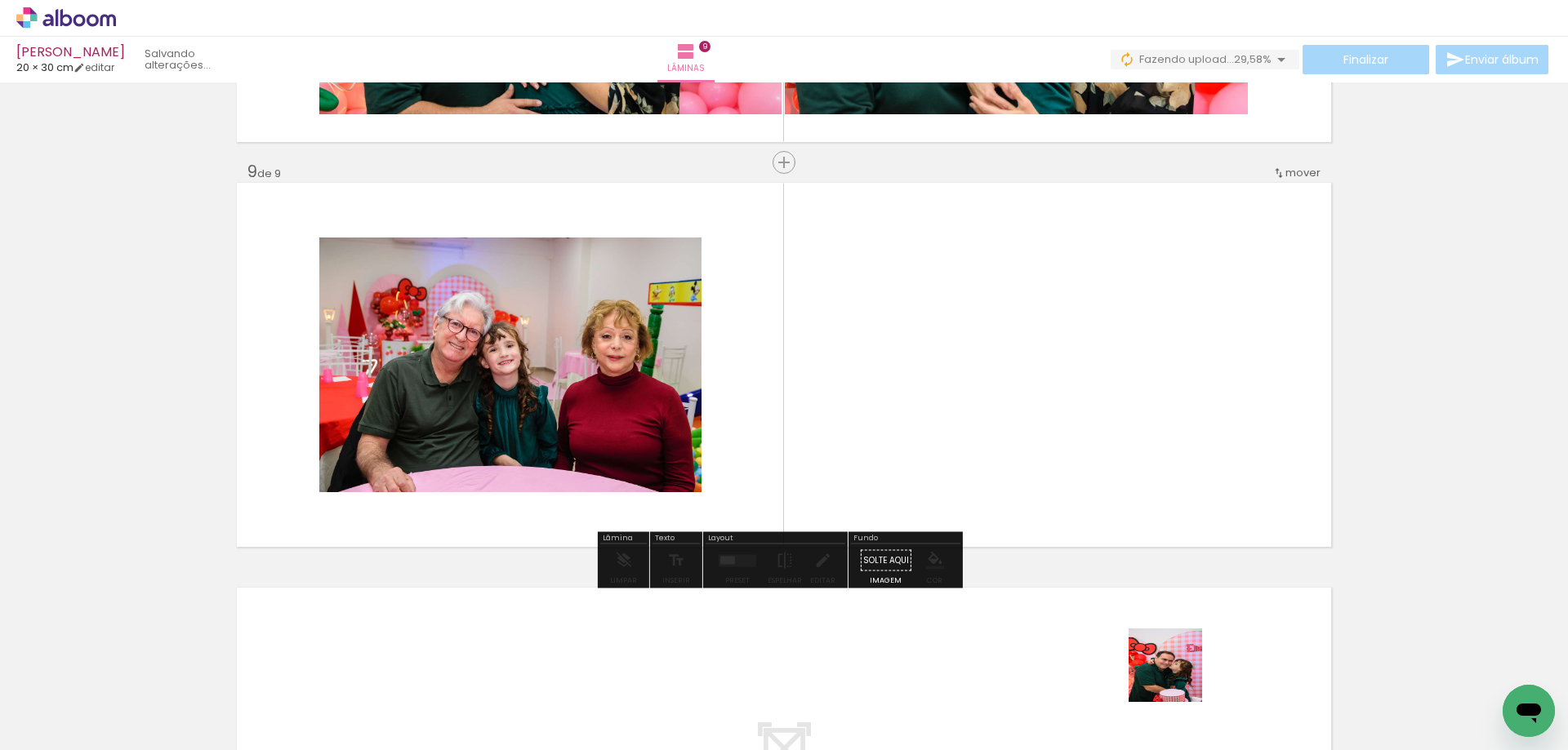
drag, startPoint x: 1175, startPoint y: 707, endPoint x: 954, endPoint y: 554, distance: 268.8
click at [1123, 457] on quentale-workspace at bounding box center [784, 375] width 1568 height 750
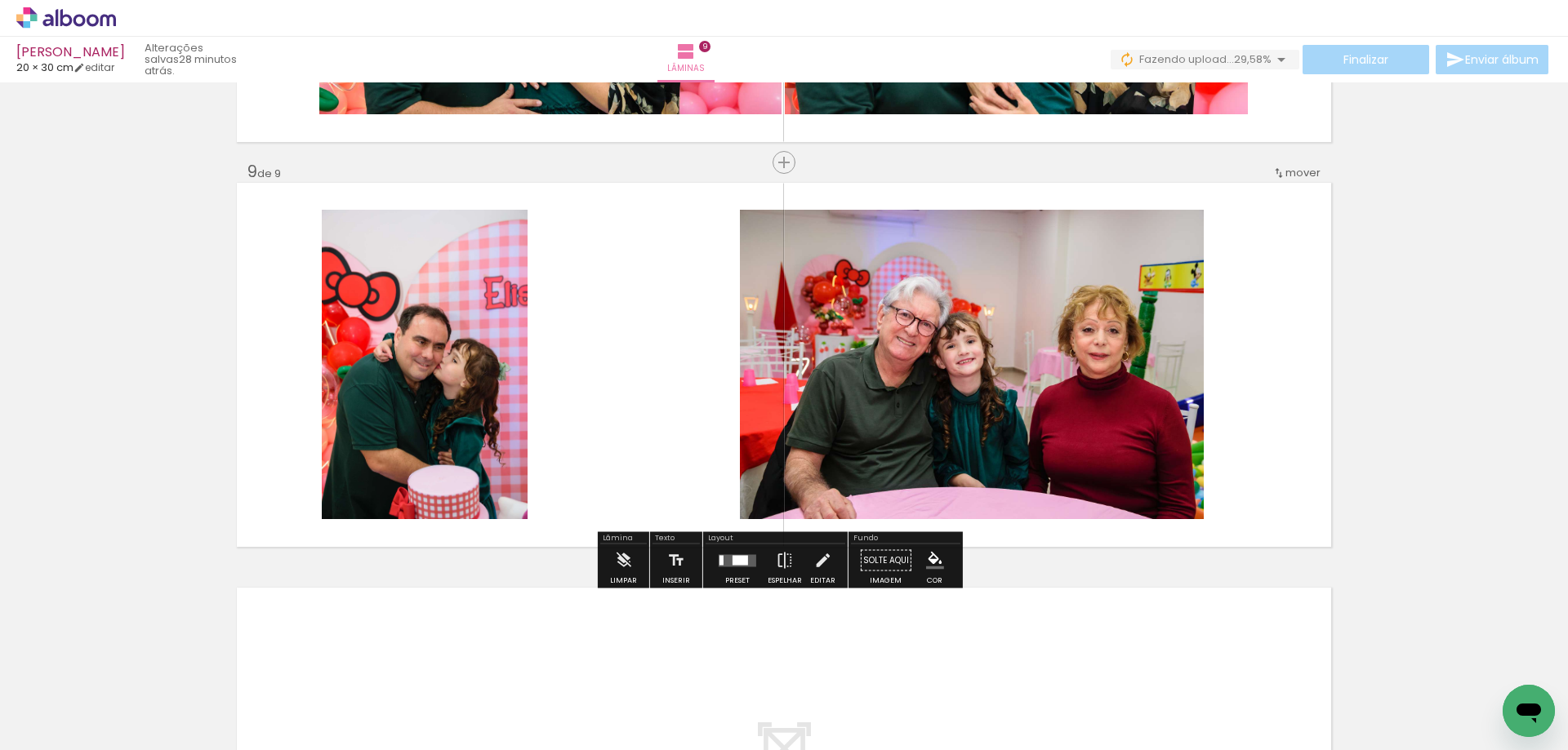
click at [748, 562] on quentale-layouter at bounding box center [737, 561] width 38 height 12
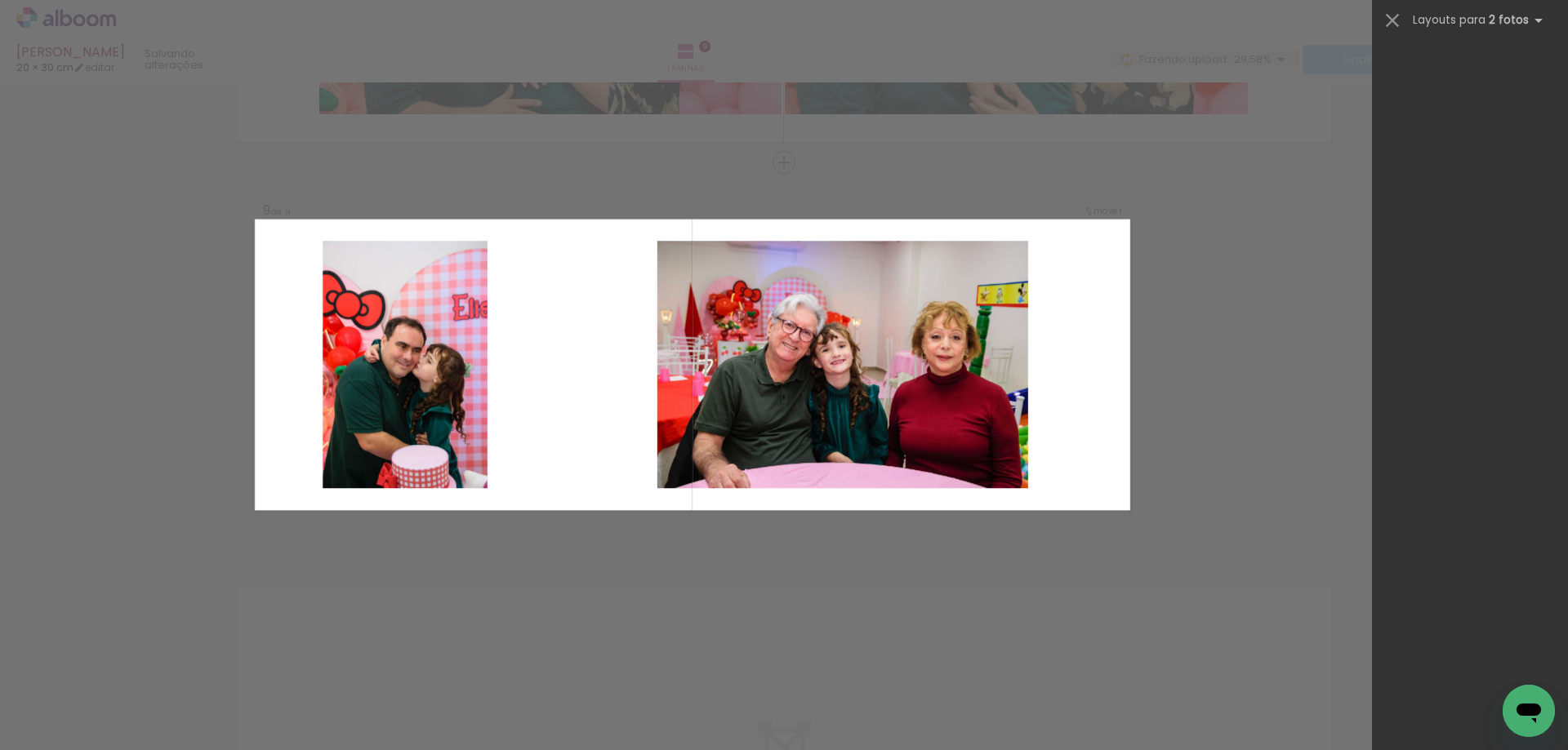
scroll to position [0, 0]
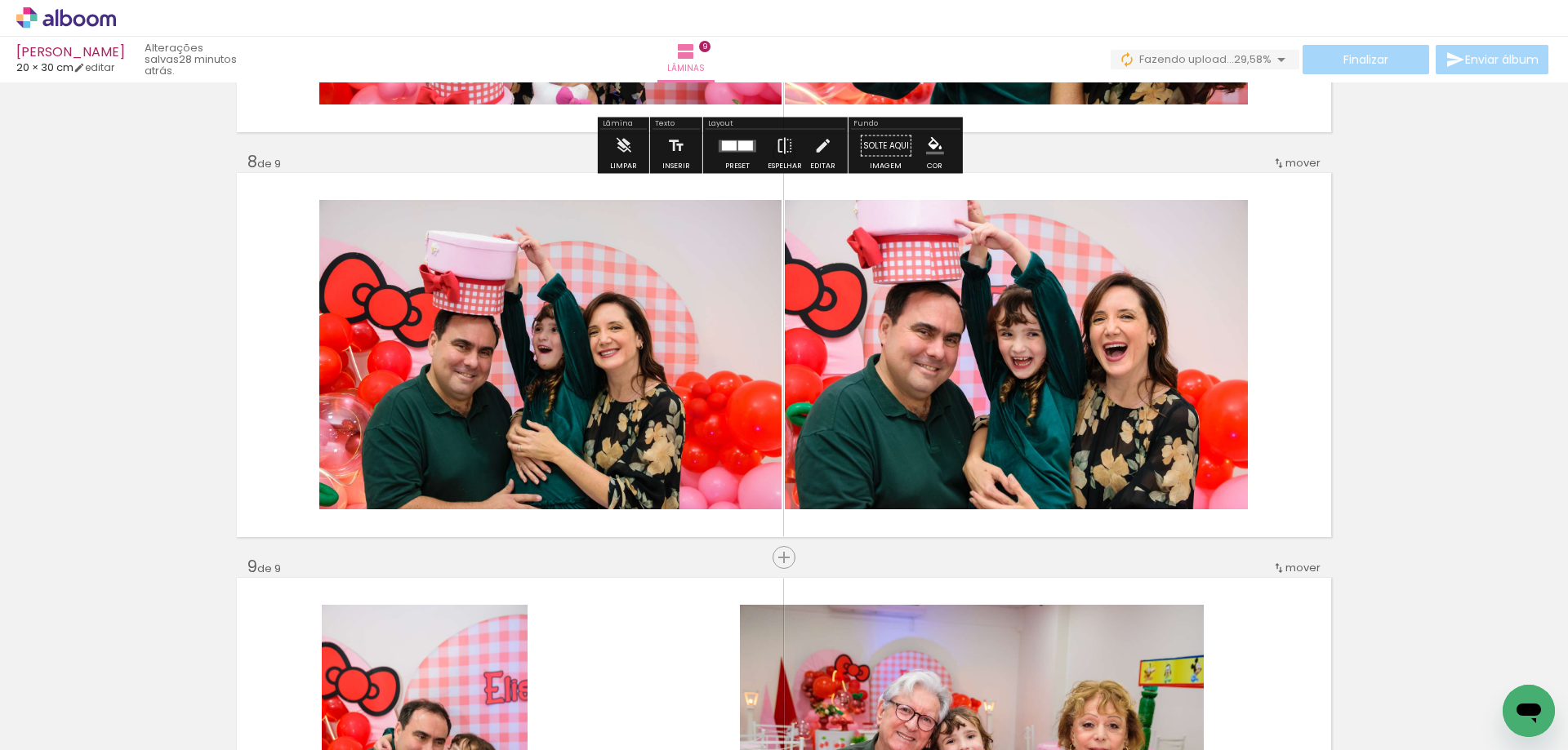
scroll to position [2942, 0]
